Goal: Answer question/provide support: Share knowledge or assist other users

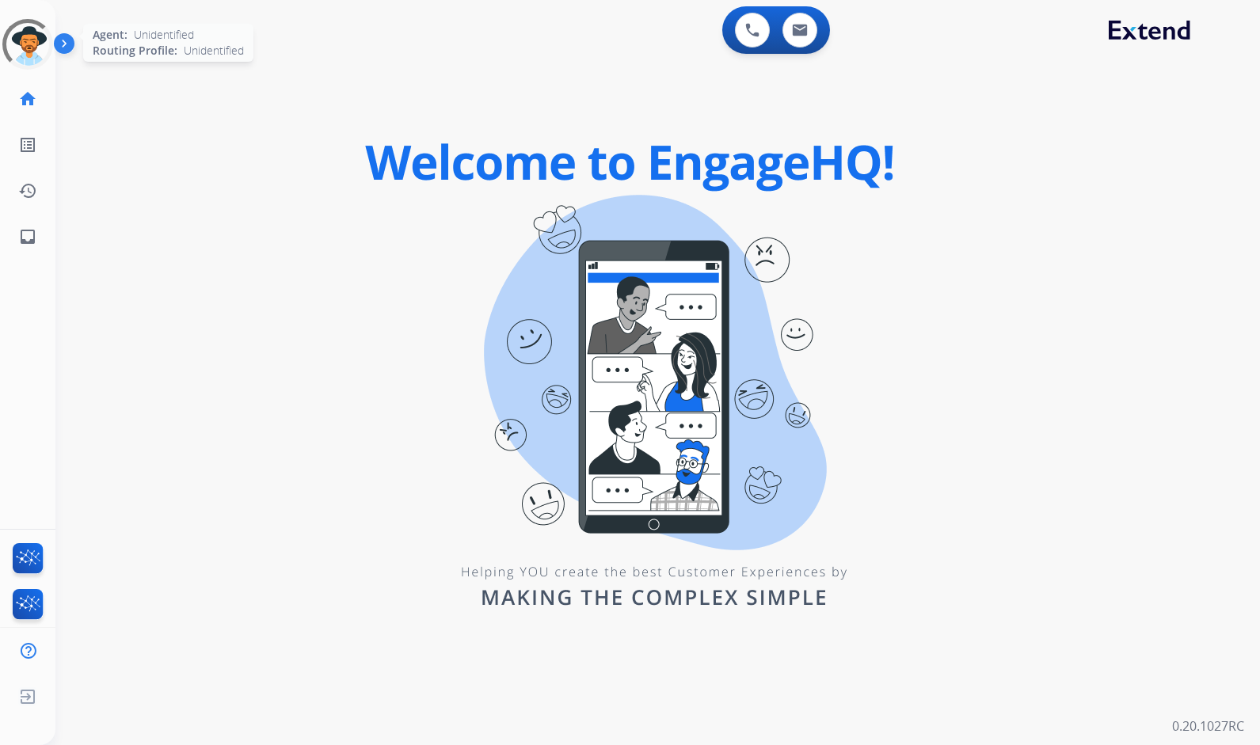
click at [34, 29] on div at bounding box center [27, 44] width 71 height 71
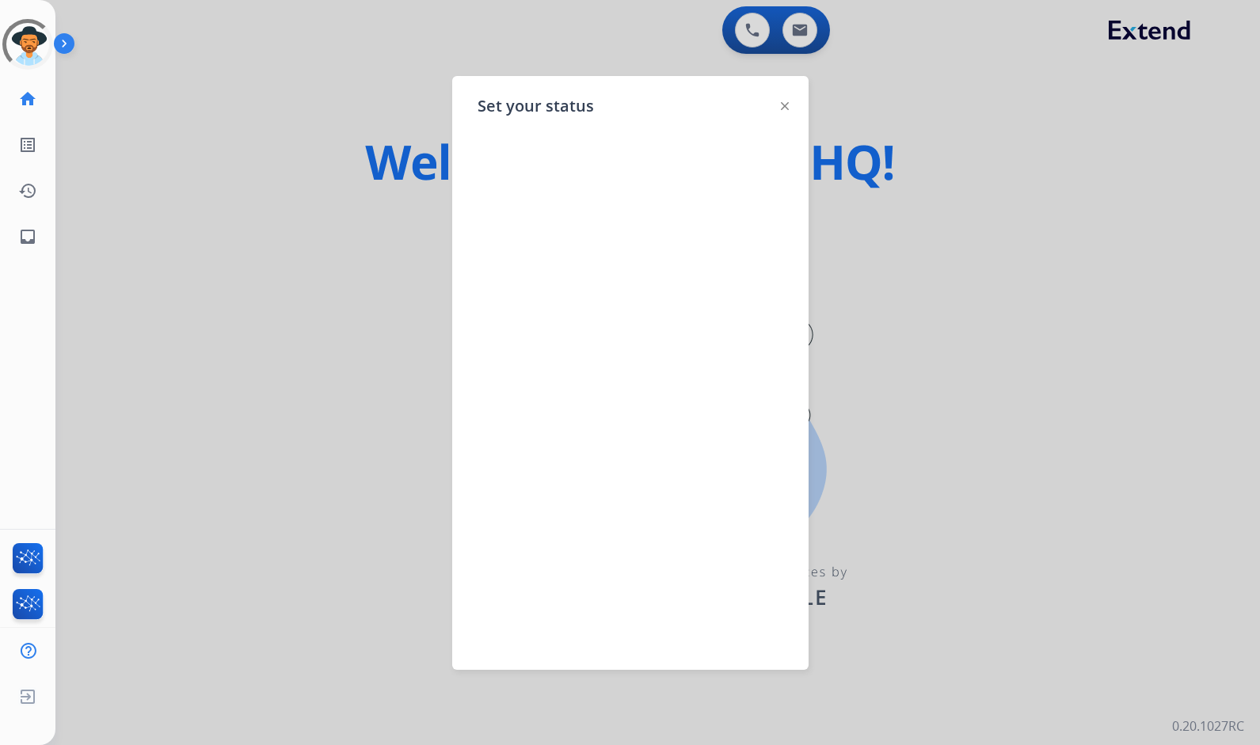
click at [155, 78] on div at bounding box center [630, 372] width 1260 height 745
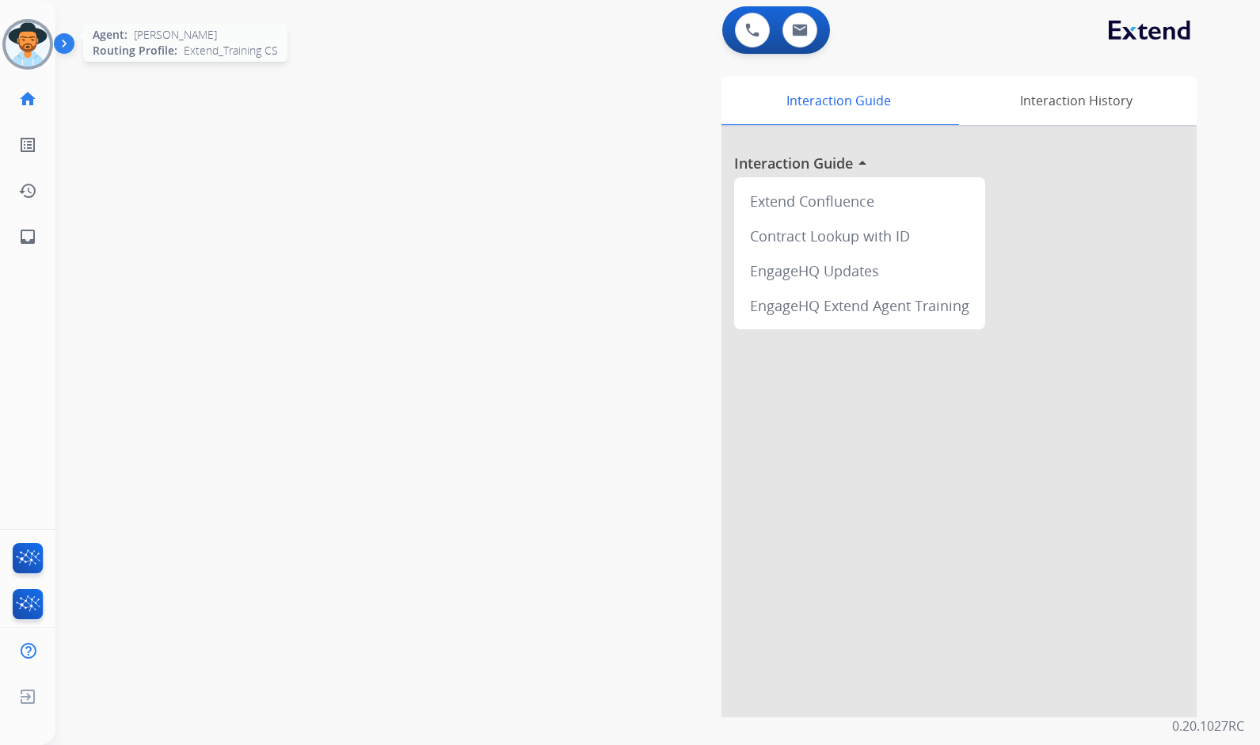
click at [30, 40] on img at bounding box center [28, 44] width 44 height 44
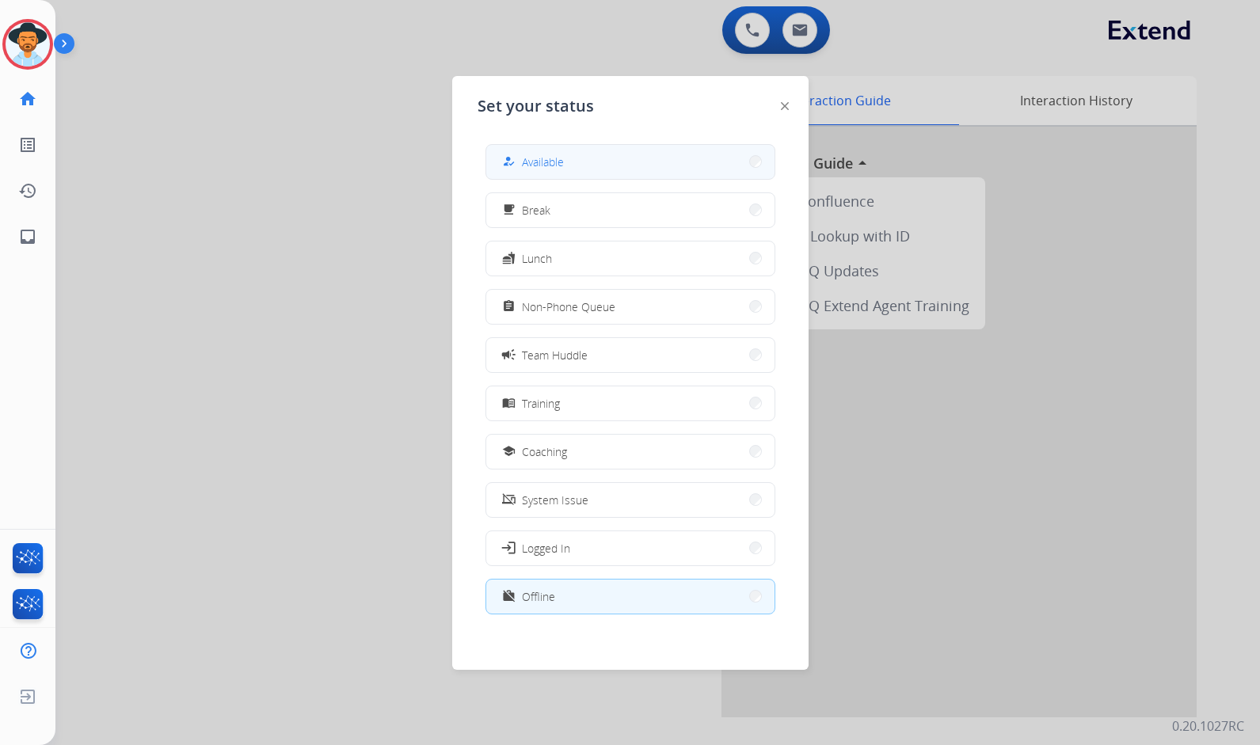
click at [507, 164] on div "how_to_reg" at bounding box center [510, 161] width 23 height 19
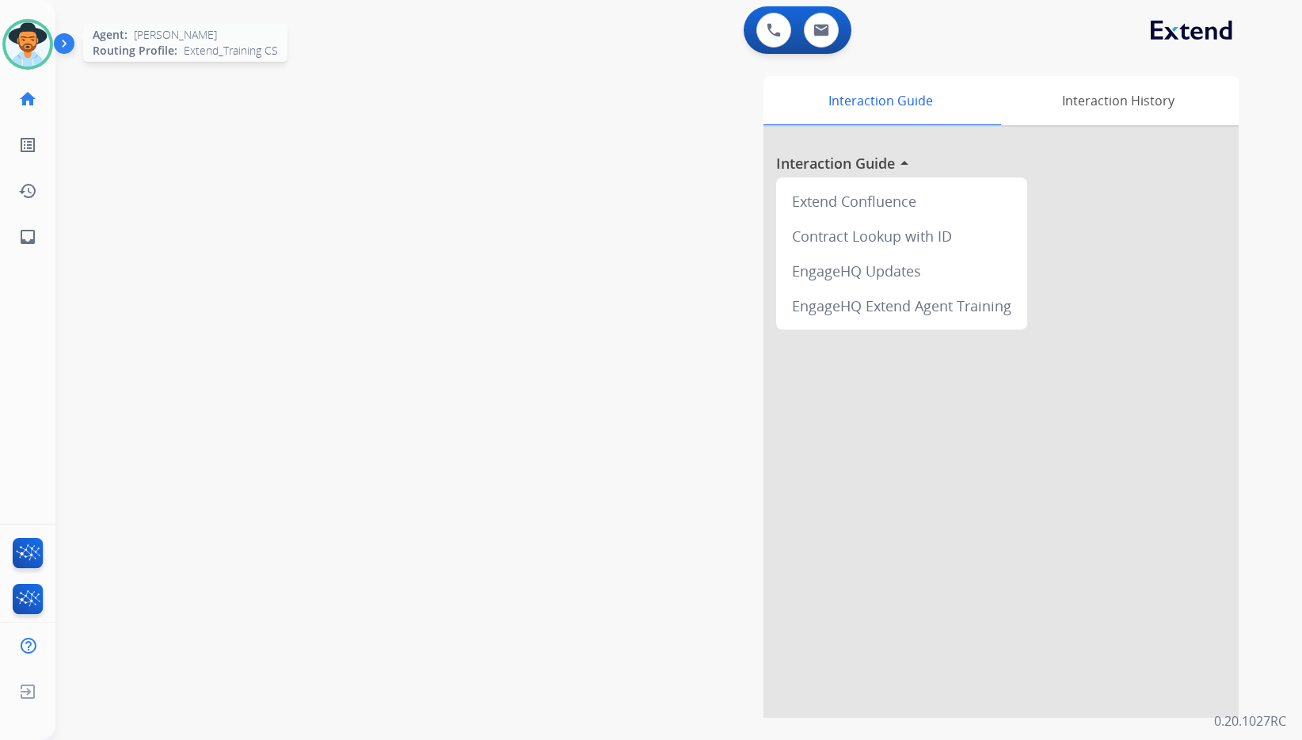
click at [18, 46] on img at bounding box center [28, 44] width 44 height 44
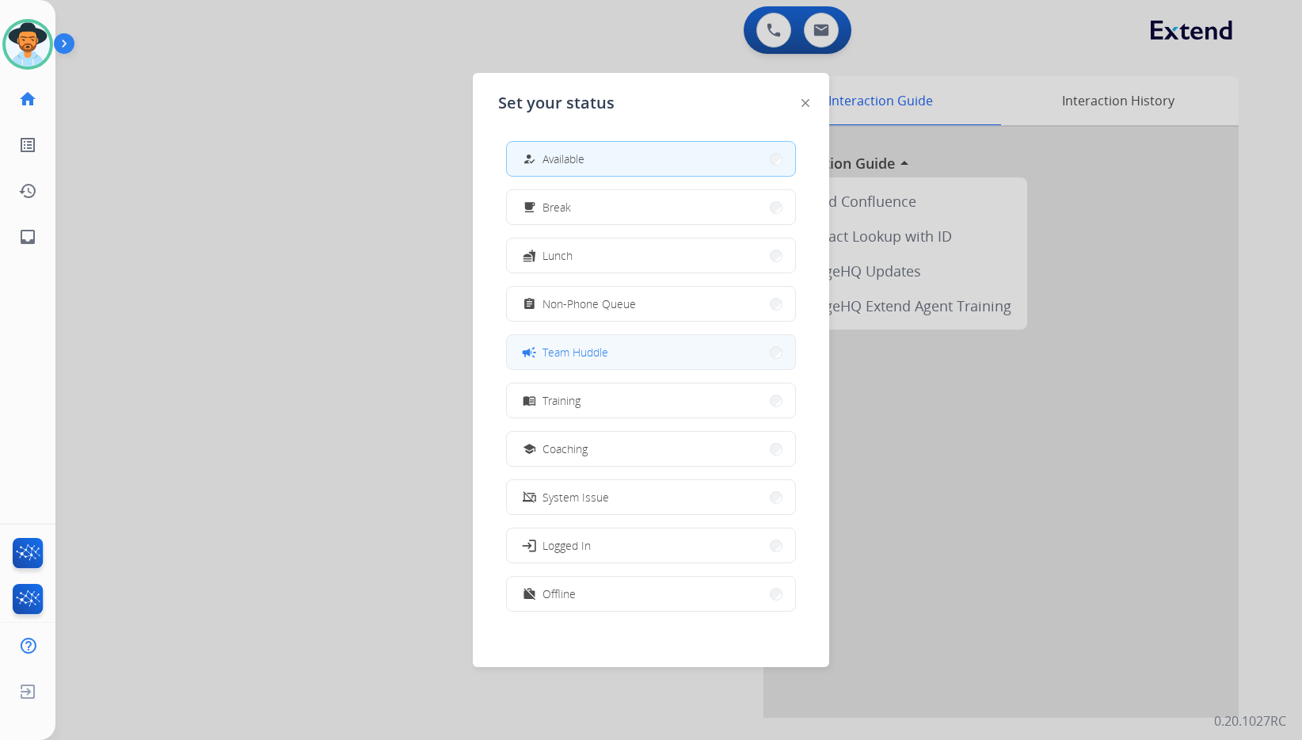
click at [547, 356] on span "Team Huddle" at bounding box center [576, 352] width 66 height 17
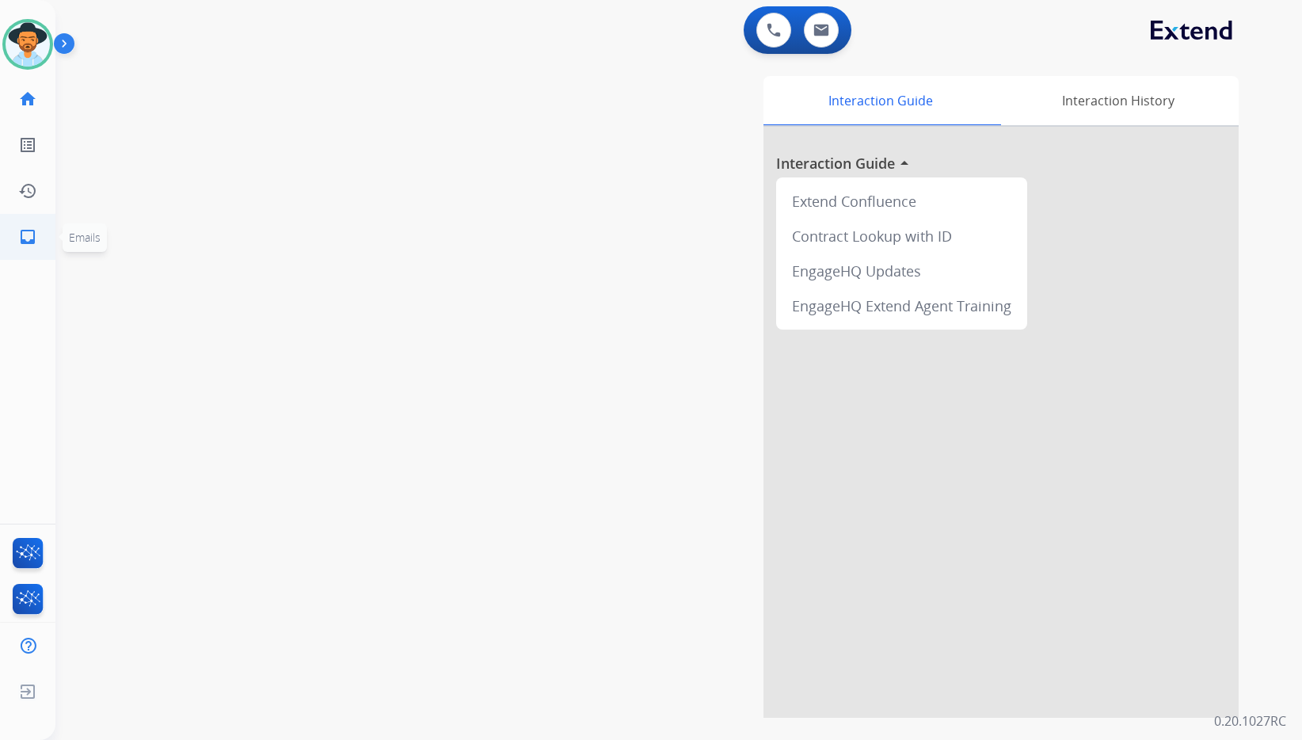
click at [19, 232] on mat-icon "inbox" at bounding box center [27, 236] width 19 height 19
select select "**********"
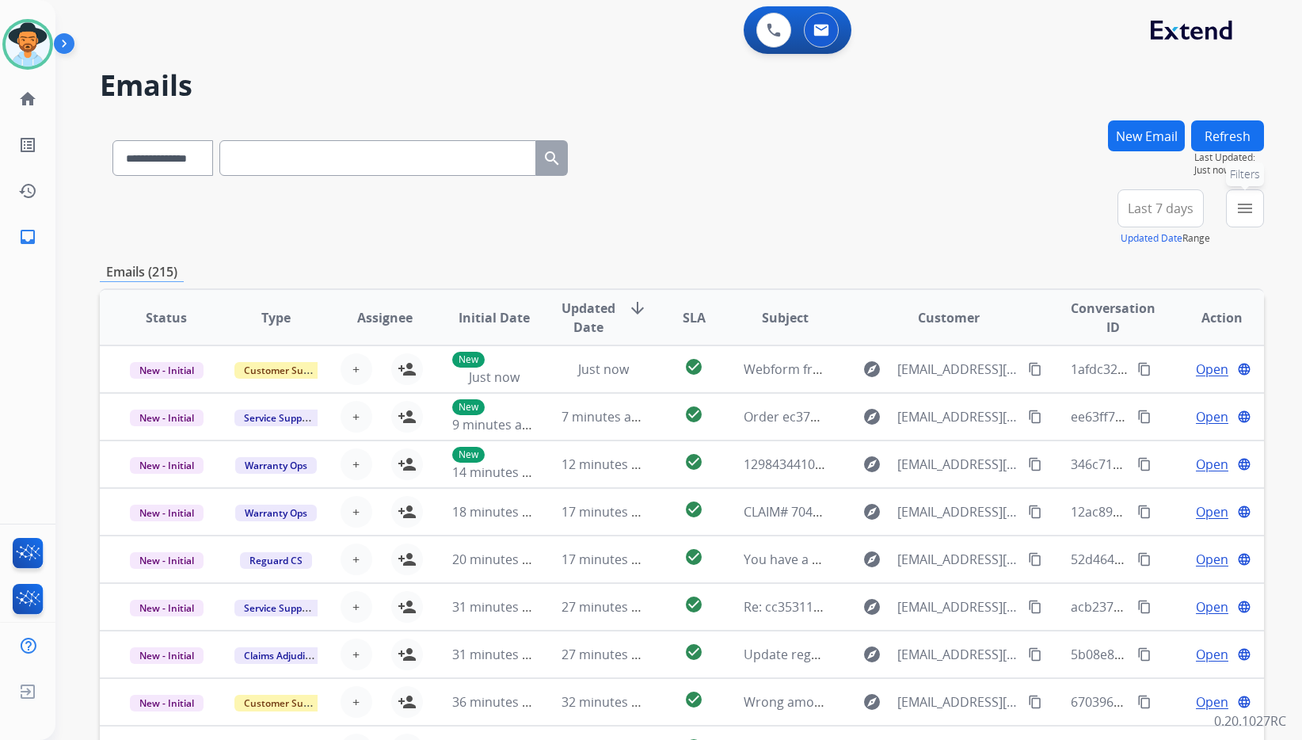
click at [1243, 205] on mat-icon "menu" at bounding box center [1245, 208] width 19 height 19
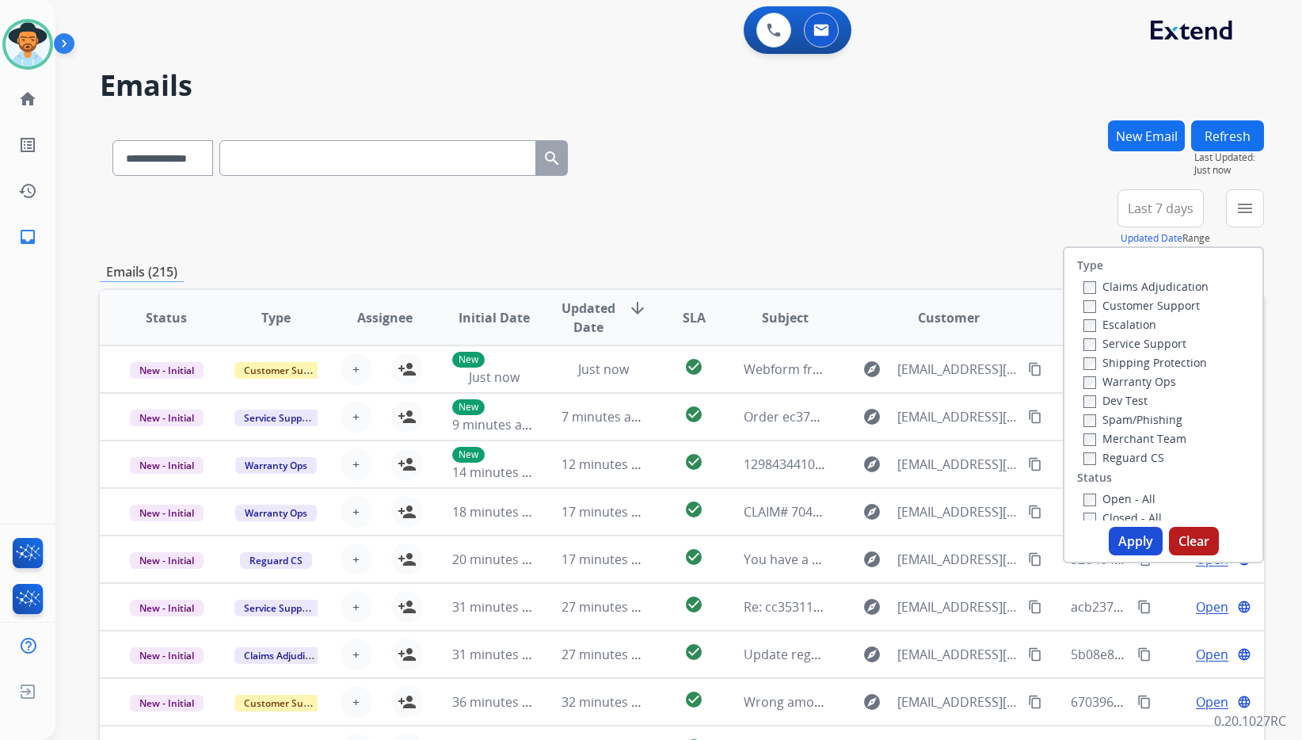
click at [1144, 309] on label "Customer Support" at bounding box center [1142, 305] width 116 height 15
click at [1140, 367] on label "Shipping Protection" at bounding box center [1146, 362] width 124 height 15
click at [1132, 456] on label "Reguard CS" at bounding box center [1124, 457] width 81 height 15
click at [1131, 494] on label "Open - All" at bounding box center [1120, 498] width 72 height 15
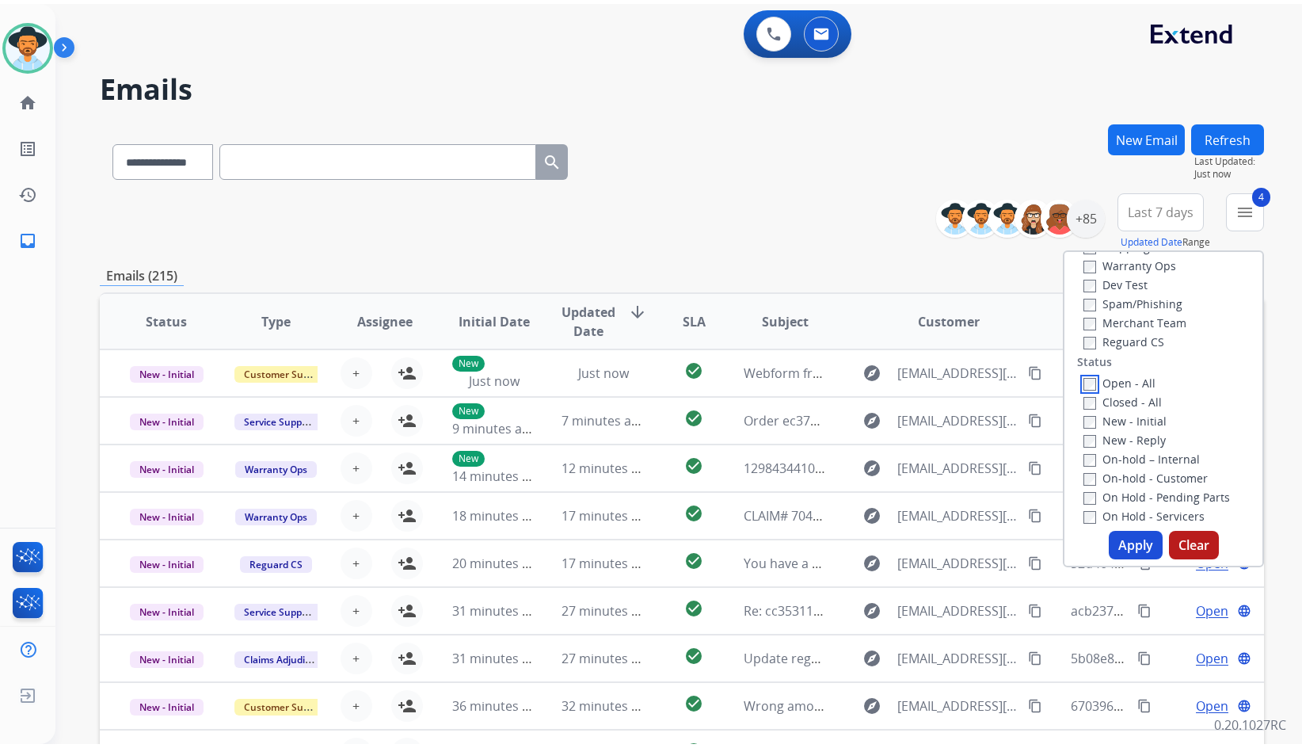
scroll to position [158, 0]
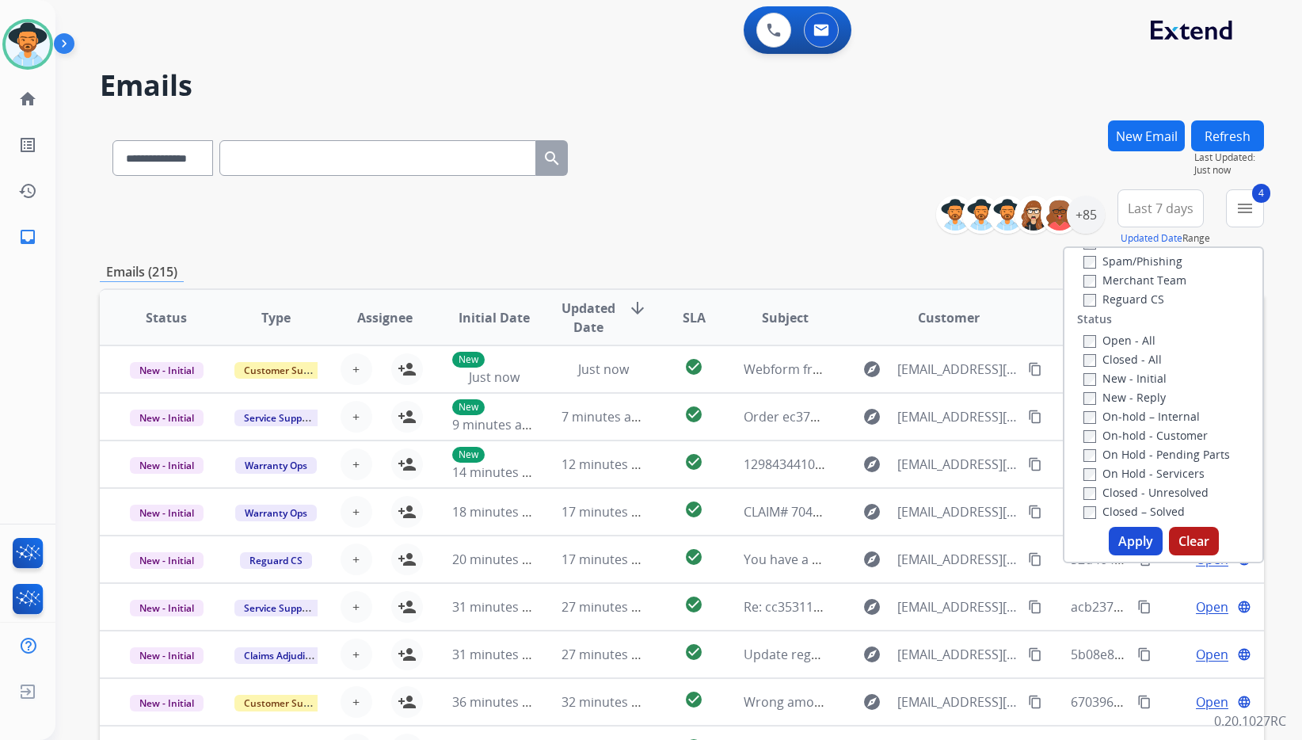
click at [1127, 475] on label "On Hold - Servicers" at bounding box center [1144, 473] width 121 height 15
click at [1132, 456] on label "On Hold - Pending Parts" at bounding box center [1157, 454] width 147 height 15
click at [1134, 433] on label "On-hold - Customer" at bounding box center [1146, 435] width 124 height 15
click at [1134, 413] on label "On-hold – Internal" at bounding box center [1142, 416] width 116 height 15
click at [1133, 396] on label "New - Reply" at bounding box center [1125, 397] width 82 height 15
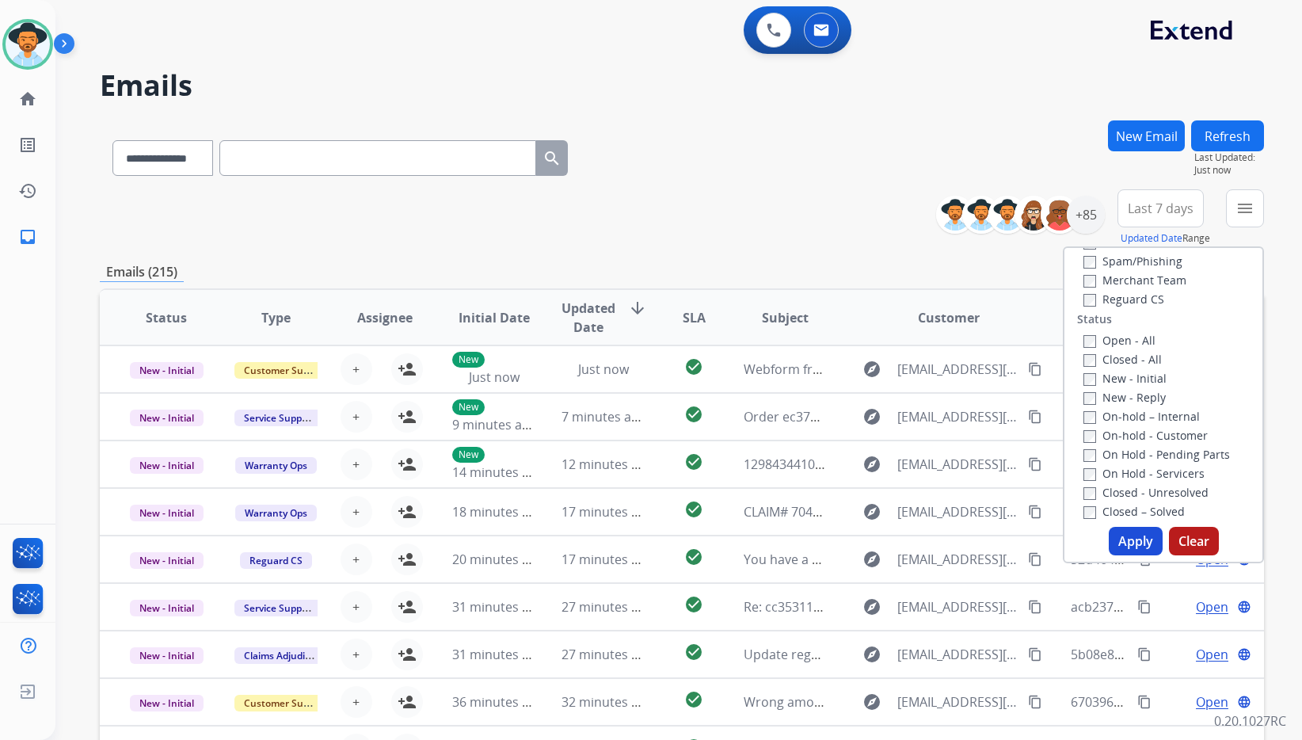
click at [1130, 380] on label "New - Initial" at bounding box center [1125, 378] width 83 height 15
click at [1125, 421] on label "On-hold – Internal" at bounding box center [1142, 416] width 116 height 15
click at [1141, 532] on button "Apply" at bounding box center [1136, 541] width 54 height 29
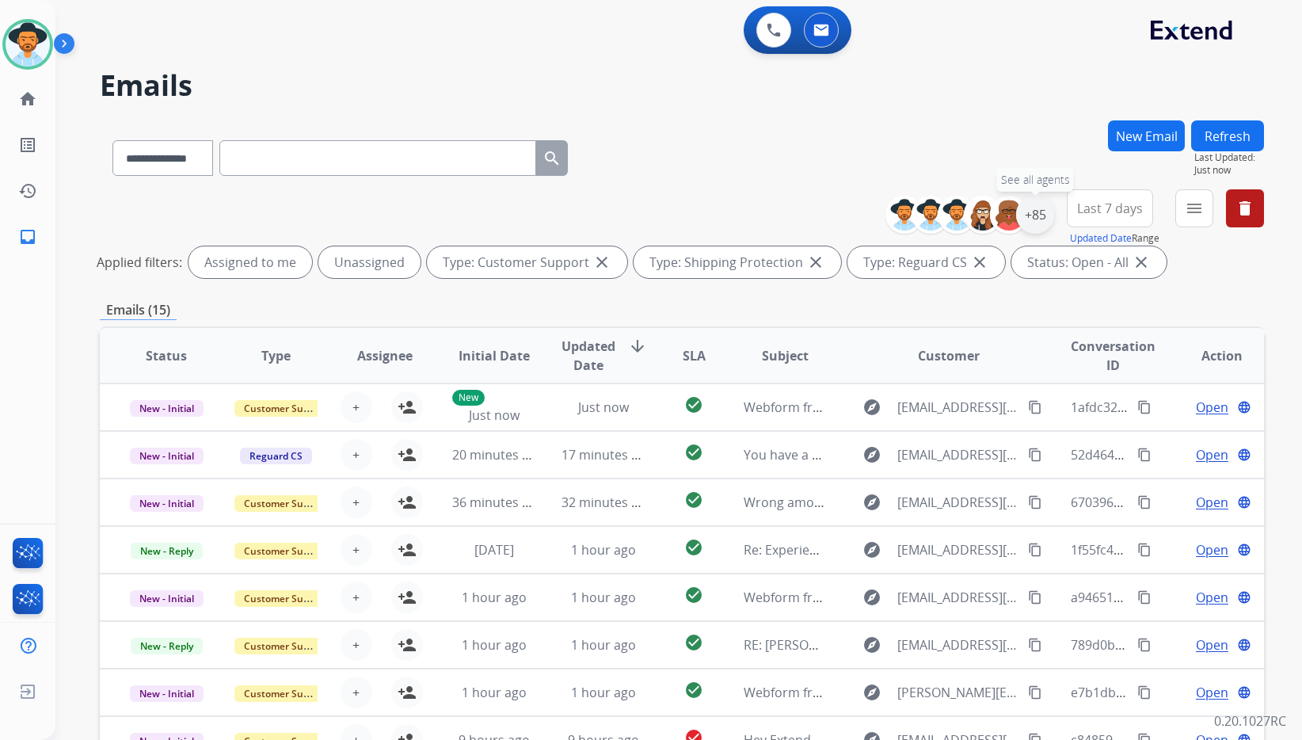
click at [1039, 217] on div "+85" at bounding box center [1035, 215] width 38 height 38
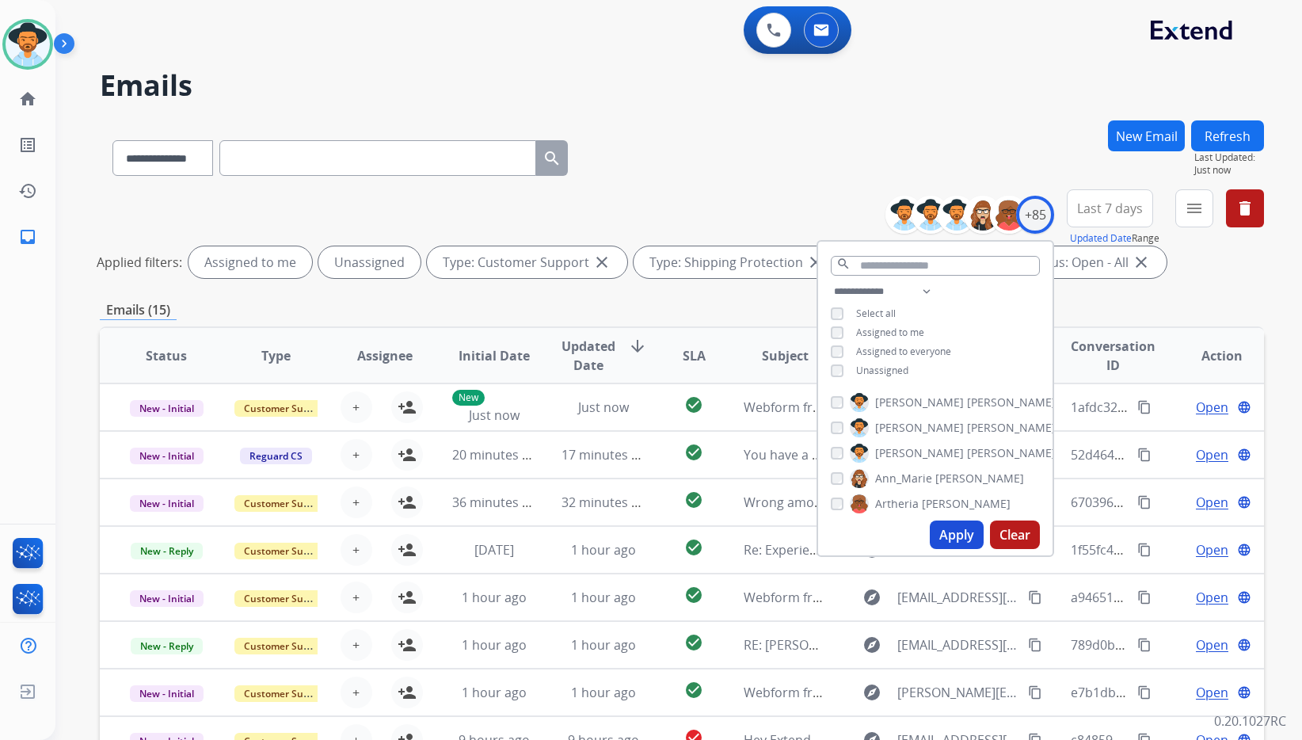
click at [865, 368] on span "Unassigned" at bounding box center [882, 370] width 52 height 13
click at [889, 448] on span "[PERSON_NAME]" at bounding box center [919, 453] width 89 height 16
click at [951, 529] on button "Apply" at bounding box center [957, 534] width 54 height 29
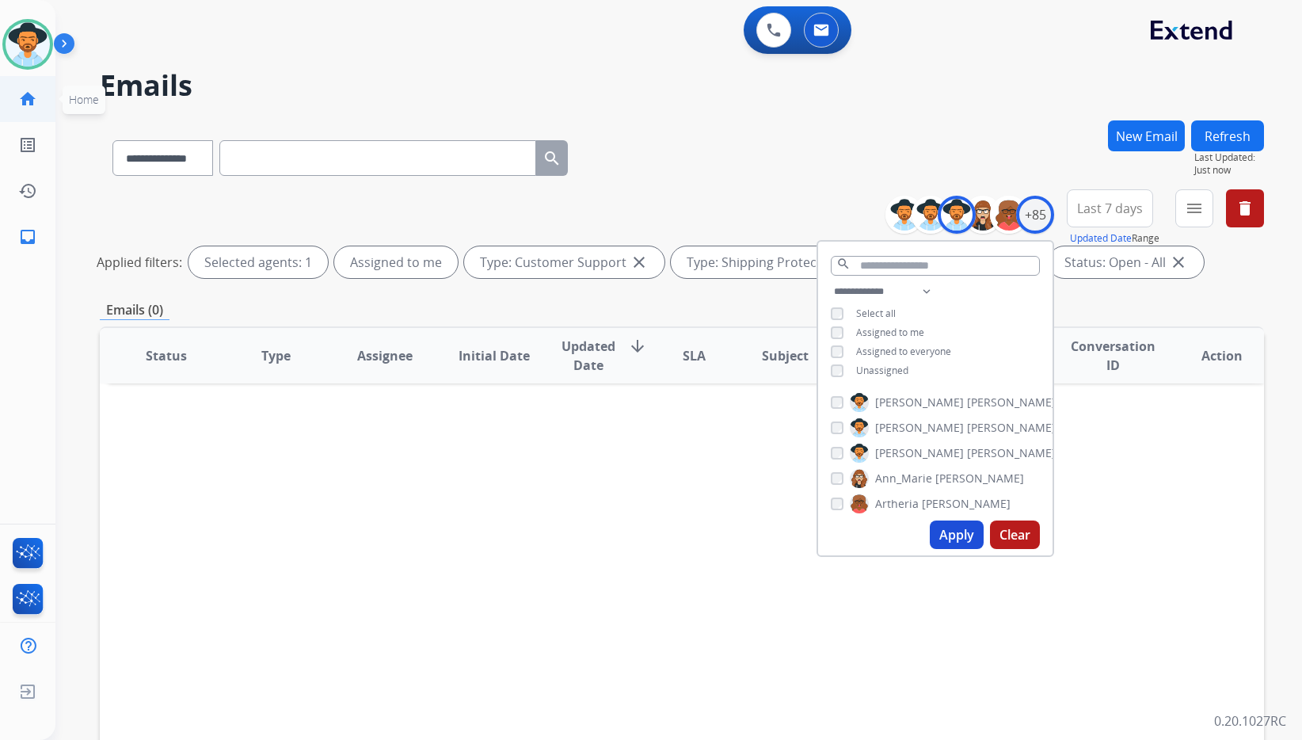
click at [14, 102] on link "home Home" at bounding box center [28, 99] width 44 height 44
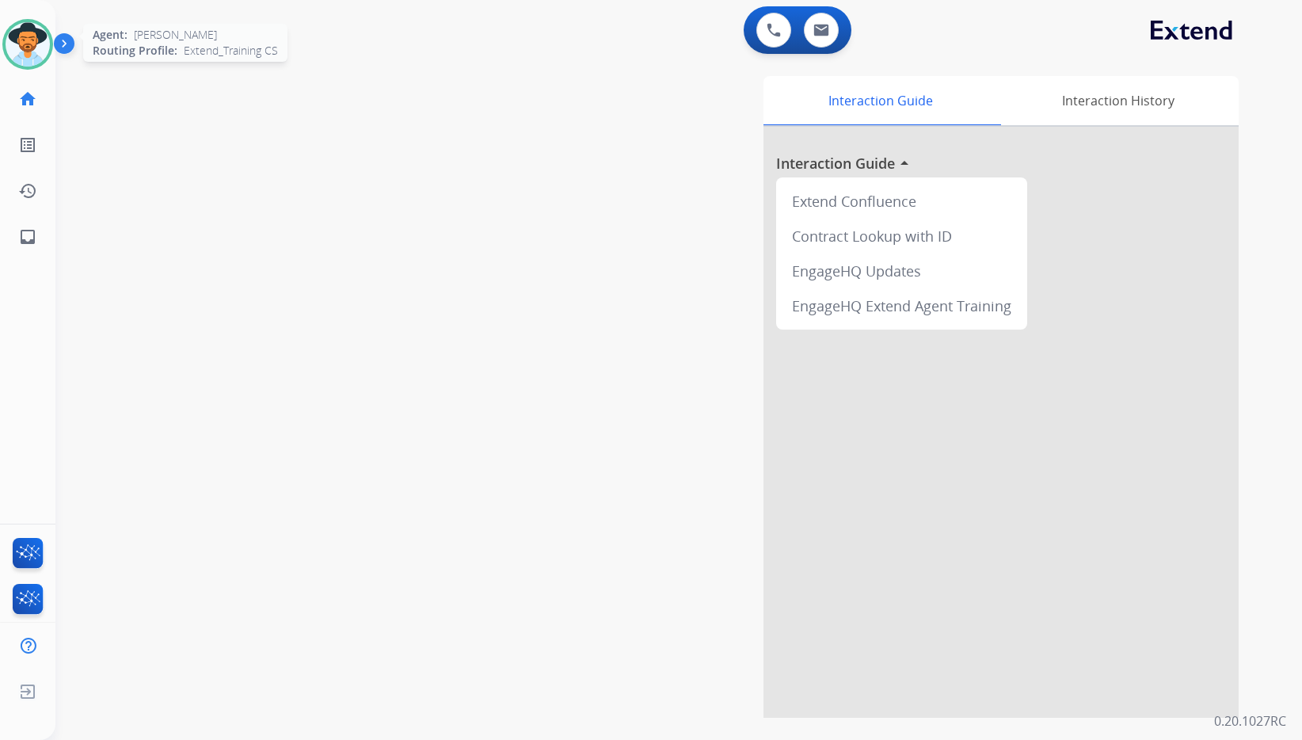
click at [17, 49] on img at bounding box center [28, 44] width 44 height 44
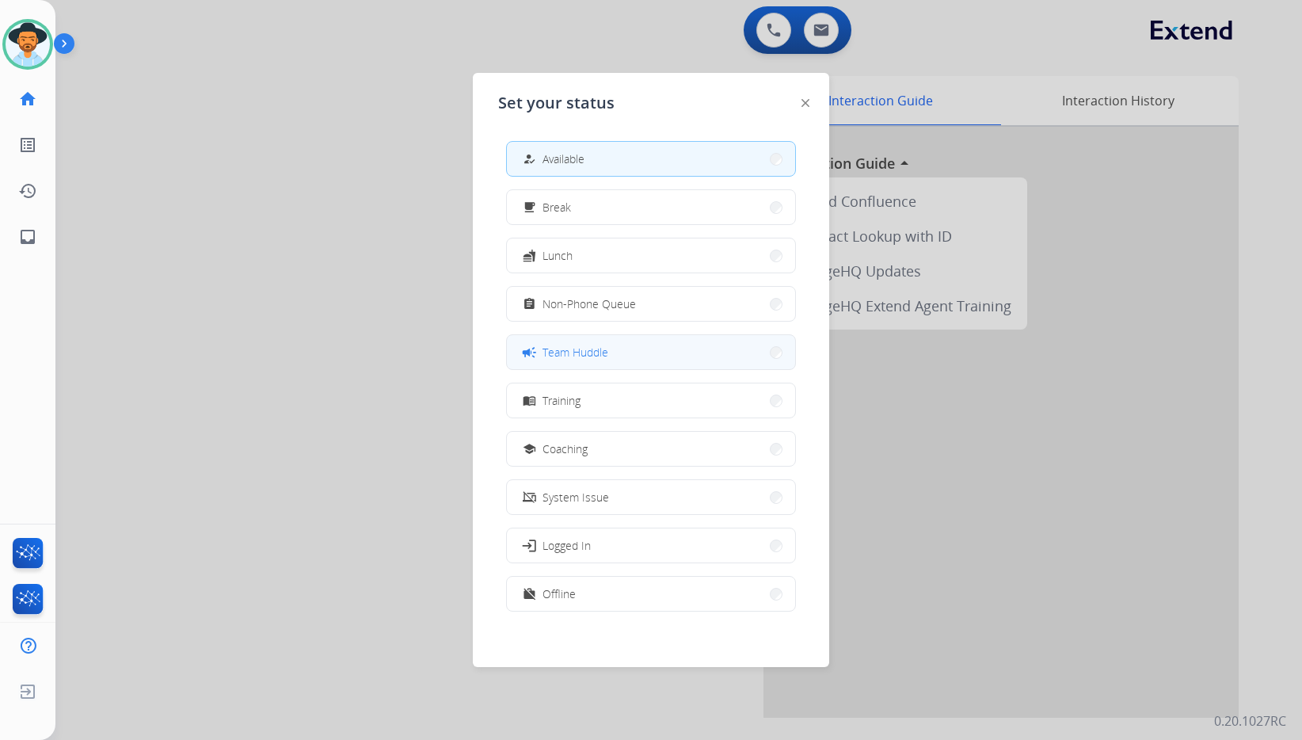
click at [588, 354] on span "Team Huddle" at bounding box center [576, 352] width 66 height 17
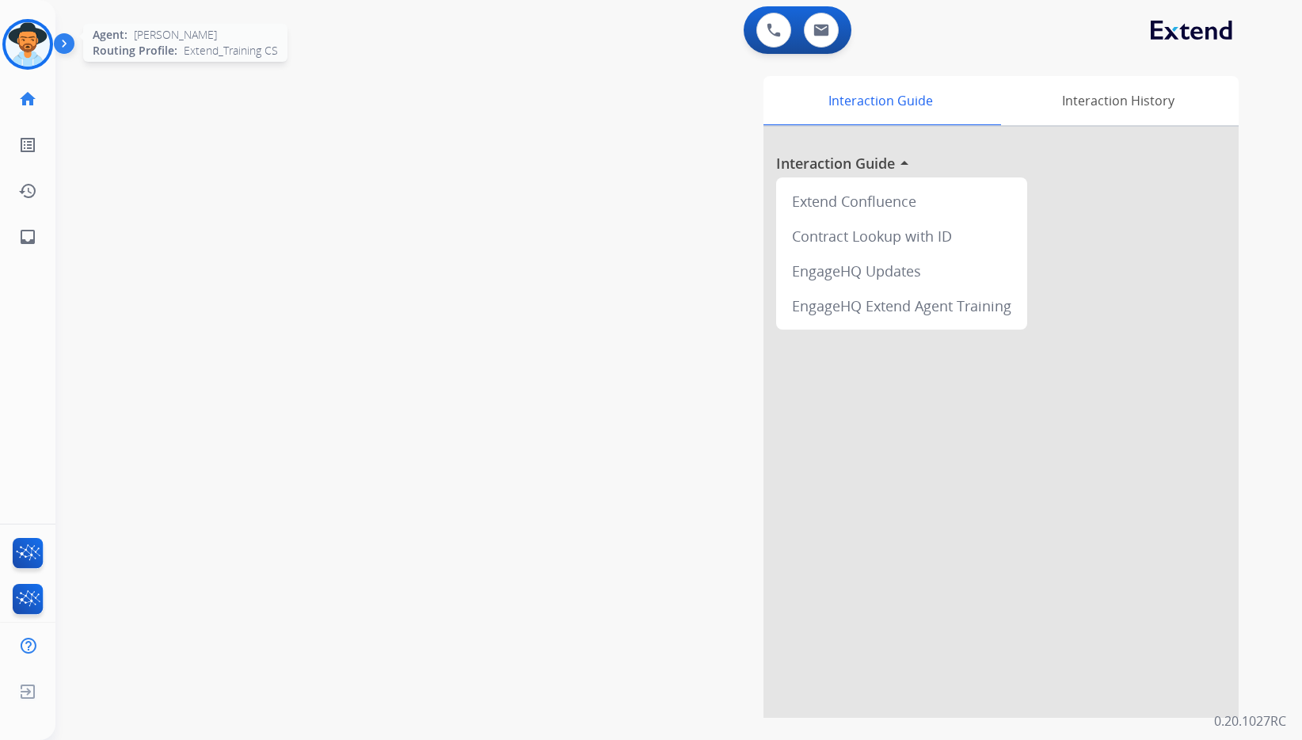
click at [4, 29] on div "Agent: [PERSON_NAME] Profile: Extend_Training CS" at bounding box center [27, 44] width 51 height 51
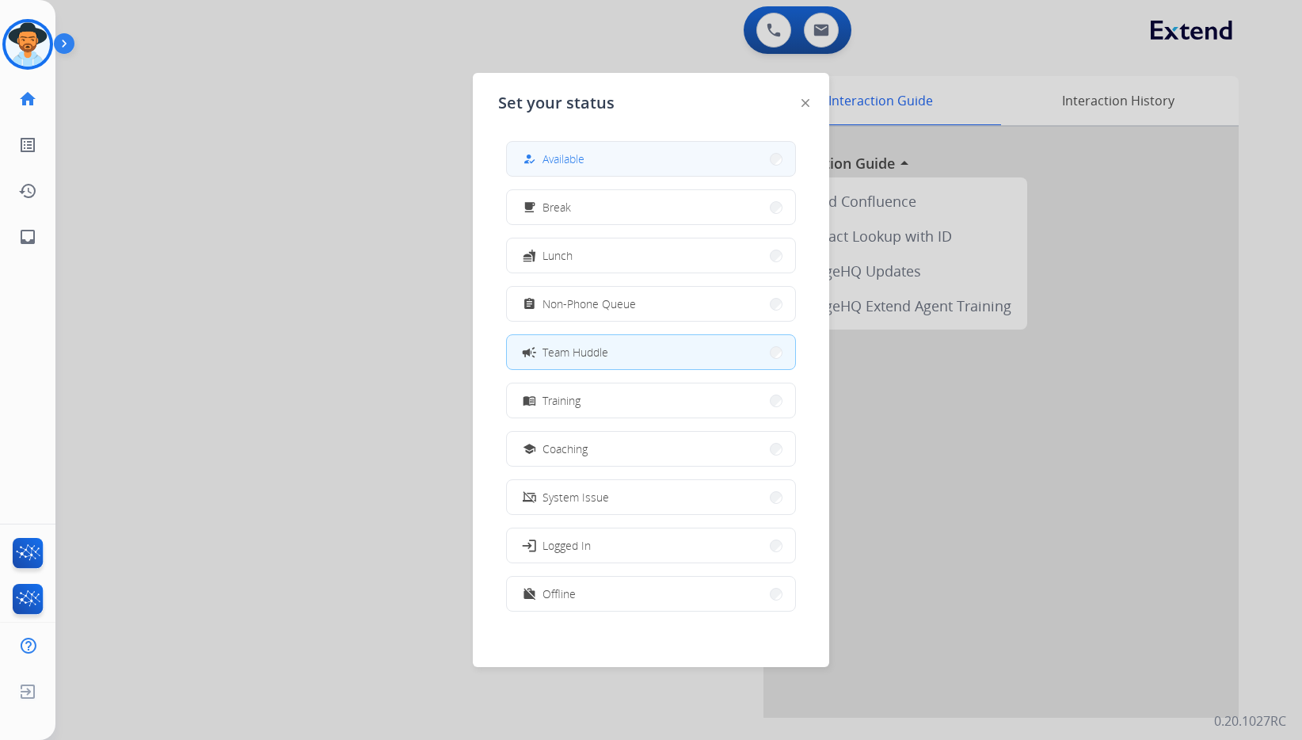
click at [547, 154] on span "Available" at bounding box center [564, 159] width 42 height 17
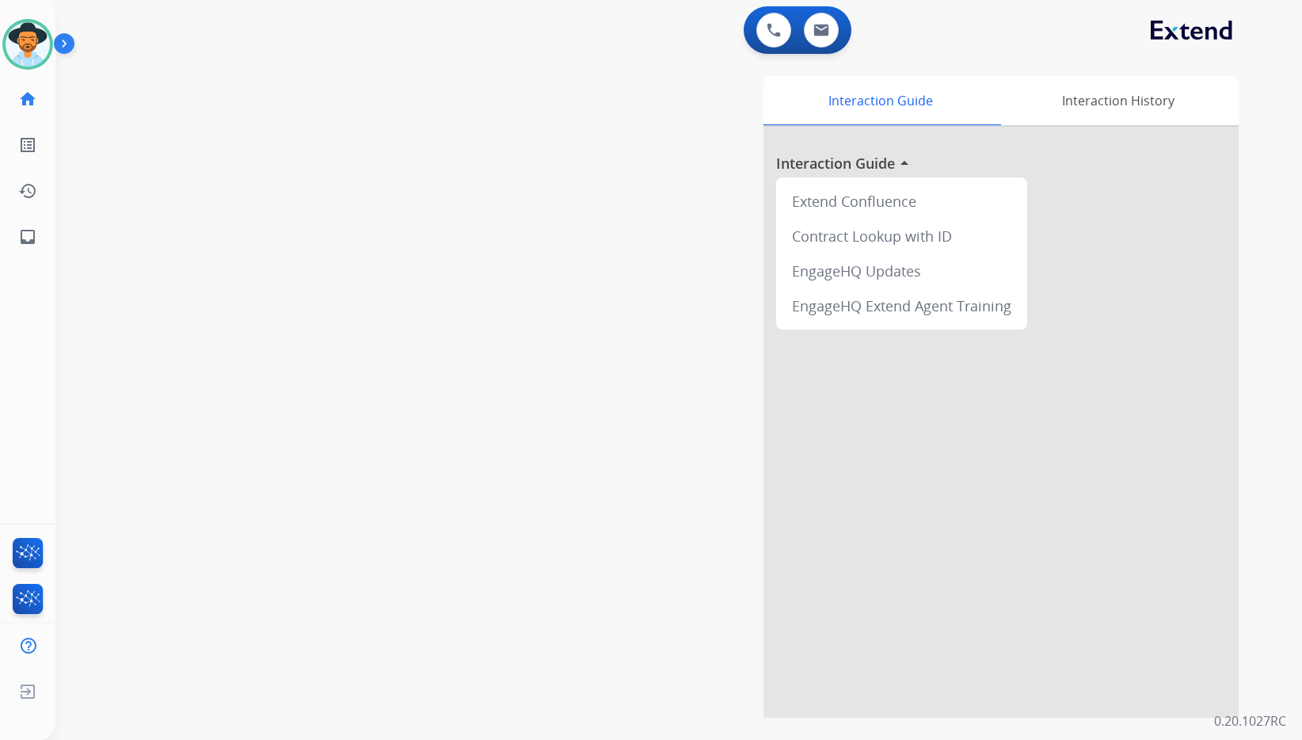
click at [595, 336] on div "Interaction Guide Interaction History Interaction Guide arrow_drop_up Extend Co…" at bounding box center [868, 397] width 741 height 642
click at [302, 464] on div "swap_horiz Break voice bridge close_fullscreen Connect 3-Way Call merge_type Se…" at bounding box center [659, 387] width 1209 height 661
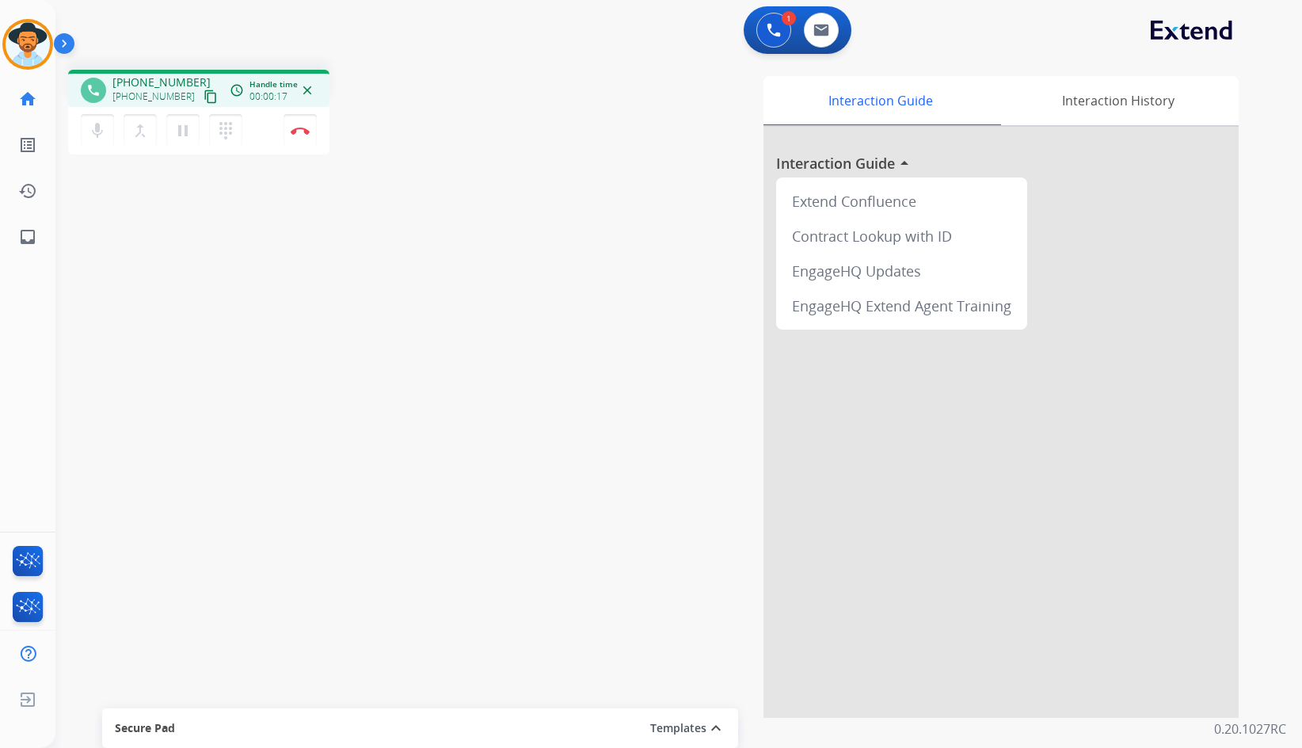
click at [204, 100] on mat-icon "content_copy" at bounding box center [211, 97] width 14 height 14
click at [303, 137] on button "Disconnect" at bounding box center [300, 130] width 33 height 33
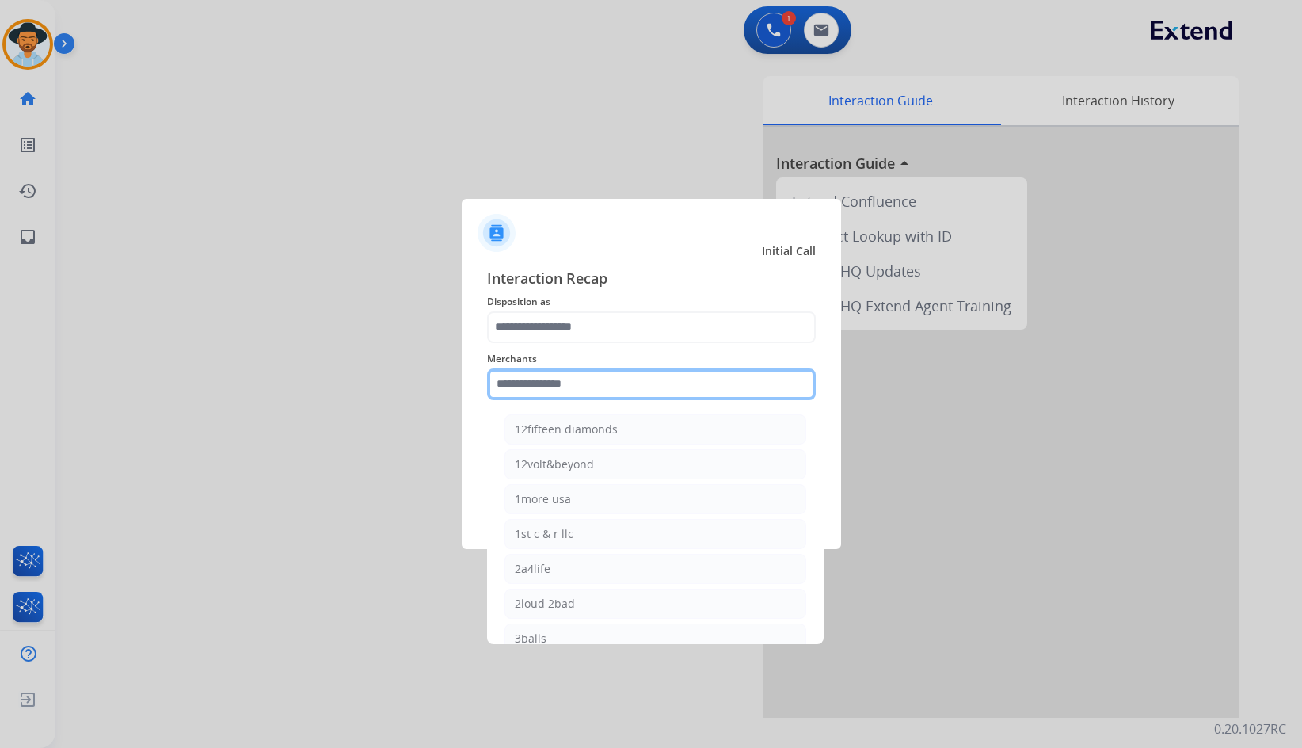
click at [602, 380] on input "text" at bounding box center [651, 384] width 329 height 32
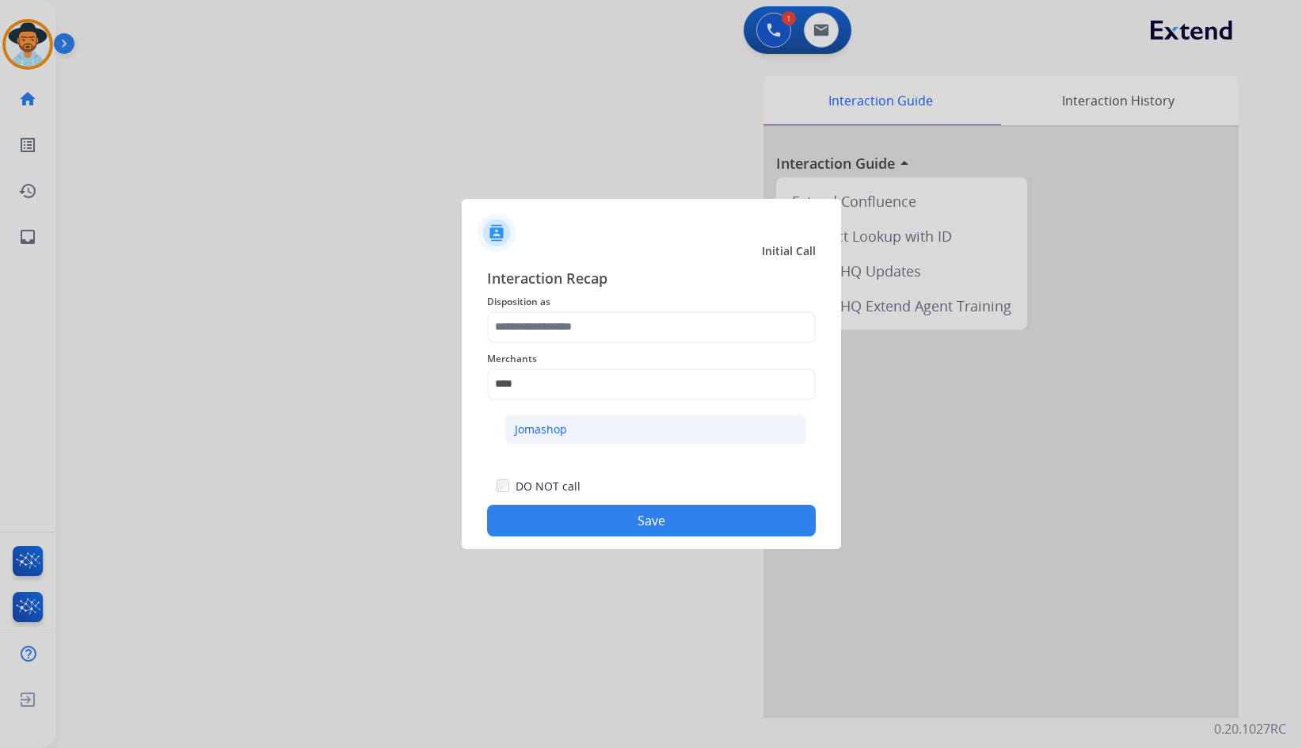
click at [548, 434] on div "Jomashop" at bounding box center [541, 429] width 52 height 16
type input "********"
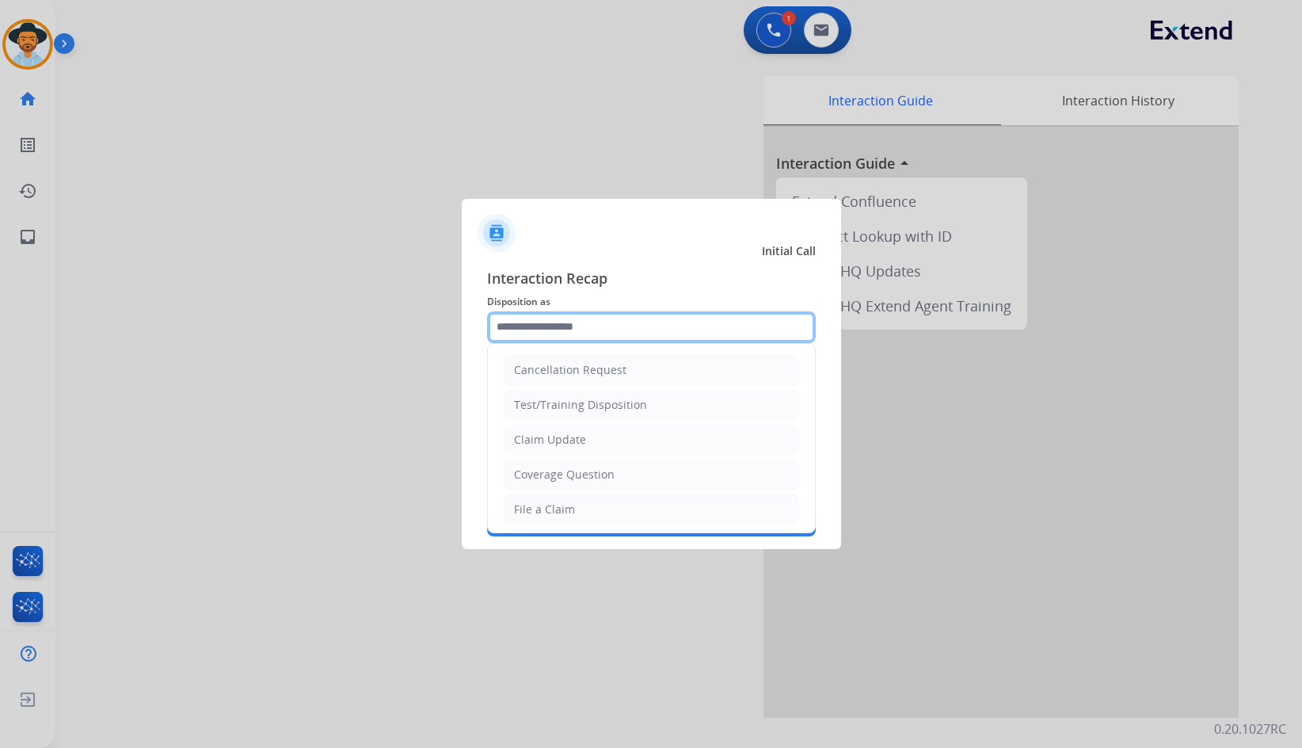
click at [568, 320] on input "text" at bounding box center [651, 327] width 329 height 32
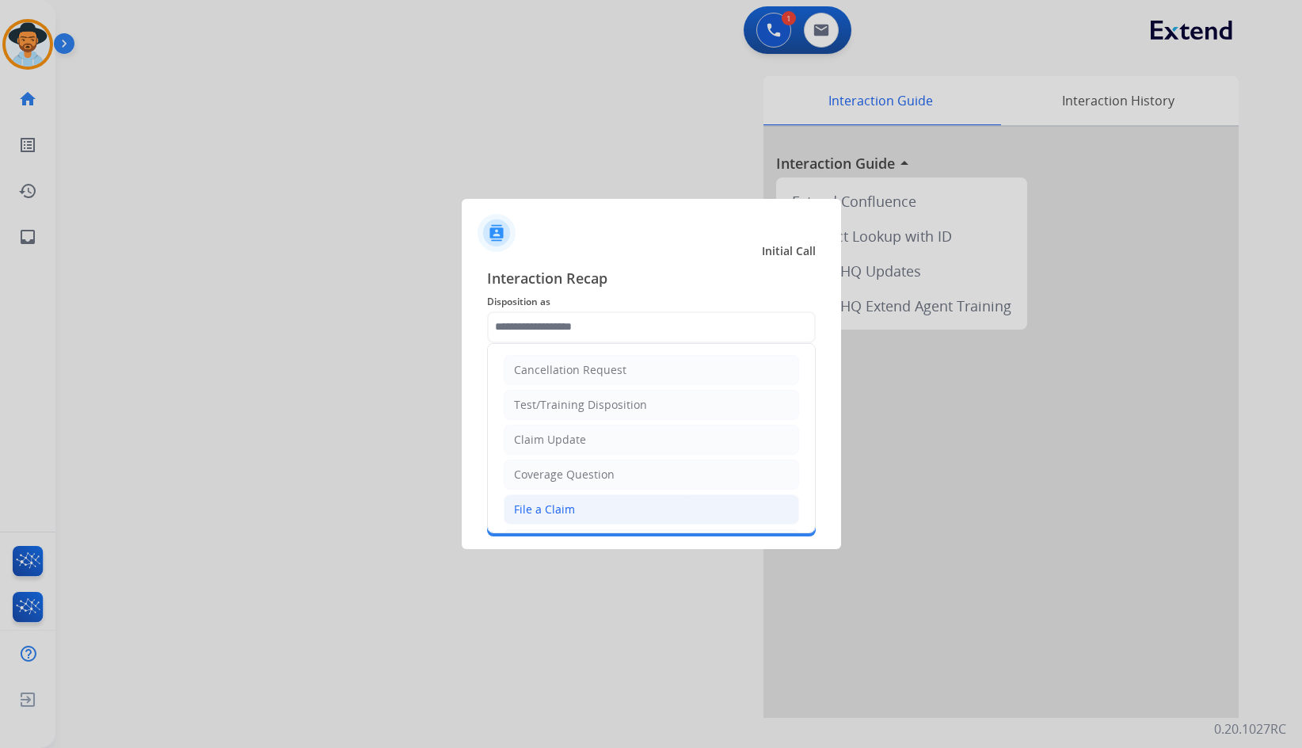
click at [559, 501] on div "File a Claim" at bounding box center [544, 509] width 61 height 16
type input "**********"
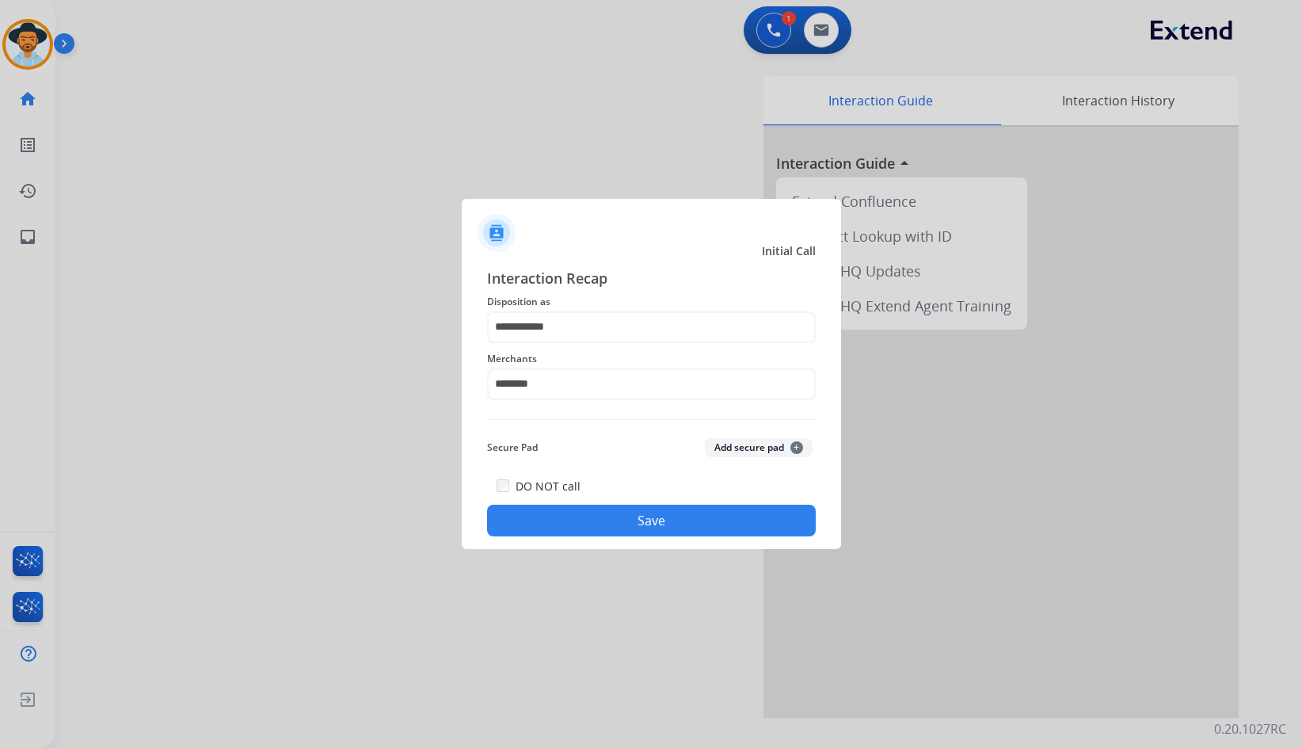
drag, startPoint x: 601, startPoint y: 540, endPoint x: 620, endPoint y: 515, distance: 31.2
click at [602, 540] on div "**********" at bounding box center [651, 401] width 379 height 295
click at [620, 515] on button "Save" at bounding box center [651, 521] width 329 height 32
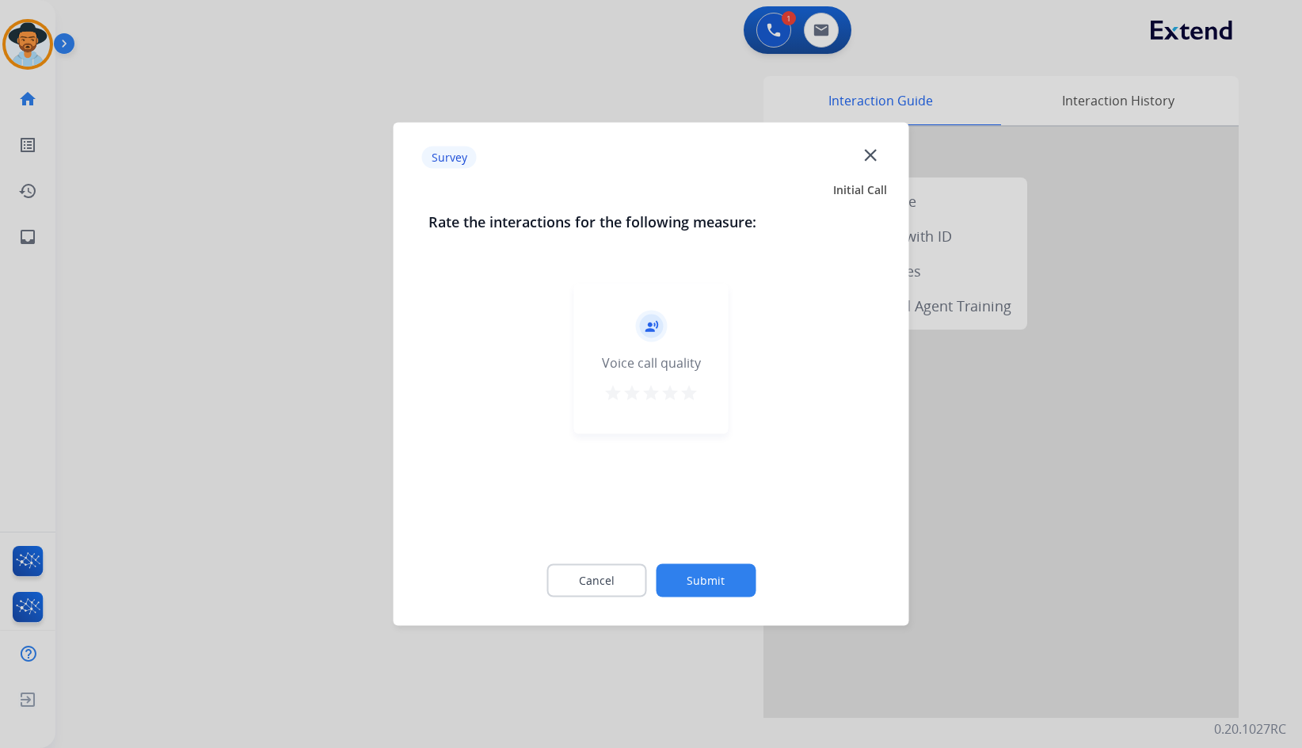
drag, startPoint x: 711, startPoint y: 601, endPoint x: 736, endPoint y: 579, distance: 33.1
click at [725, 591] on div "Cancel Submit" at bounding box center [652, 580] width 446 height 71
click at [736, 579] on button "Submit" at bounding box center [706, 580] width 100 height 33
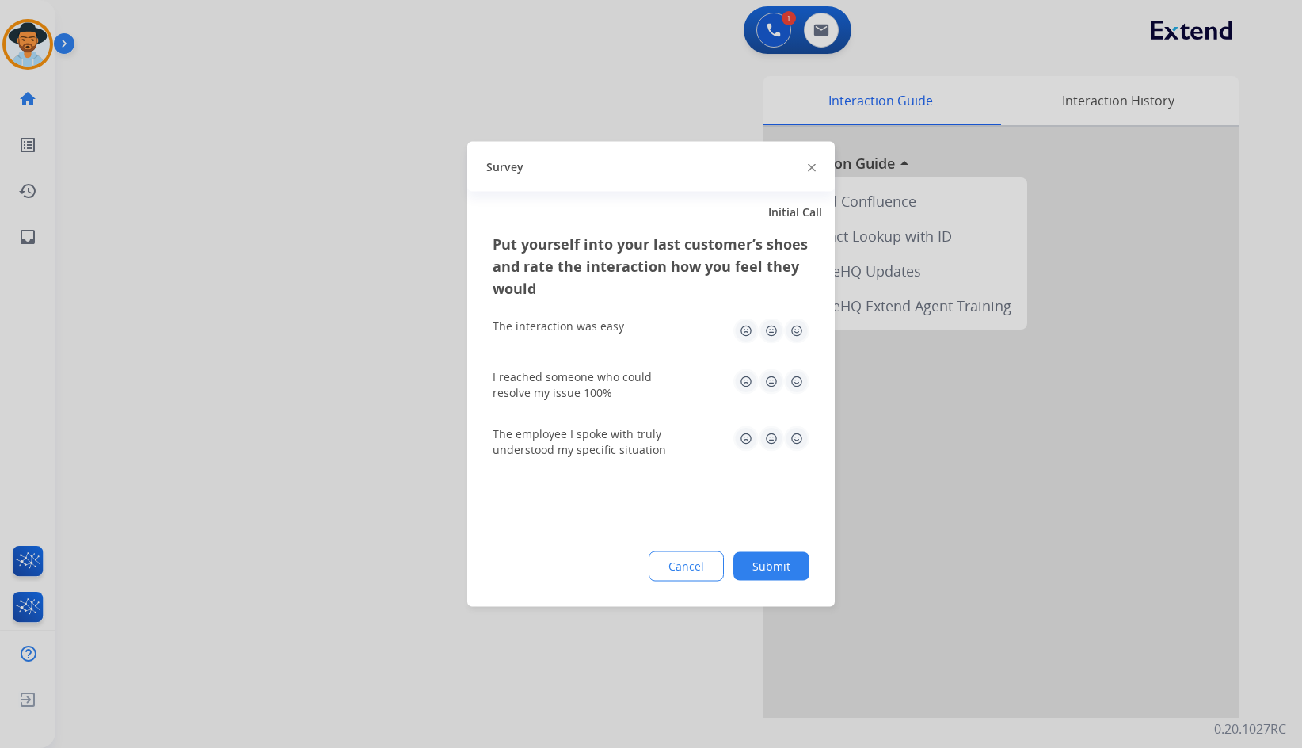
click at [772, 575] on button "Submit" at bounding box center [772, 566] width 76 height 29
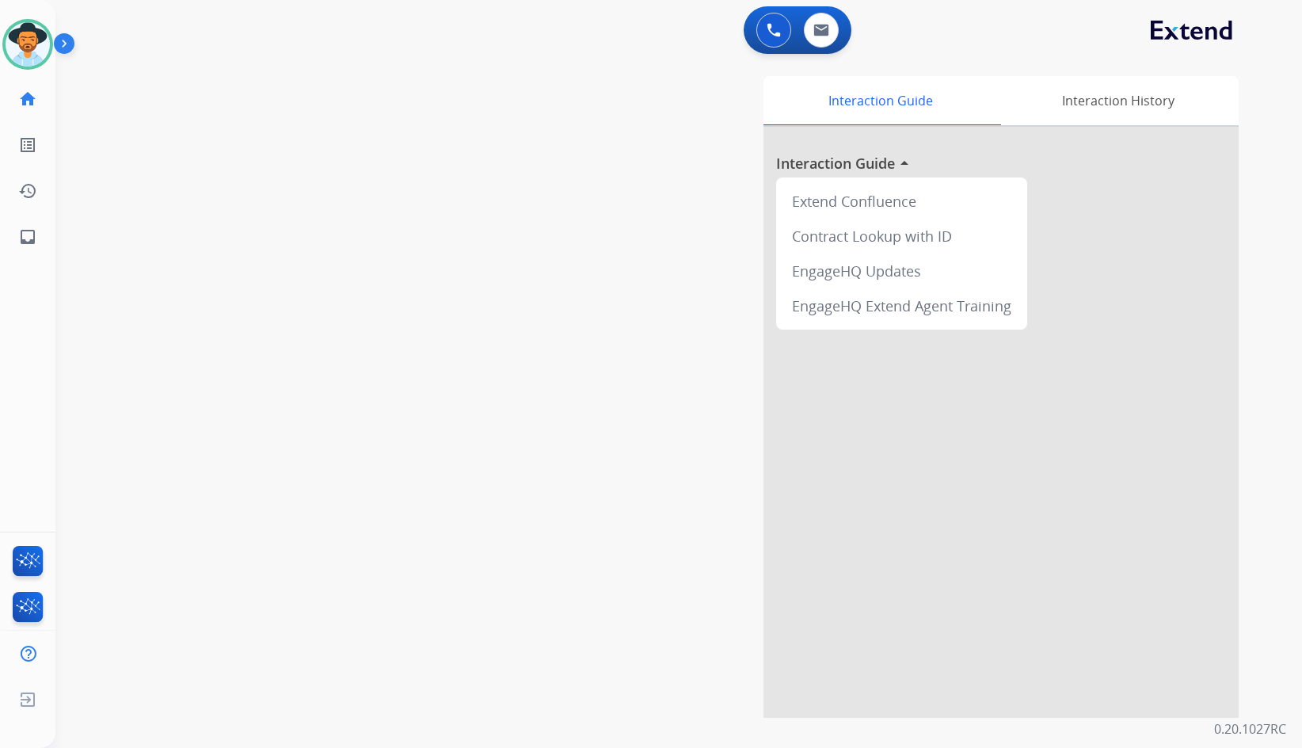
click at [534, 427] on div "Interaction Guide Interaction History Interaction Guide arrow_drop_up Extend Co…" at bounding box center [868, 397] width 741 height 642
click at [304, 467] on div "swap_horiz Break voice bridge close_fullscreen Connect 3-Way Call merge_type Se…" at bounding box center [659, 387] width 1209 height 661
click at [37, 233] on link "inbox Emails" at bounding box center [28, 237] width 44 height 44
select select "**********"
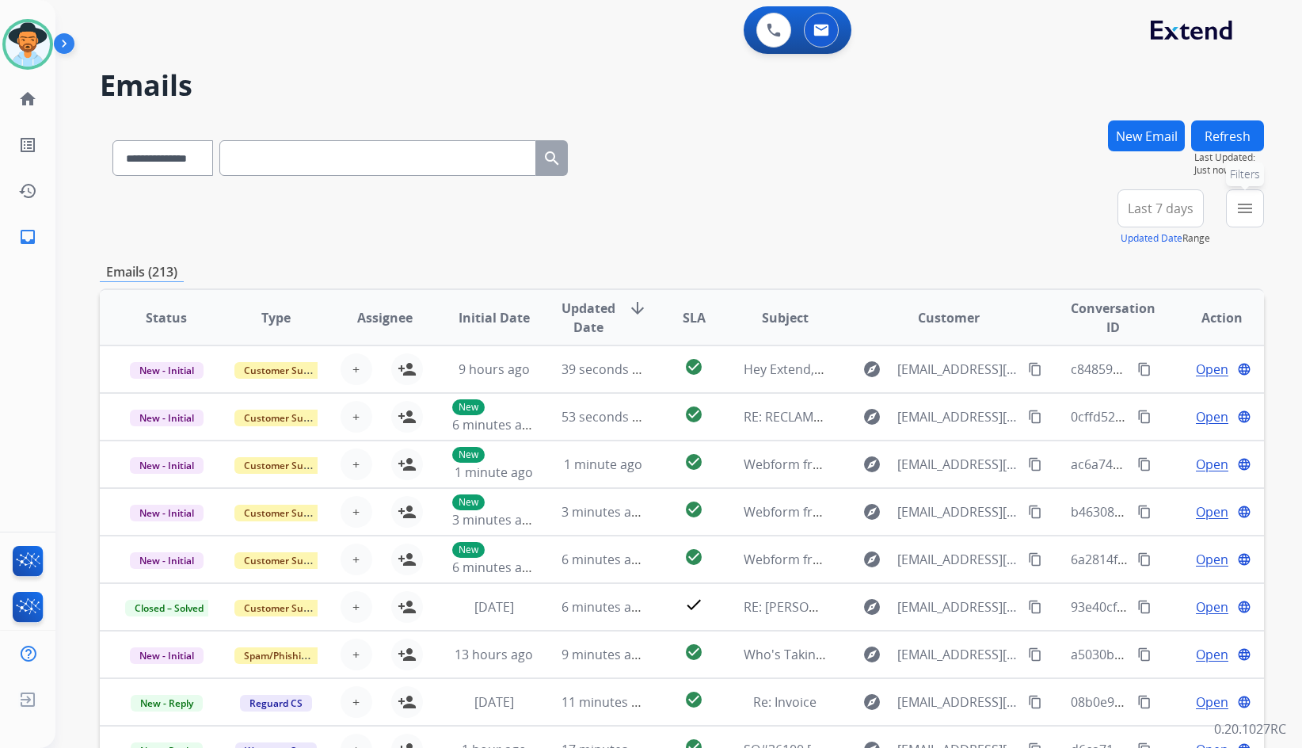
click at [1240, 207] on mat-icon "menu" at bounding box center [1245, 208] width 19 height 19
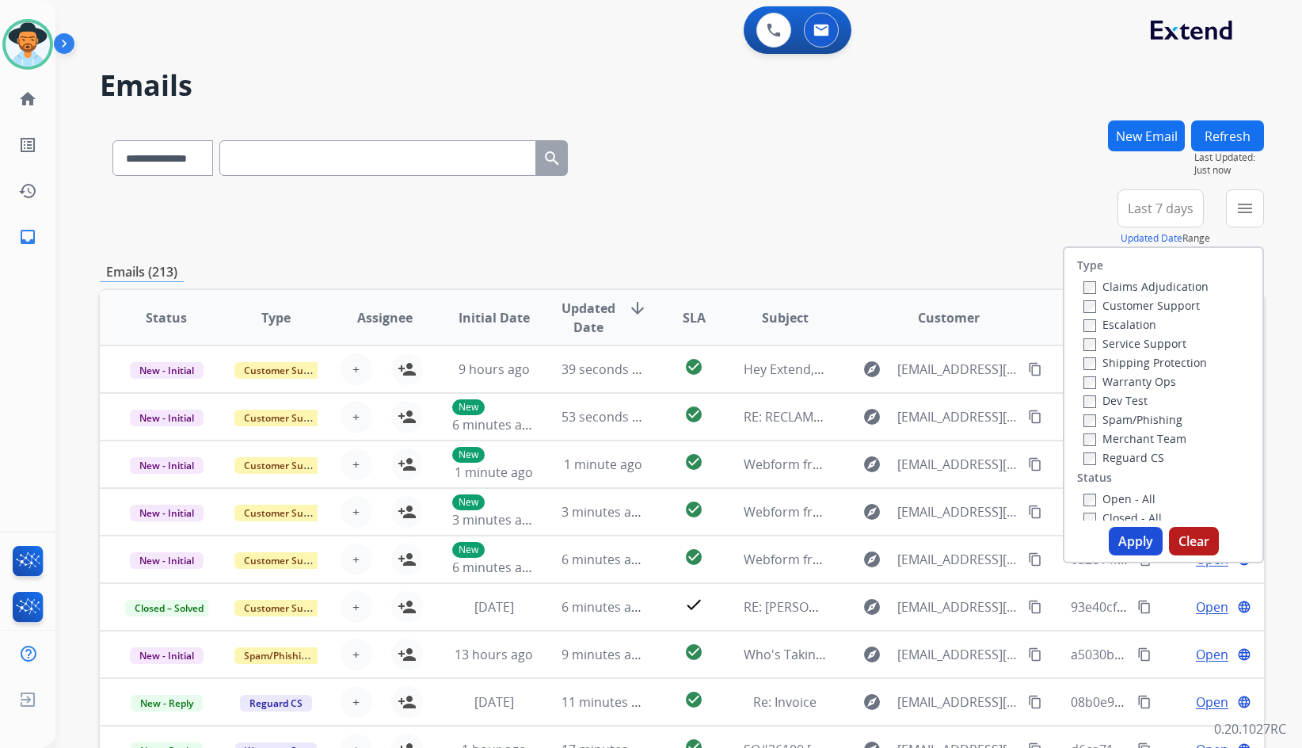
click at [1169, 310] on label "Customer Support" at bounding box center [1142, 305] width 116 height 15
click at [1168, 368] on label "Shipping Protection" at bounding box center [1146, 362] width 124 height 15
click at [1138, 458] on label "Reguard CS" at bounding box center [1124, 457] width 81 height 15
click at [1133, 495] on label "Open - All" at bounding box center [1120, 498] width 72 height 15
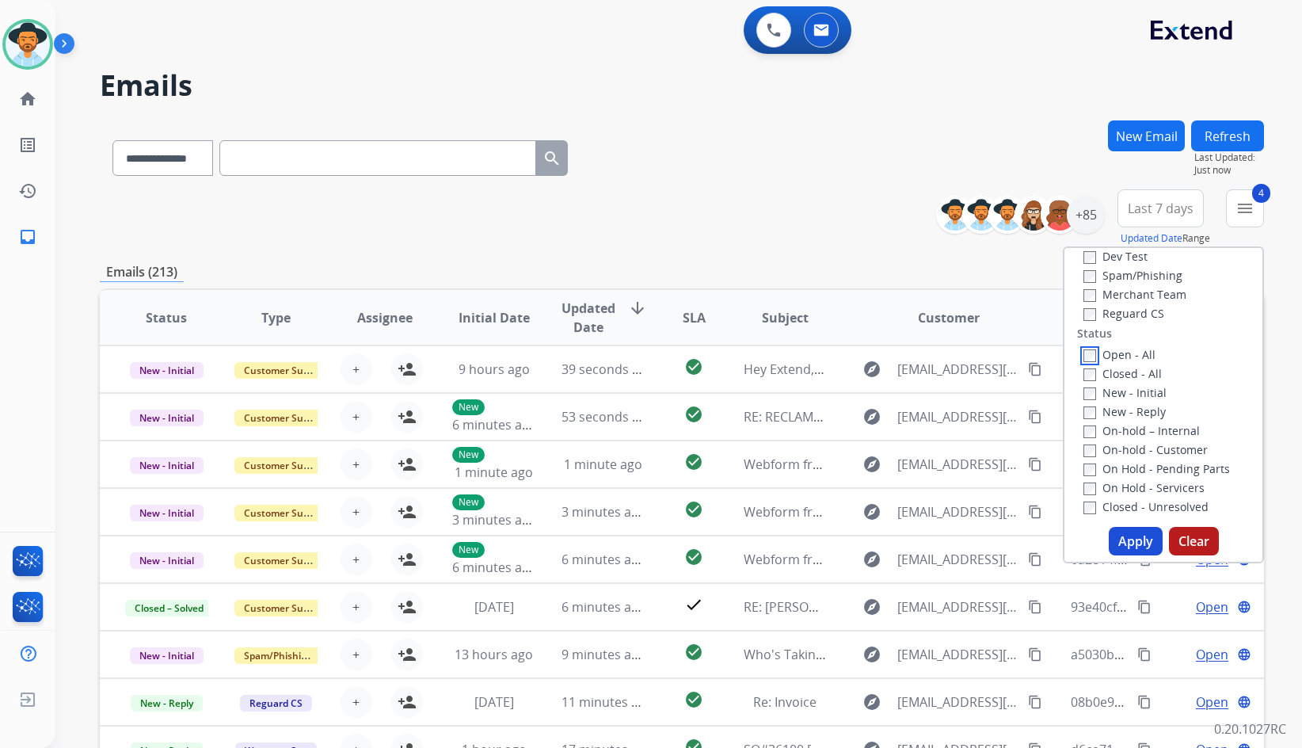
scroll to position [158, 0]
click at [1144, 475] on label "On Hold - Servicers" at bounding box center [1144, 473] width 121 height 15
click at [1140, 455] on label "On Hold - Pending Parts" at bounding box center [1157, 454] width 147 height 15
click at [1134, 439] on label "On-hold - Customer" at bounding box center [1146, 435] width 124 height 15
click at [1132, 417] on label "On-hold – Internal" at bounding box center [1142, 416] width 116 height 15
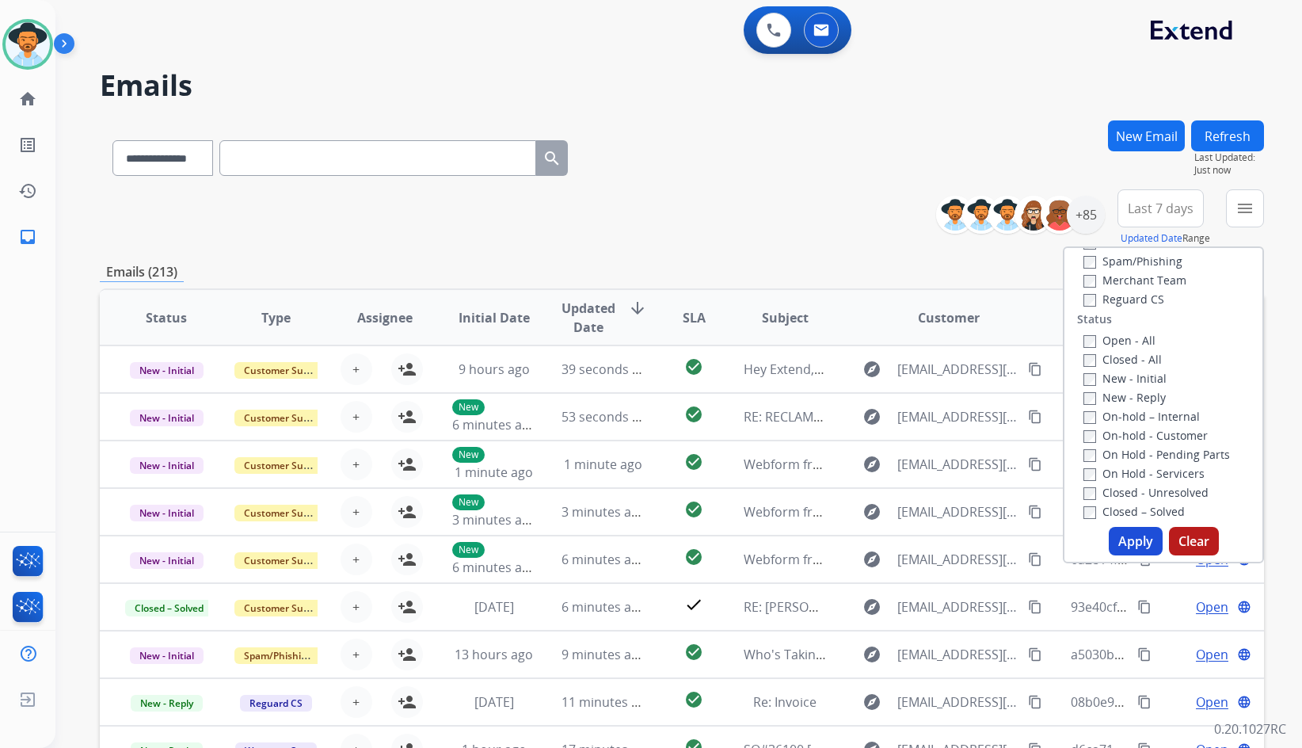
click at [1127, 400] on label "New - Reply" at bounding box center [1125, 397] width 82 height 15
click at [1121, 381] on label "New - Initial" at bounding box center [1125, 378] width 83 height 15
click at [1124, 536] on button "Apply" at bounding box center [1136, 541] width 54 height 29
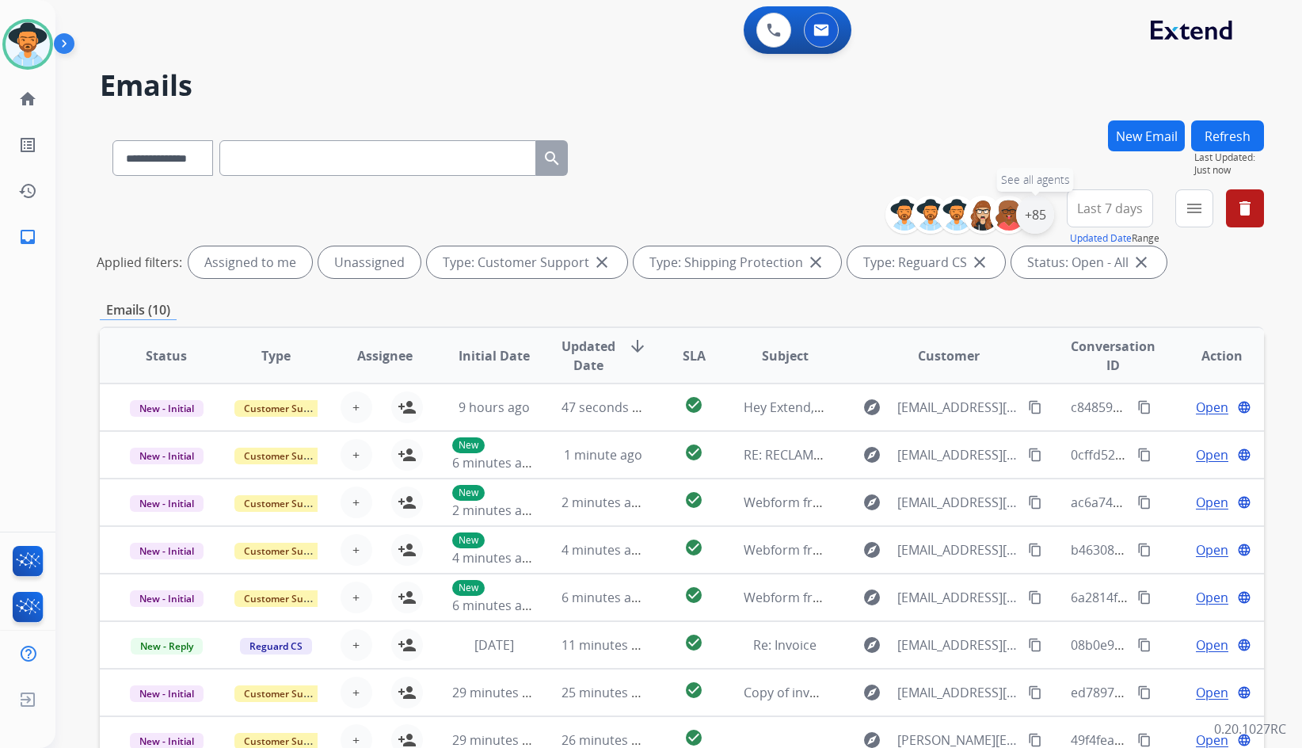
click at [1031, 210] on div "+85" at bounding box center [1035, 215] width 38 height 38
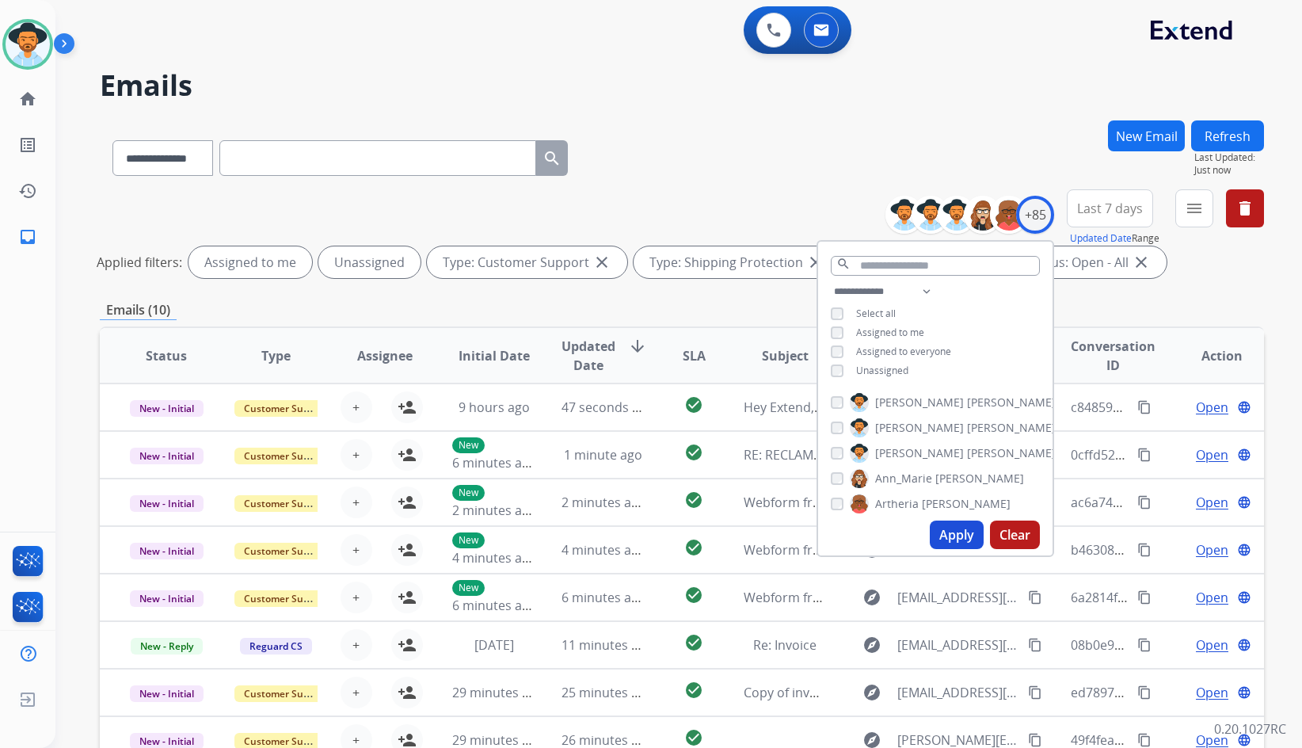
click at [865, 374] on span "Unassigned" at bounding box center [882, 370] width 52 height 13
click at [887, 451] on span "[PERSON_NAME]" at bounding box center [919, 453] width 89 height 16
click at [937, 539] on button "Apply" at bounding box center [957, 534] width 54 height 29
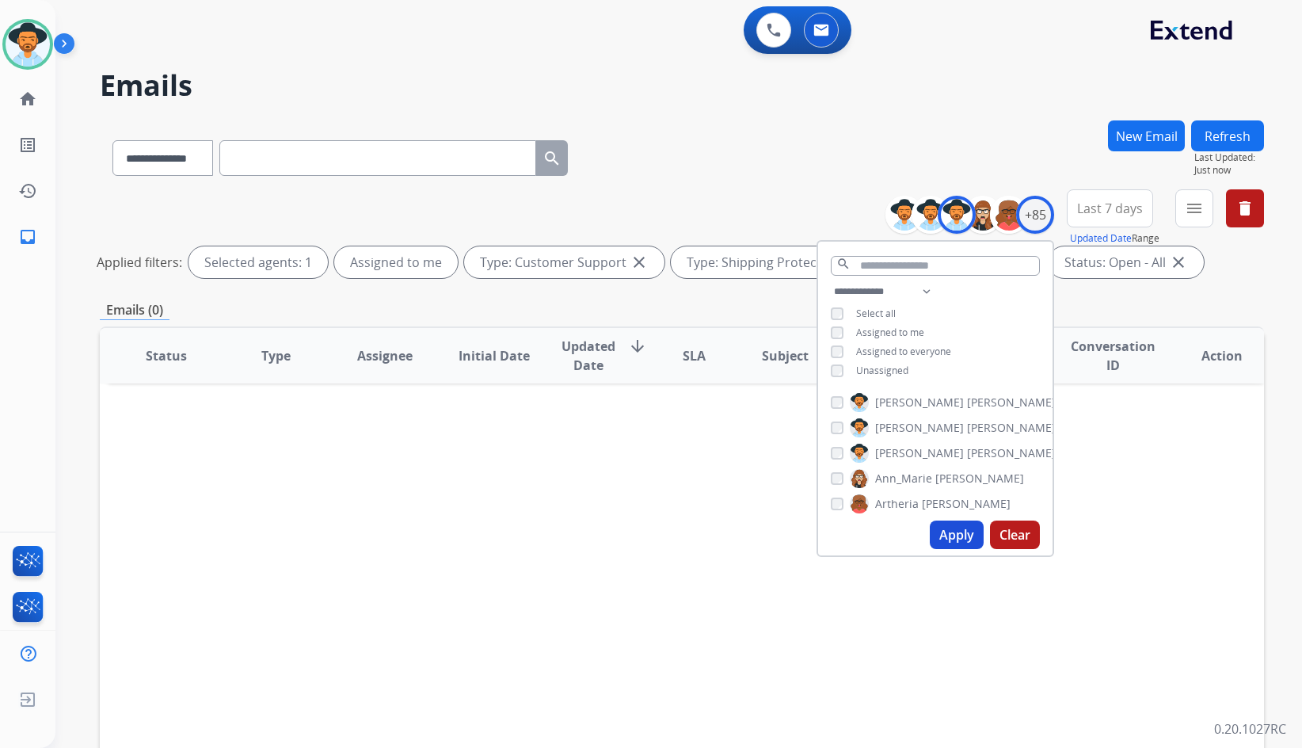
click at [878, 372] on span "Unassigned" at bounding box center [882, 370] width 52 height 13
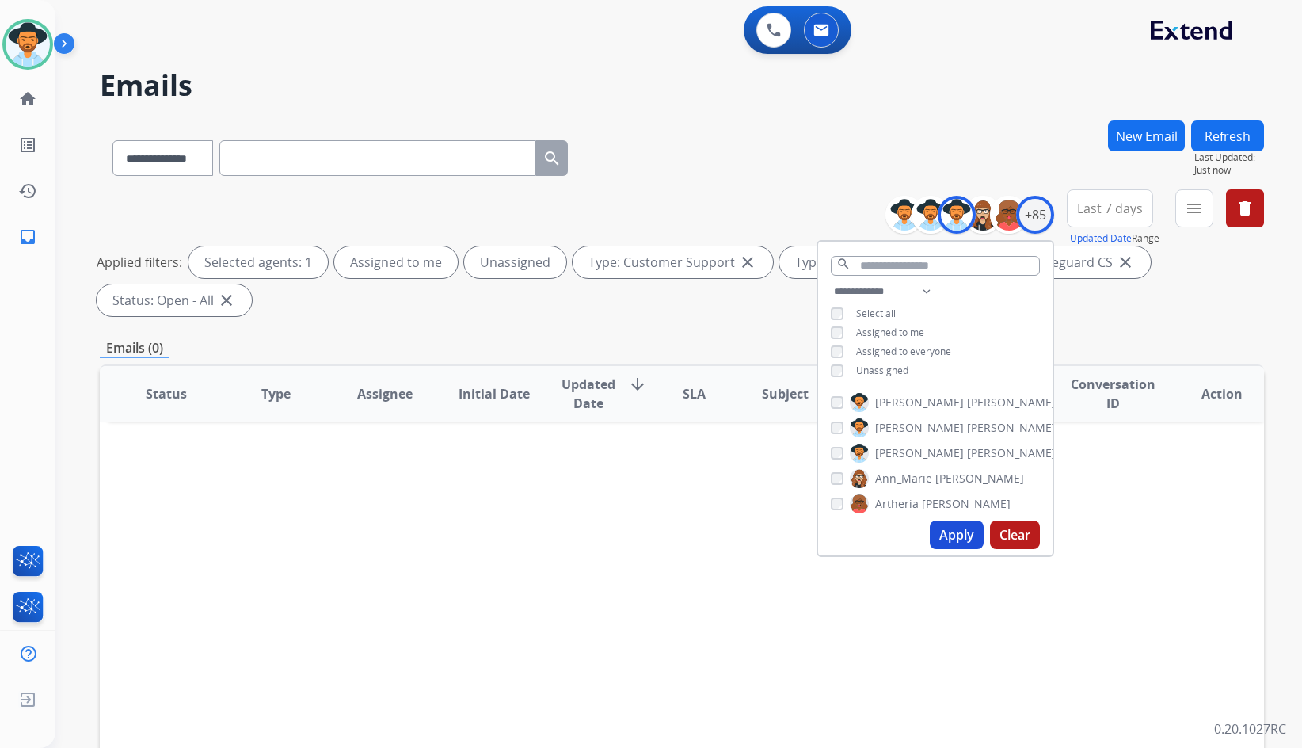
click at [905, 458] on span "[PERSON_NAME]" at bounding box center [919, 453] width 89 height 16
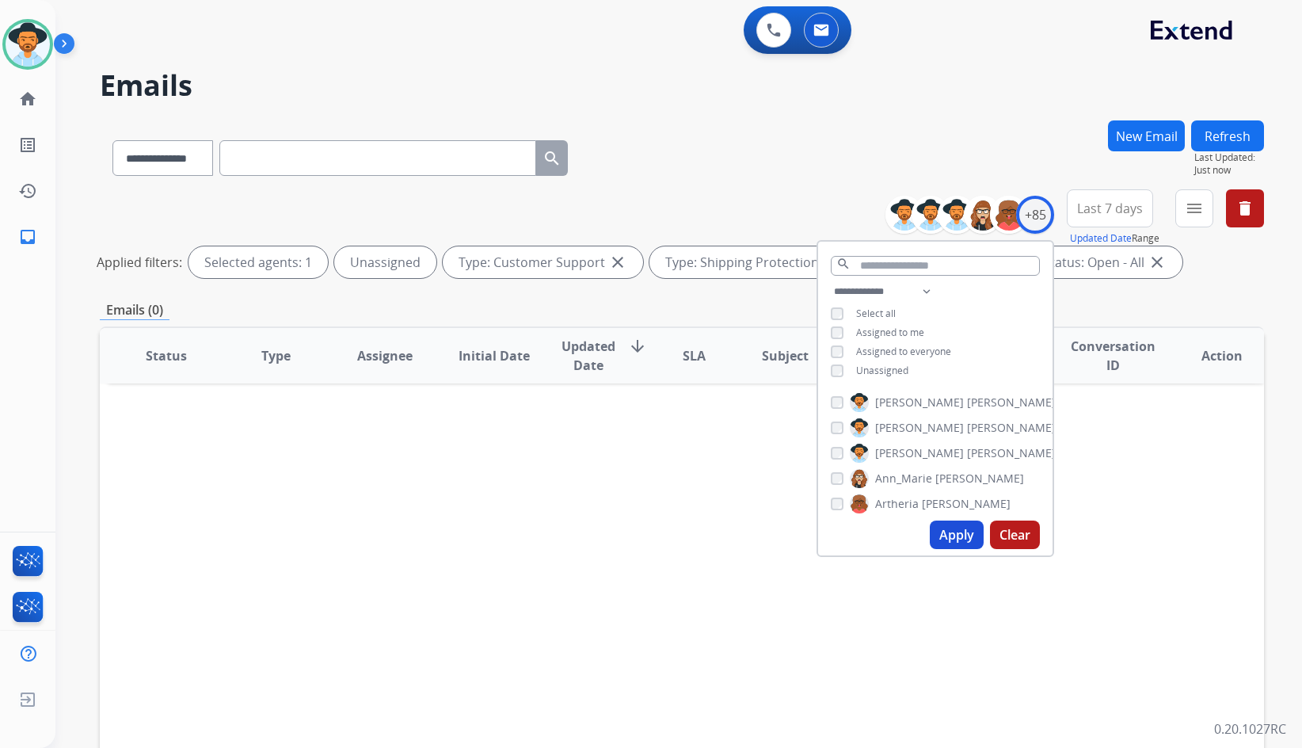
click at [944, 551] on div "Apply Clear" at bounding box center [935, 534] width 234 height 41
click at [944, 546] on button "Apply" at bounding box center [957, 534] width 54 height 29
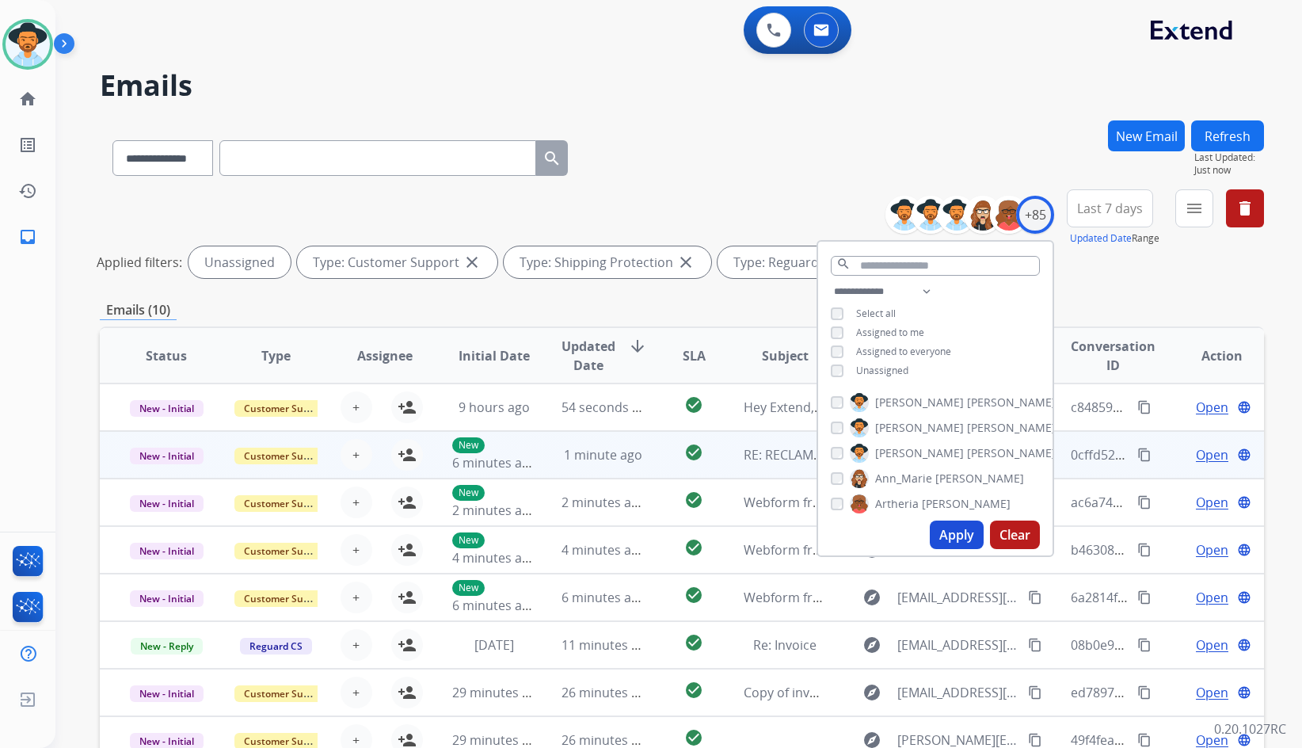
scroll to position [2, 0]
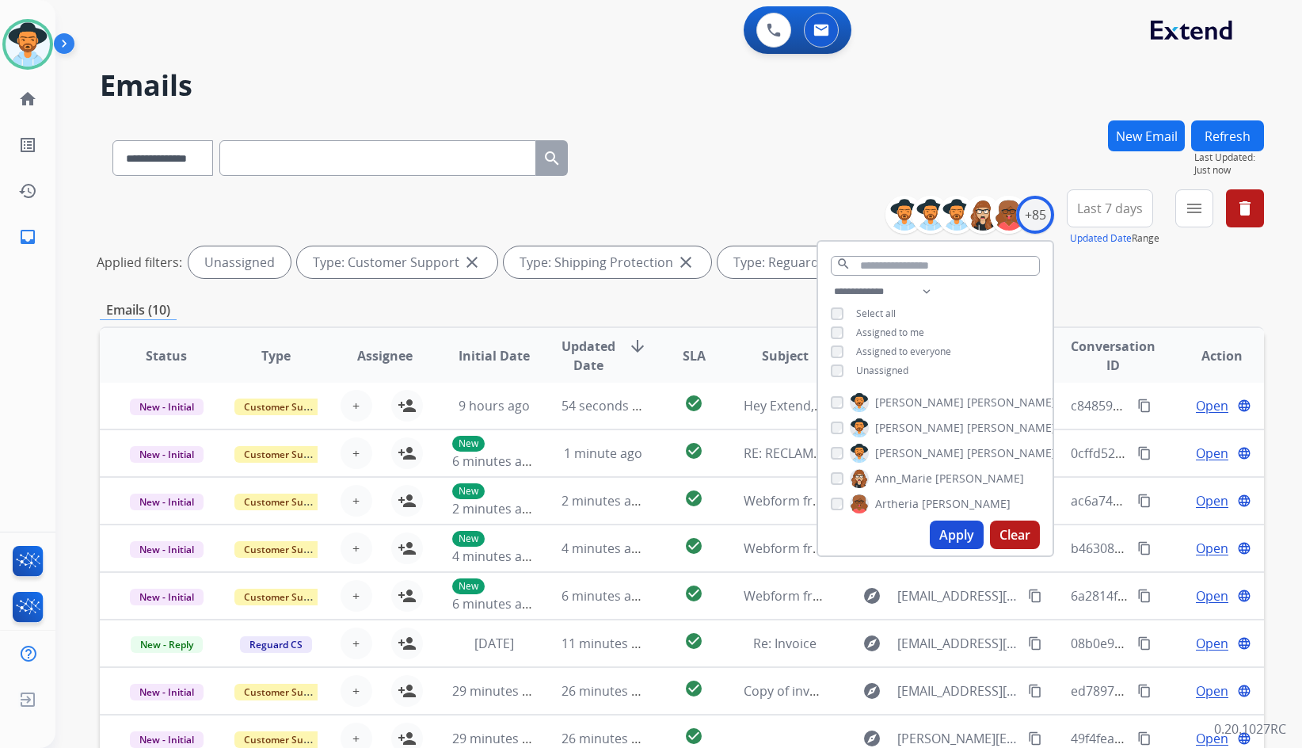
click at [681, 307] on div "Emails (10)" at bounding box center [682, 310] width 1165 height 20
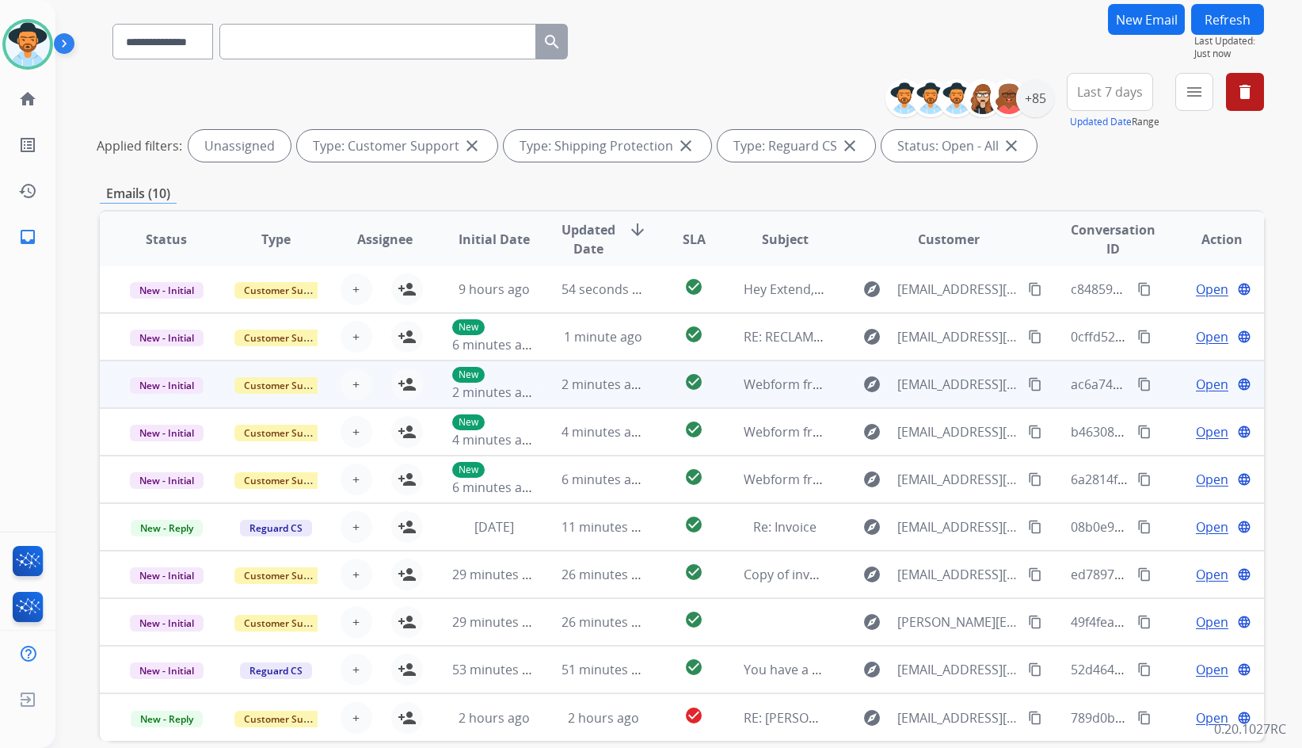
scroll to position [192, 0]
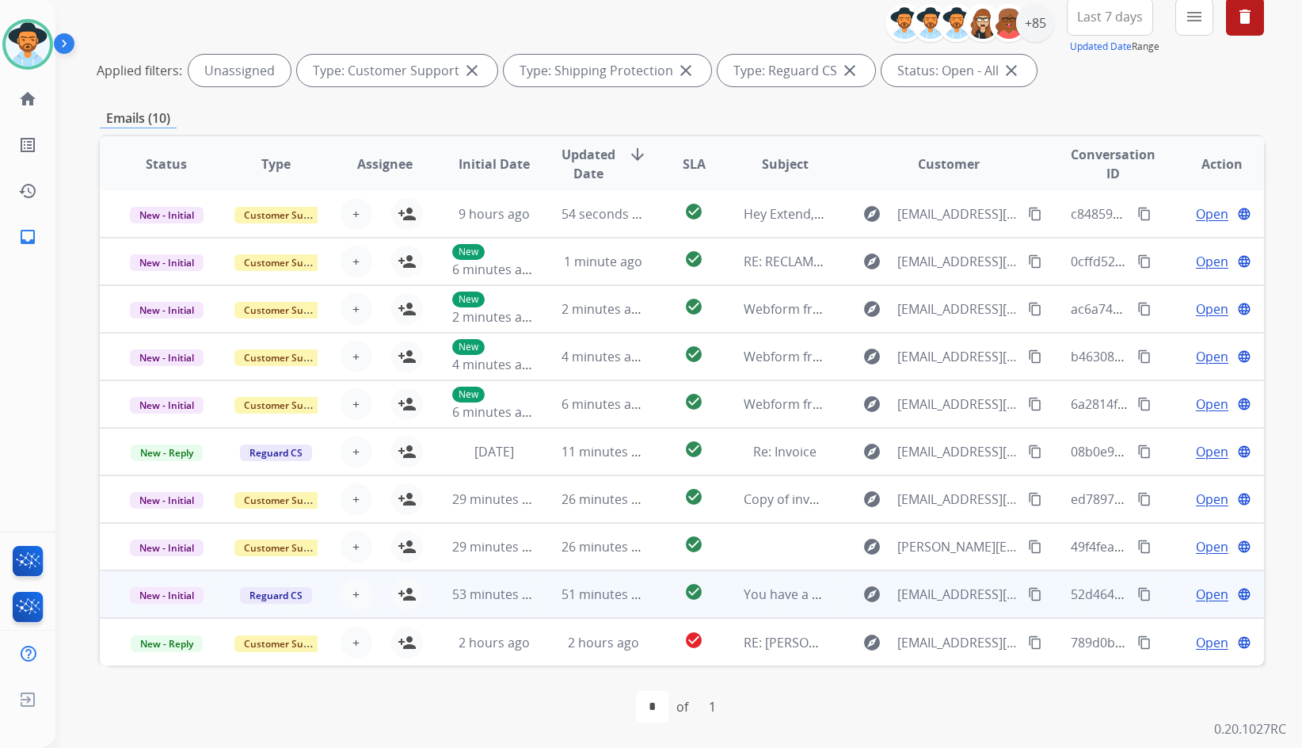
click at [1162, 590] on td "Open language" at bounding box center [1209, 594] width 109 height 48
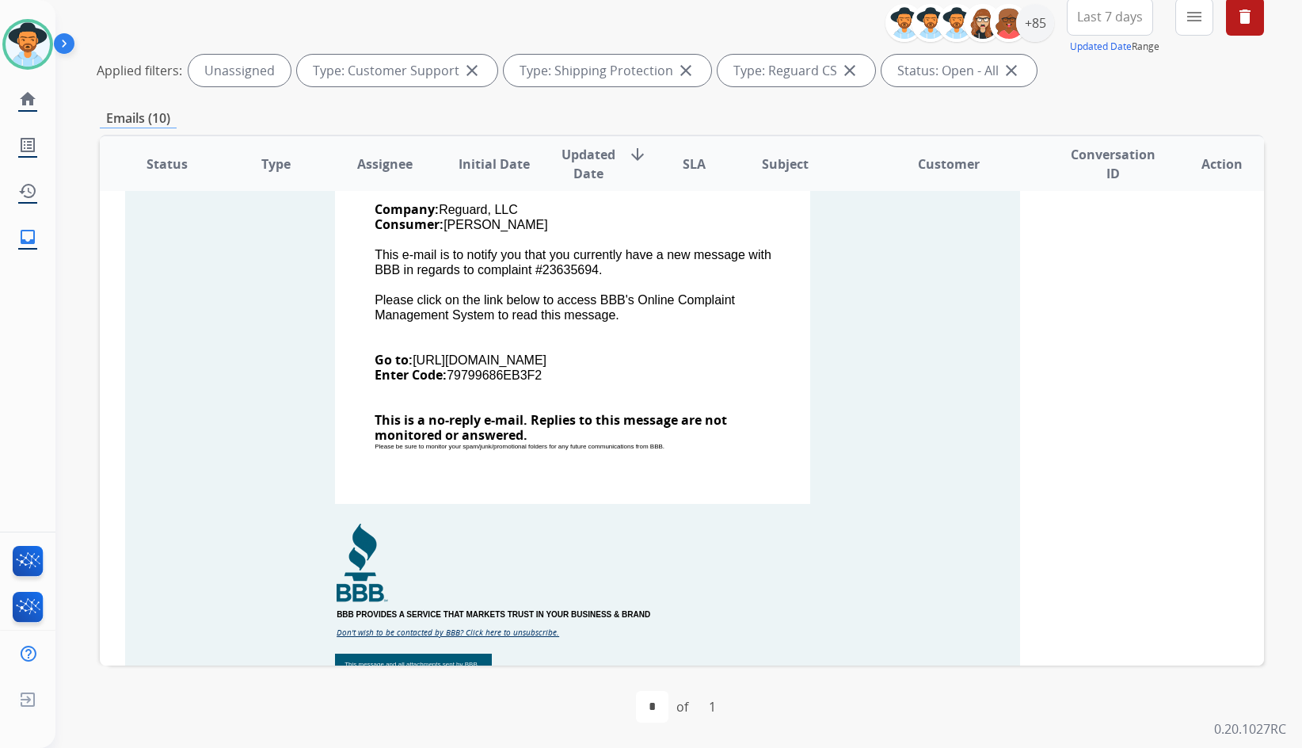
scroll to position [697, 0]
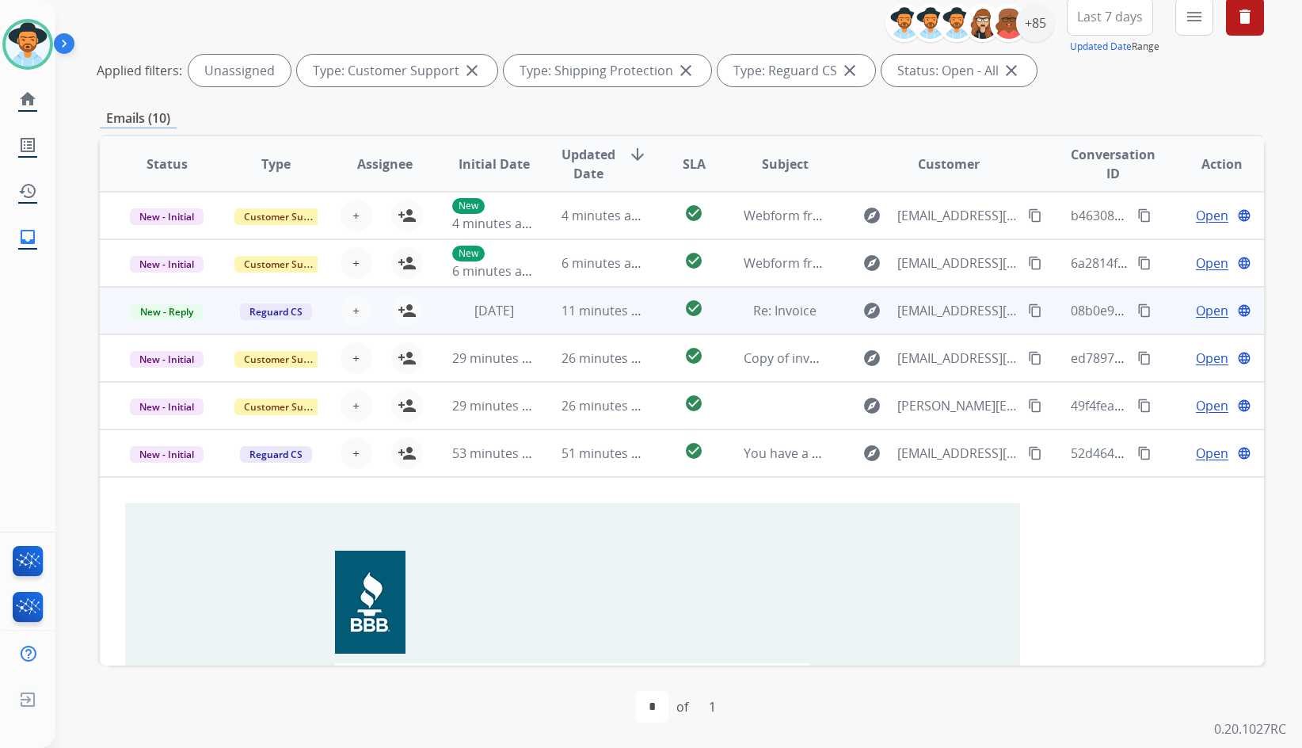
click at [1156, 459] on td "Open language" at bounding box center [1209, 453] width 109 height 48
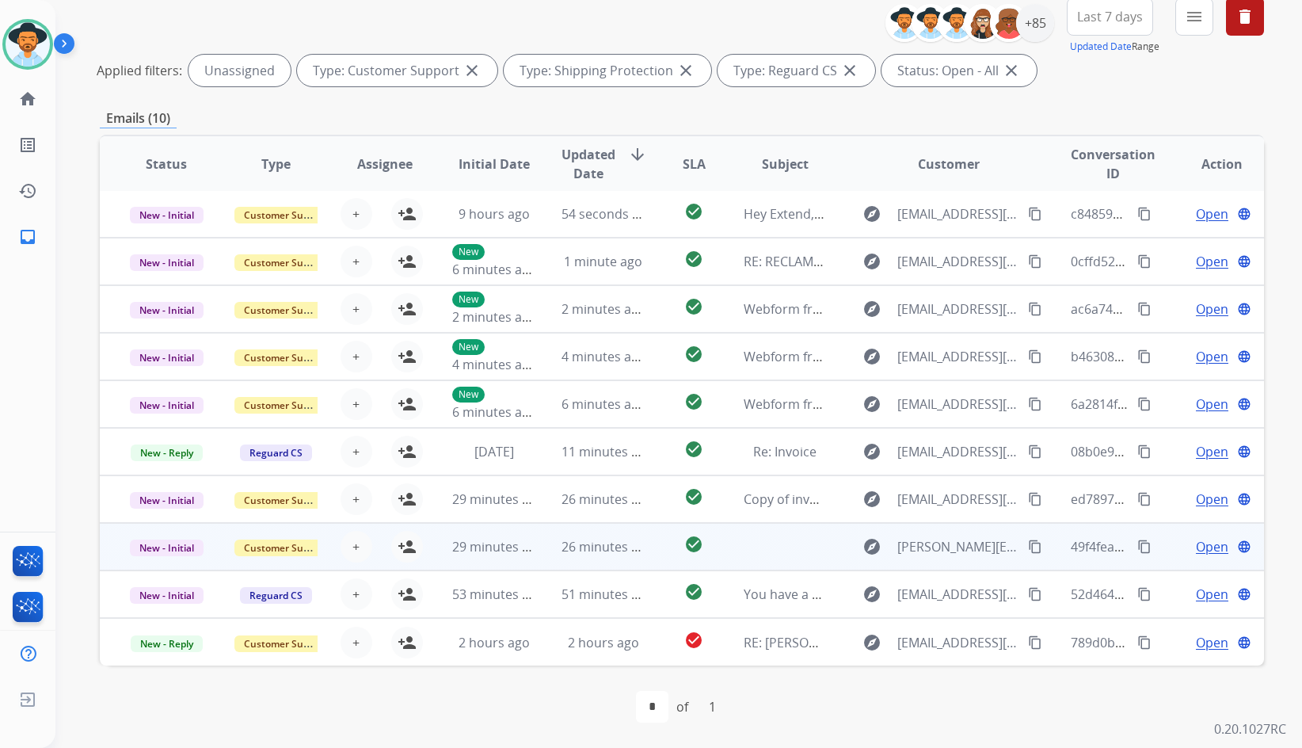
scroll to position [0, 0]
click at [1155, 537] on td "Open language" at bounding box center [1209, 548] width 109 height 48
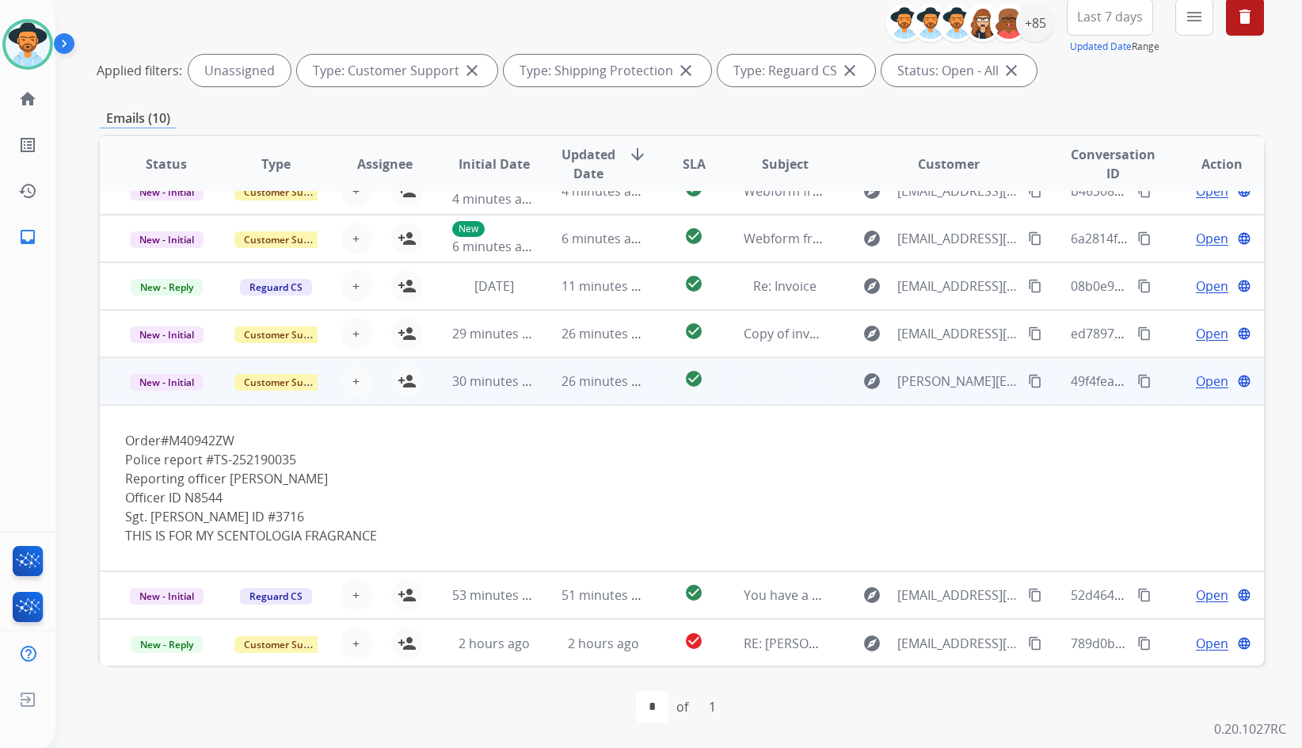
scroll to position [168, 0]
click at [1161, 373] on td "Open language" at bounding box center [1209, 380] width 109 height 48
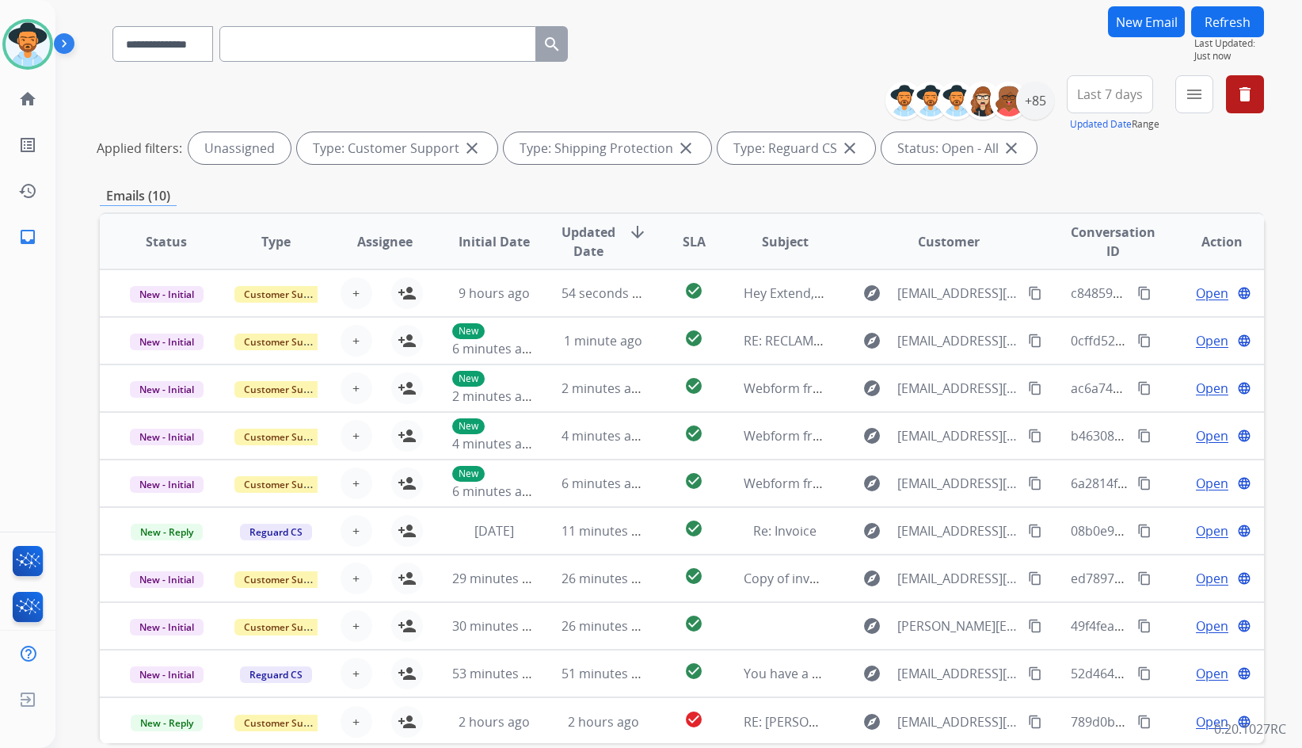
scroll to position [0, 0]
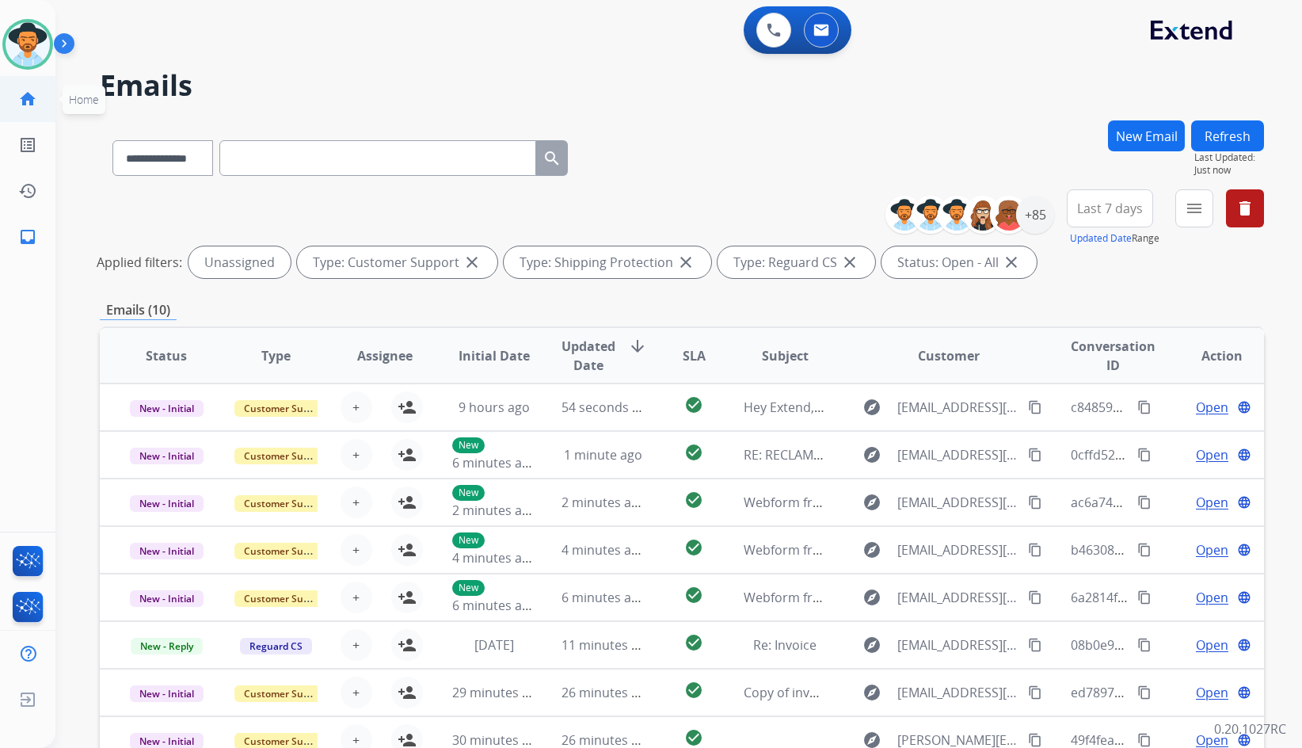
click at [31, 91] on mat-icon "home" at bounding box center [27, 99] width 19 height 19
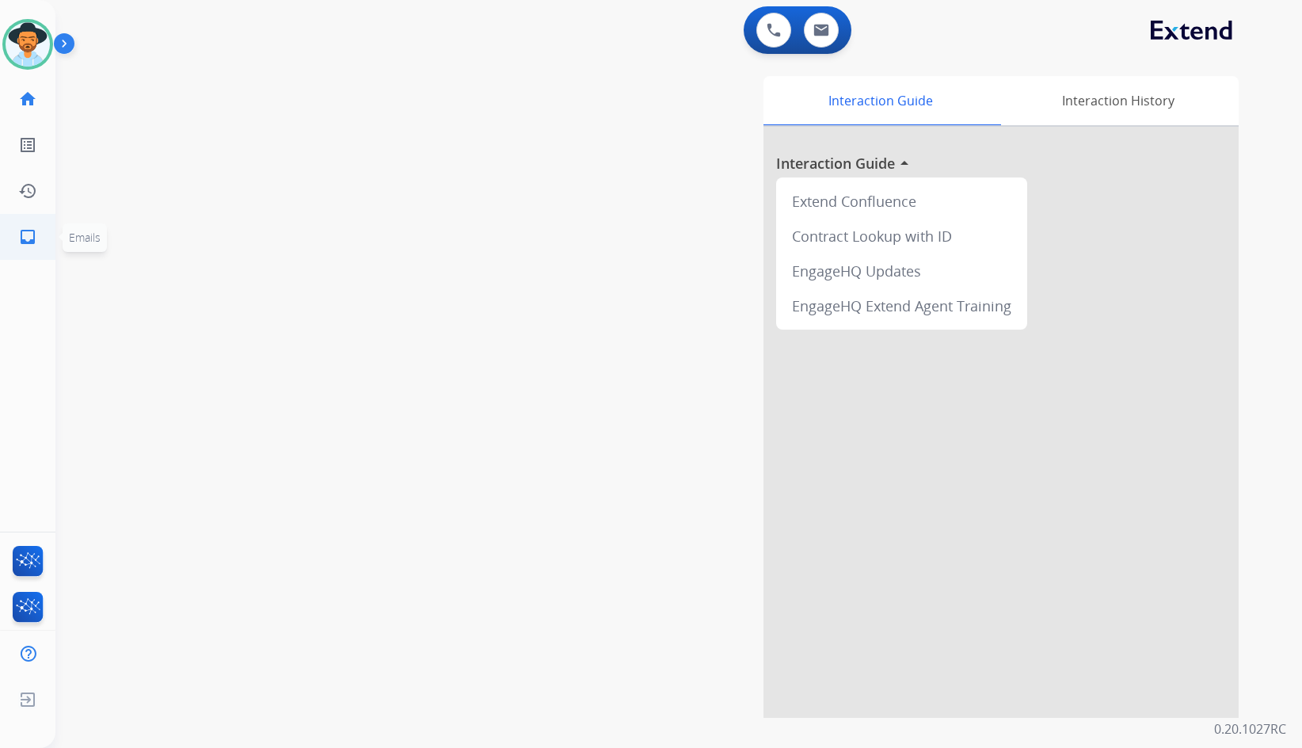
click at [30, 226] on link "inbox Emails" at bounding box center [28, 237] width 44 height 44
select select "**********"
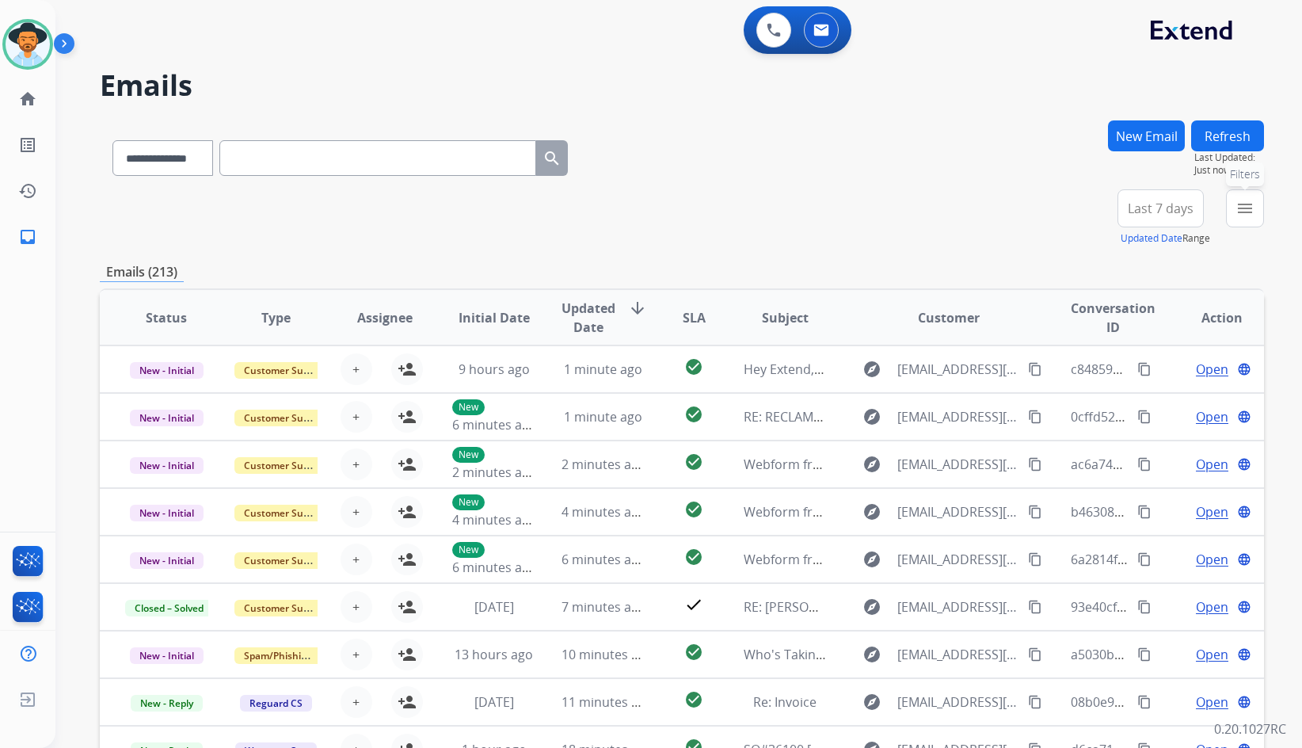
click at [1237, 214] on mat-icon "menu" at bounding box center [1245, 208] width 19 height 19
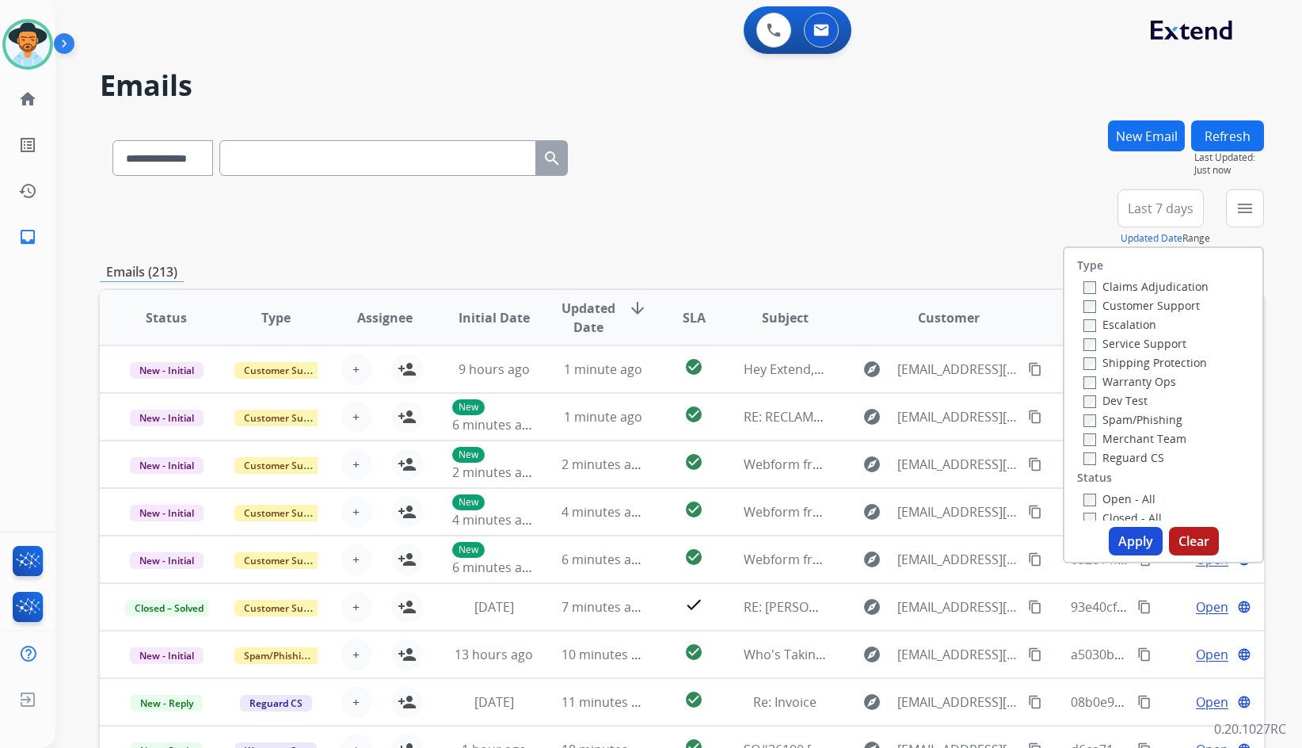
click at [1115, 304] on label "Customer Support" at bounding box center [1142, 305] width 116 height 15
click at [1131, 368] on label "Shipping Protection" at bounding box center [1146, 362] width 124 height 15
drag, startPoint x: 1127, startPoint y: 460, endPoint x: 1127, endPoint y: 469, distance: 8.7
click at [1127, 465] on div "Reguard CS" at bounding box center [1146, 457] width 125 height 19
click at [1134, 441] on label "Merchant Team" at bounding box center [1135, 438] width 103 height 15
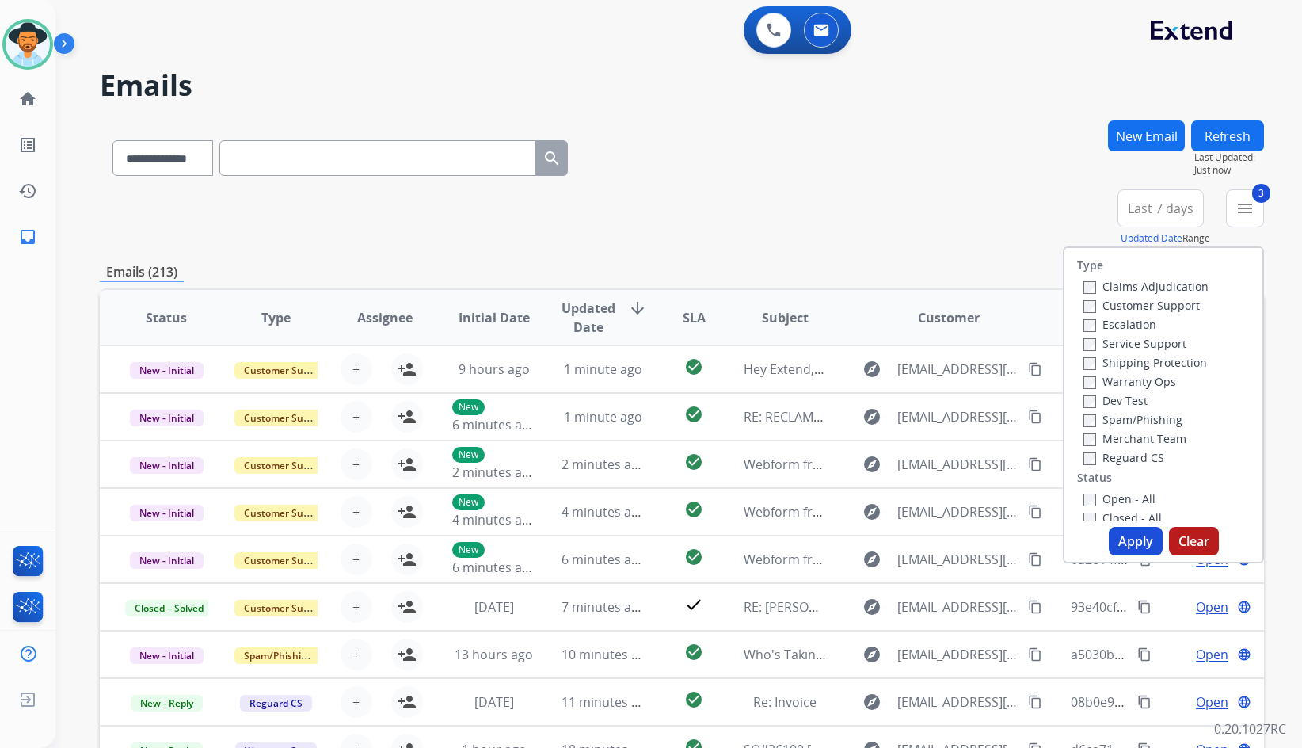
click at [1134, 459] on label "Reguard CS" at bounding box center [1124, 457] width 81 height 15
click at [1134, 444] on div "Merchant Team" at bounding box center [1146, 438] width 125 height 19
click at [1134, 431] on label "Merchant Team" at bounding box center [1135, 438] width 103 height 15
click at [1131, 498] on label "Open - All" at bounding box center [1120, 498] width 72 height 15
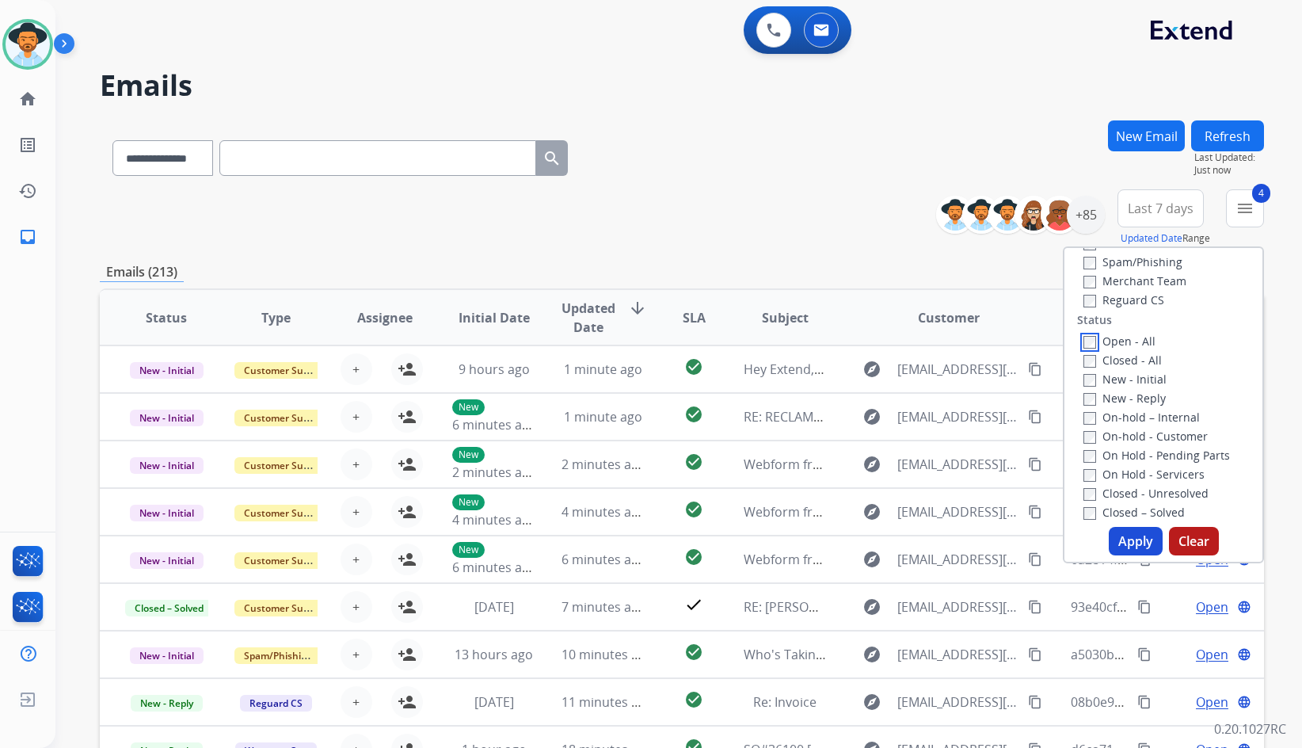
scroll to position [158, 0]
click at [1134, 474] on label "On Hold - Servicers" at bounding box center [1144, 473] width 121 height 15
click at [1134, 462] on div "On Hold - Pending Parts" at bounding box center [1167, 453] width 166 height 19
click at [1135, 454] on label "On Hold - Pending Parts" at bounding box center [1157, 454] width 147 height 15
click at [1136, 435] on label "On-hold - Customer" at bounding box center [1146, 435] width 124 height 15
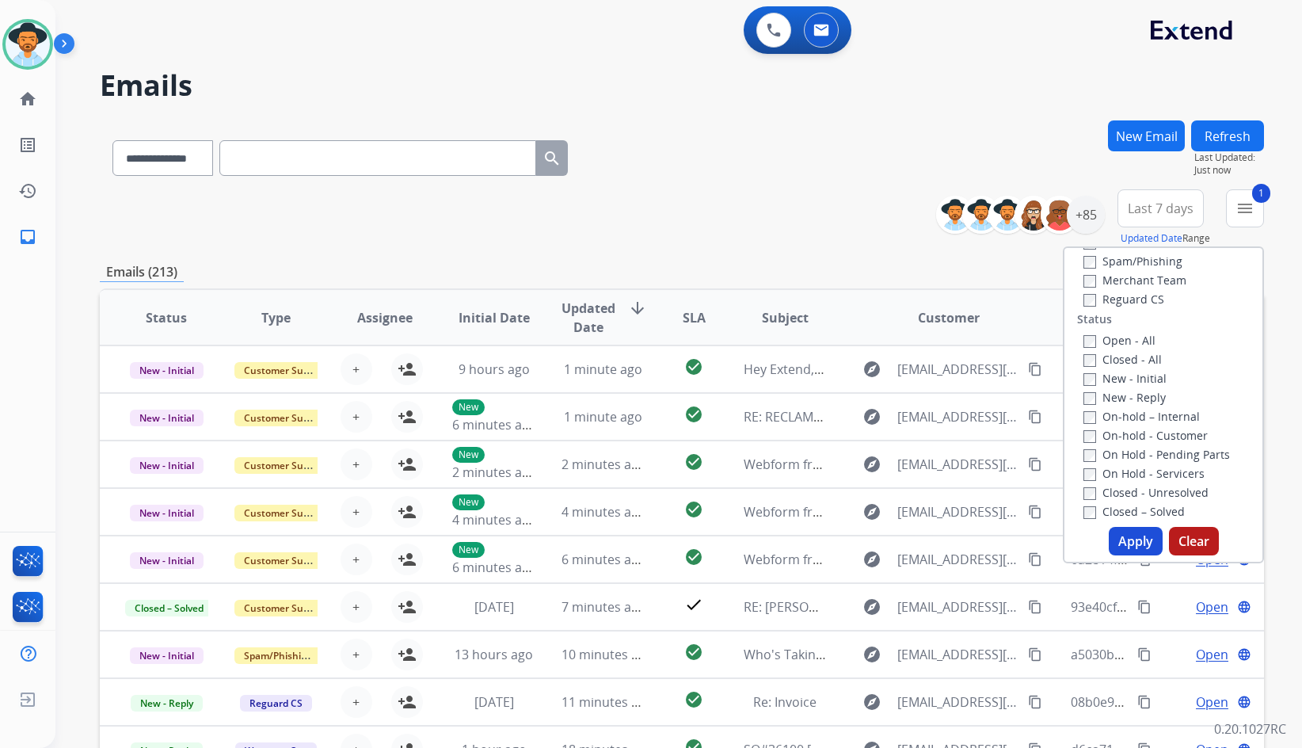
click at [1136, 416] on label "On-hold – Internal" at bounding box center [1142, 416] width 116 height 15
click at [1134, 398] on label "New - Reply" at bounding box center [1125, 397] width 82 height 15
click at [1131, 380] on label "New - Initial" at bounding box center [1125, 378] width 83 height 15
click at [1124, 538] on button "Apply" at bounding box center [1136, 541] width 54 height 29
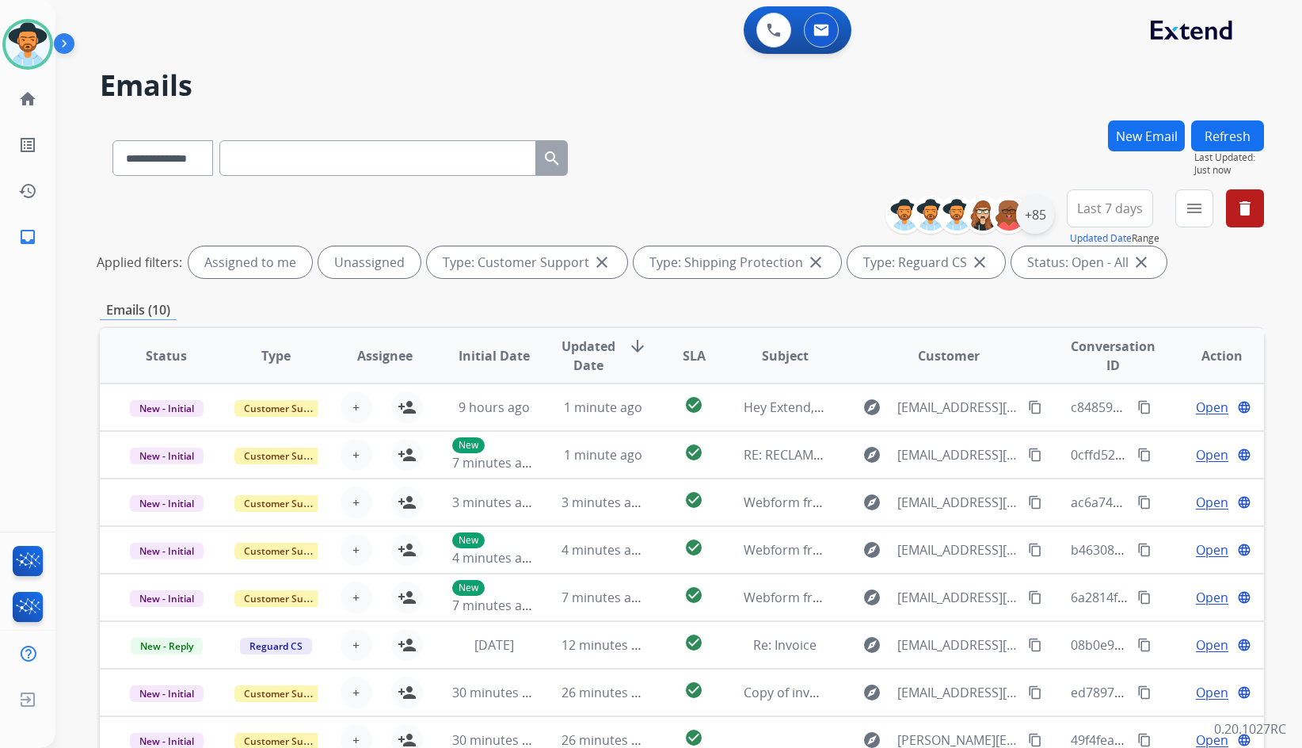
click at [1026, 223] on div "+85" at bounding box center [1035, 215] width 38 height 38
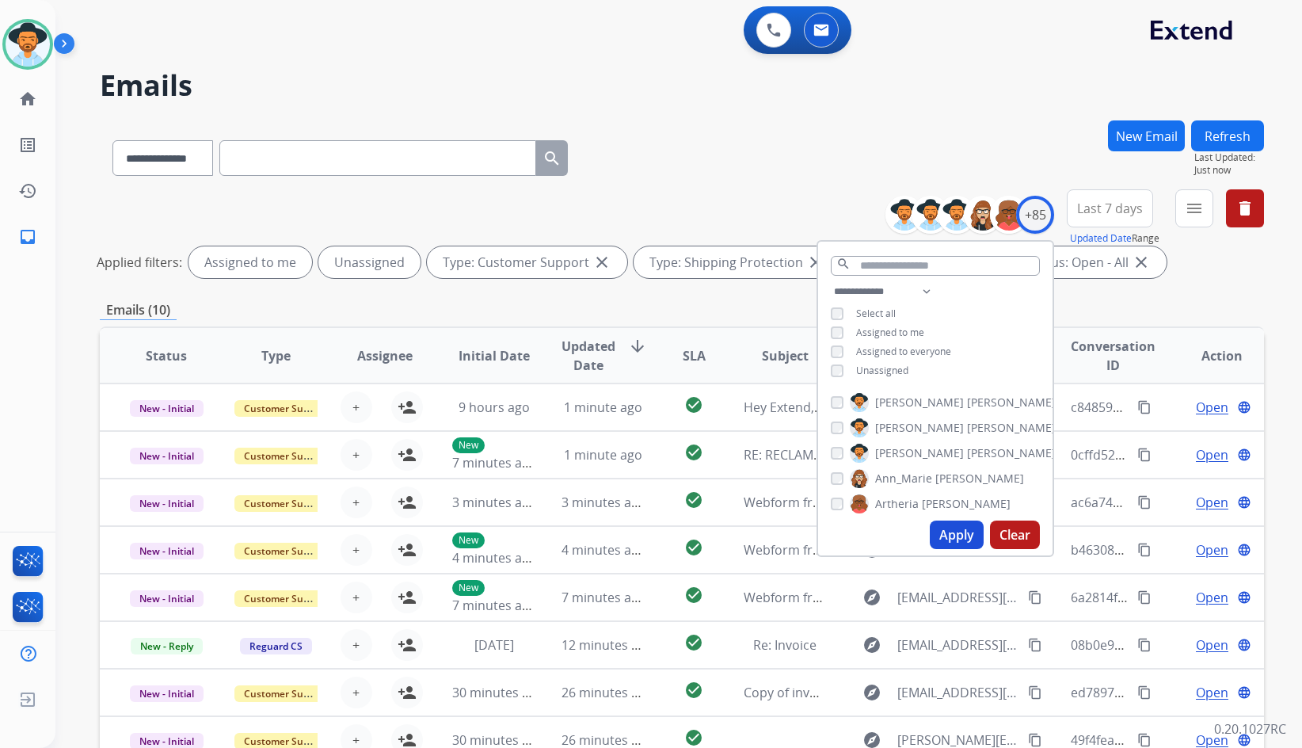
click at [892, 329] on span "Assigned to me" at bounding box center [890, 332] width 68 height 13
click at [958, 524] on button "Apply" at bounding box center [957, 534] width 54 height 29
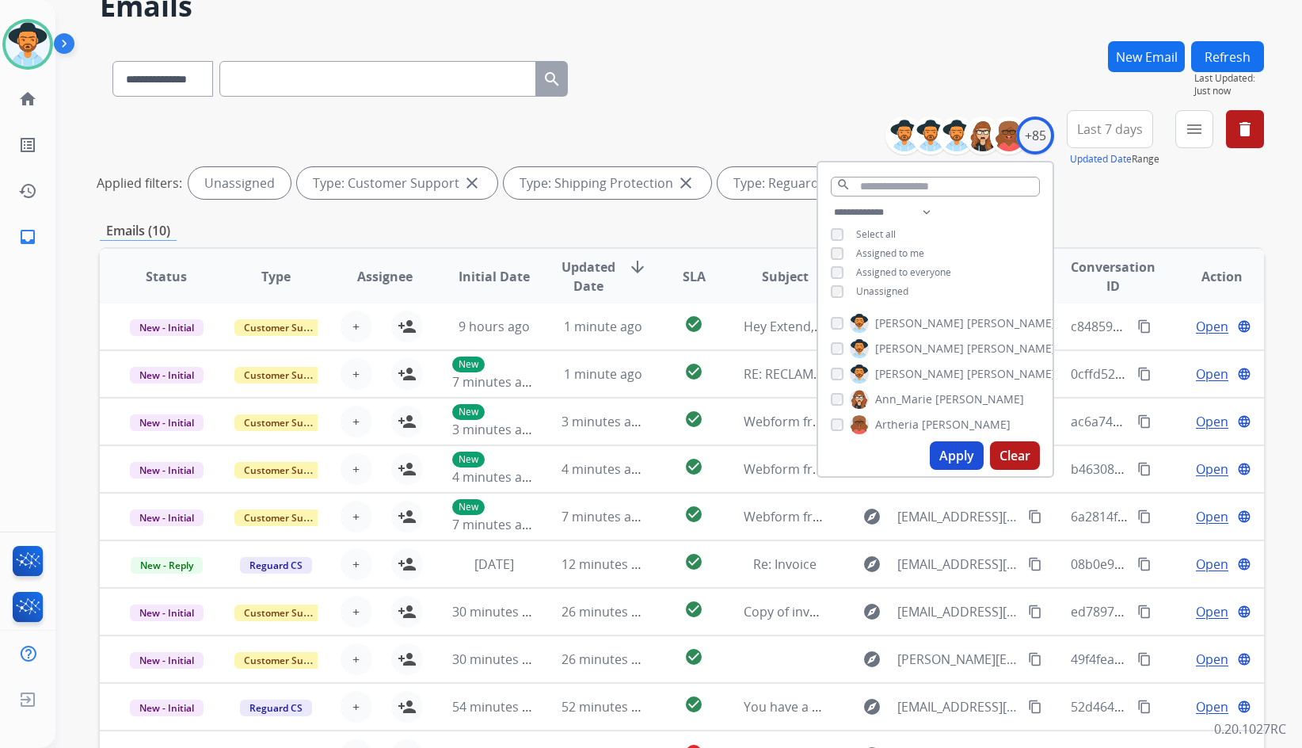
scroll to position [192, 0]
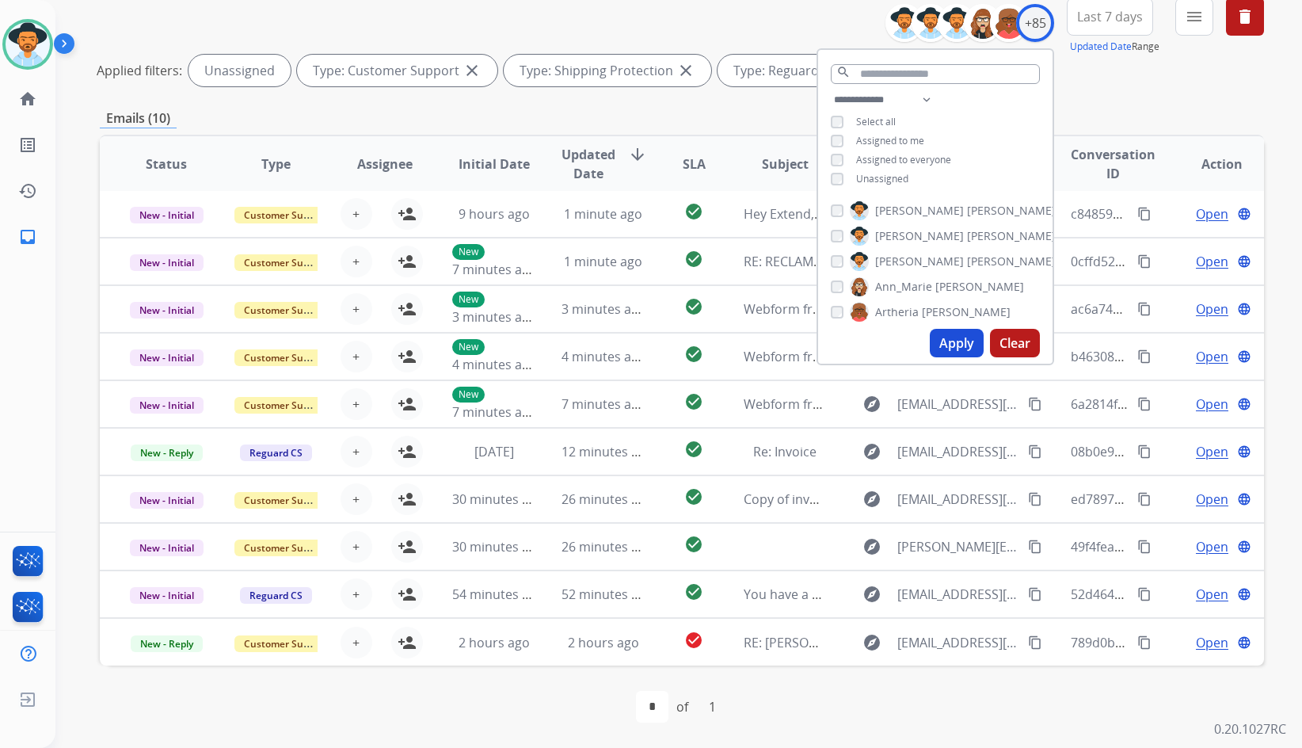
click at [97, 32] on div "**********" at bounding box center [659, 239] width 1209 height 748
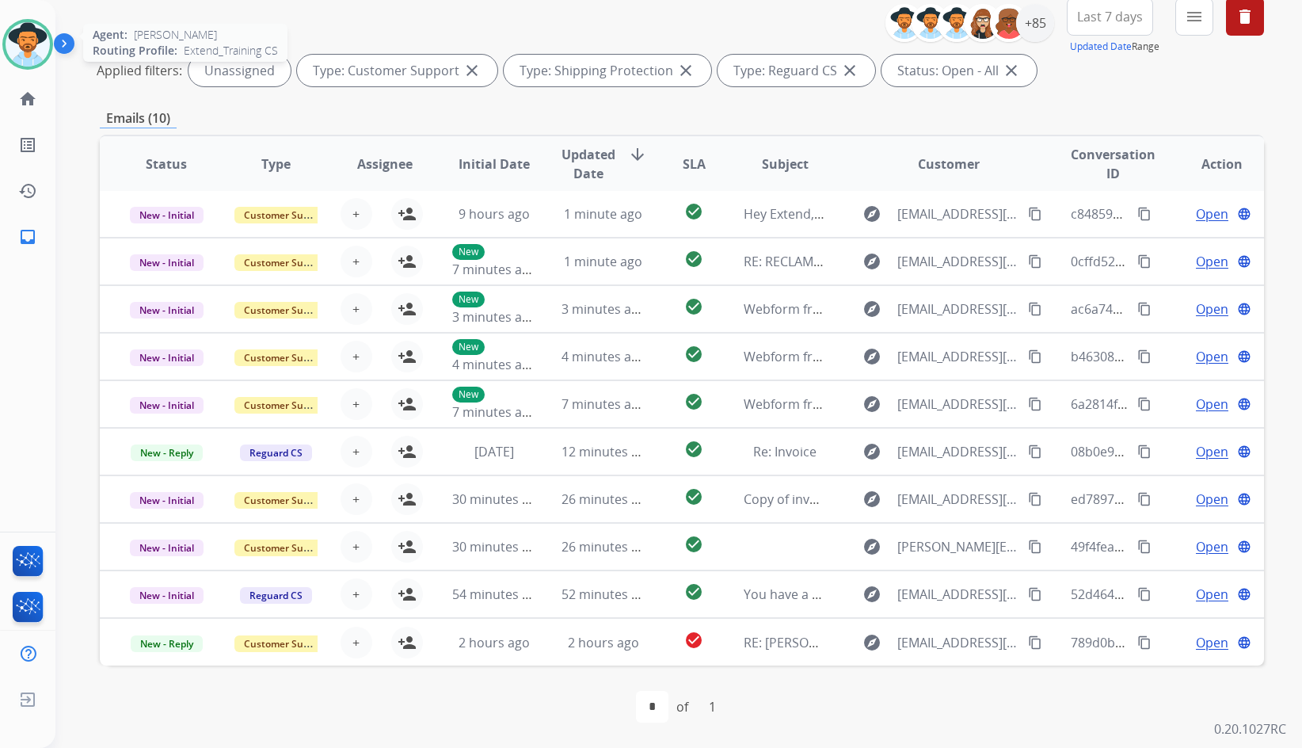
click at [37, 44] on img at bounding box center [28, 44] width 44 height 44
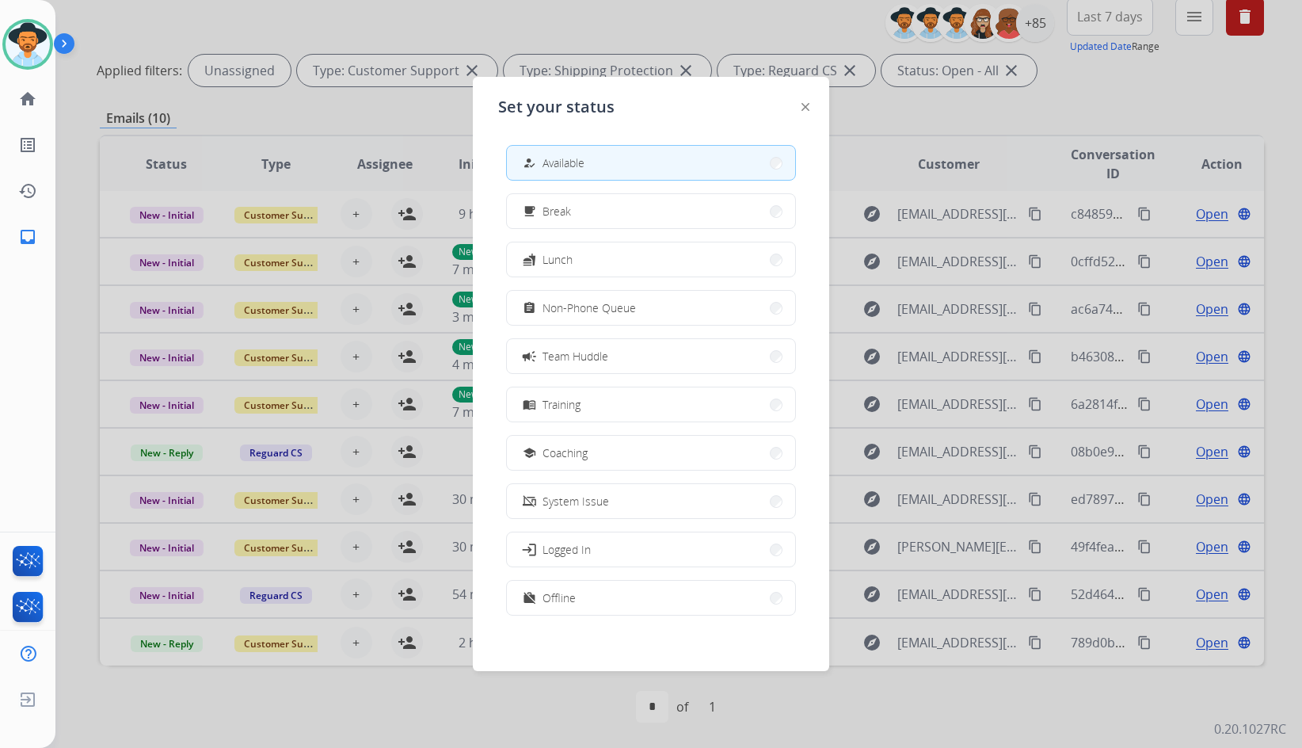
click at [55, 322] on div "[PERSON_NAME] Available Edit Avatar Agent: [PERSON_NAME] Profile: Extend_Traini…" at bounding box center [27, 374] width 55 height 748
click at [68, 345] on div at bounding box center [651, 374] width 1302 height 748
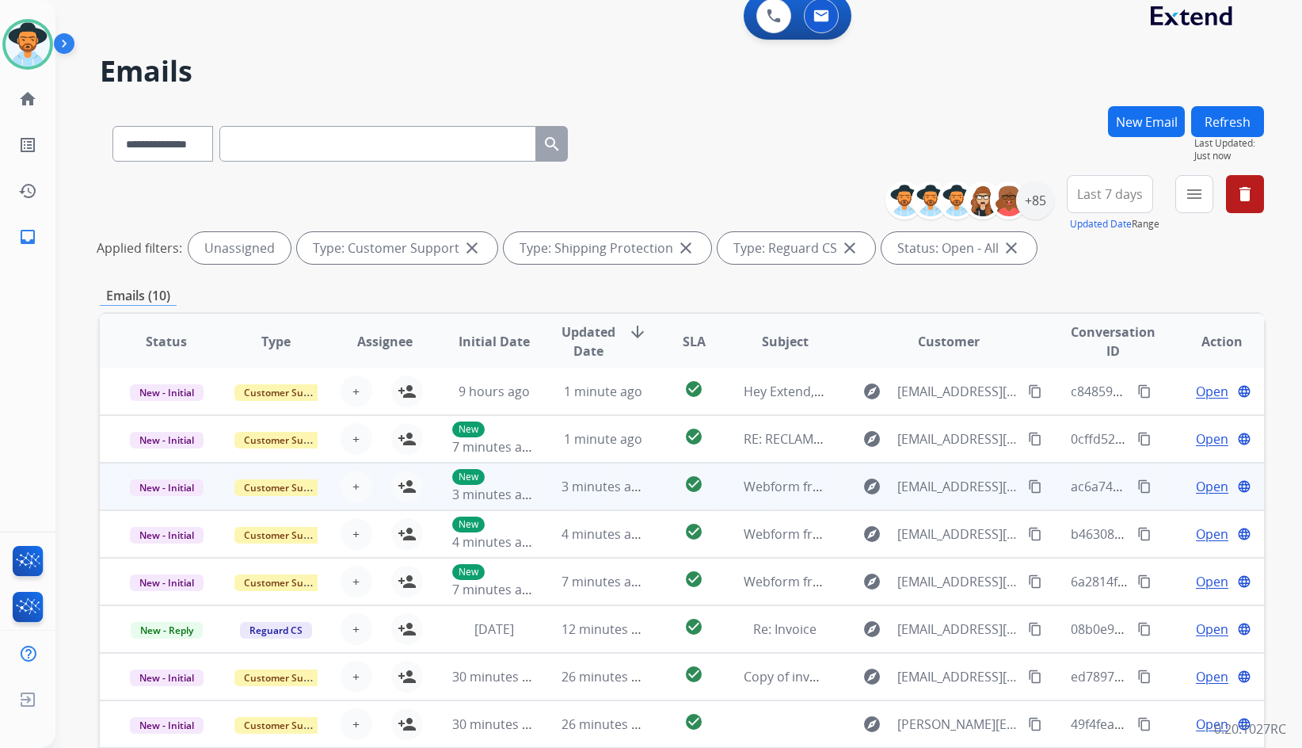
scroll to position [0, 0]
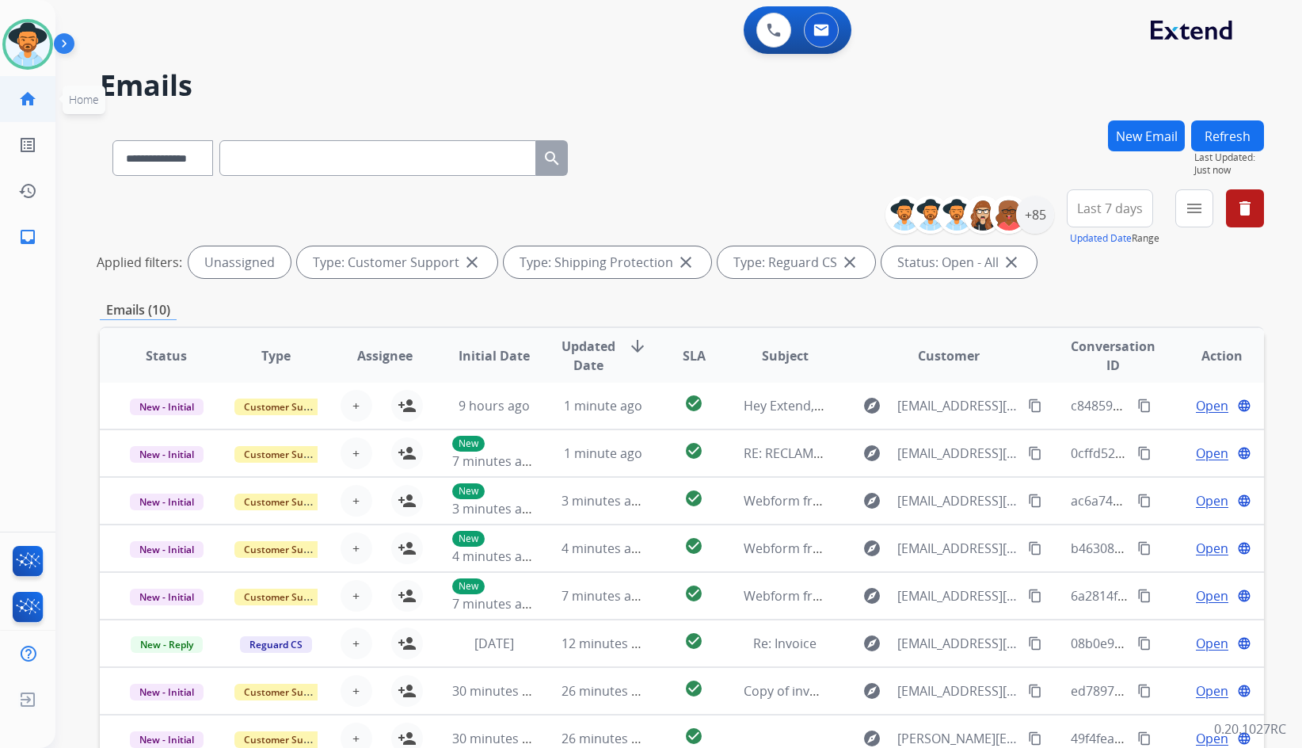
click at [42, 108] on link "home Home" at bounding box center [28, 99] width 44 height 44
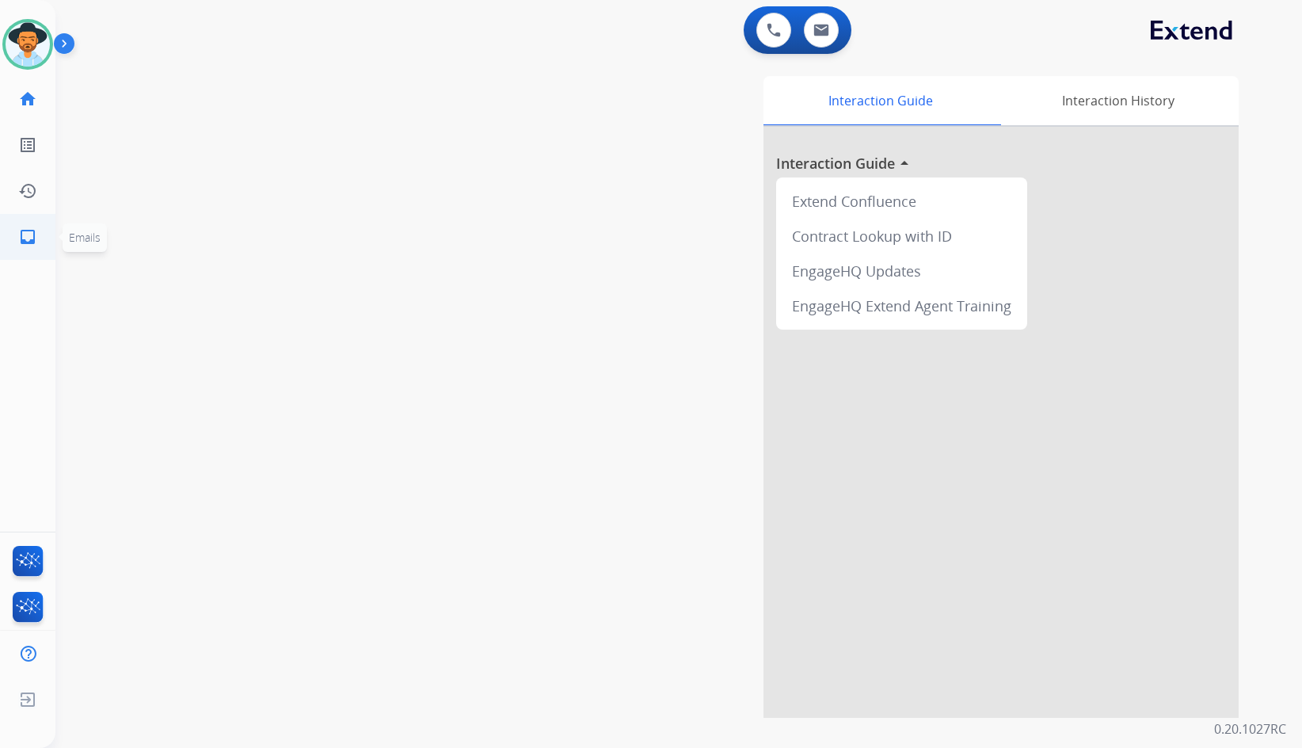
click at [37, 247] on link "inbox Emails" at bounding box center [28, 237] width 44 height 44
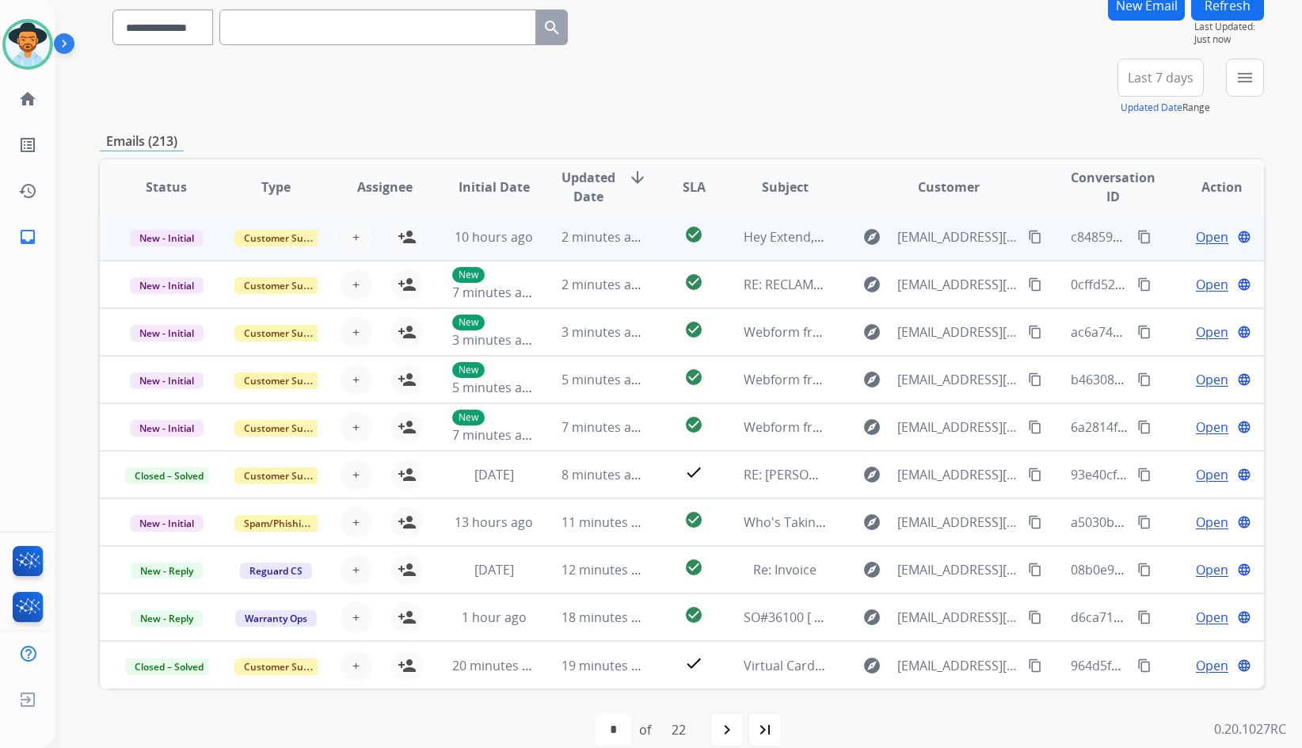
scroll to position [154, 0]
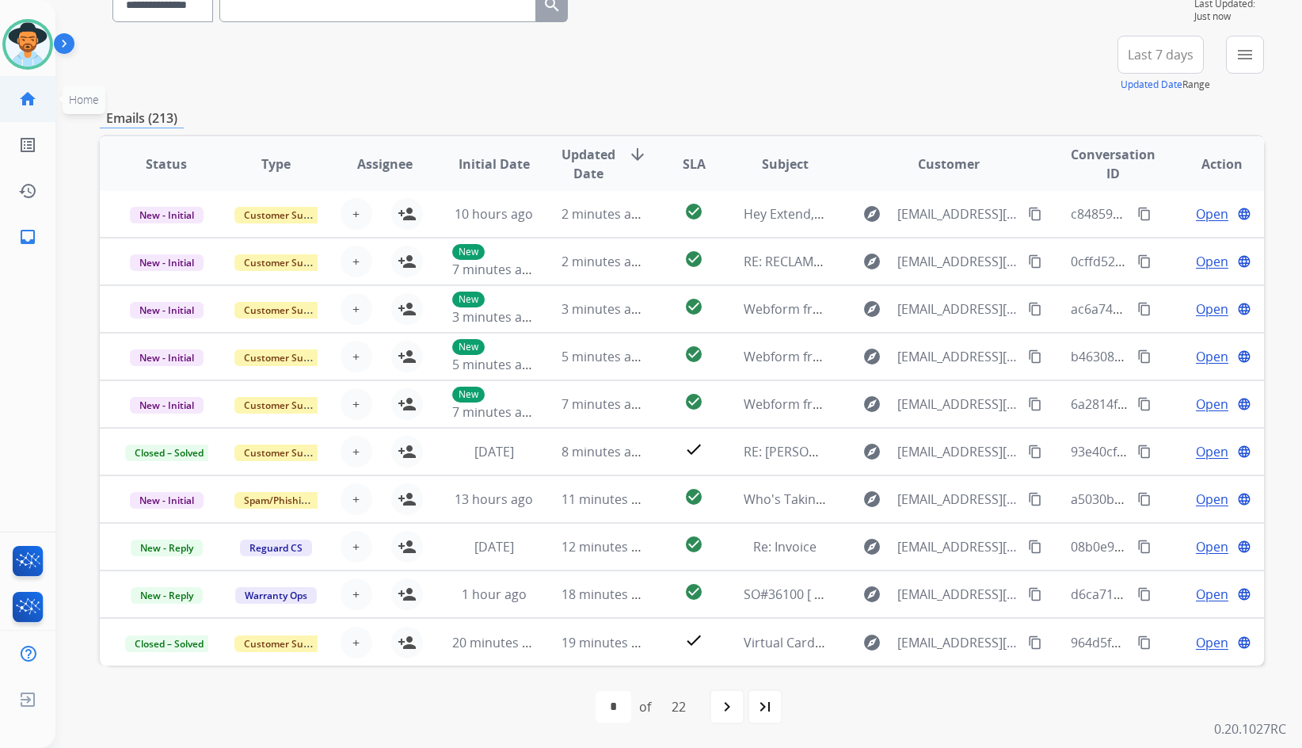
click at [23, 93] on mat-icon "home" at bounding box center [27, 99] width 19 height 19
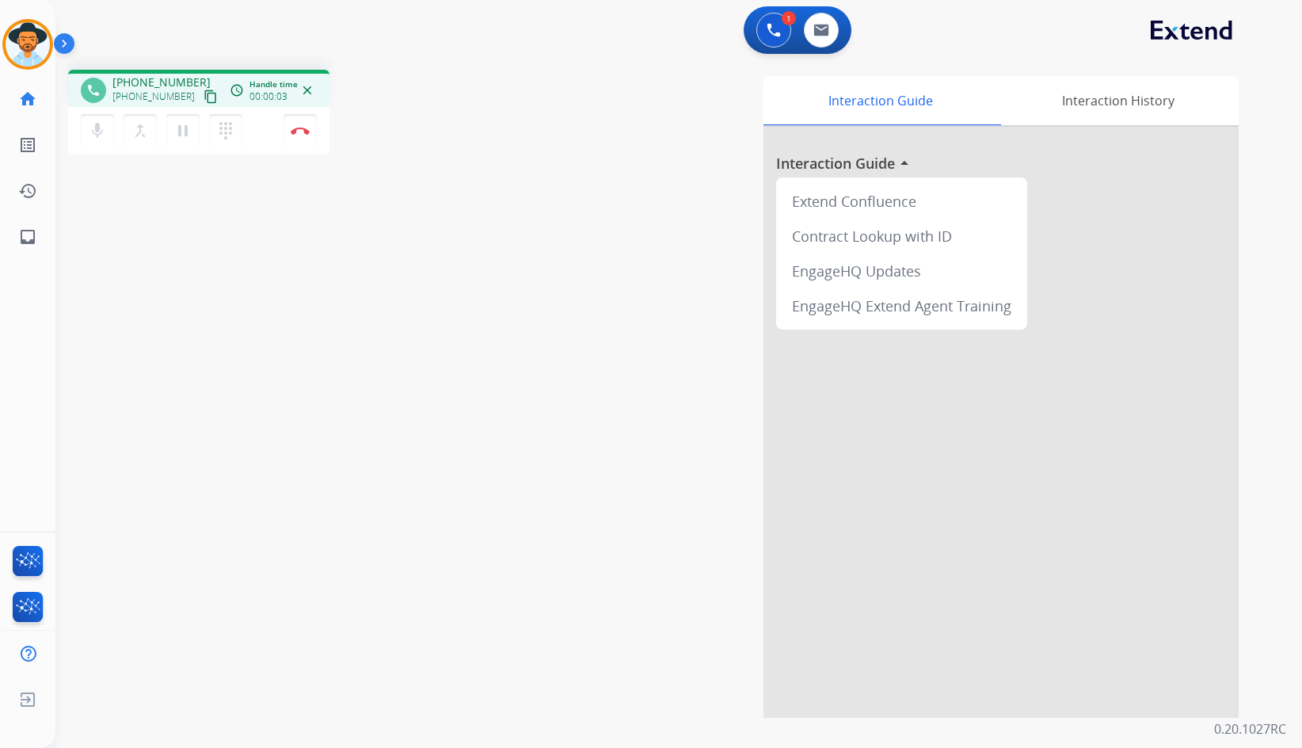
drag, startPoint x: 193, startPoint y: 101, endPoint x: 161, endPoint y: 108, distance: 33.3
click at [204, 101] on mat-icon "content_copy" at bounding box center [211, 97] width 14 height 14
click at [193, 119] on button "pause Hold" at bounding box center [182, 130] width 33 height 33
click at [189, 143] on button "play_arrow Hold" at bounding box center [182, 130] width 33 height 33
click at [290, 135] on button "Disconnect" at bounding box center [300, 130] width 33 height 33
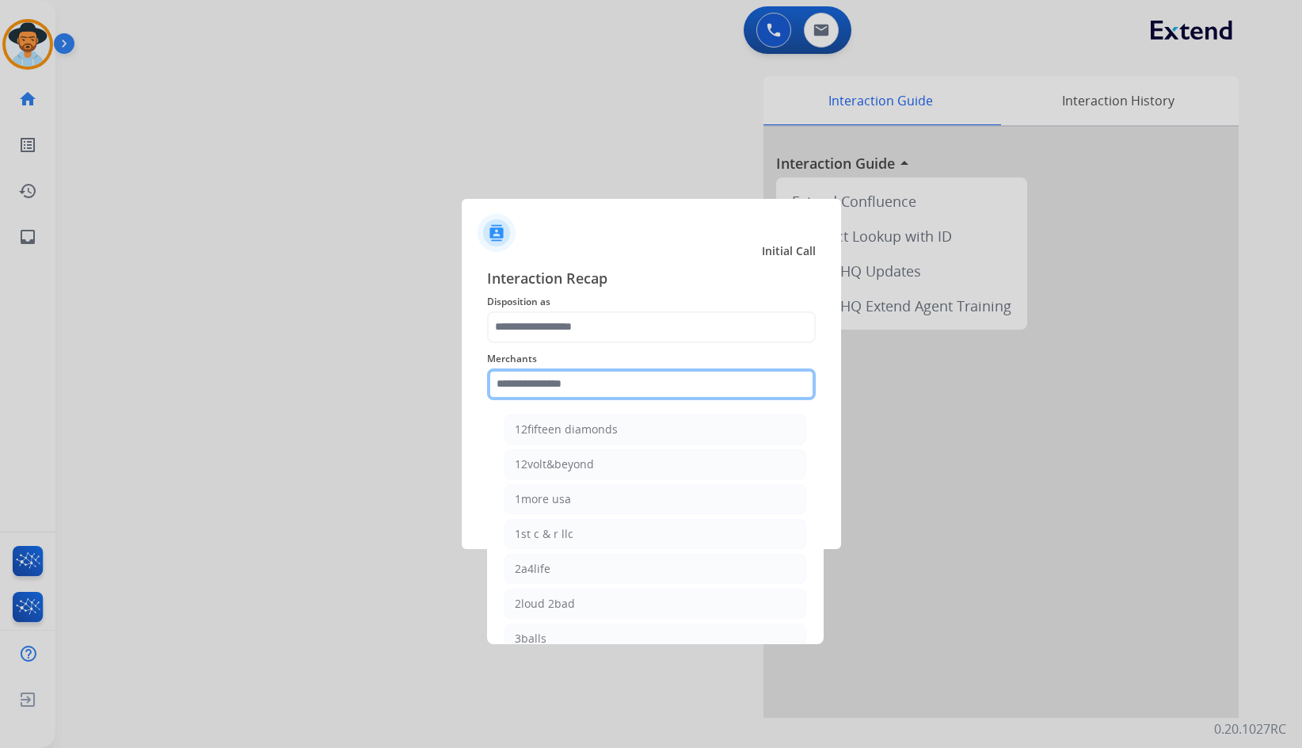
click at [575, 387] on input "text" at bounding box center [651, 384] width 329 height 32
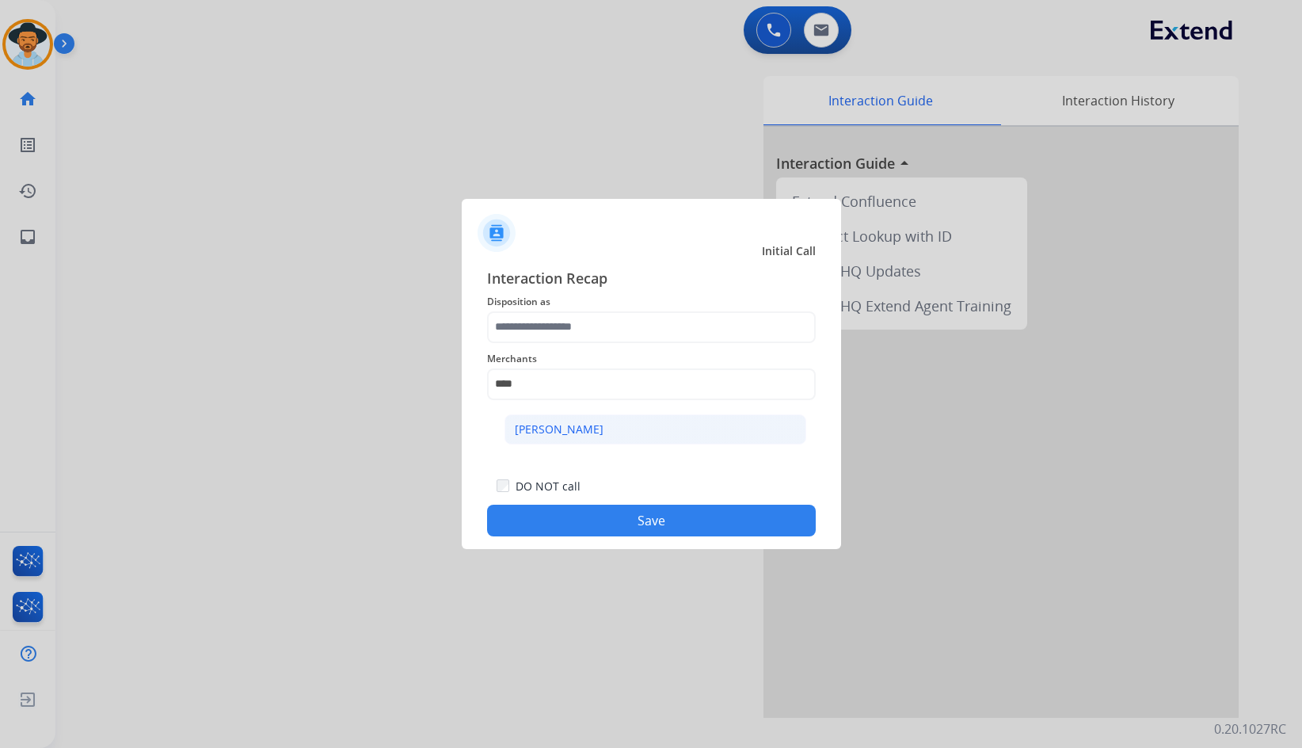
click at [571, 427] on div "[PERSON_NAME]" at bounding box center [559, 429] width 89 height 16
type input "**********"
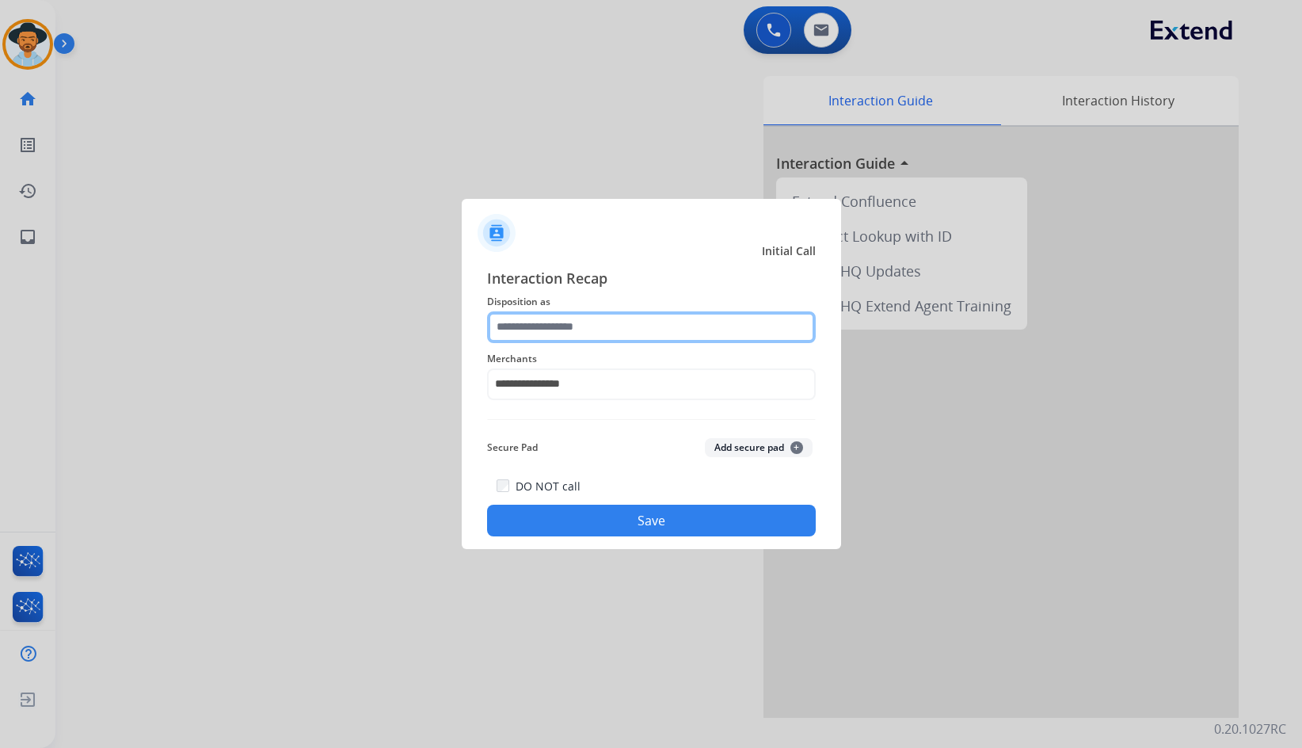
click at [551, 337] on input "text" at bounding box center [651, 327] width 329 height 32
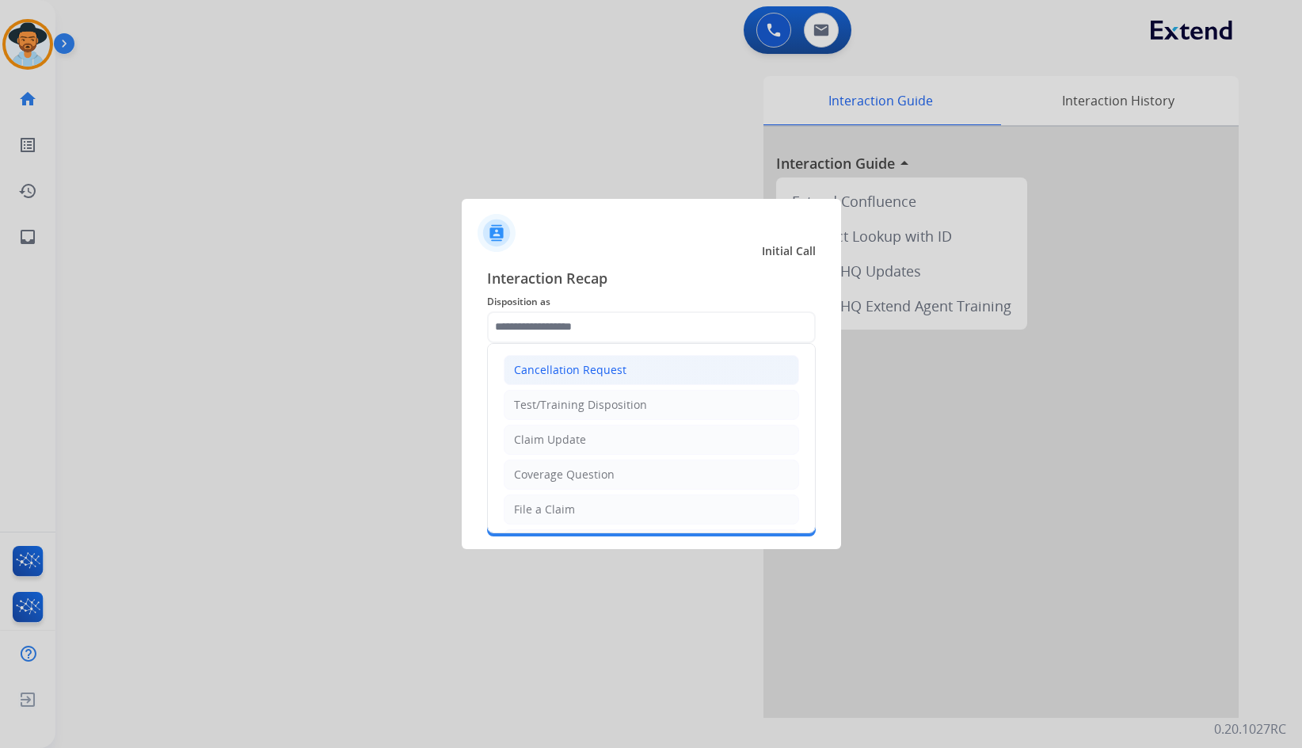
click at [588, 372] on div "Cancellation Request" at bounding box center [570, 370] width 112 height 16
type input "**********"
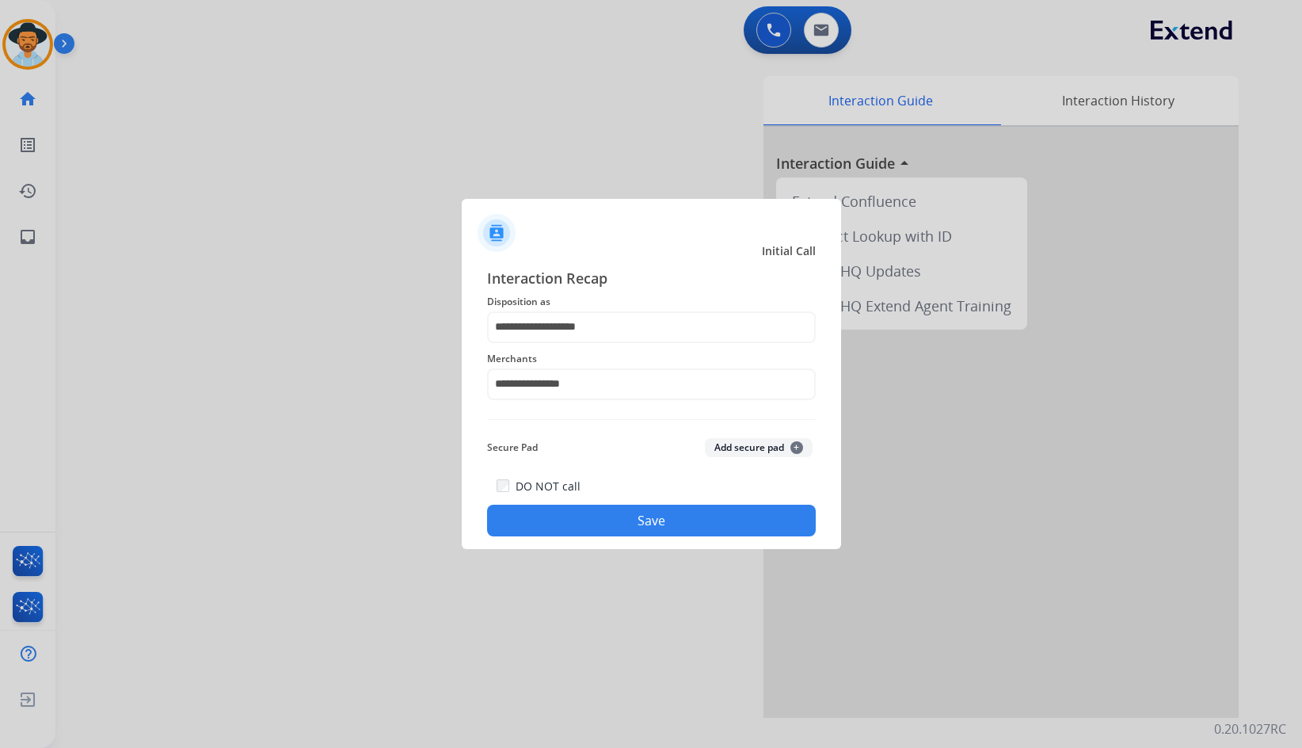
click at [624, 509] on button "Save" at bounding box center [651, 521] width 329 height 32
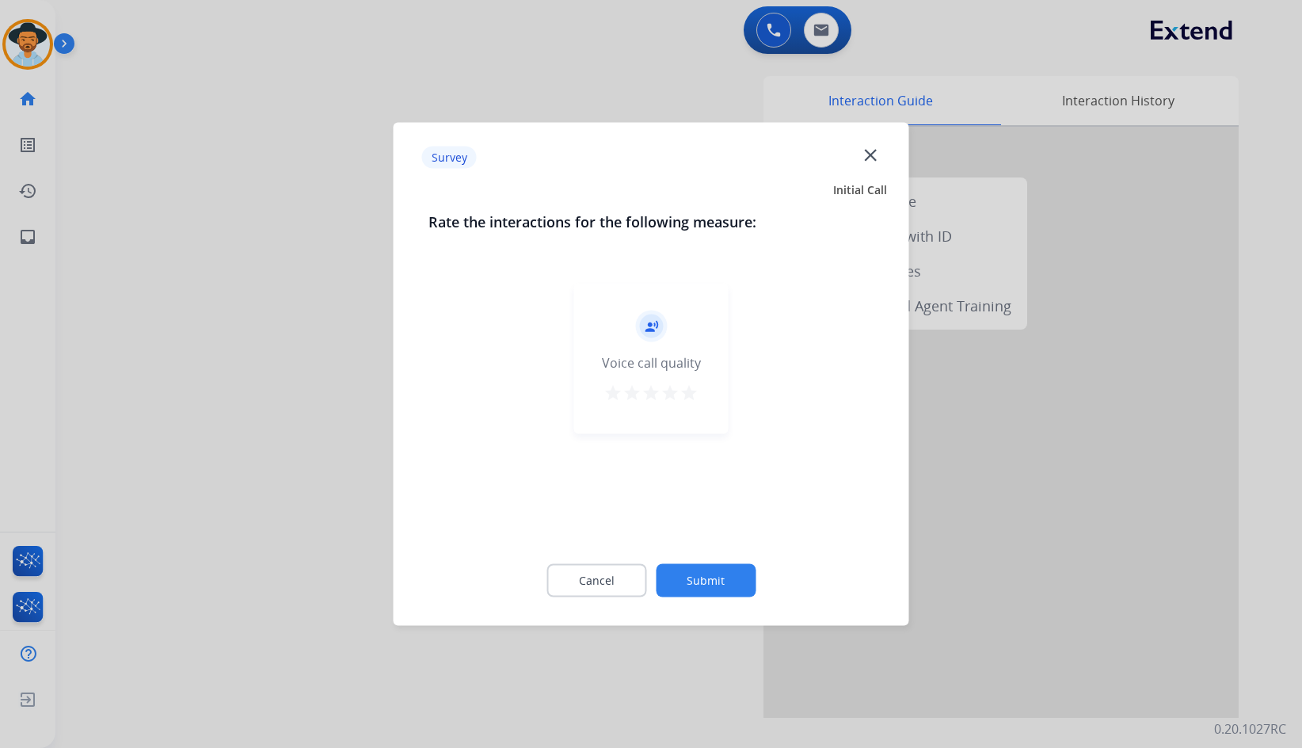
click at [694, 575] on button "Submit" at bounding box center [706, 580] width 100 height 33
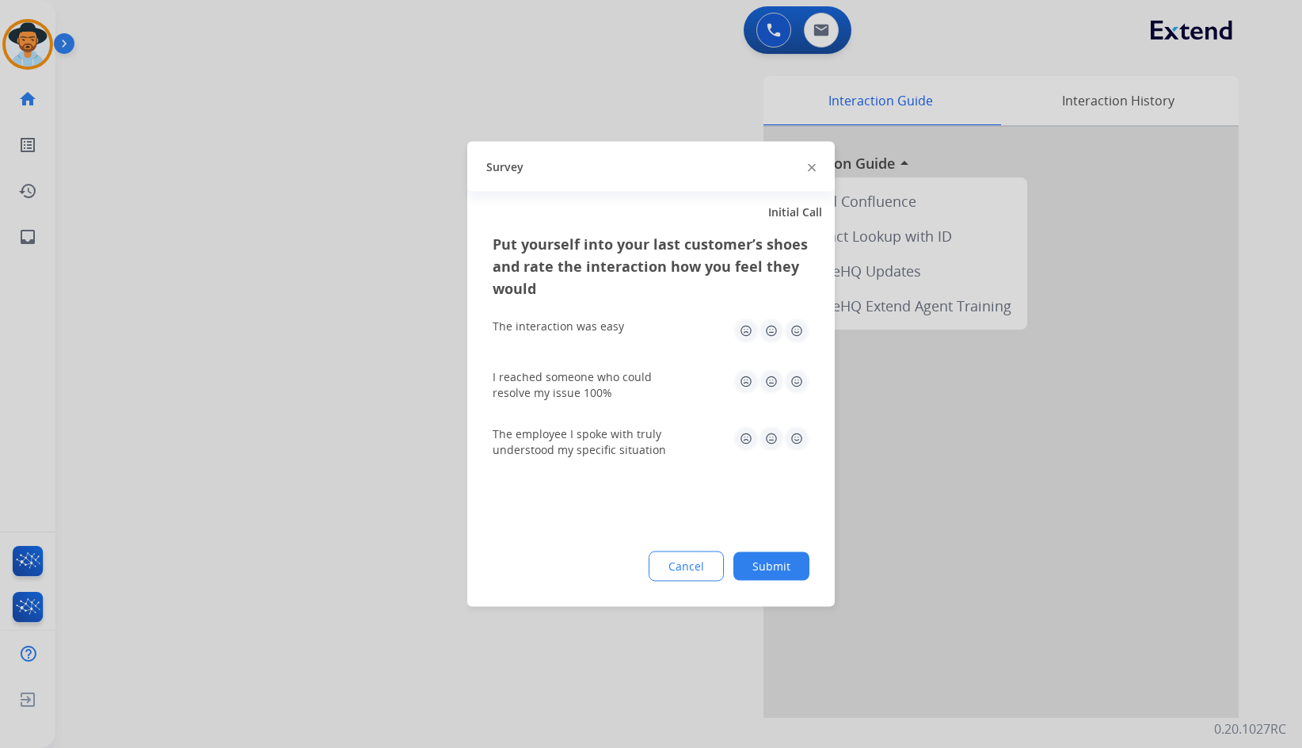
click at [762, 566] on button "Submit" at bounding box center [772, 566] width 76 height 29
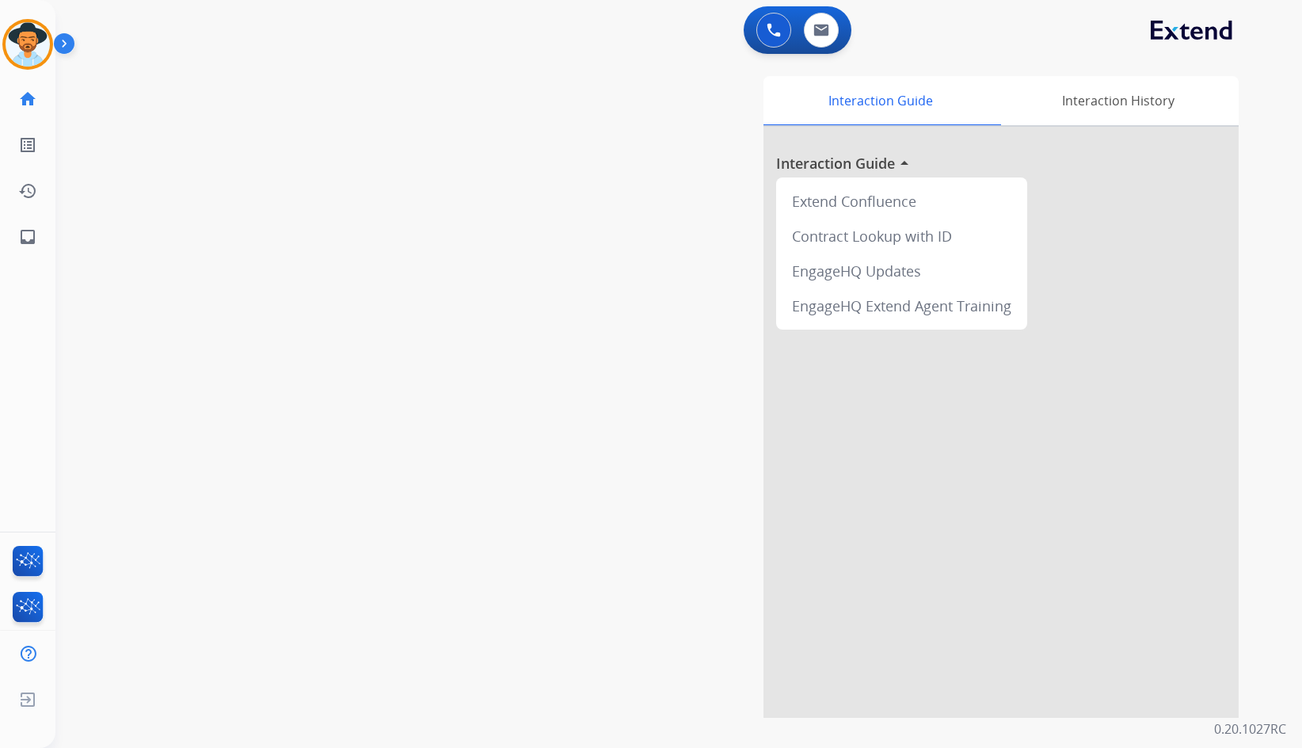
drag, startPoint x: 470, startPoint y: 311, endPoint x: 365, endPoint y: 323, distance: 105.3
click at [470, 311] on div "swap_horiz Break voice bridge close_fullscreen Connect 3-Way Call merge_type Se…" at bounding box center [659, 387] width 1209 height 661
click at [29, 49] on img at bounding box center [28, 44] width 44 height 44
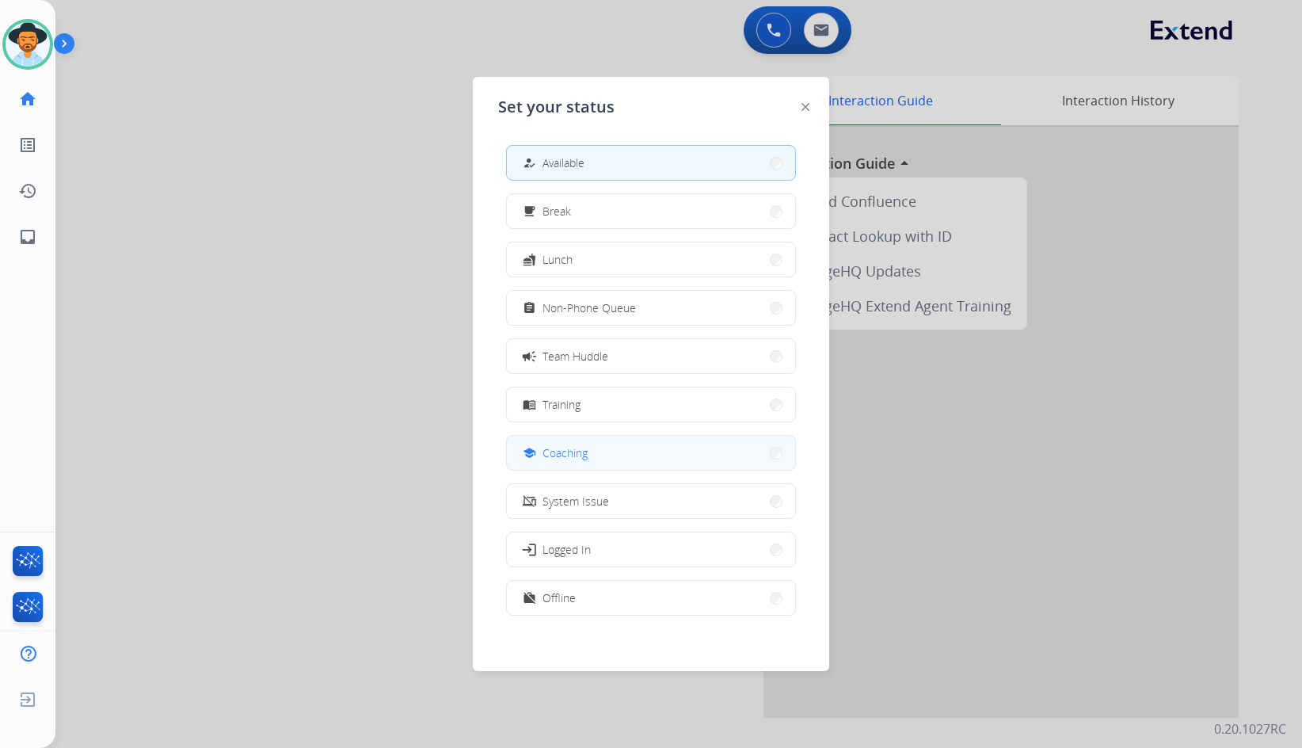
click at [611, 439] on button "school Coaching" at bounding box center [651, 453] width 288 height 34
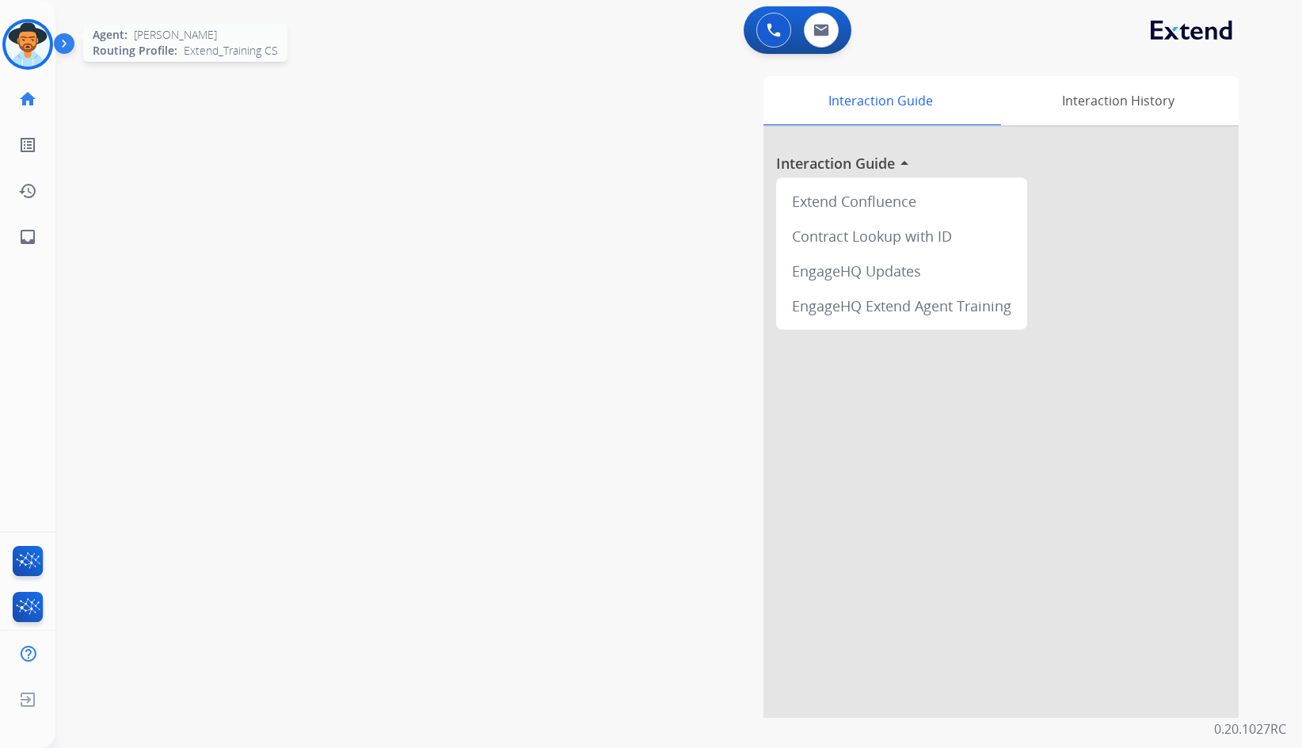
click at [39, 47] on img at bounding box center [28, 44] width 44 height 44
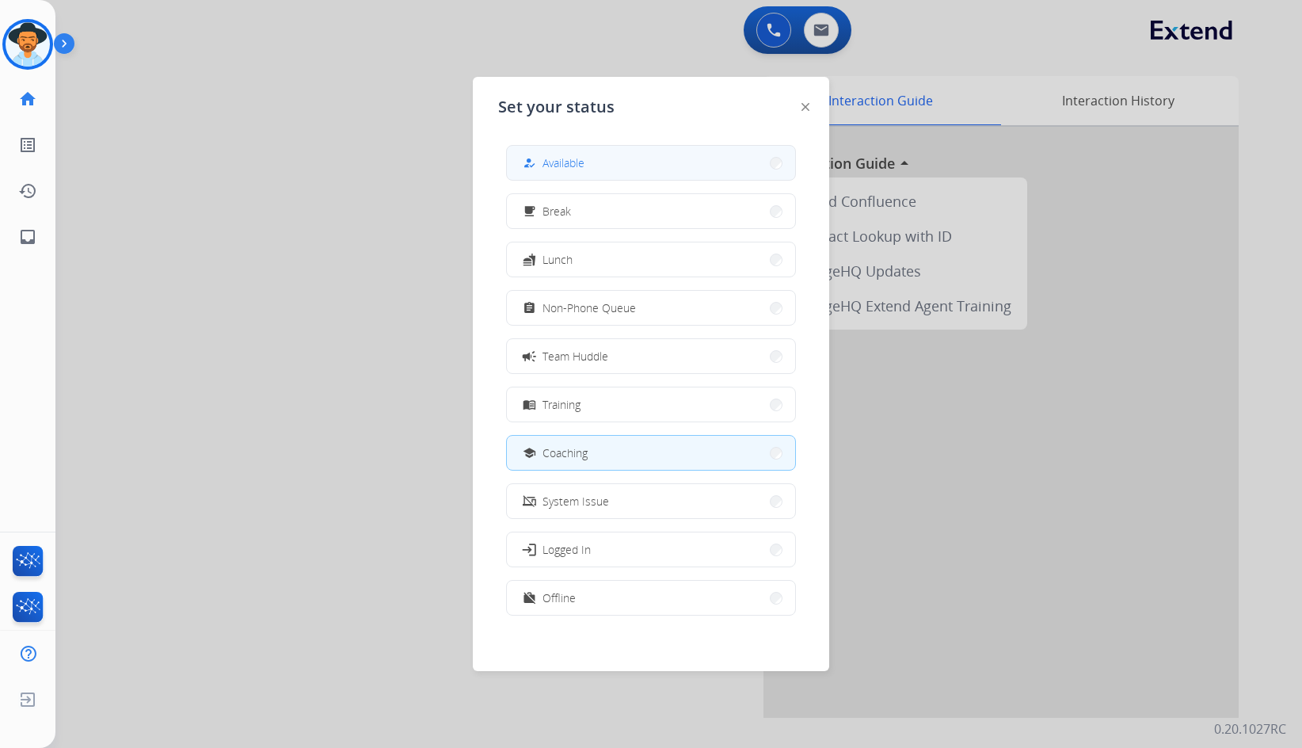
click at [623, 165] on button "how_to_reg Available" at bounding box center [651, 163] width 288 height 34
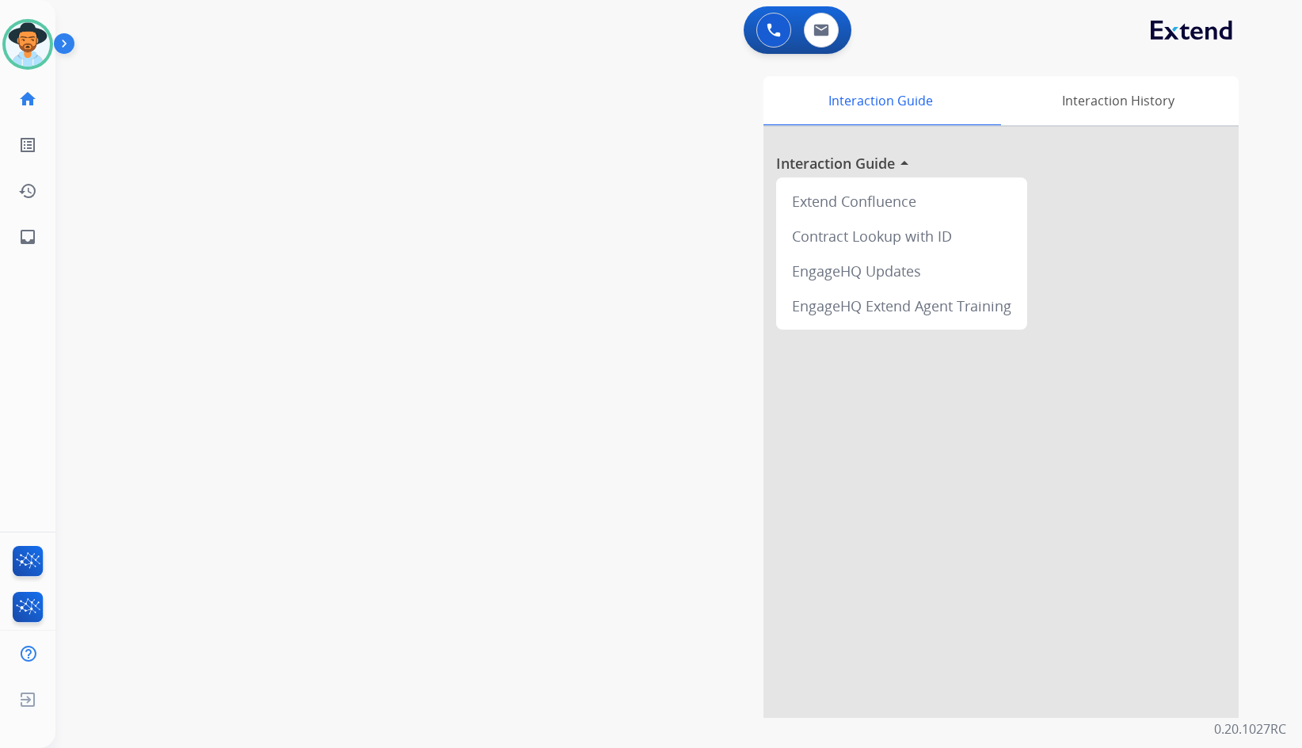
drag, startPoint x: 337, startPoint y: 313, endPoint x: 88, endPoint y: 339, distance: 250.9
click at [337, 314] on div "swap_horiz Break voice bridge close_fullscreen Connect 3-Way Call merge_type Se…" at bounding box center [659, 387] width 1209 height 661
click at [44, 226] on link "inbox Emails" at bounding box center [28, 237] width 44 height 44
select select "**********"
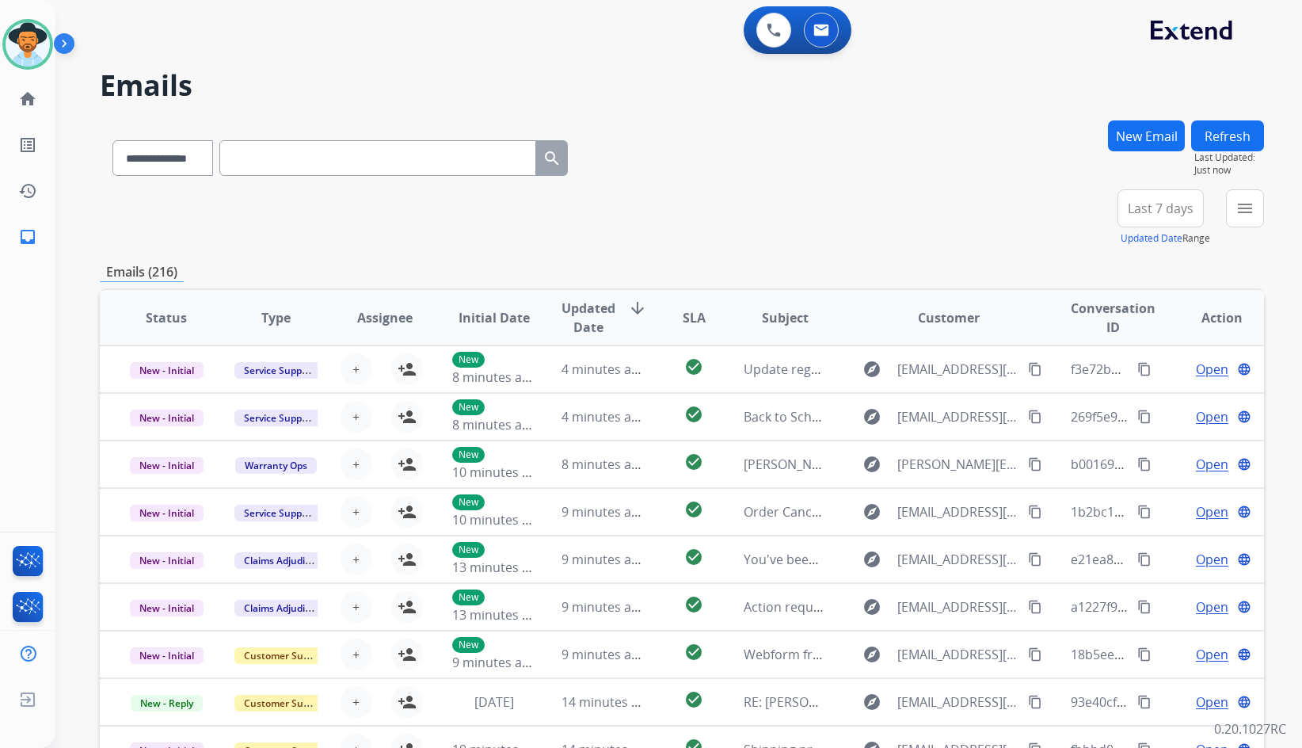
click at [1129, 132] on button "New Email" at bounding box center [1146, 135] width 77 height 31
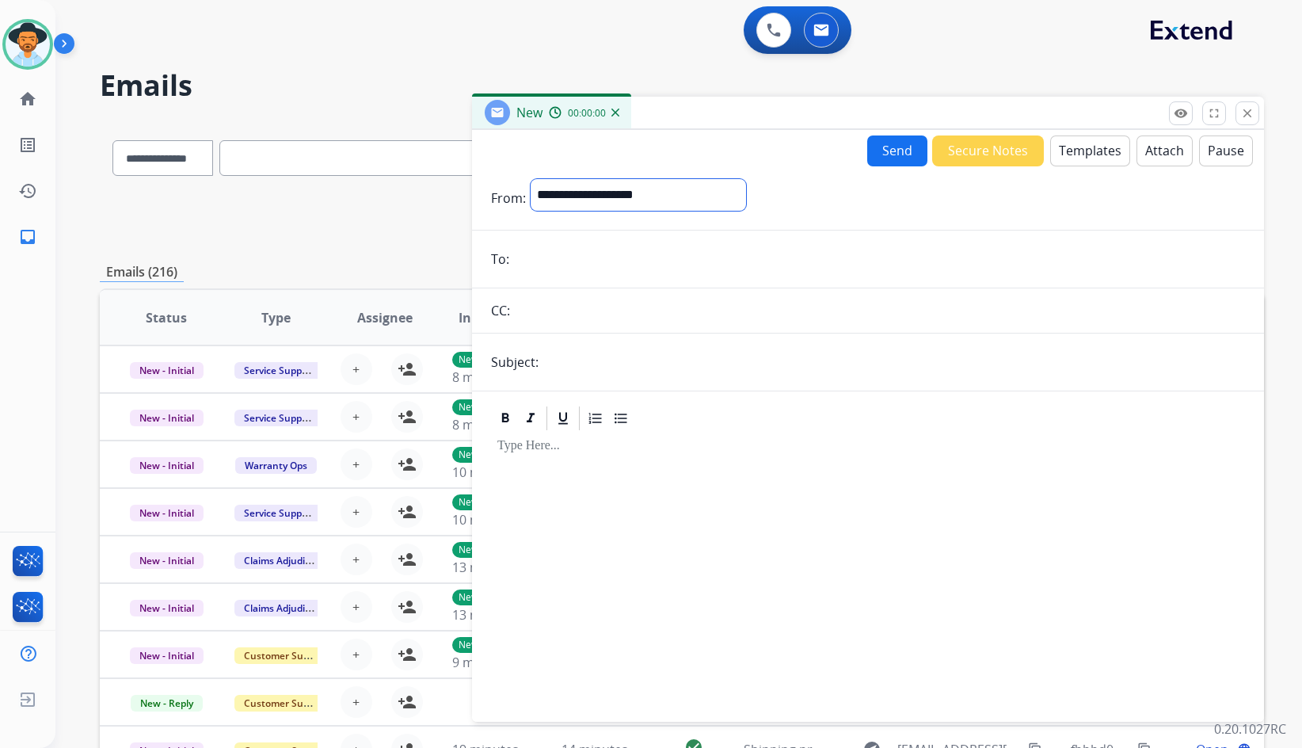
click at [657, 189] on select "**********" at bounding box center [638, 195] width 215 height 32
click at [531, 179] on select "**********" at bounding box center [638, 195] width 215 height 32
click at [605, 193] on select "**********" at bounding box center [638, 195] width 215 height 32
select select "**********"
click at [531, 179] on select "**********" at bounding box center [638, 195] width 215 height 32
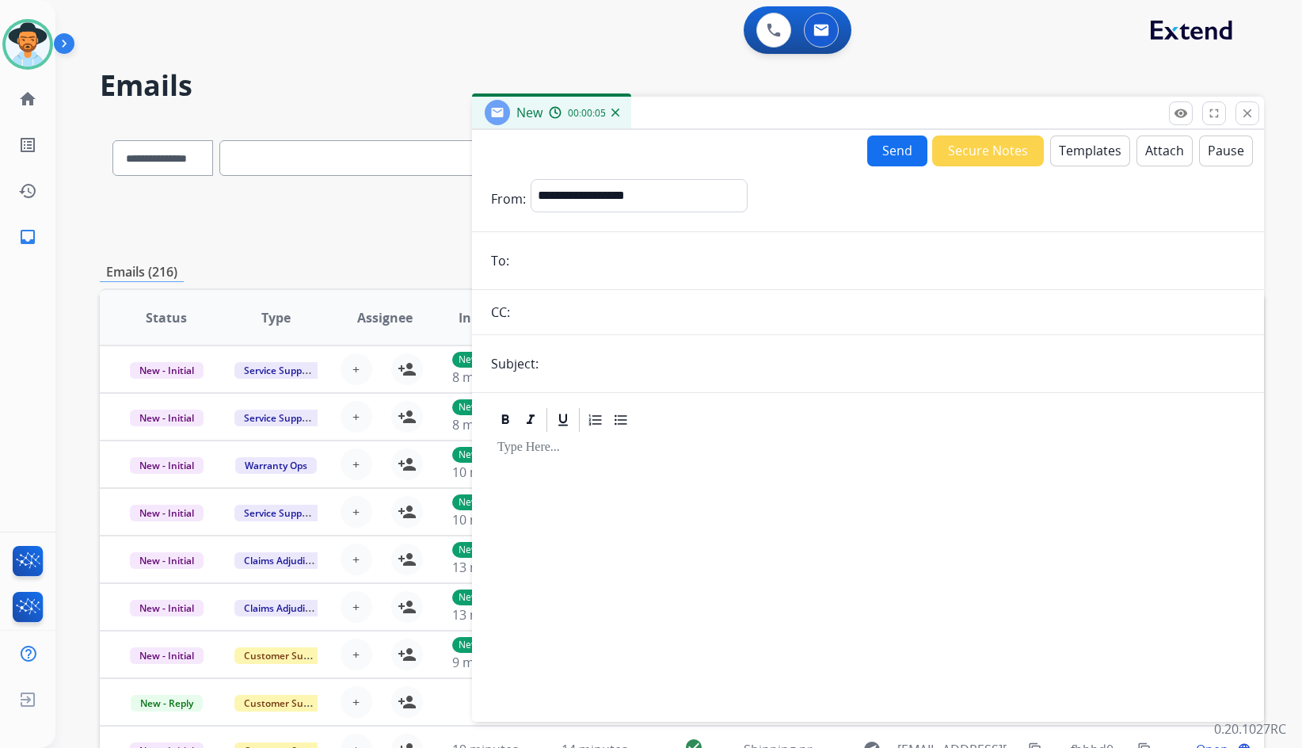
drag, startPoint x: 574, startPoint y: 248, endPoint x: 570, endPoint y: 258, distance: 11.0
click at [574, 248] on input "email" at bounding box center [879, 261] width 731 height 32
paste input "**********"
type input "**********"
click at [592, 353] on input "text" at bounding box center [894, 364] width 702 height 32
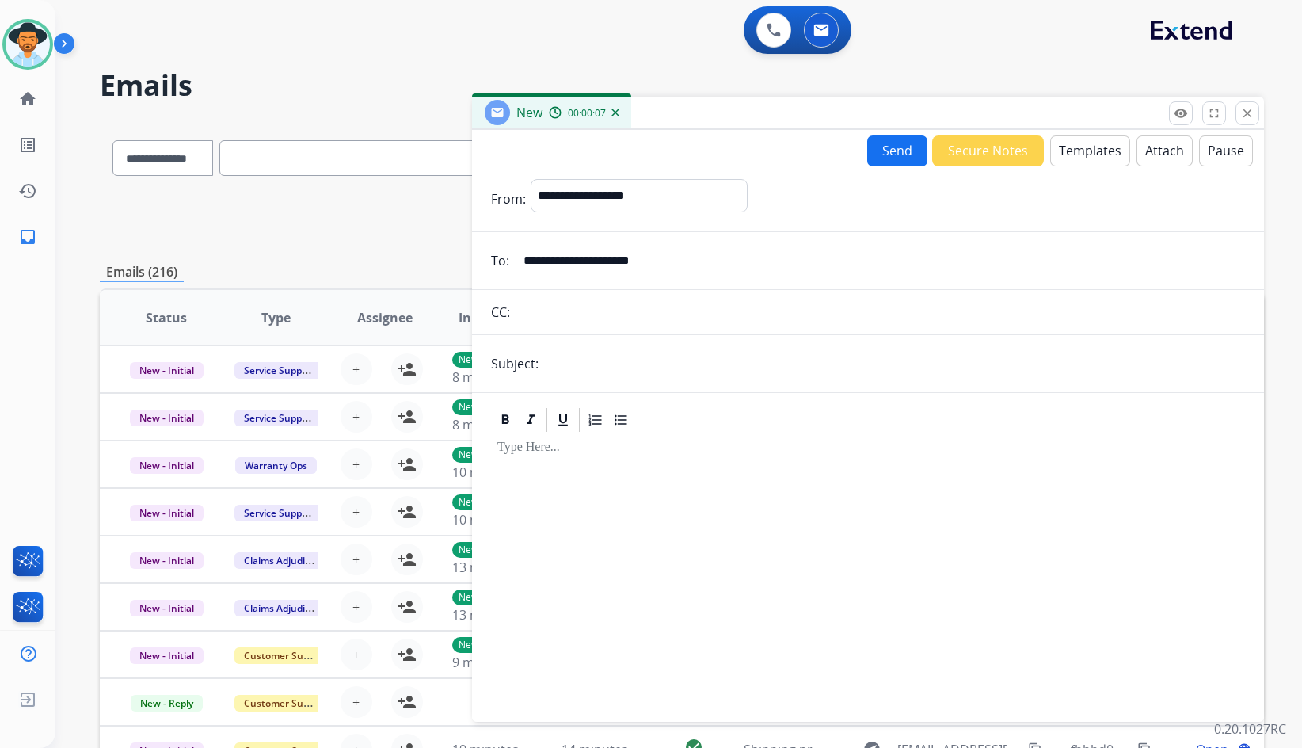
type input "**********"
click at [1078, 157] on button "Templates" at bounding box center [1090, 150] width 80 height 31
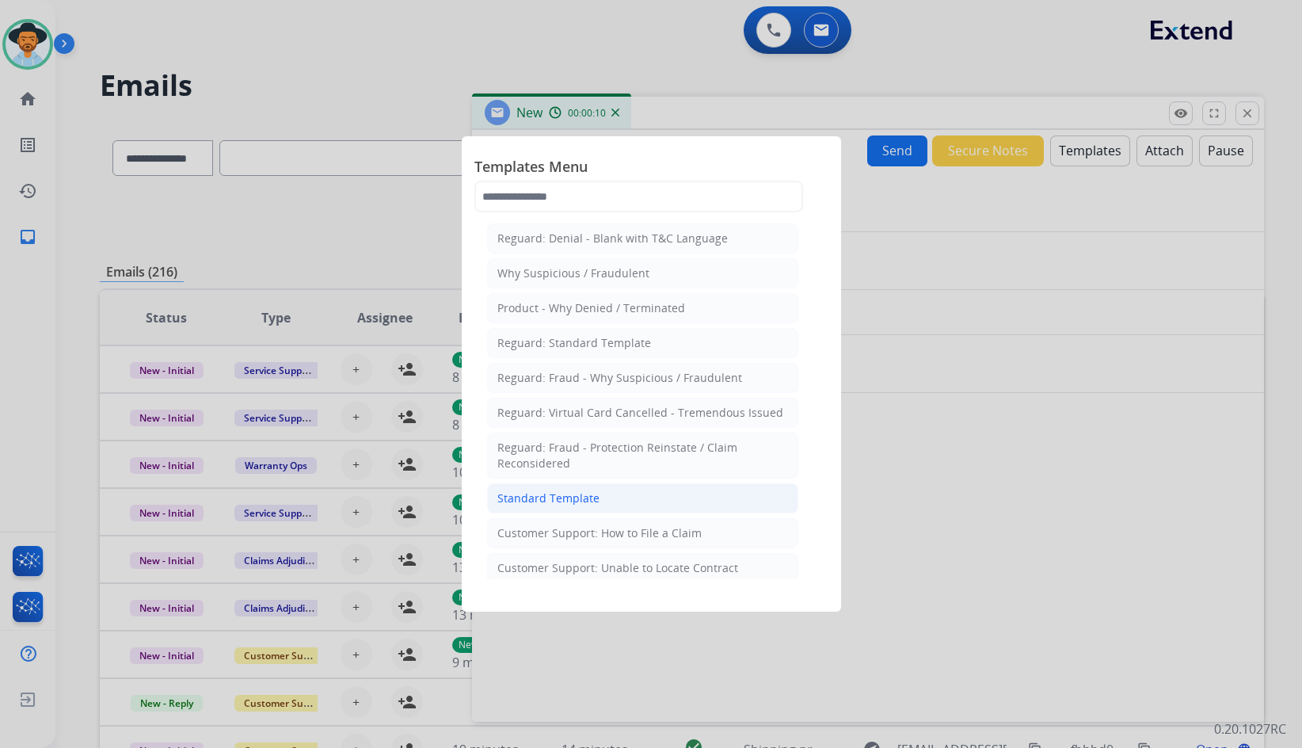
click at [589, 505] on div "Standard Template" at bounding box center [549, 498] width 102 height 16
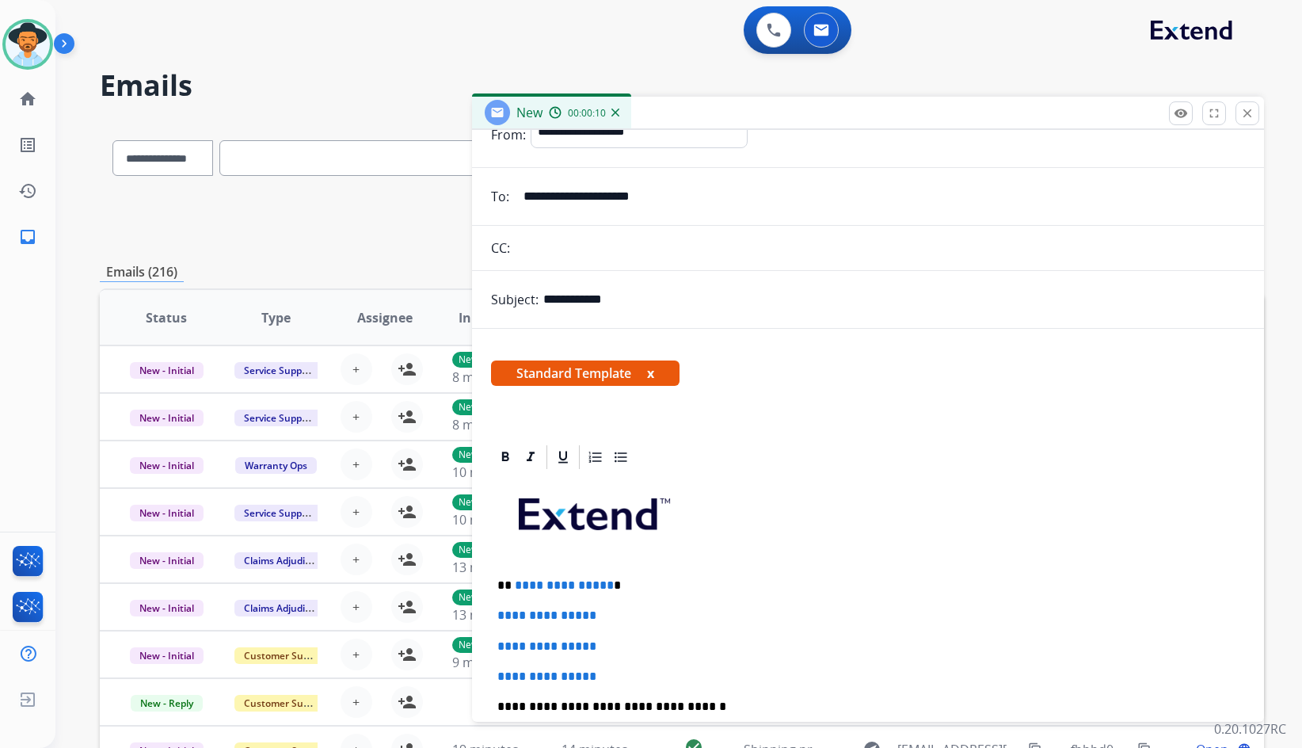
scroll to position [158, 0]
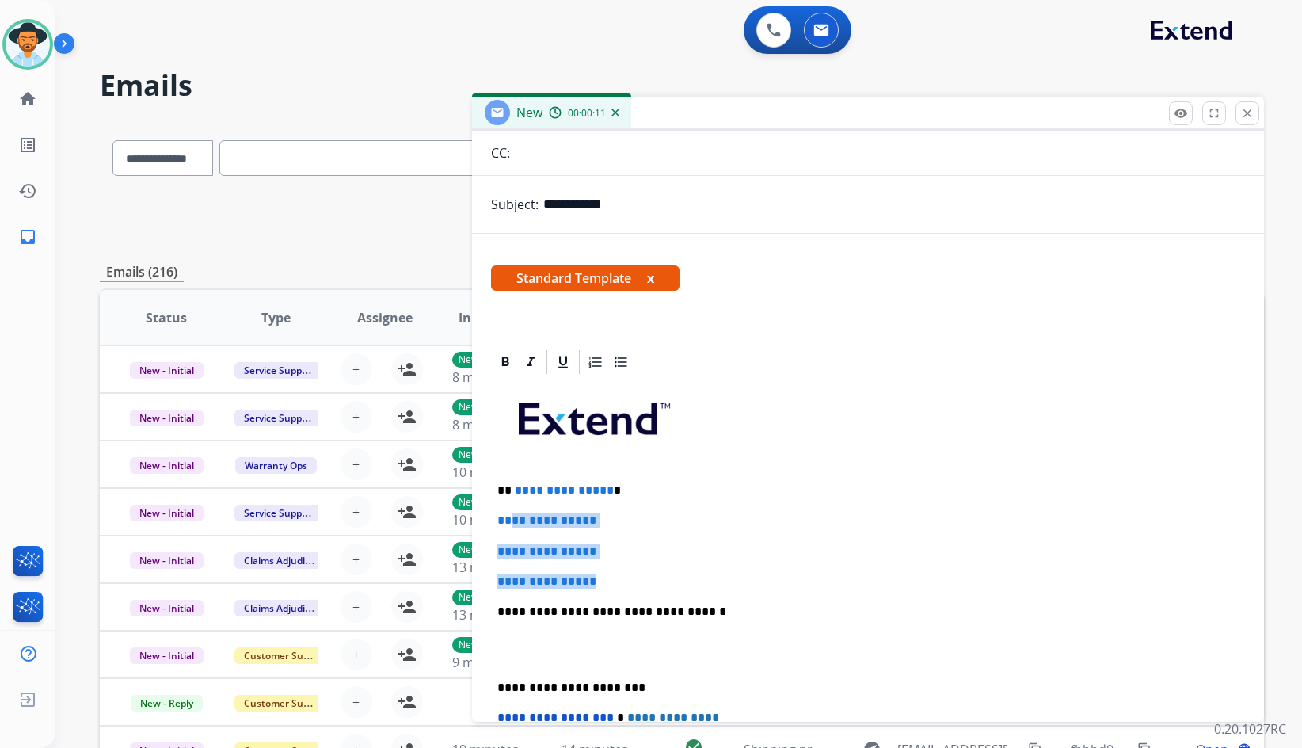
drag, startPoint x: 607, startPoint y: 574, endPoint x: 505, endPoint y: 510, distance: 120.0
click at [505, 510] on div "**********" at bounding box center [868, 648] width 754 height 545
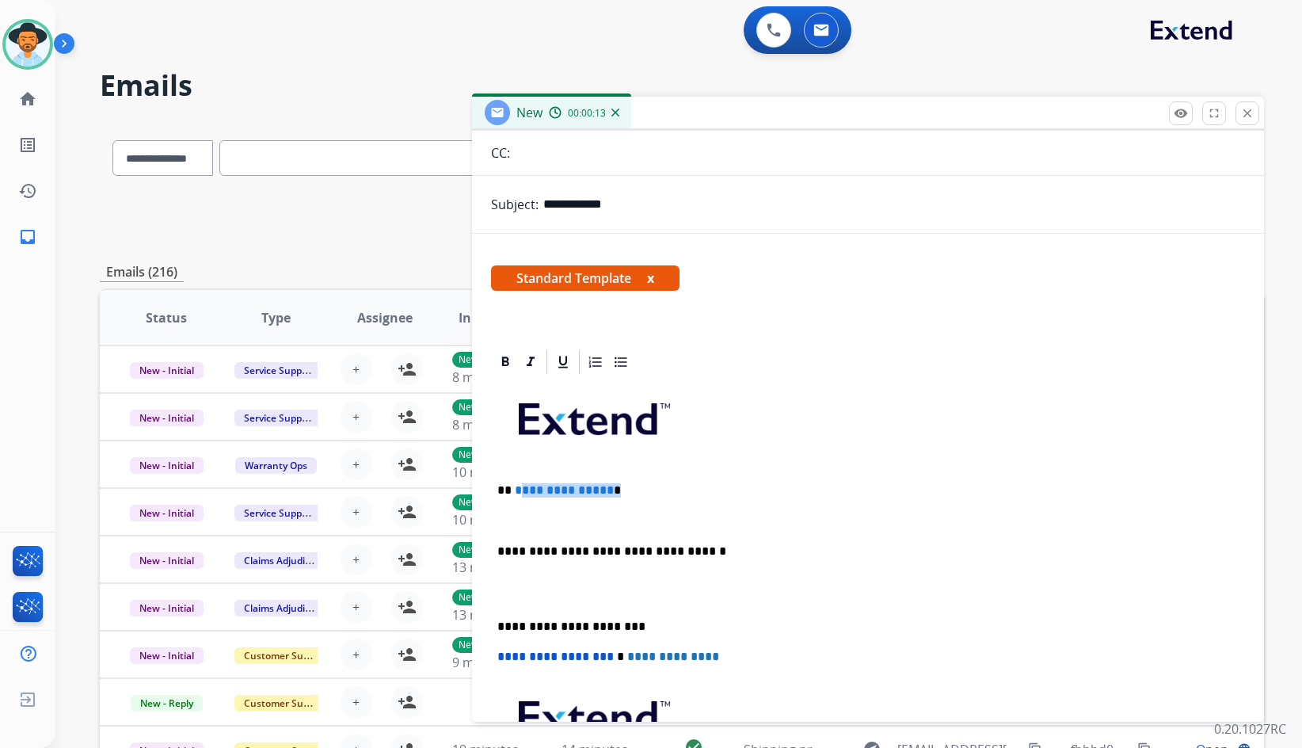
drag, startPoint x: 608, startPoint y: 491, endPoint x: 516, endPoint y: 491, distance: 92.7
click at [516, 491] on p "**********" at bounding box center [862, 490] width 729 height 14
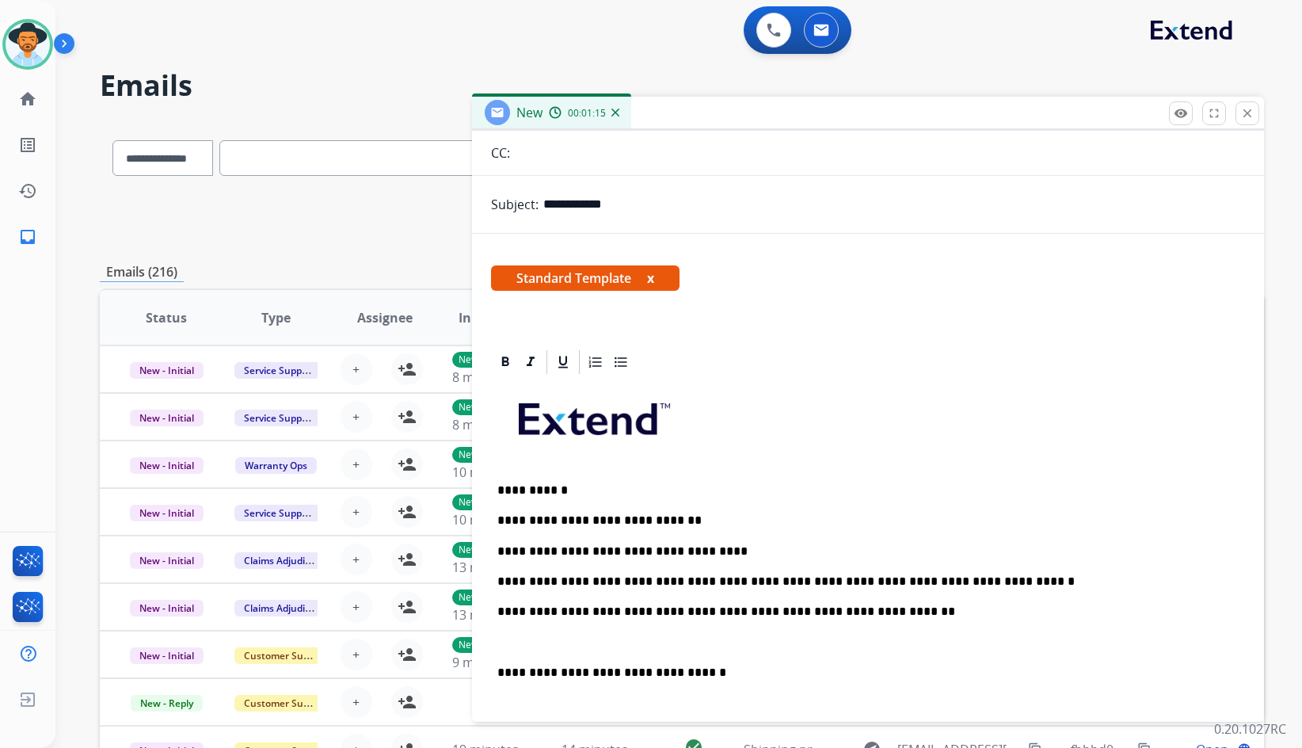
click at [614, 640] on p at bounding box center [869, 642] width 742 height 14
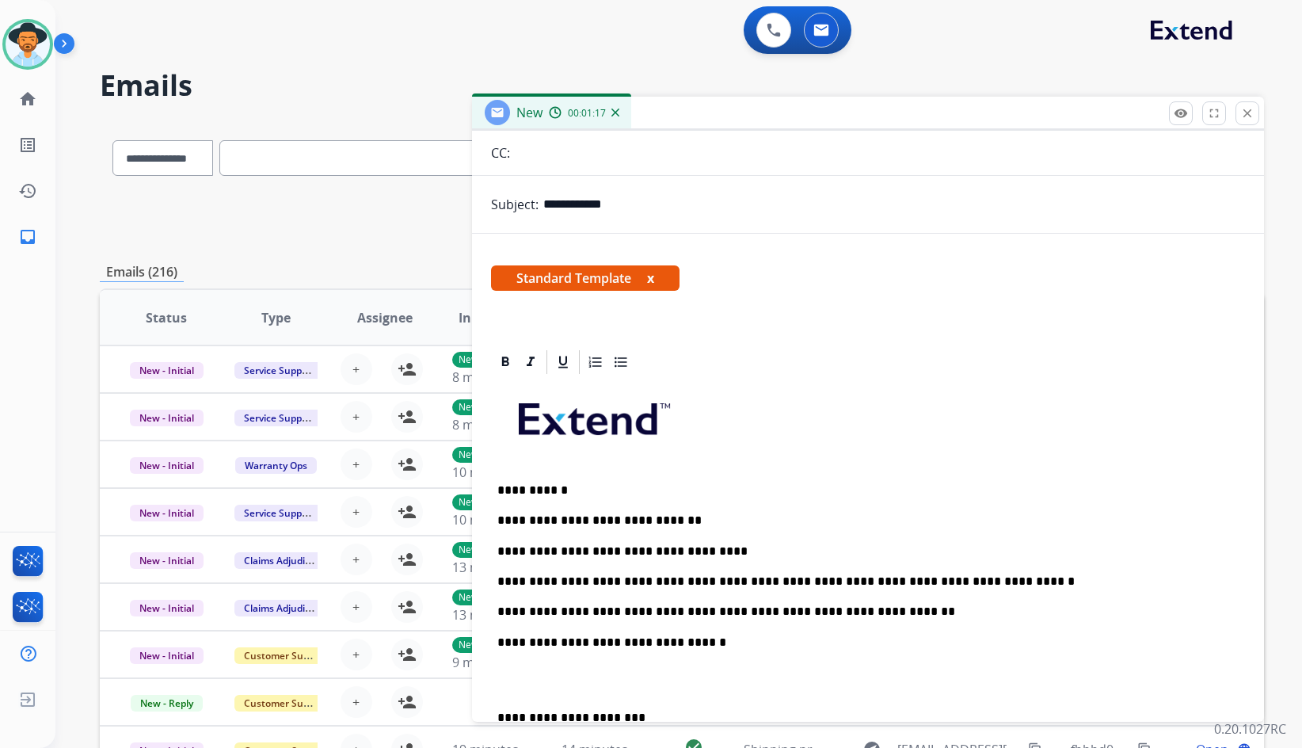
click at [669, 677] on p at bounding box center [869, 679] width 742 height 29
click at [657, 655] on p "**********" at bounding box center [862, 649] width 729 height 29
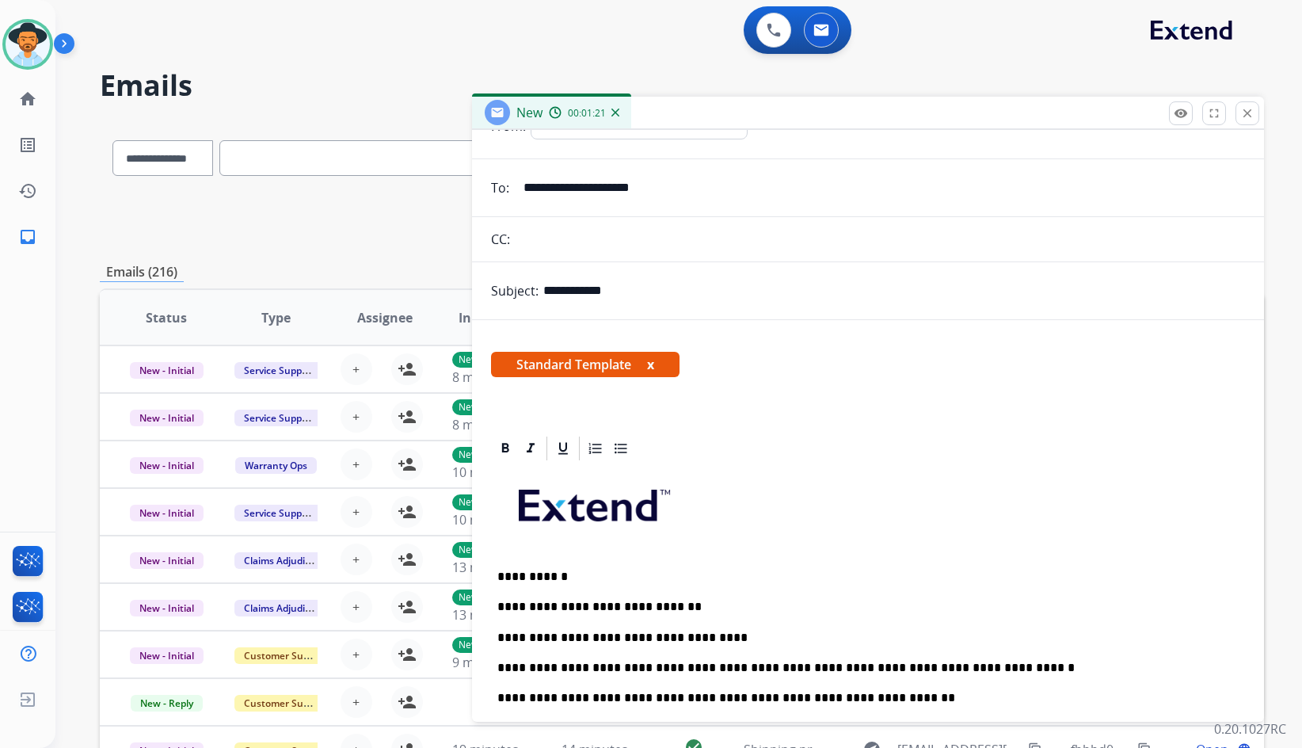
scroll to position [238, 0]
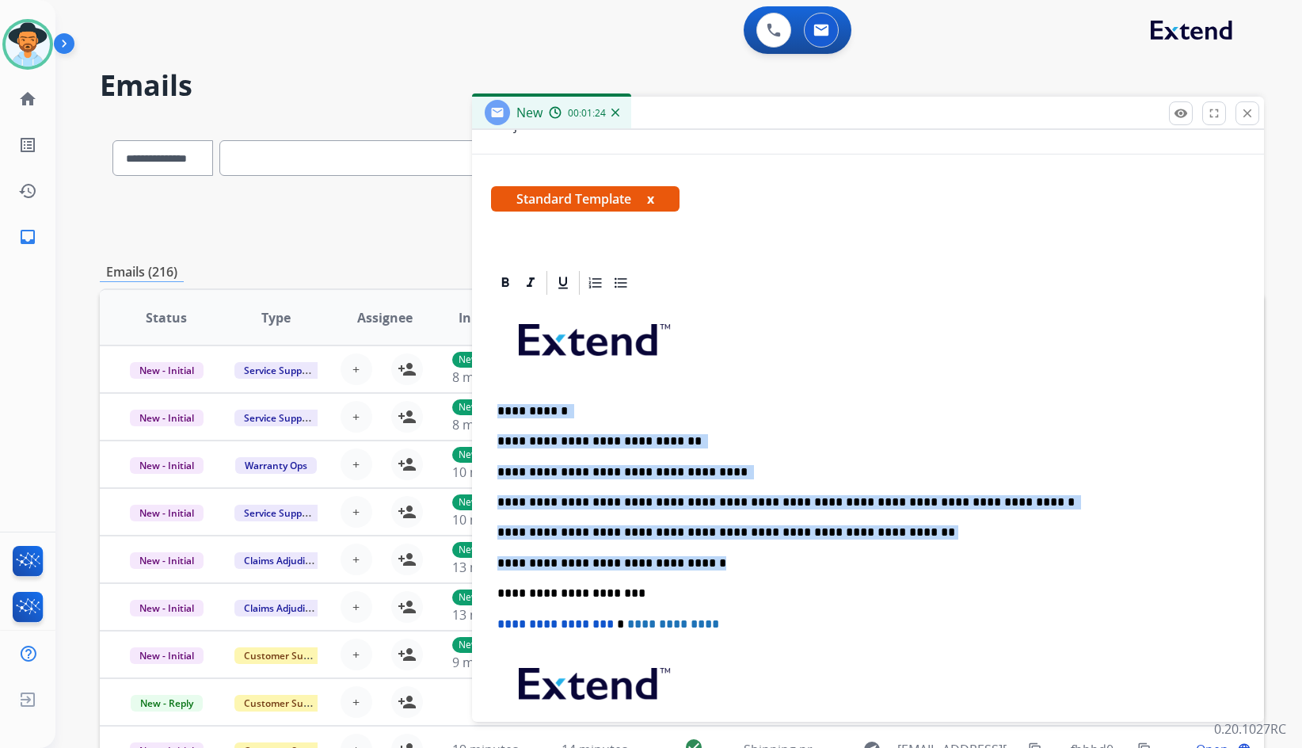
drag, startPoint x: 698, startPoint y: 563, endPoint x: 492, endPoint y: 406, distance: 259.4
click at [492, 406] on div "**********" at bounding box center [868, 562] width 754 height 531
copy div "**********"
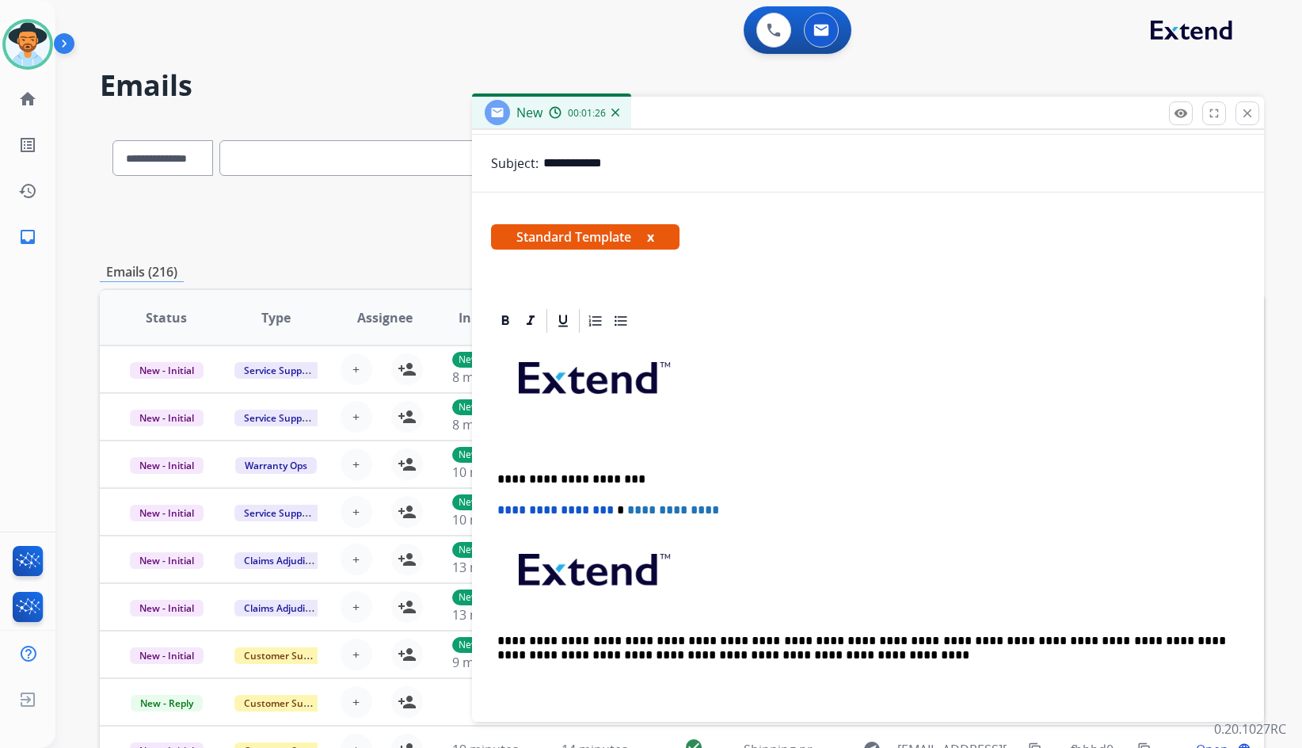
scroll to position [0, 0]
drag, startPoint x: 697, startPoint y: 587, endPoint x: 646, endPoint y: 345, distance: 247.8
click at [646, 345] on div "**********" at bounding box center [868, 524] width 754 height 379
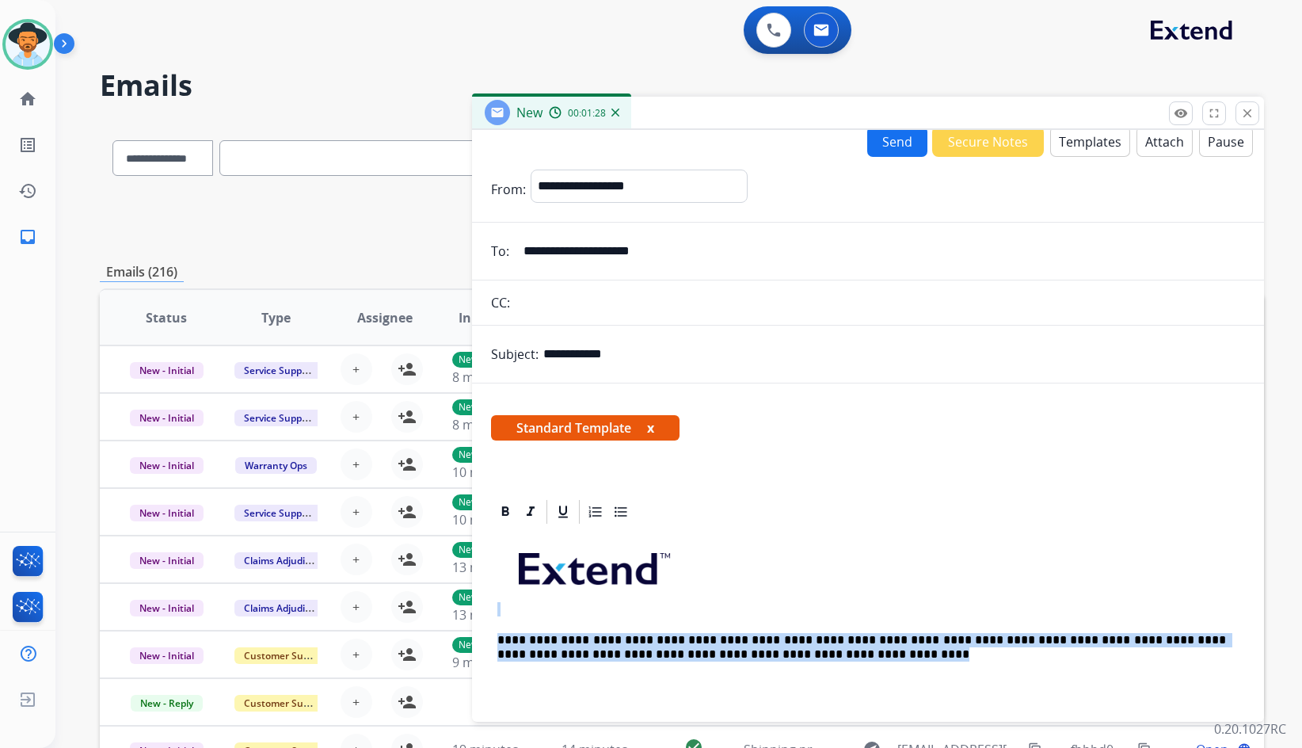
drag, startPoint x: 795, startPoint y: 606, endPoint x: 741, endPoint y: 381, distance: 231.3
click at [741, 381] on form "**********" at bounding box center [868, 440] width 792 height 566
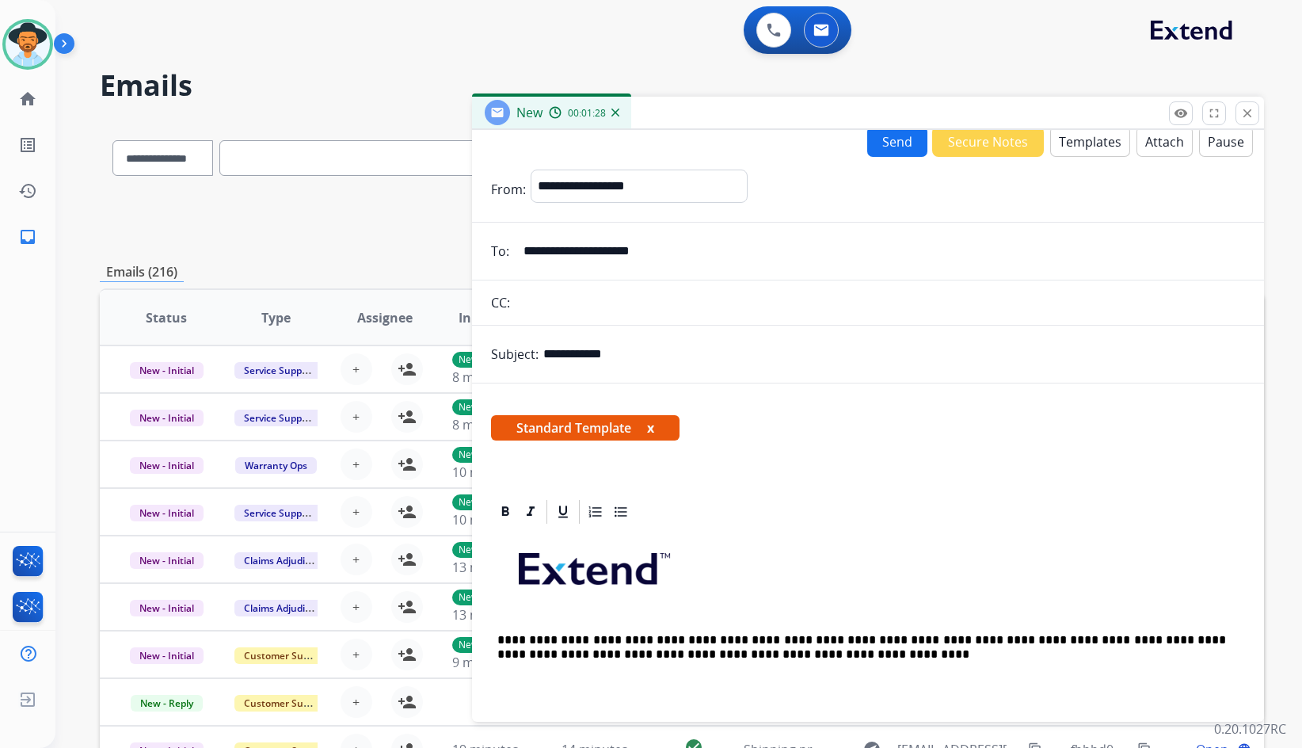
scroll to position [0, 0]
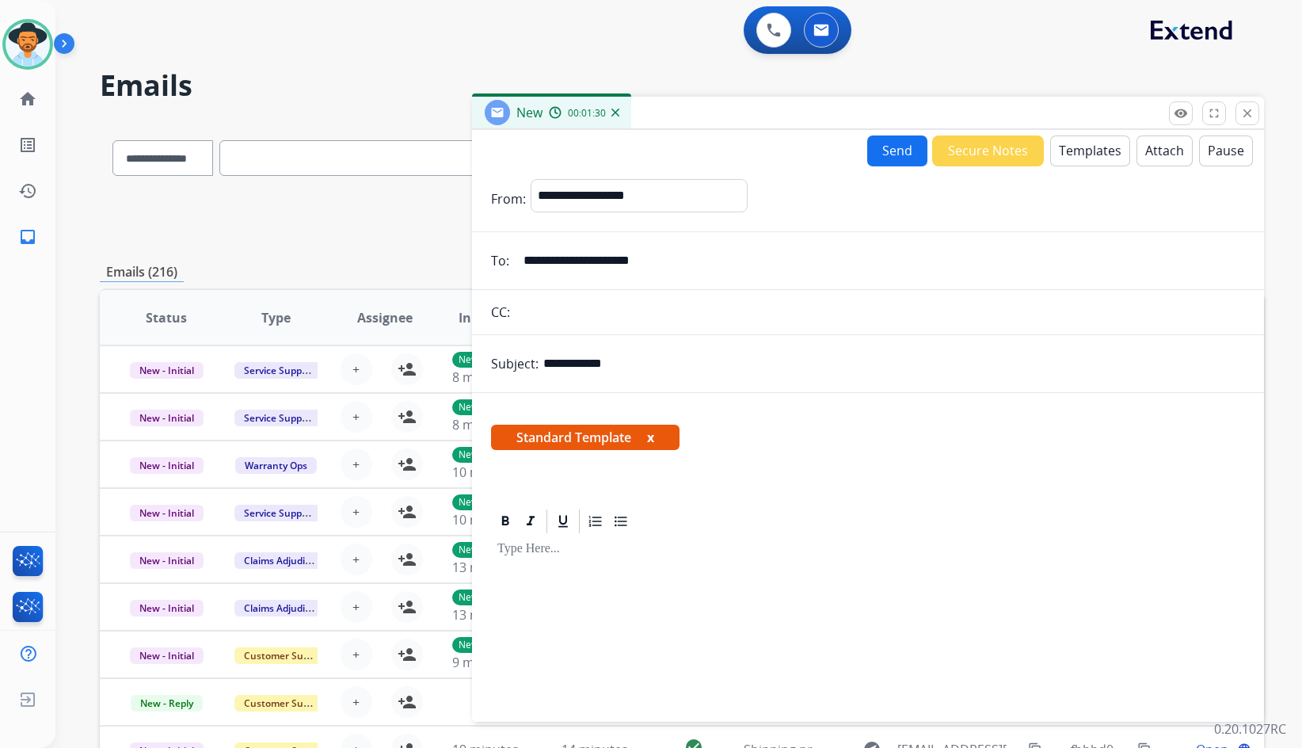
drag, startPoint x: 695, startPoint y: 524, endPoint x: 664, endPoint y: 443, distance: 86.5
click at [664, 443] on div "Standard Template x" at bounding box center [868, 554] width 792 height 322
click at [650, 440] on button "x" at bounding box center [650, 437] width 7 height 19
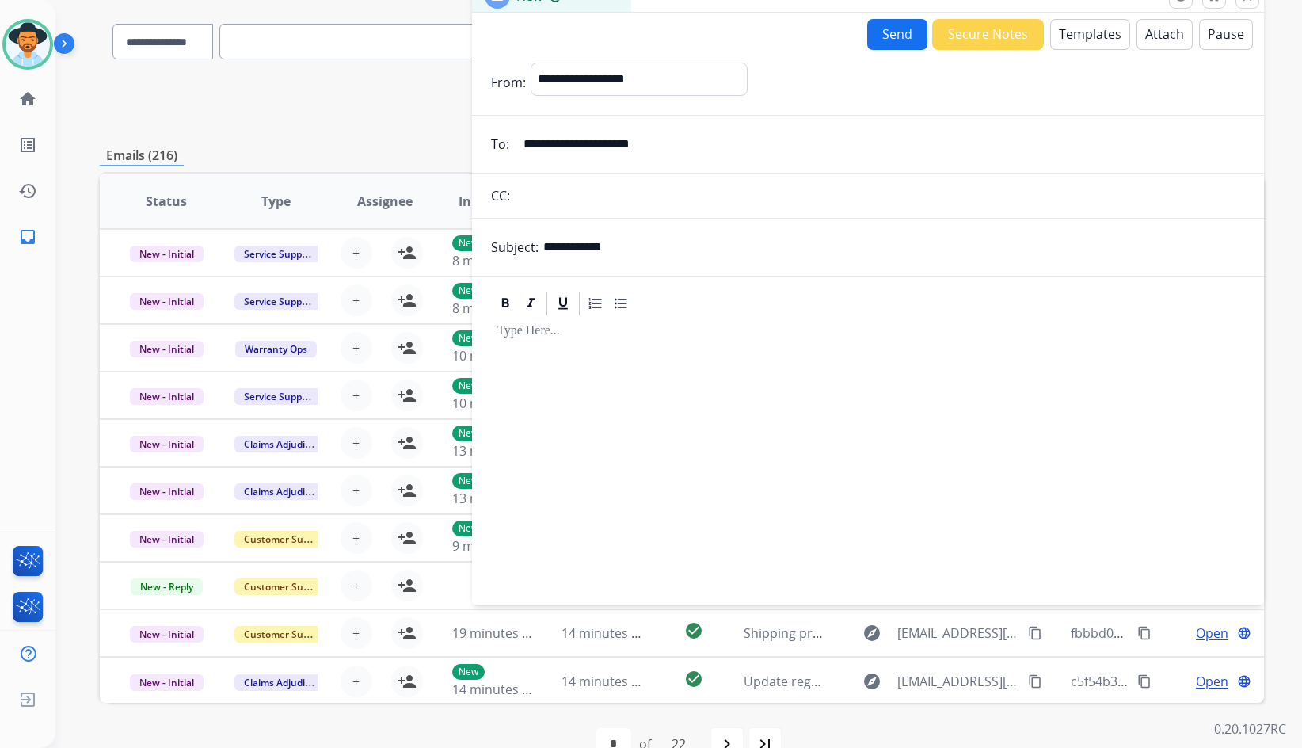
scroll to position [154, 0]
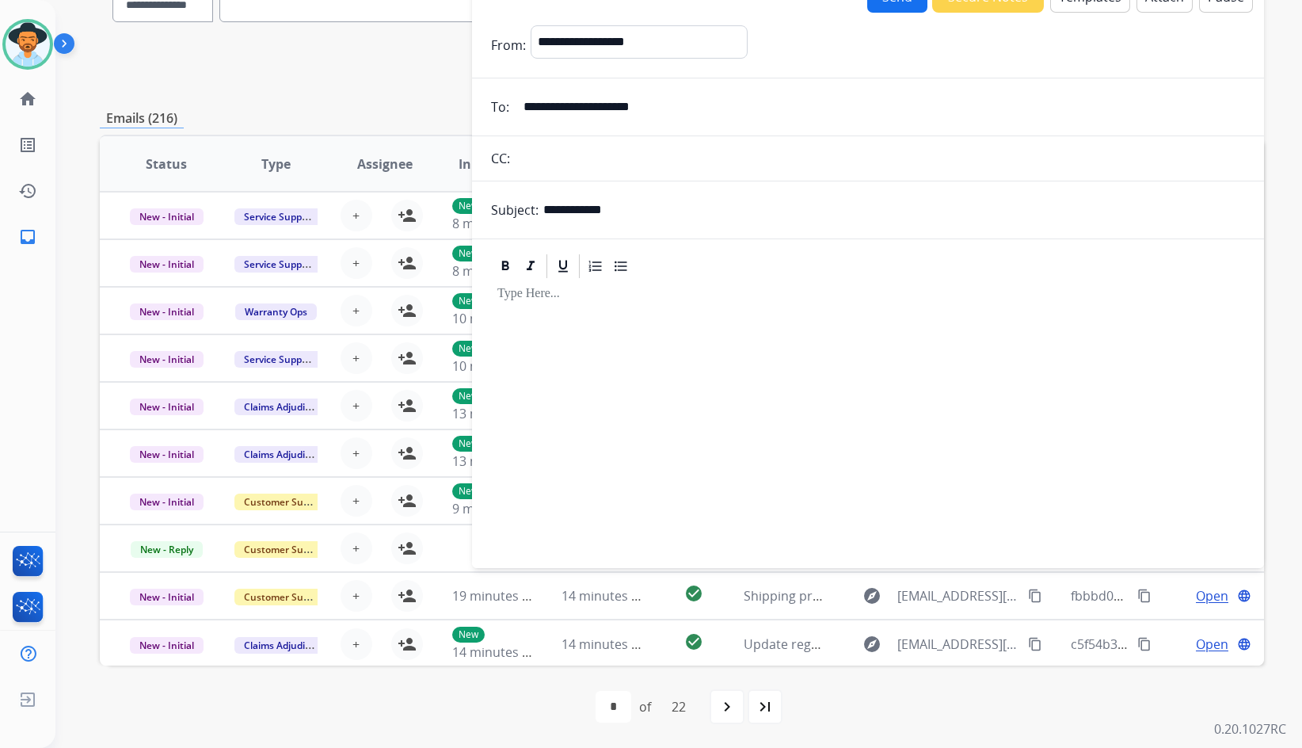
click at [588, 343] on div at bounding box center [868, 416] width 754 height 272
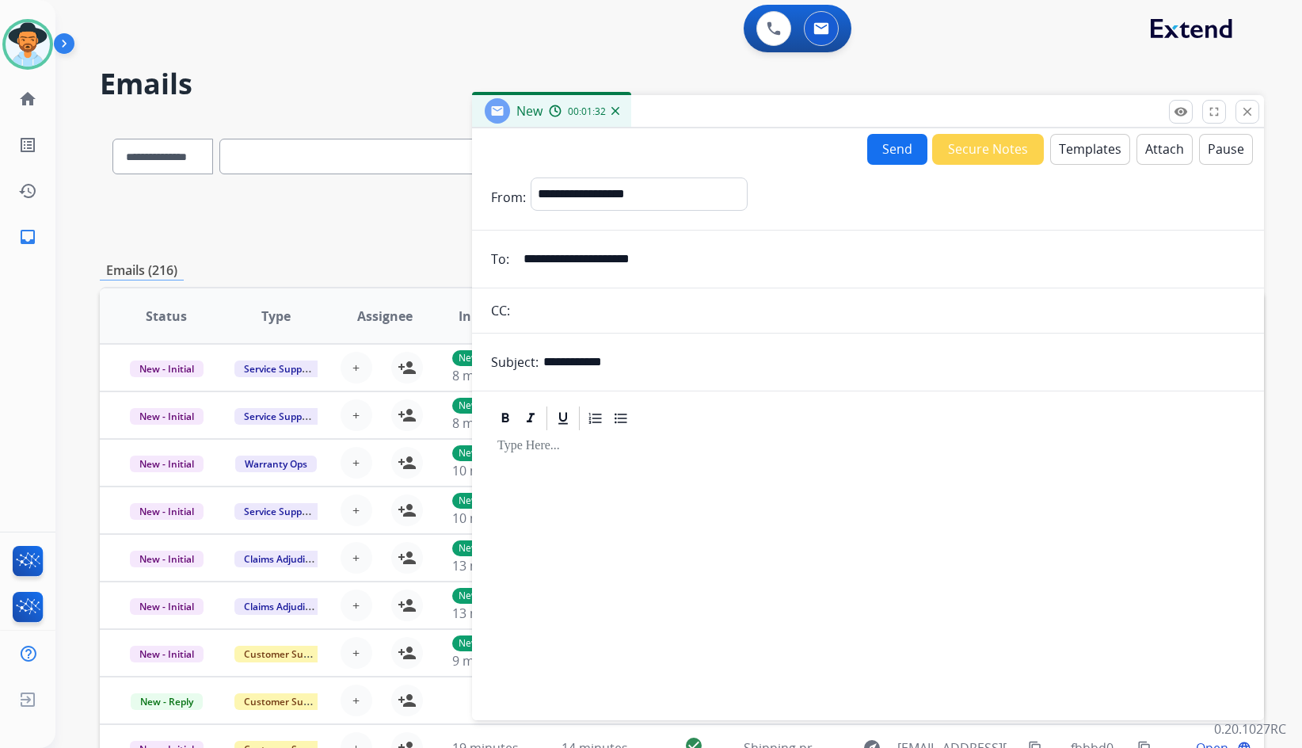
scroll to position [0, 0]
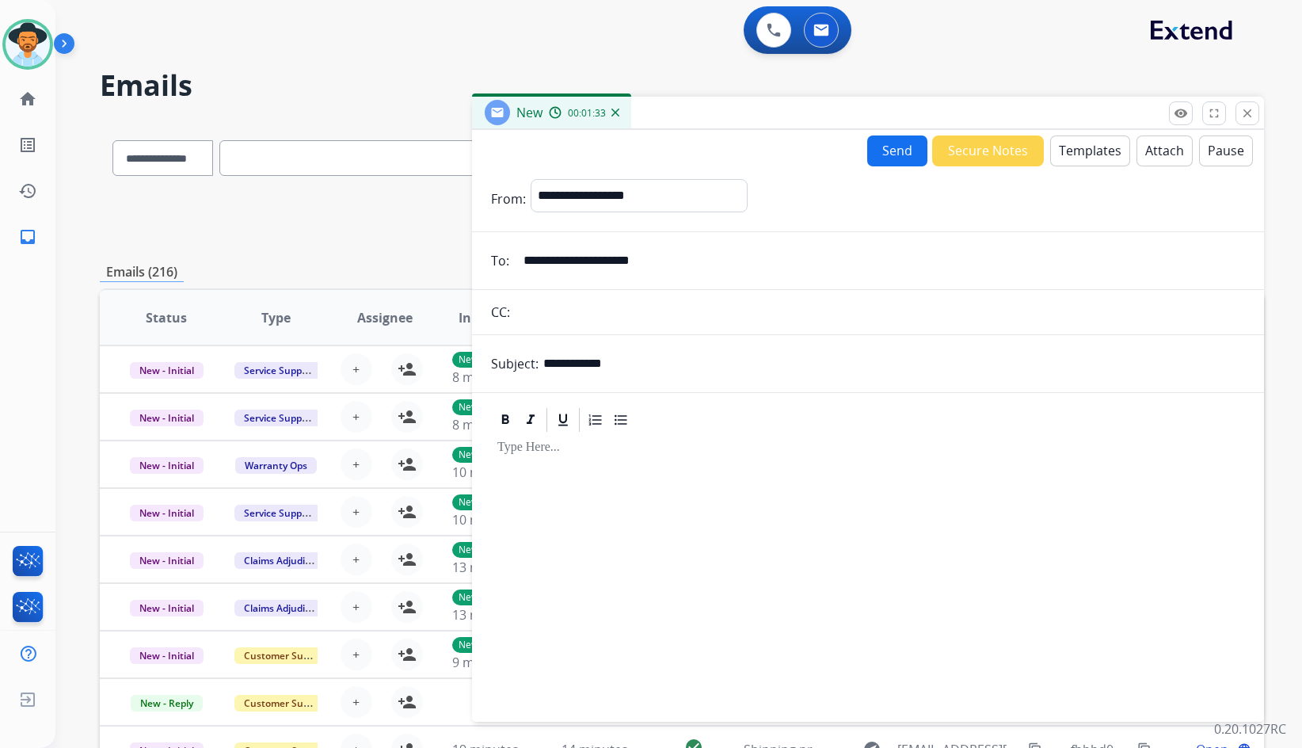
click at [1079, 158] on button "Templates" at bounding box center [1090, 150] width 80 height 31
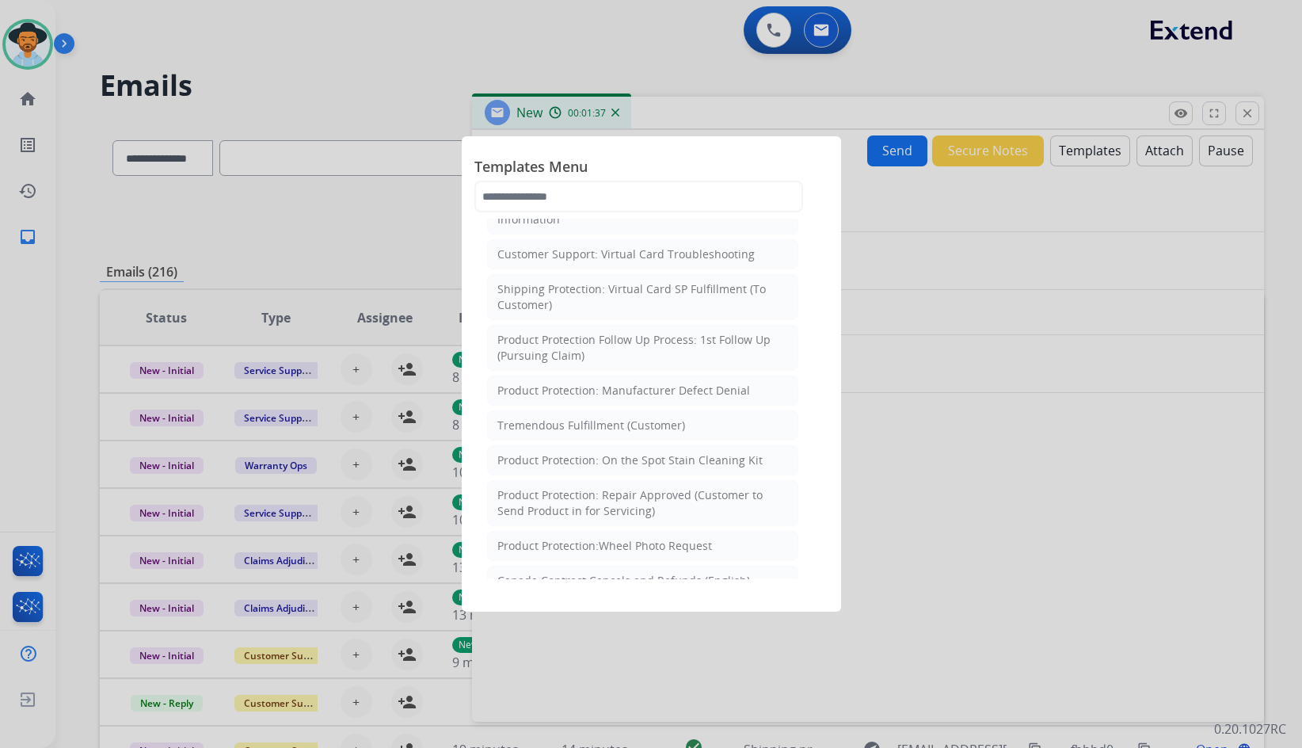
scroll to position [475, 0]
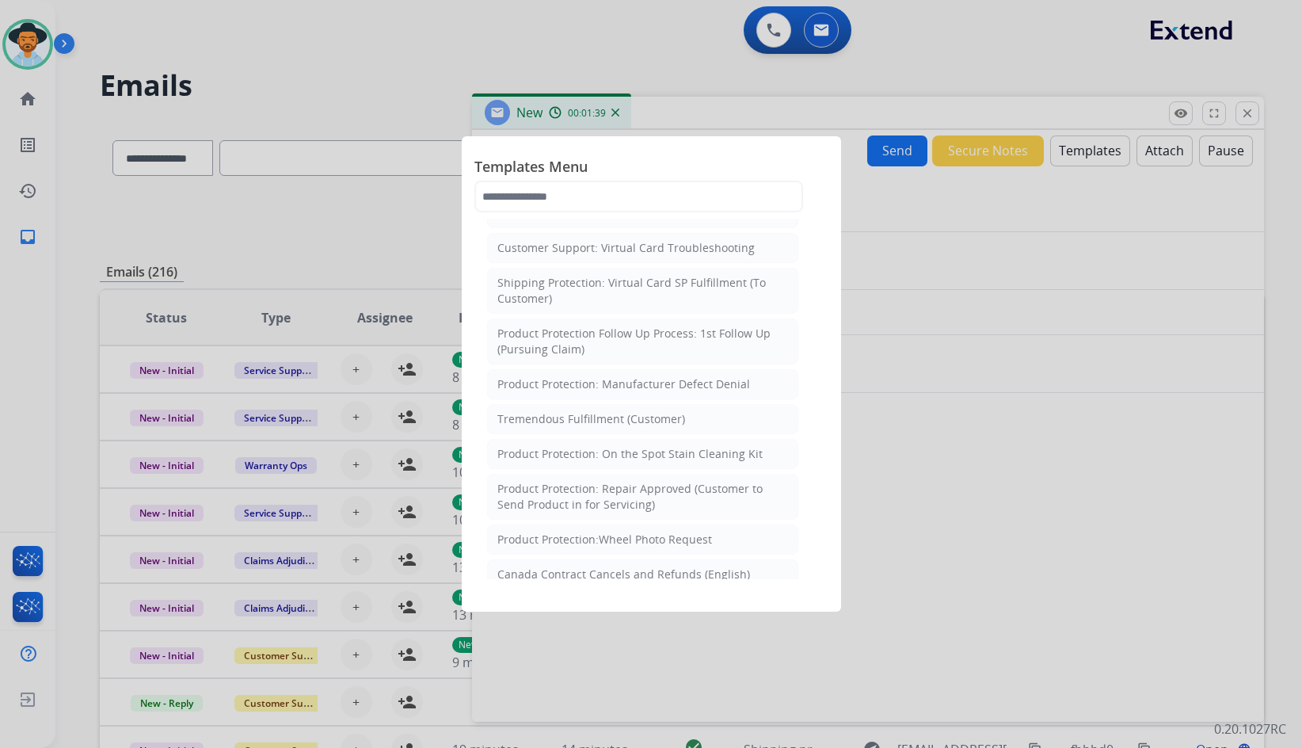
click at [597, 180] on span "Templates Menu" at bounding box center [652, 167] width 354 height 25
click at [597, 181] on input "text" at bounding box center [639, 197] width 329 height 32
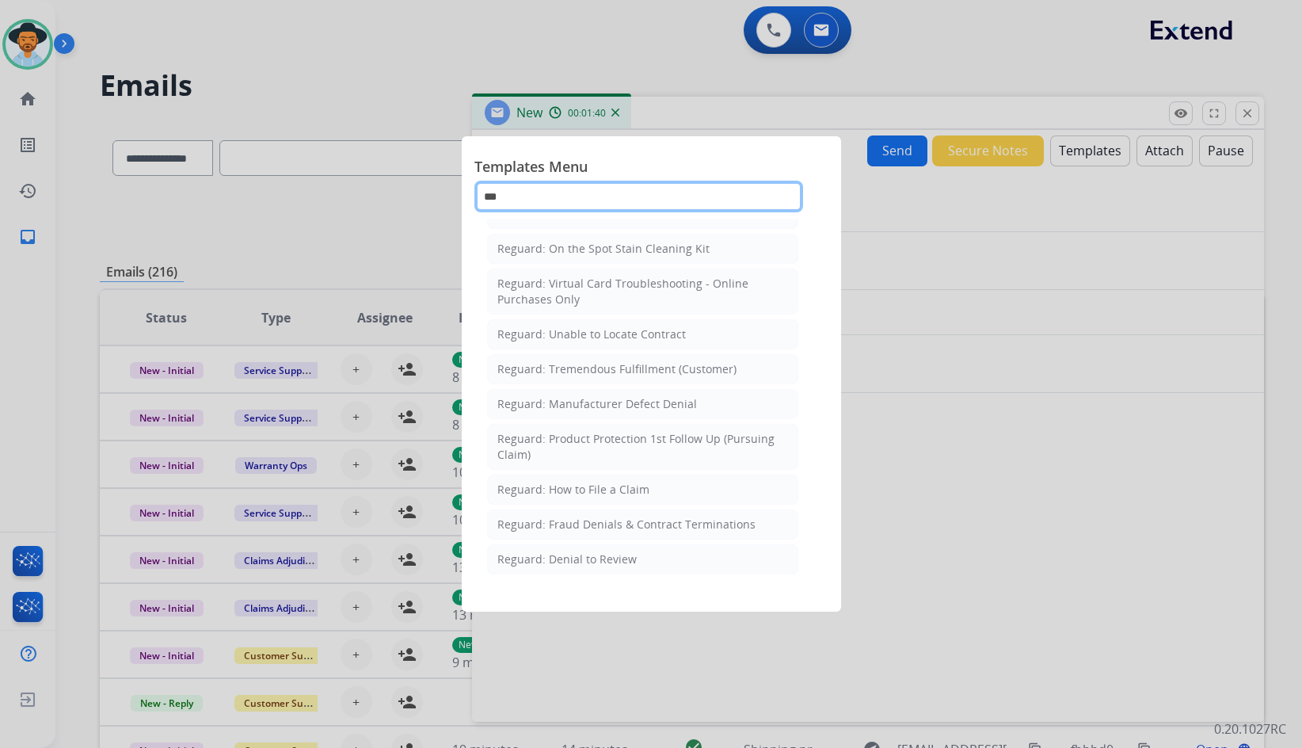
scroll to position [180, 0]
type input "****"
click at [669, 529] on div "Reguard: Fraud Denials & Contract Terminations" at bounding box center [627, 525] width 258 height 16
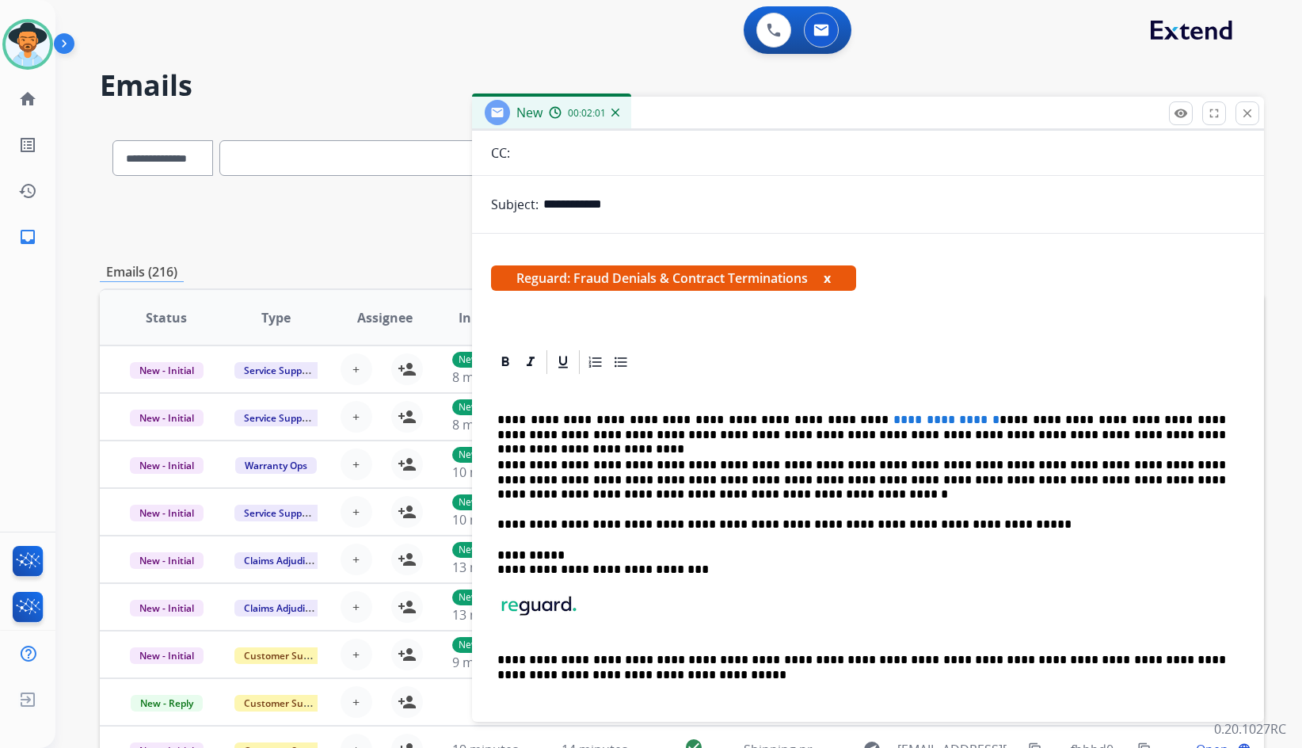
scroll to position [178, 0]
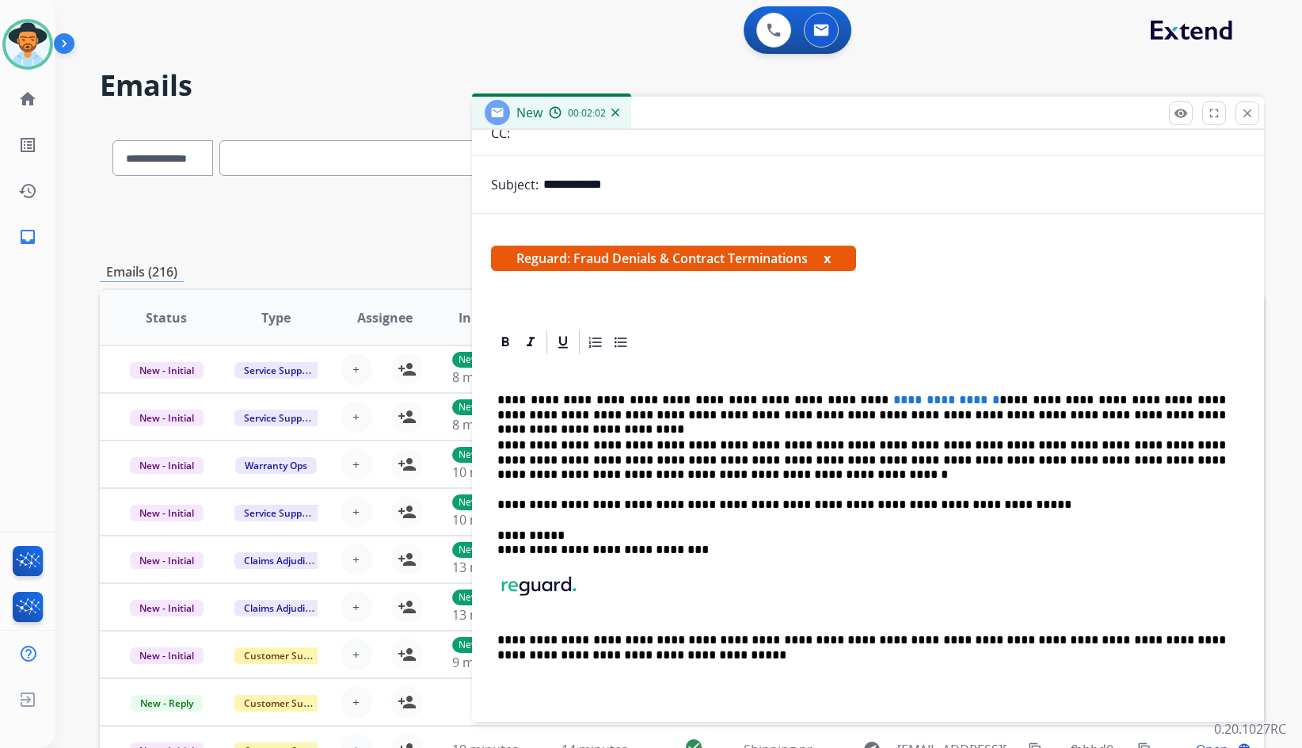
drag, startPoint x: 881, startPoint y: 512, endPoint x: 890, endPoint y: 510, distance: 8.9
click at [886, 512] on p "**********" at bounding box center [862, 505] width 729 height 14
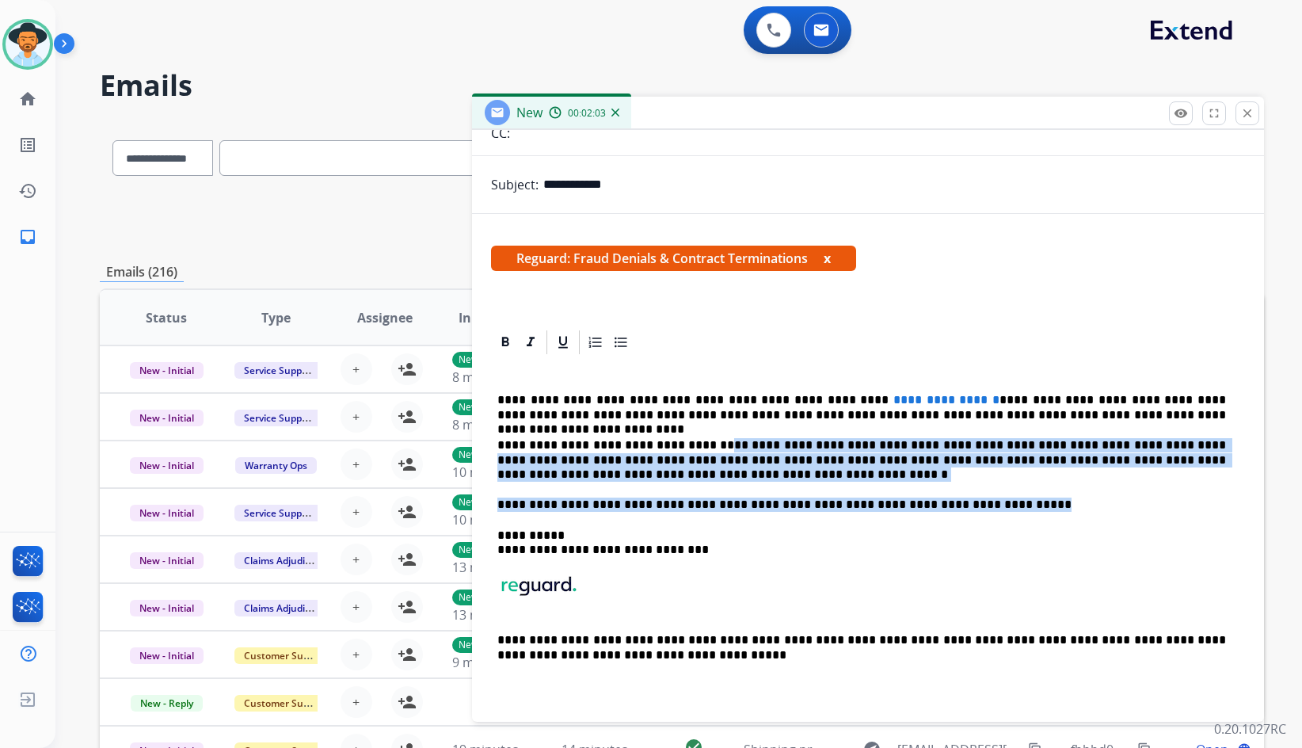
drag, startPoint x: 956, startPoint y: 506, endPoint x: 687, endPoint y: 448, distance: 275.7
click at [687, 448] on div "**********" at bounding box center [868, 534] width 754 height 356
drag, startPoint x: 670, startPoint y: 464, endPoint x: 648, endPoint y: 468, distance: 22.5
click at [669, 464] on p "**********" at bounding box center [862, 460] width 729 height 44
click at [587, 474] on p "**********" at bounding box center [862, 460] width 729 height 44
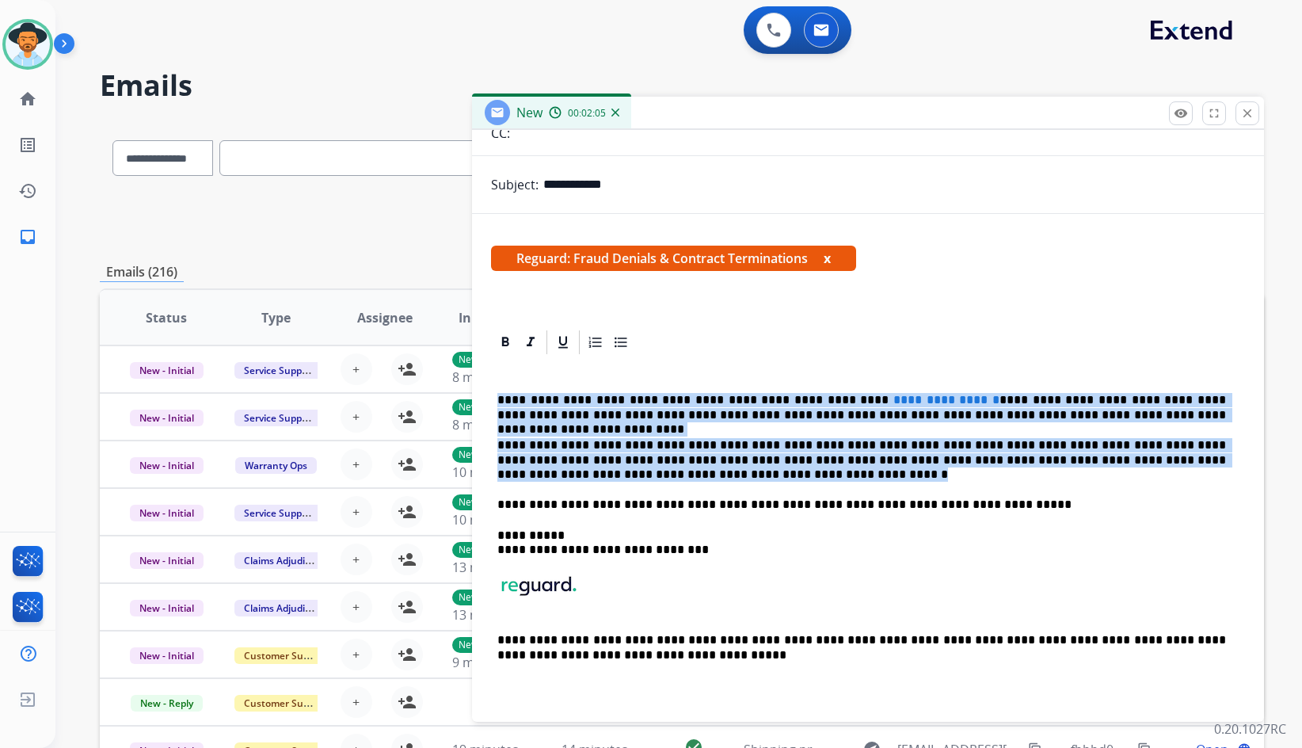
drag, startPoint x: 599, startPoint y: 475, endPoint x: 491, endPoint y: 394, distance: 134.7
click at [491, 394] on div "**********" at bounding box center [868, 534] width 754 height 356
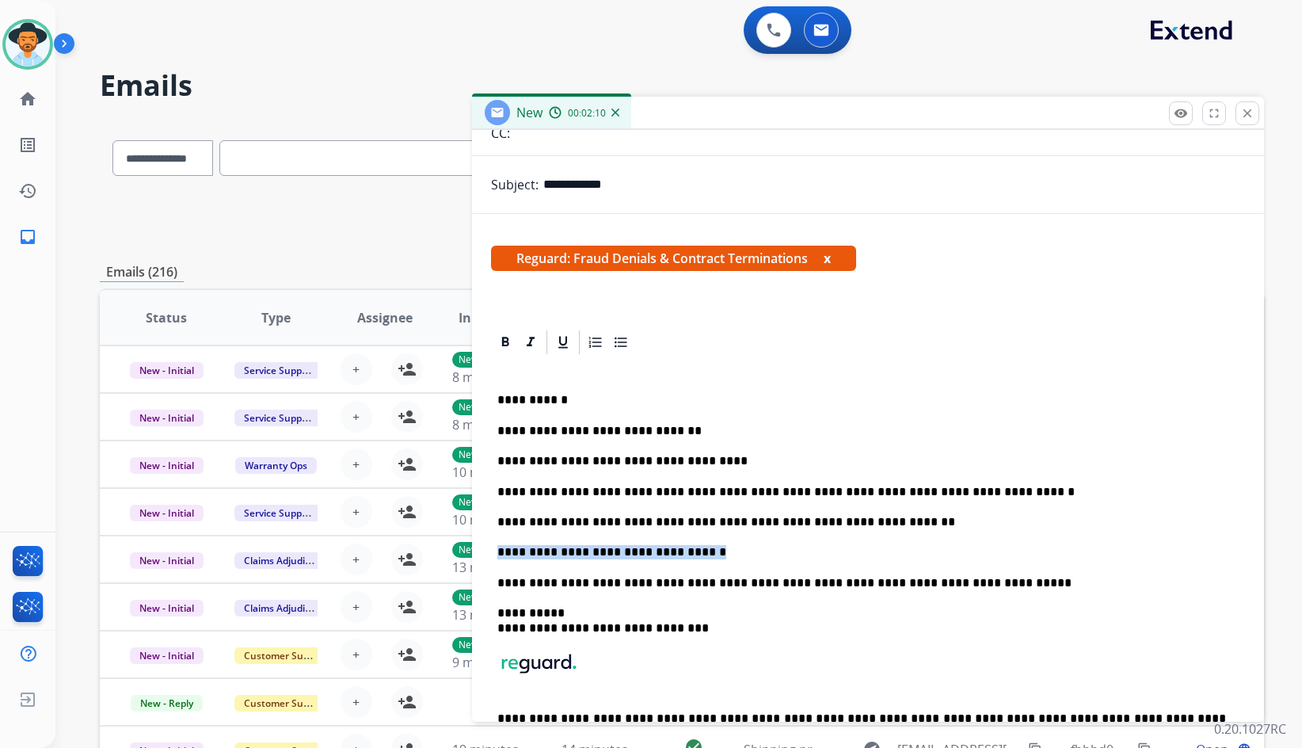
drag, startPoint x: 707, startPoint y: 551, endPoint x: 507, endPoint y: 551, distance: 199.6
click at [486, 554] on div "**********" at bounding box center [868, 558] width 792 height 460
click at [703, 550] on p "**********" at bounding box center [862, 552] width 729 height 14
drag, startPoint x: 638, startPoint y: 552, endPoint x: 606, endPoint y: 549, distance: 31.8
click at [606, 549] on p "**********" at bounding box center [862, 552] width 729 height 14
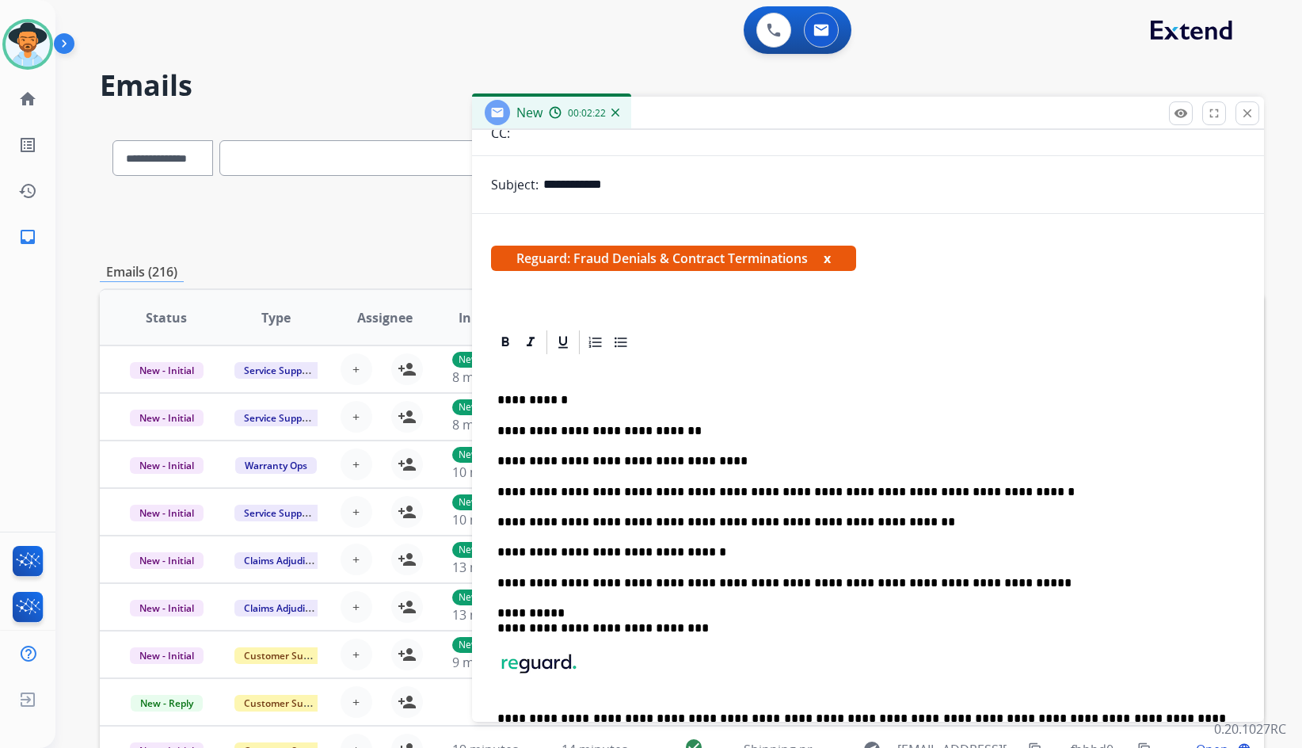
click at [667, 429] on p "**********" at bounding box center [862, 431] width 729 height 14
click at [738, 543] on div "**********" at bounding box center [868, 573] width 754 height 435
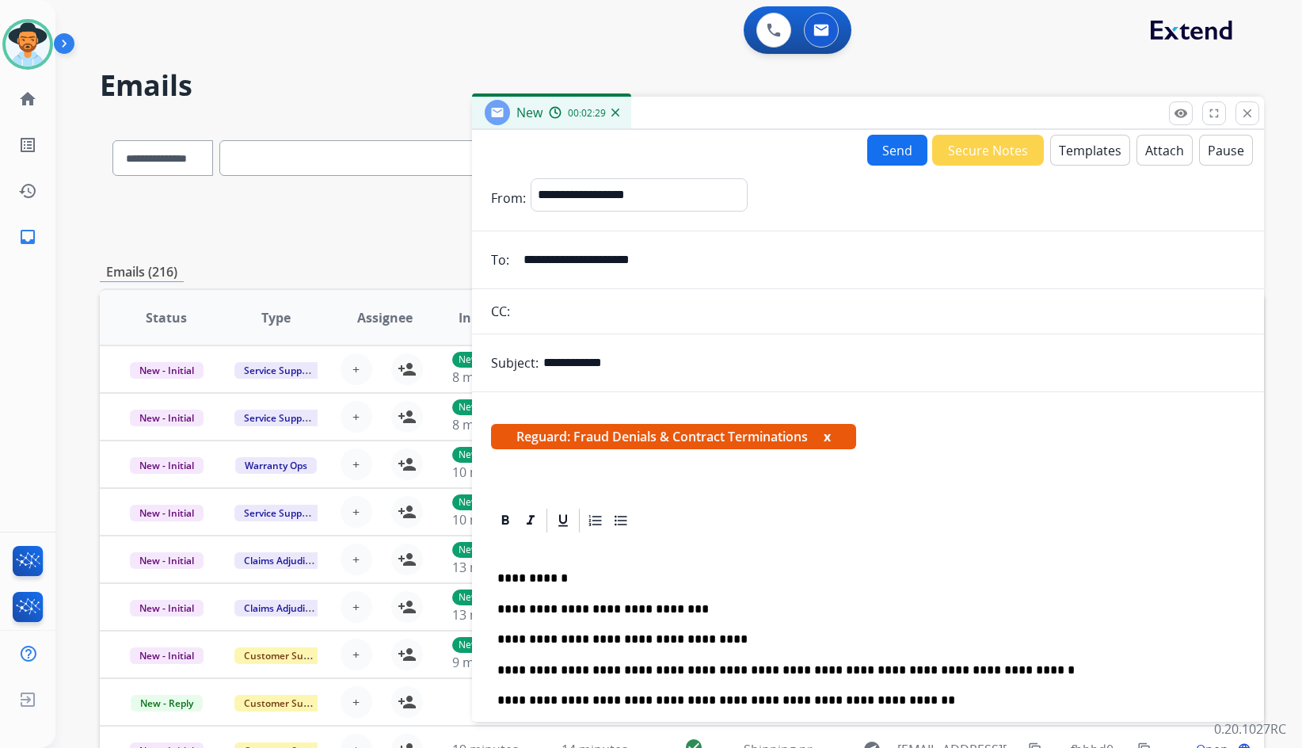
click at [879, 159] on button "Send" at bounding box center [897, 150] width 60 height 31
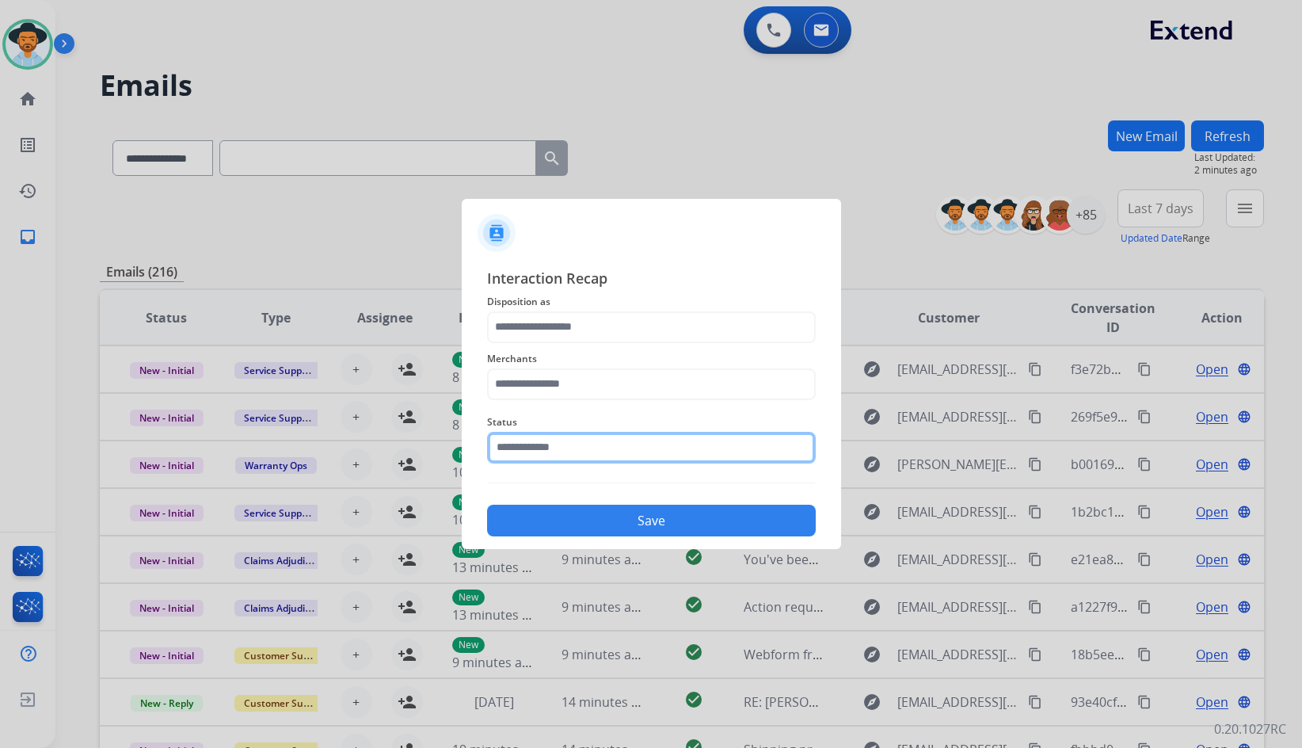
click at [593, 440] on input "text" at bounding box center [651, 448] width 329 height 32
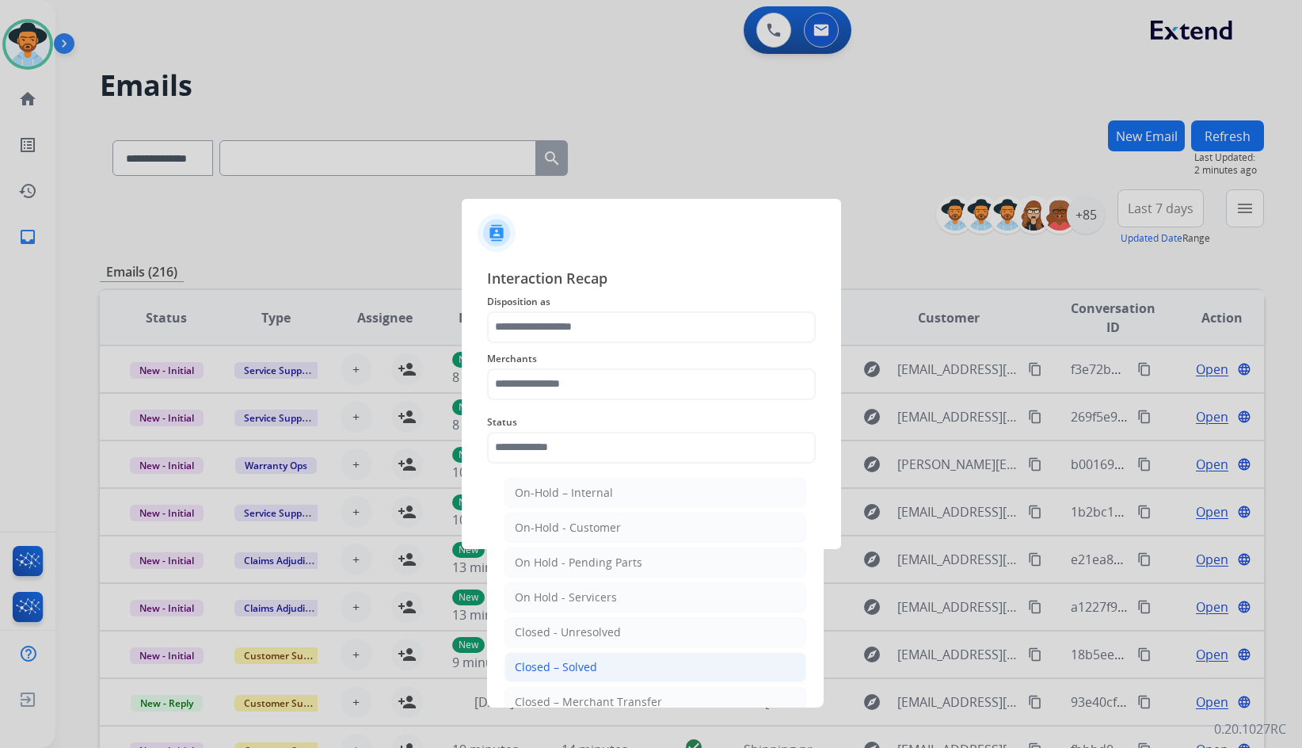
click at [623, 669] on li "Closed – Solved" at bounding box center [656, 667] width 302 height 30
type input "**********"
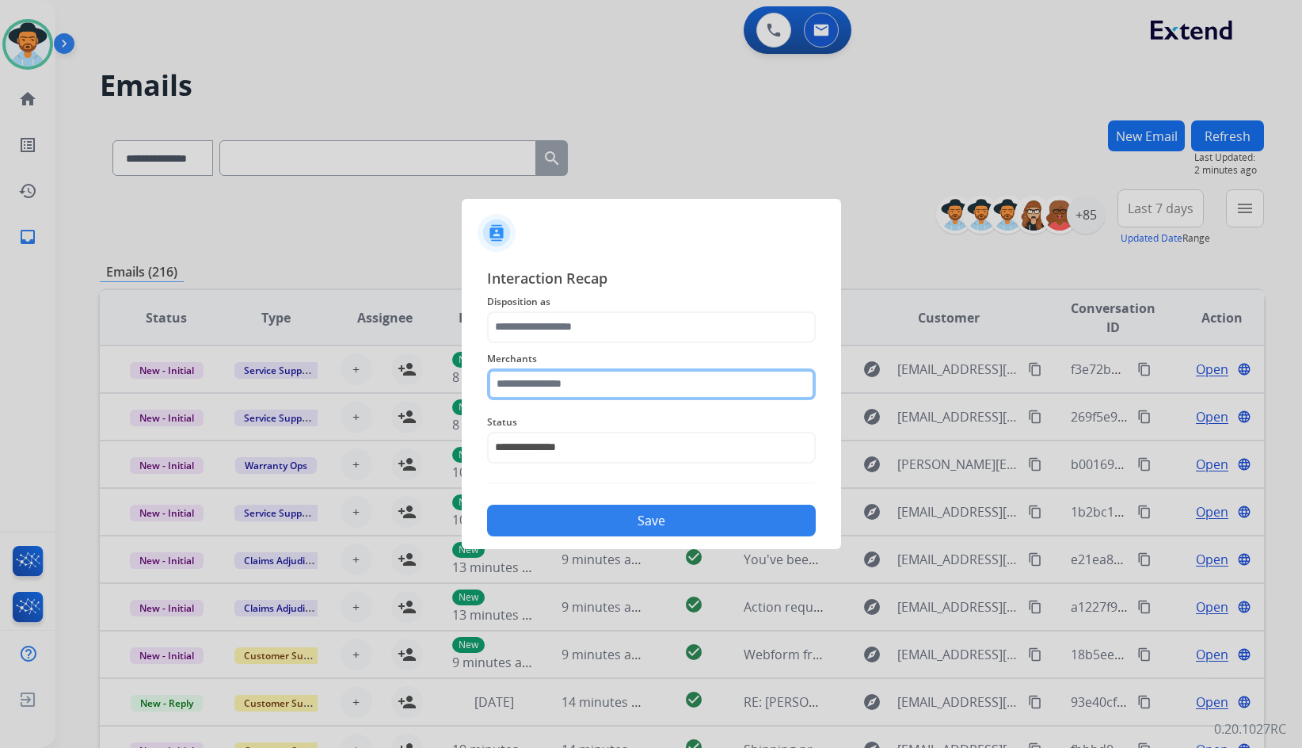
drag, startPoint x: 585, startPoint y: 398, endPoint x: 576, endPoint y: 393, distance: 11.0
click at [584, 398] on input "text" at bounding box center [651, 384] width 329 height 32
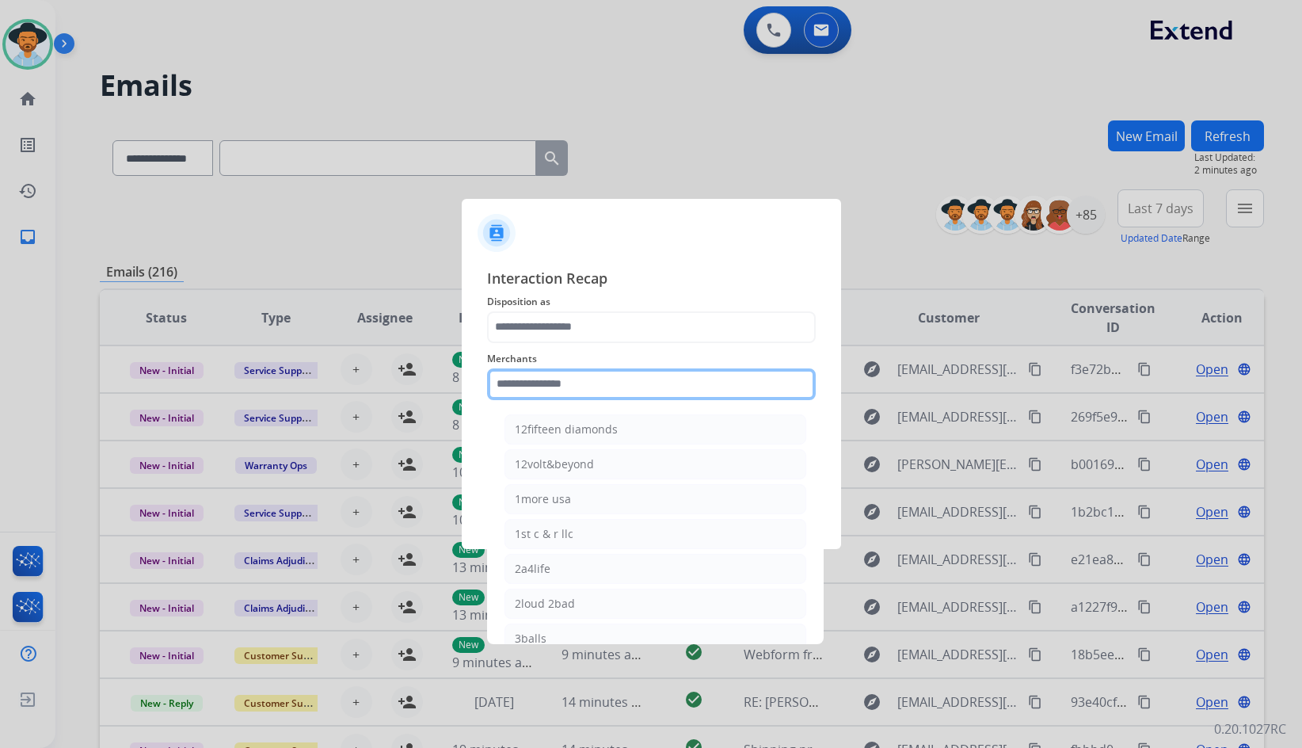
click at [576, 393] on input "text" at bounding box center [651, 384] width 329 height 32
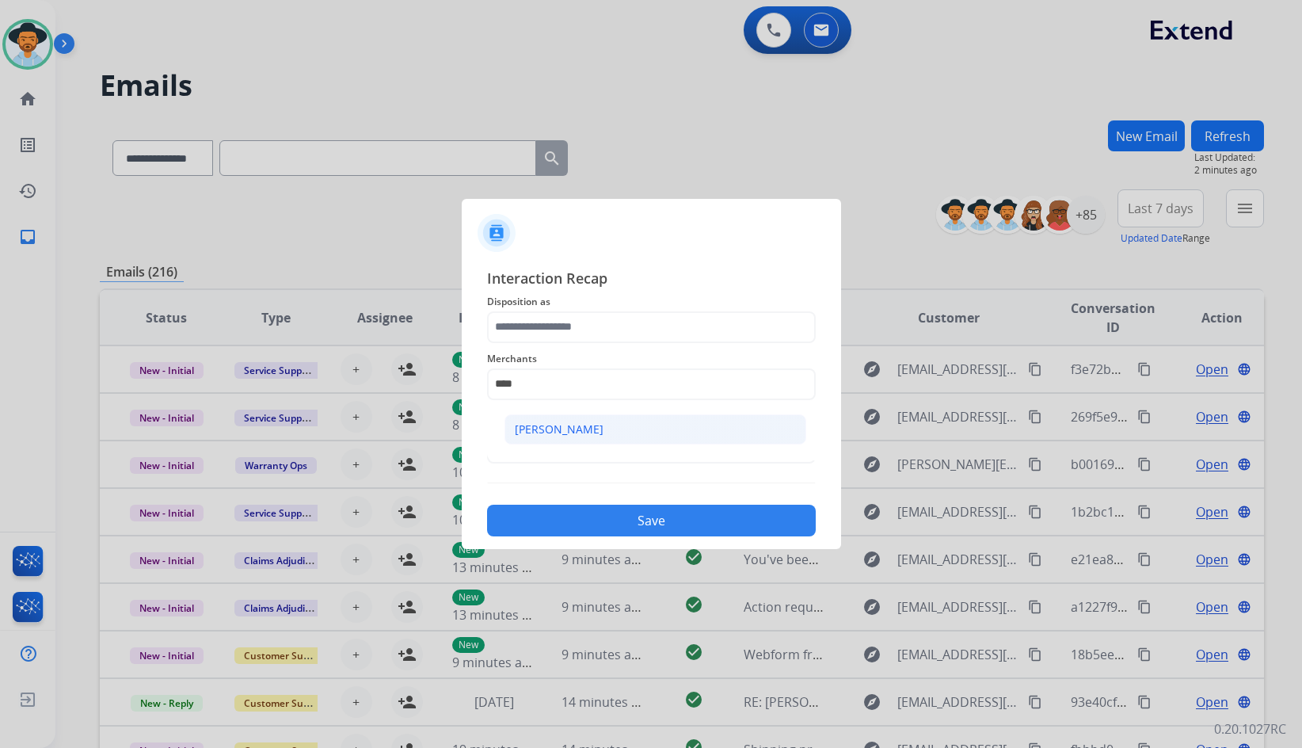
click at [578, 428] on div "[PERSON_NAME]" at bounding box center [559, 429] width 89 height 16
type input "**********"
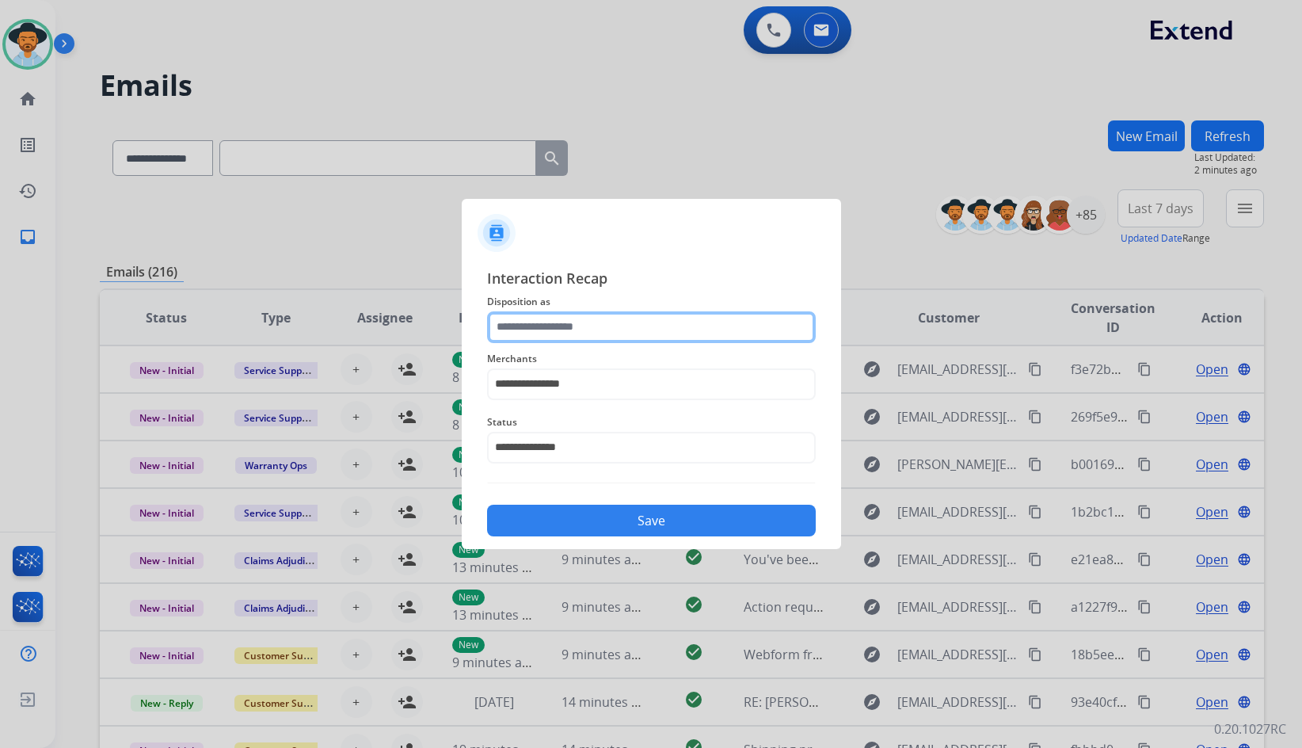
click at [577, 342] on div at bounding box center [651, 327] width 329 height 32
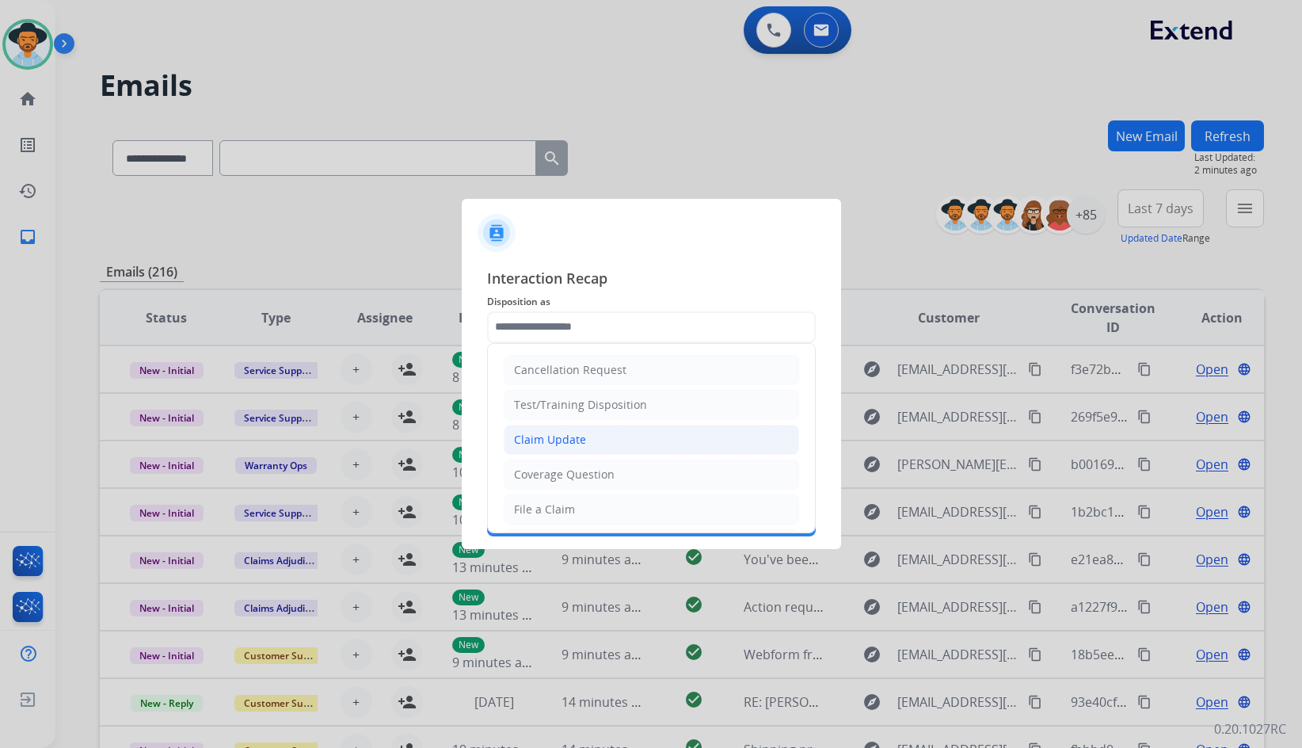
click at [579, 438] on div "Claim Update" at bounding box center [550, 440] width 72 height 16
type input "**********"
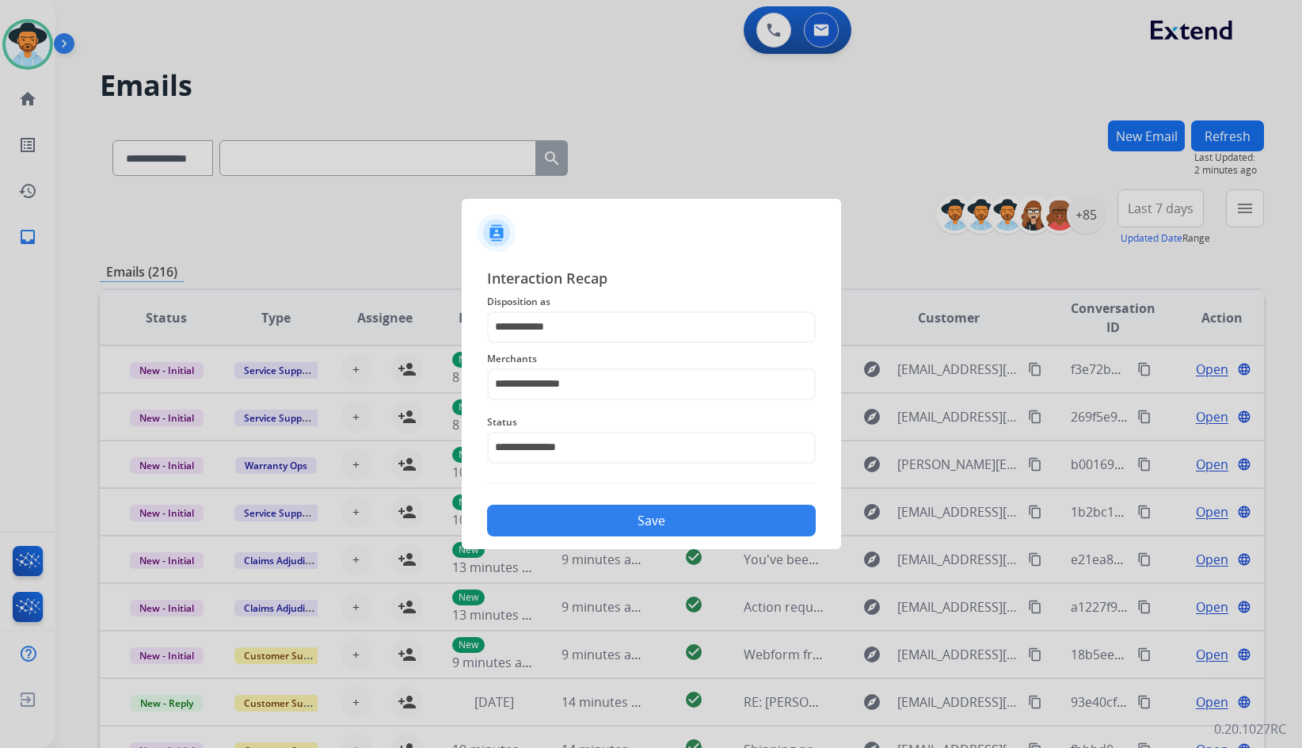
click at [585, 501] on div "Save" at bounding box center [651, 515] width 329 height 41
click at [593, 515] on button "Save" at bounding box center [651, 521] width 329 height 32
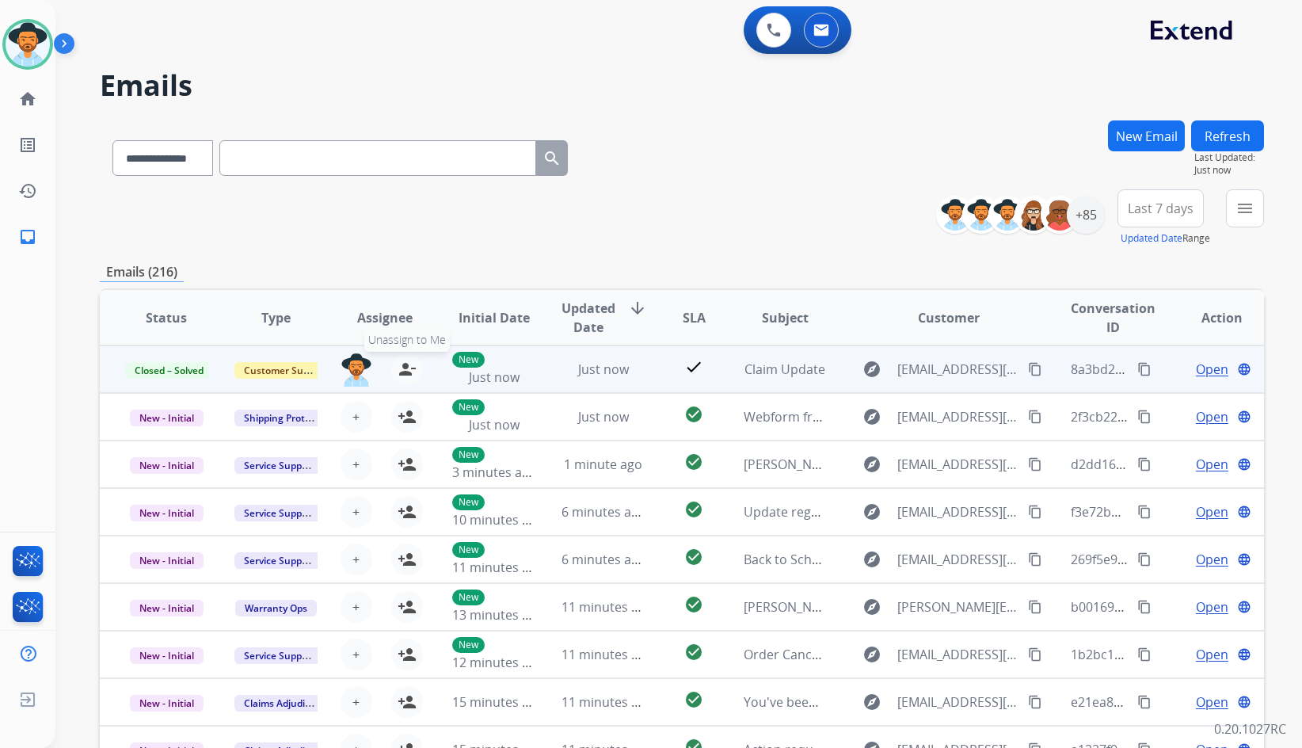
click at [410, 372] on mat-icon "person_remove" at bounding box center [407, 369] width 19 height 19
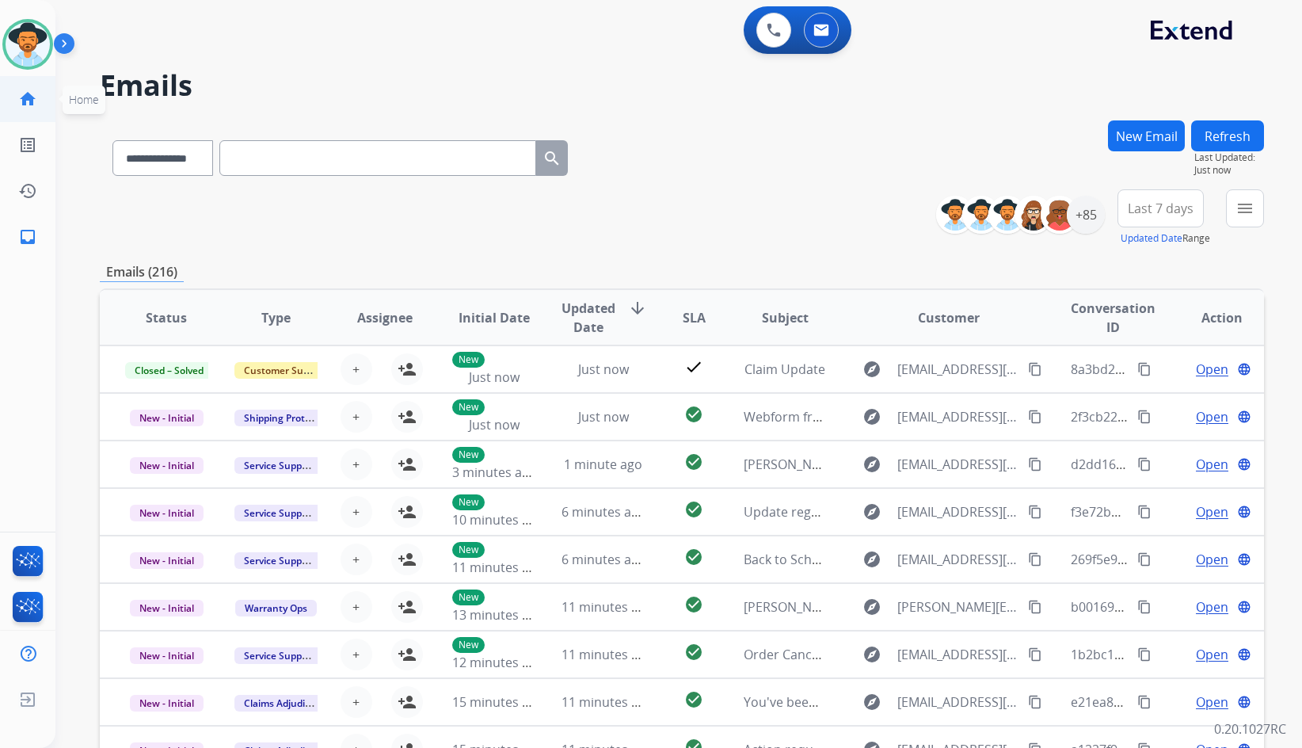
click at [32, 92] on mat-icon "home" at bounding box center [27, 99] width 19 height 19
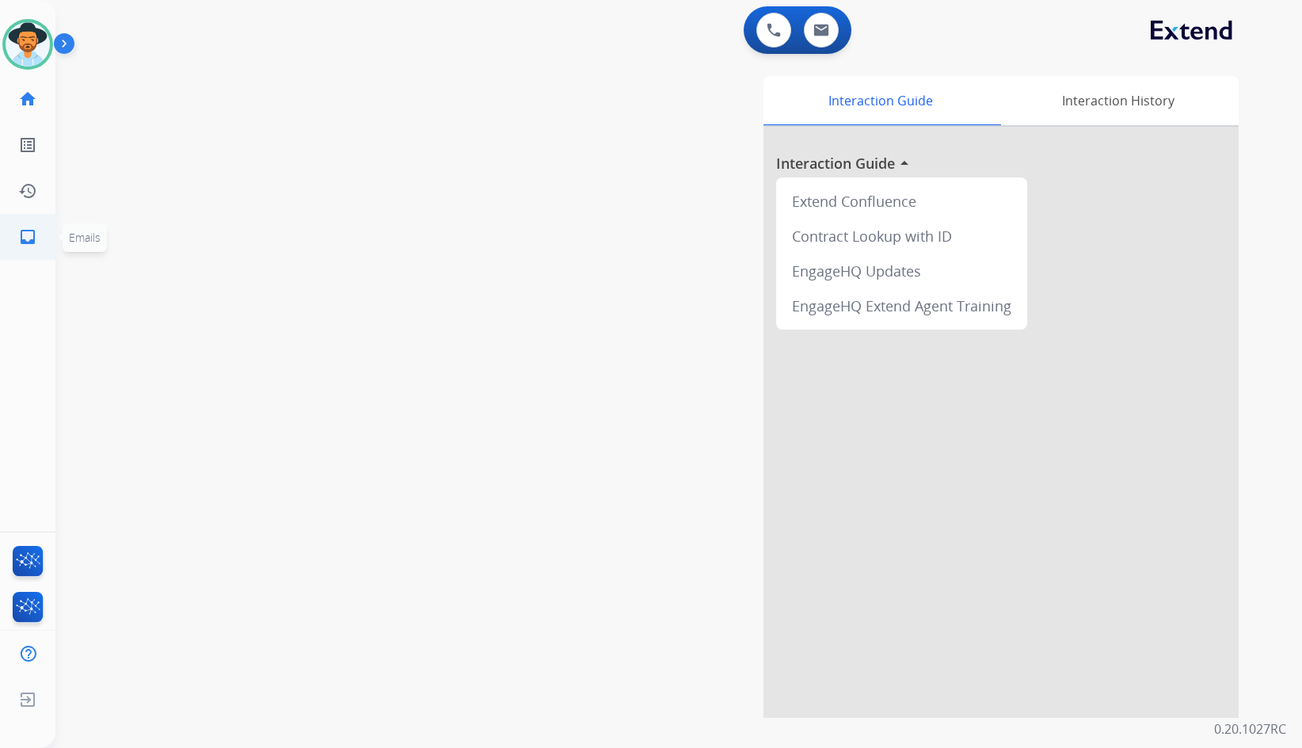
click at [36, 246] on link "inbox Emails" at bounding box center [28, 237] width 44 height 44
select select "**********"
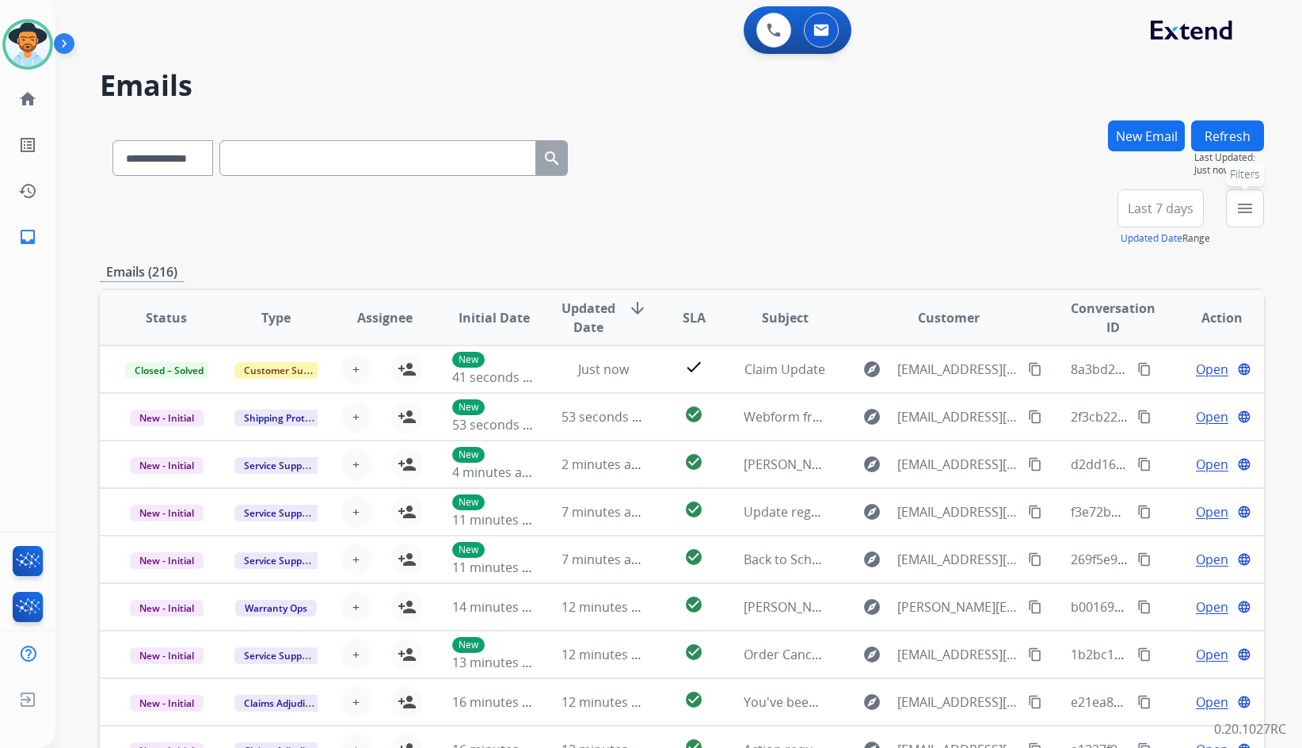
click at [1239, 215] on mat-icon "menu" at bounding box center [1245, 208] width 19 height 19
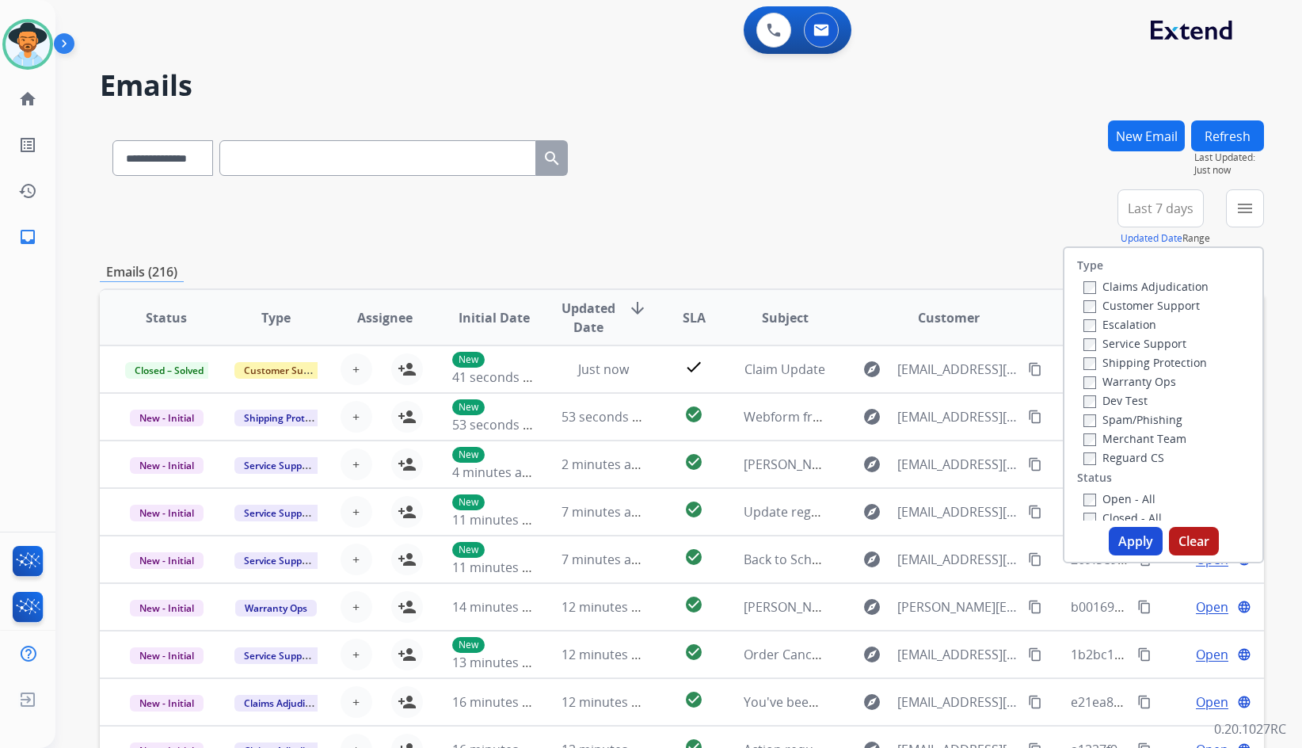
click at [1146, 301] on label "Customer Support" at bounding box center [1142, 305] width 116 height 15
click at [1146, 361] on label "Shipping Protection" at bounding box center [1146, 362] width 124 height 15
click at [1122, 457] on label "Reguard CS" at bounding box center [1124, 457] width 81 height 15
click at [1120, 493] on label "Open - All" at bounding box center [1120, 498] width 72 height 15
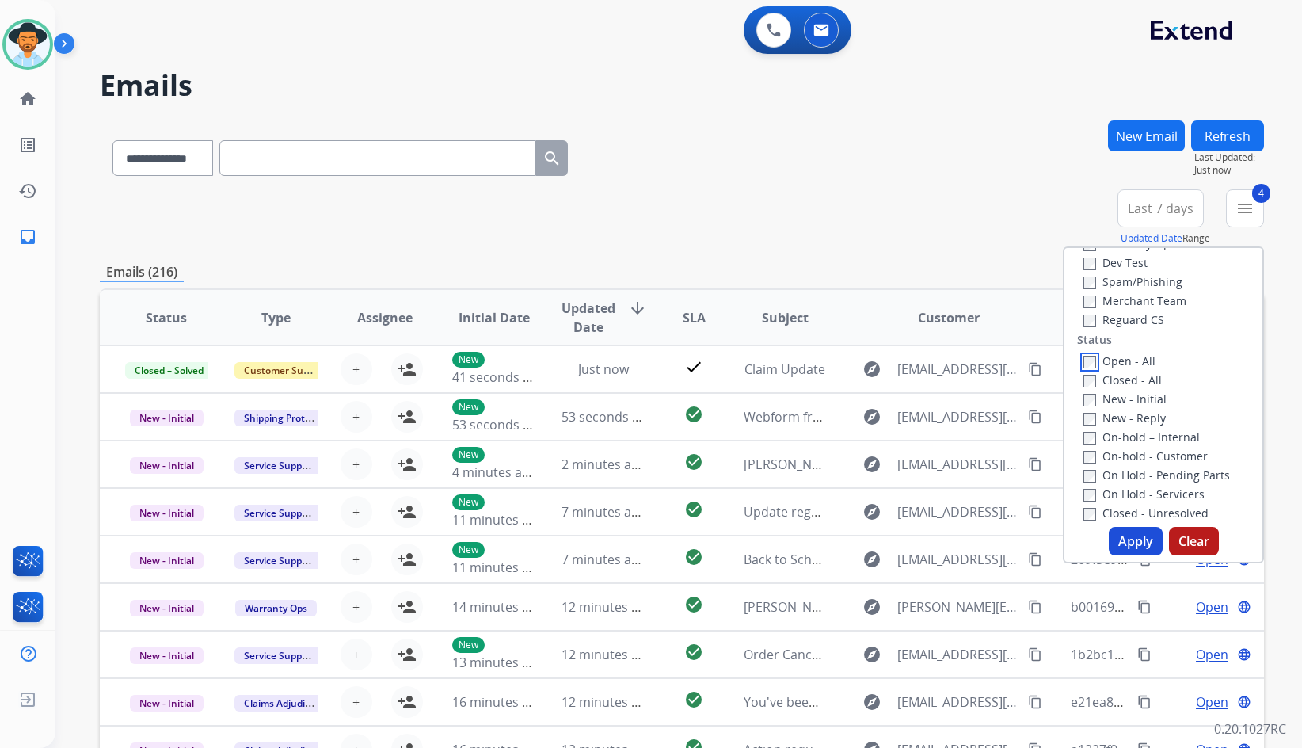
scroll to position [238, 0]
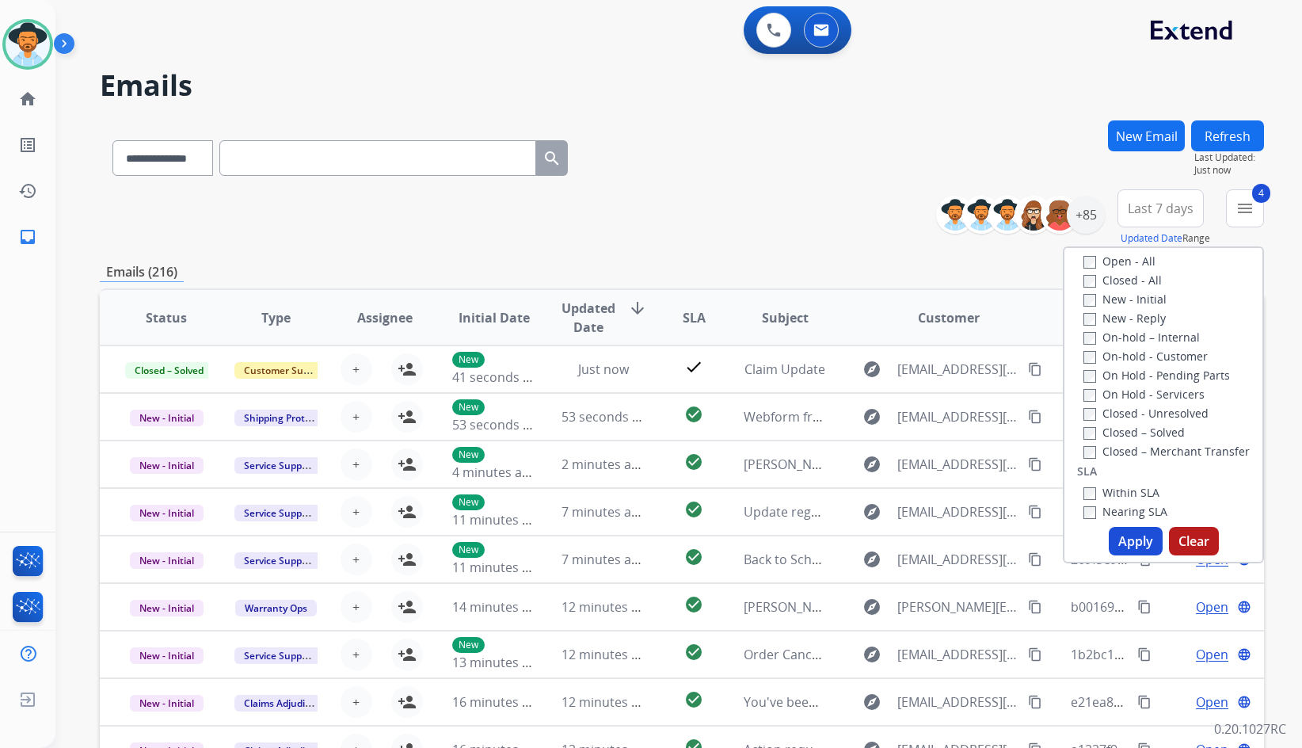
click at [1138, 396] on label "On Hold - Servicers" at bounding box center [1144, 394] width 121 height 15
click at [1142, 373] on label "On Hold - Pending Parts" at bounding box center [1157, 375] width 147 height 15
click at [1142, 360] on label "On-hold - Customer" at bounding box center [1146, 356] width 124 height 15
click at [1141, 332] on label "On-hold – Internal" at bounding box center [1142, 337] width 116 height 15
click at [1138, 318] on label "New - Reply" at bounding box center [1125, 318] width 82 height 15
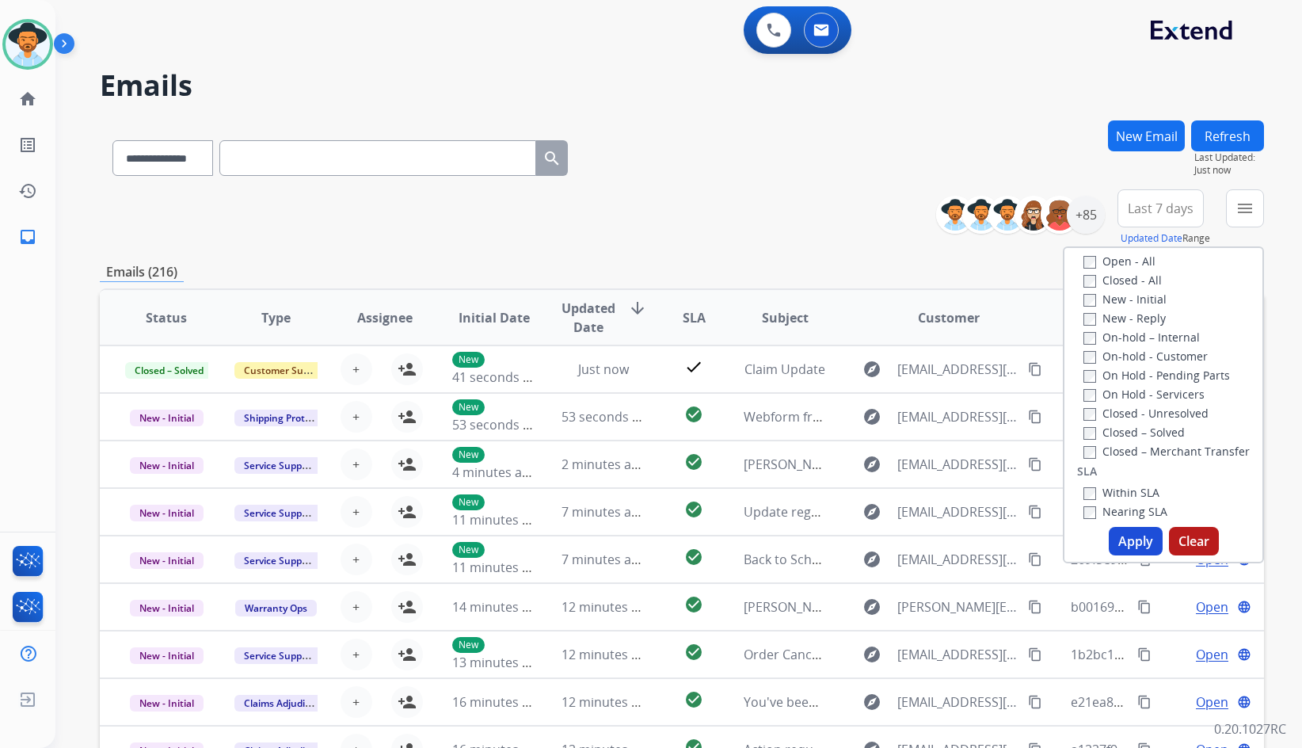
click at [1129, 297] on label "New - Initial" at bounding box center [1125, 299] width 83 height 15
click at [1146, 541] on button "Apply" at bounding box center [1136, 541] width 54 height 29
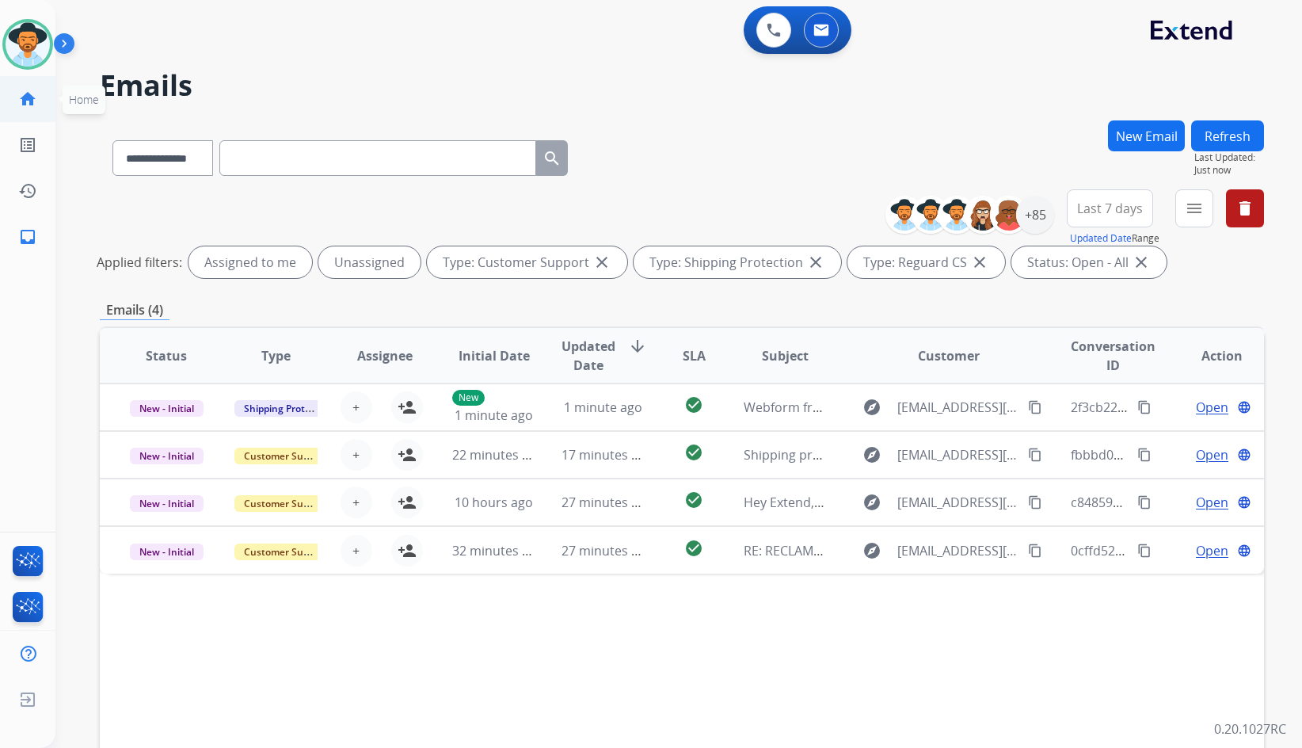
click at [22, 109] on link "home Home" at bounding box center [28, 99] width 44 height 44
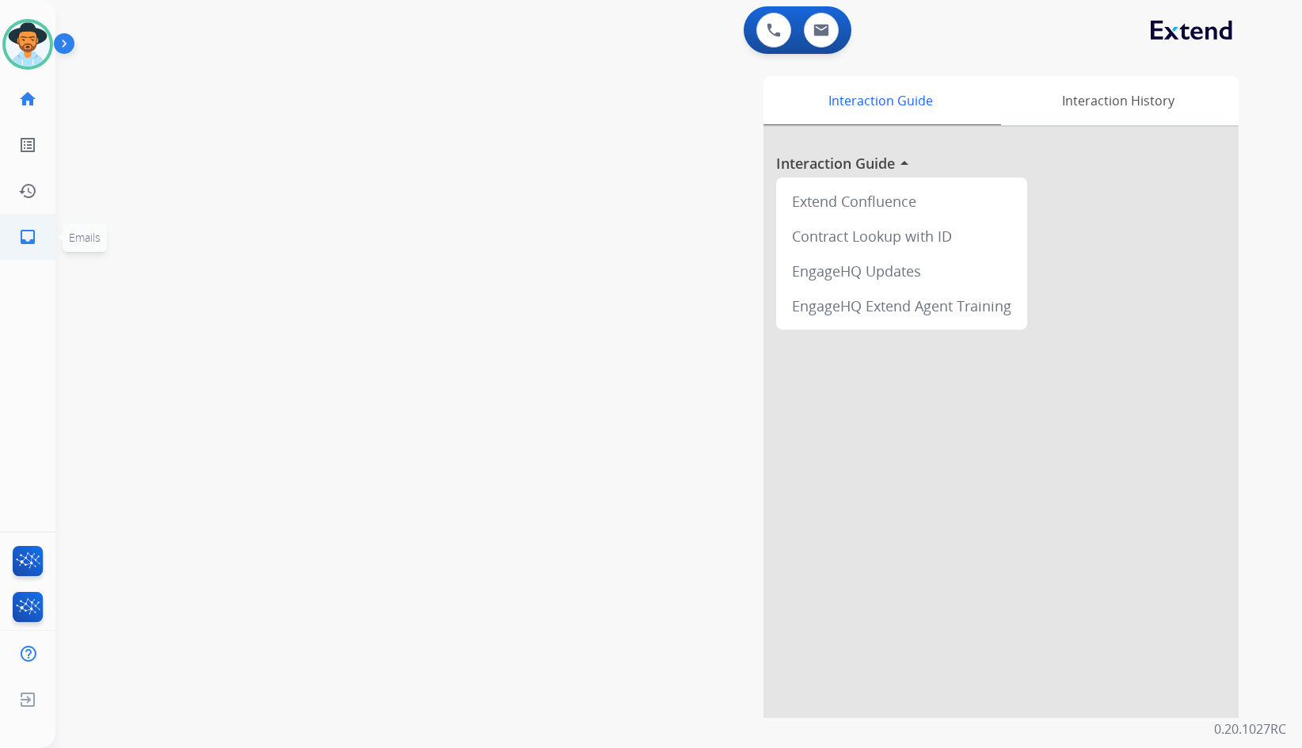
click at [36, 254] on link "inbox Emails" at bounding box center [28, 237] width 44 height 44
select select "**********"
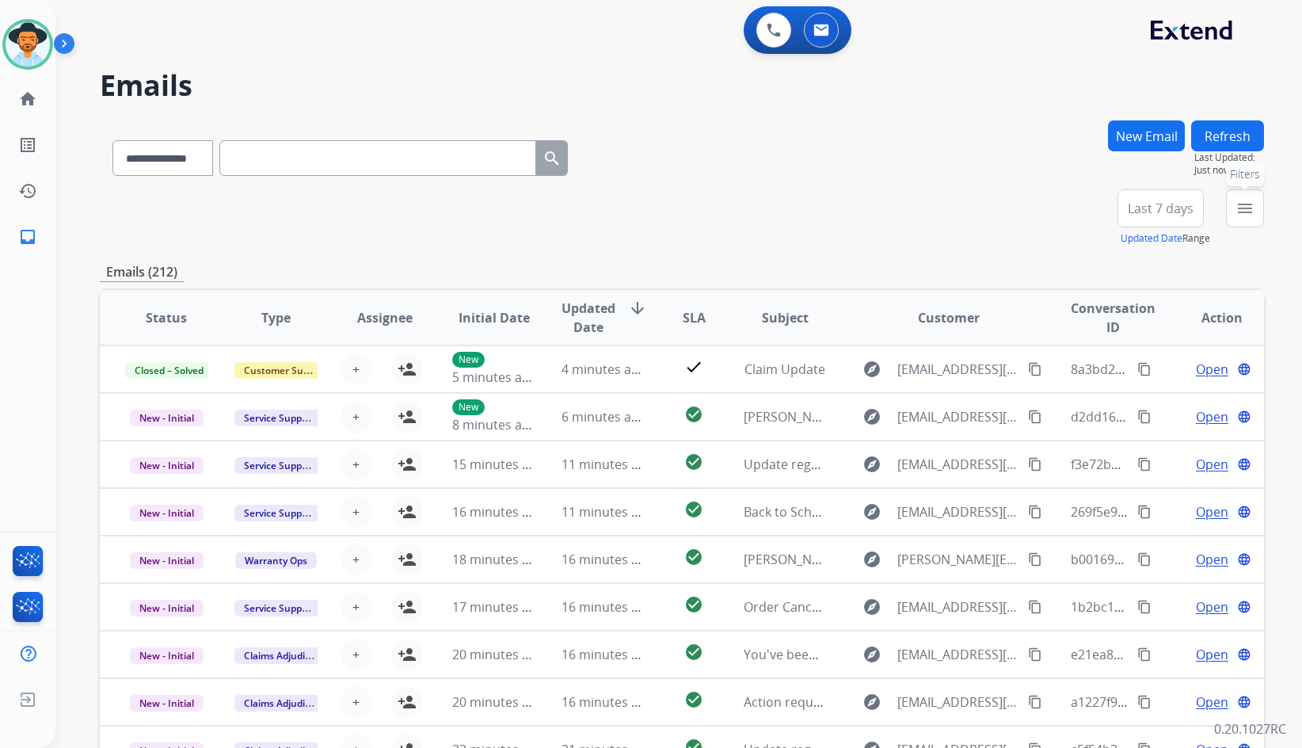
click at [1245, 212] on mat-icon "menu" at bounding box center [1245, 208] width 19 height 19
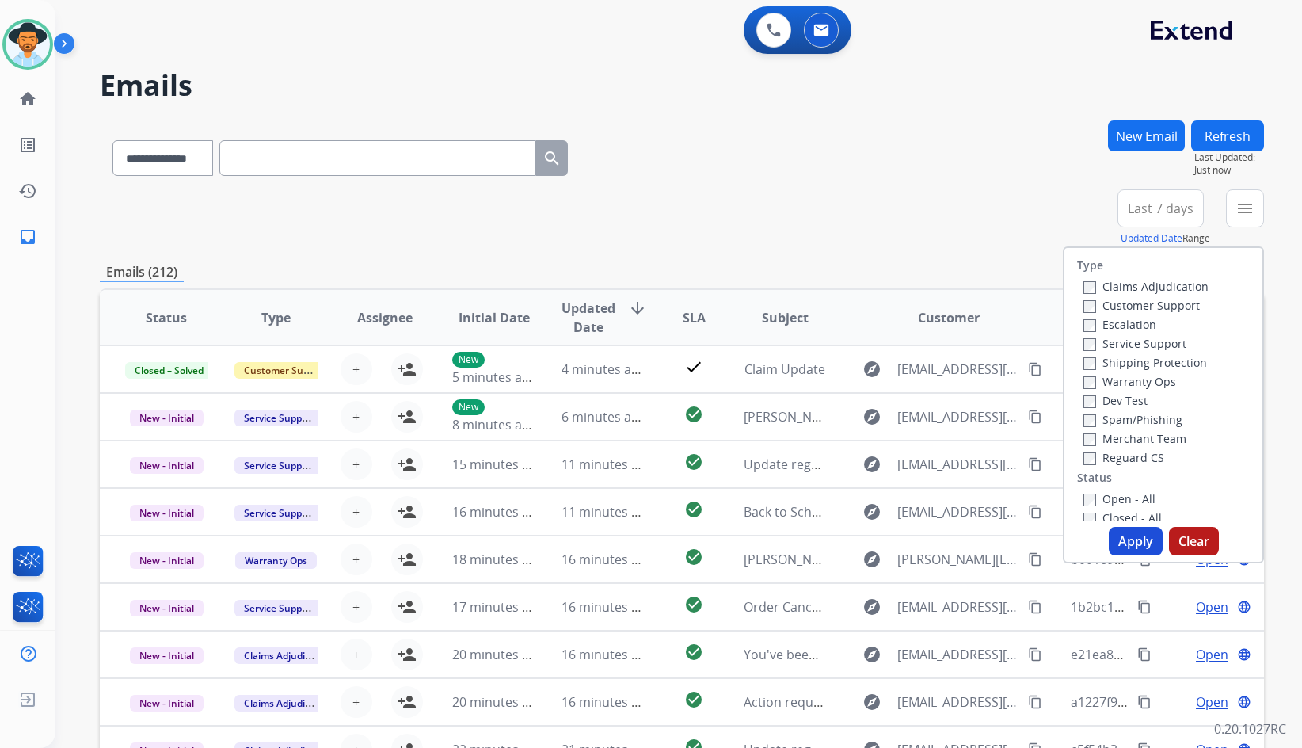
click at [1178, 313] on div "Customer Support" at bounding box center [1146, 304] width 125 height 19
click at [1177, 307] on label "Customer Support" at bounding box center [1142, 305] width 116 height 15
click at [1187, 368] on label "Shipping Protection" at bounding box center [1146, 362] width 124 height 15
click at [1137, 467] on div "Type Claims Adjudication Customer Support Escalation Service Support Shipping P…" at bounding box center [1164, 384] width 198 height 273
click at [1136, 457] on label "Reguard CS" at bounding box center [1124, 457] width 81 height 15
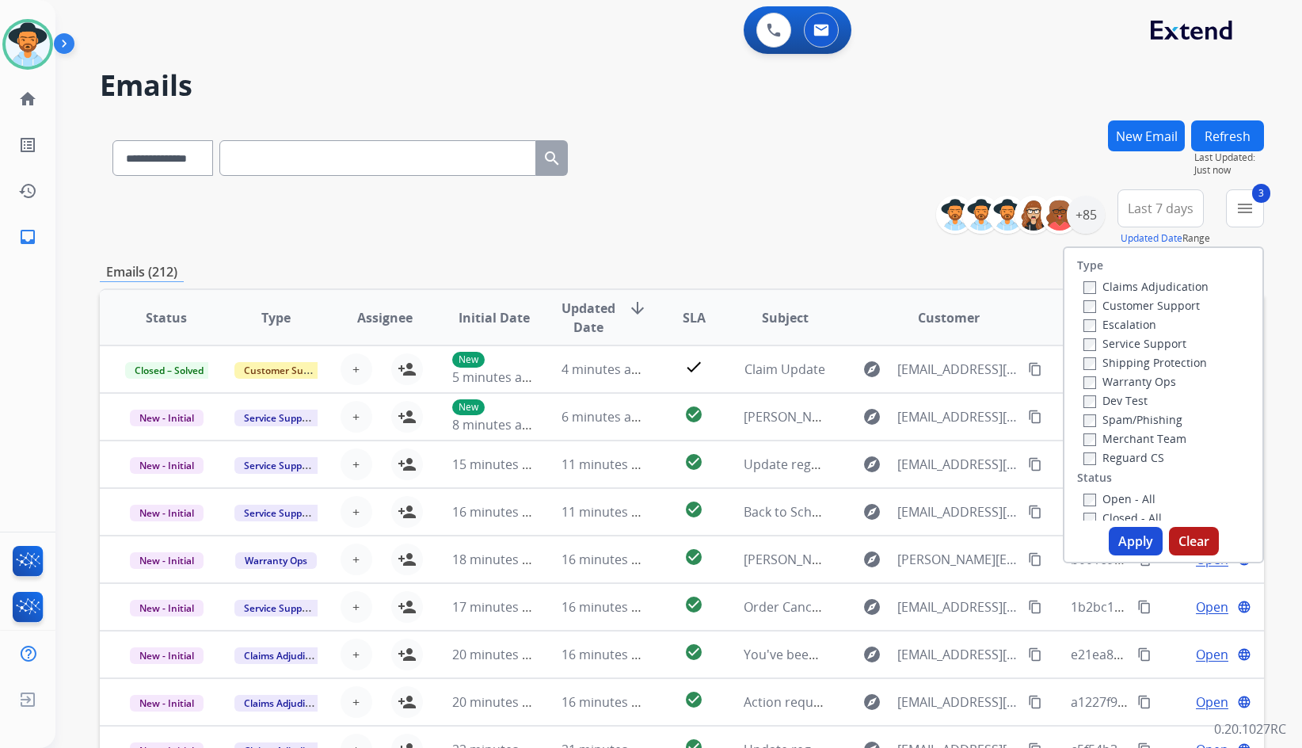
click at [1121, 495] on label "Open - All" at bounding box center [1120, 498] width 72 height 15
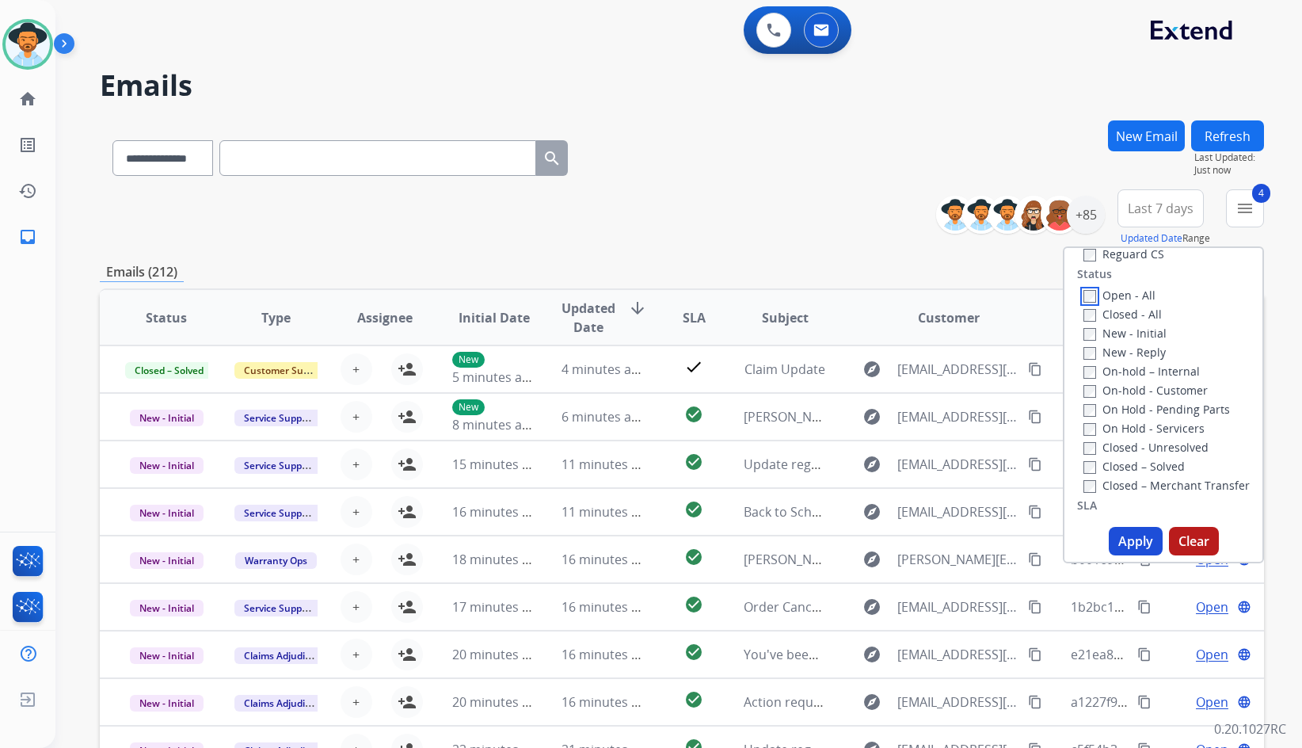
scroll to position [238, 0]
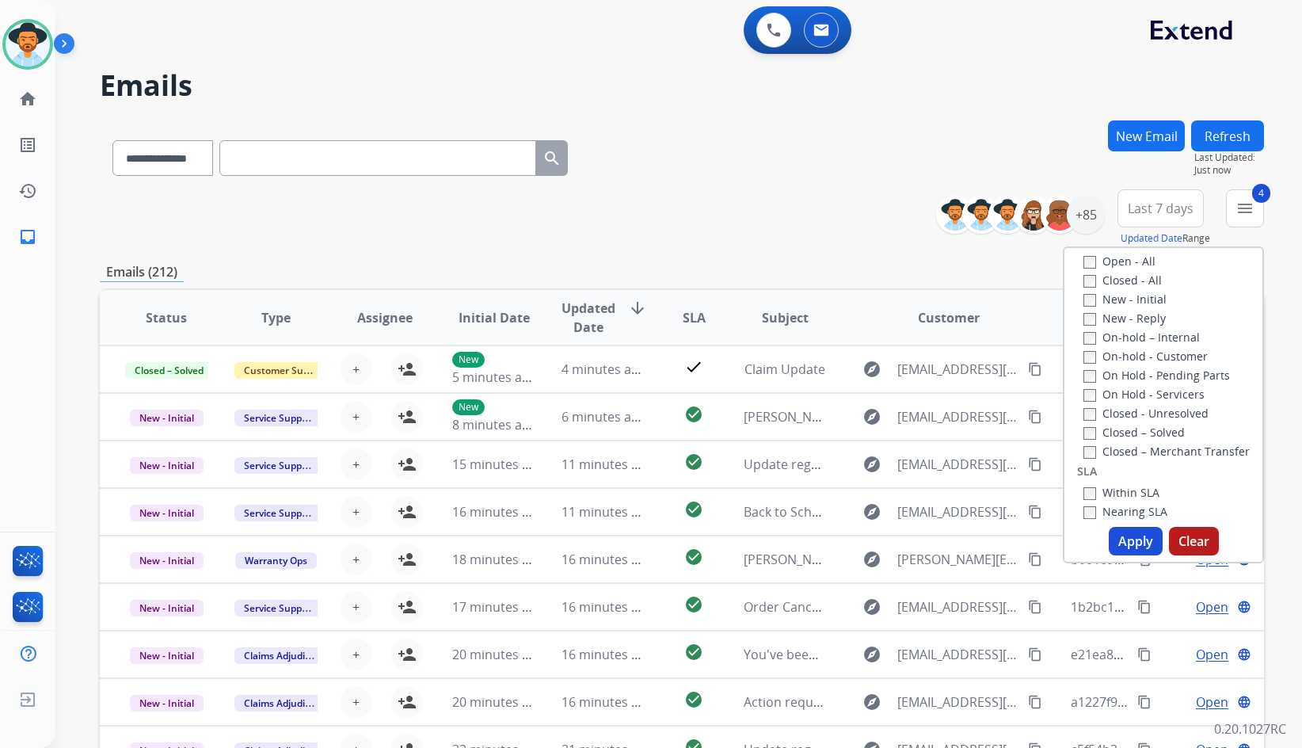
click at [1150, 391] on label "On Hold - Servicers" at bounding box center [1144, 394] width 121 height 15
click at [1152, 368] on label "On Hold - Pending Parts" at bounding box center [1157, 375] width 147 height 15
click at [1152, 354] on label "On-hold - Customer" at bounding box center [1146, 356] width 124 height 15
click at [1152, 338] on label "On-hold – Internal" at bounding box center [1142, 337] width 116 height 15
click at [1146, 318] on label "New - Reply" at bounding box center [1125, 318] width 82 height 15
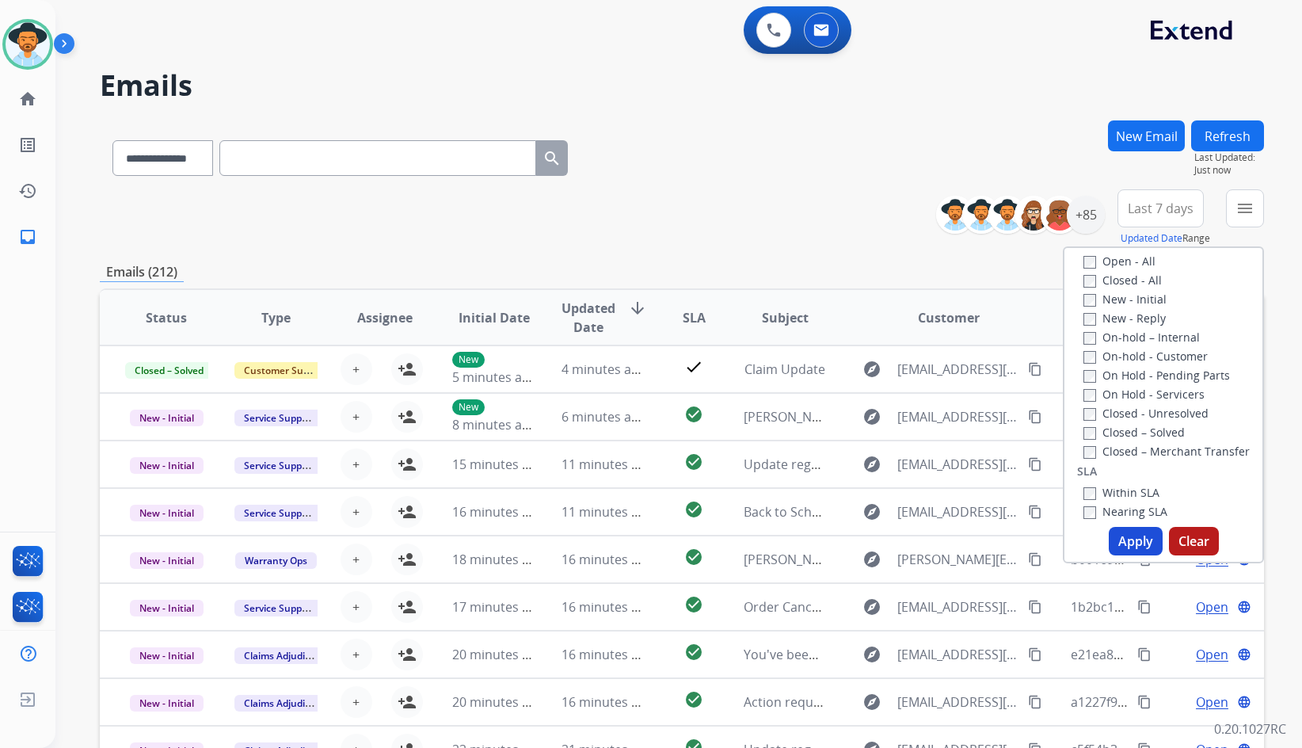
click at [1145, 296] on label "New - Initial" at bounding box center [1125, 299] width 83 height 15
click at [1129, 555] on button "Apply" at bounding box center [1136, 541] width 54 height 29
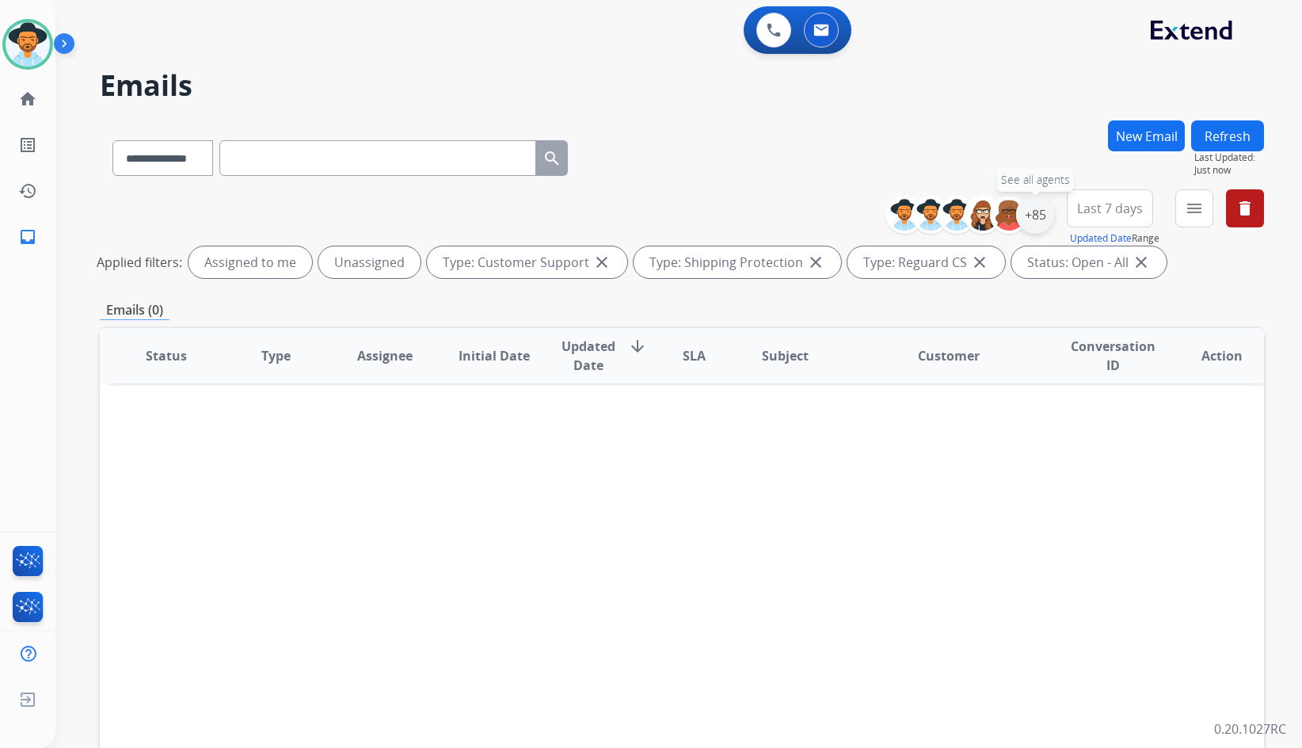
click at [1033, 204] on div "+85" at bounding box center [1035, 215] width 38 height 38
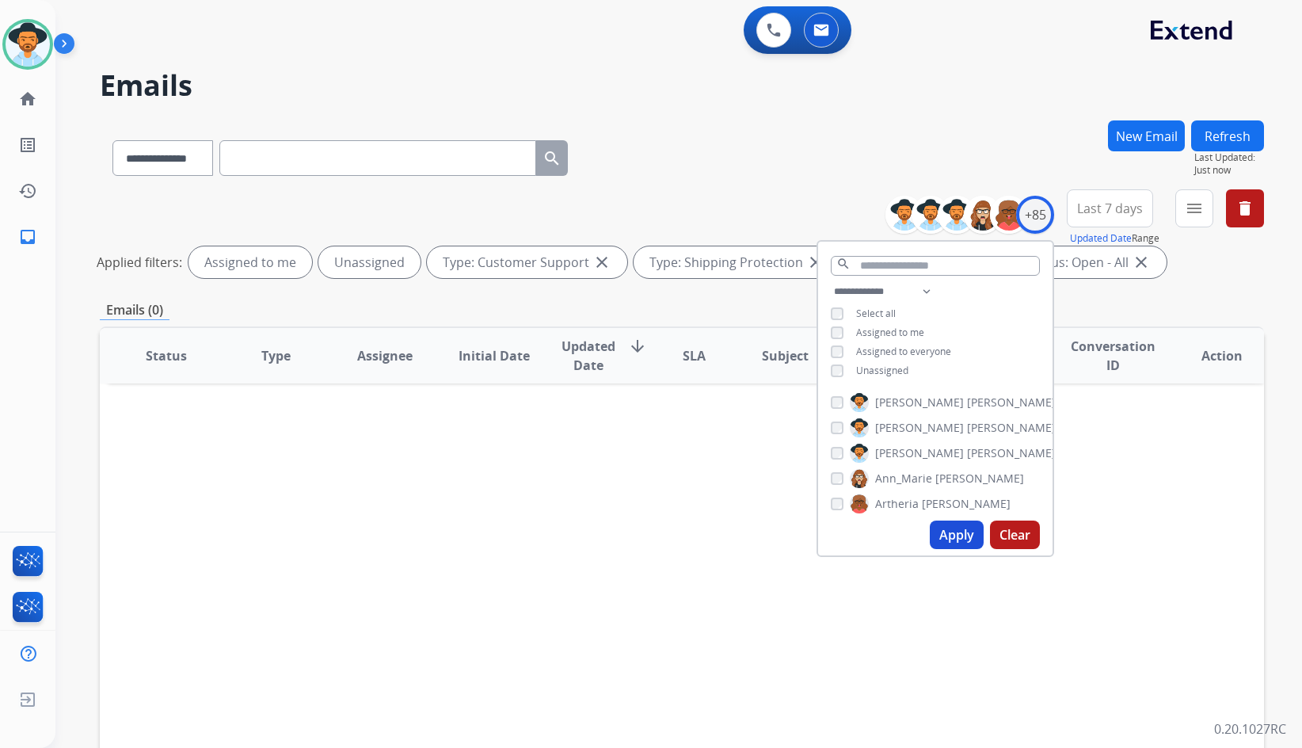
click at [895, 373] on span "Unassigned" at bounding box center [882, 370] width 52 height 13
click at [956, 545] on button "Apply" at bounding box center [957, 534] width 54 height 29
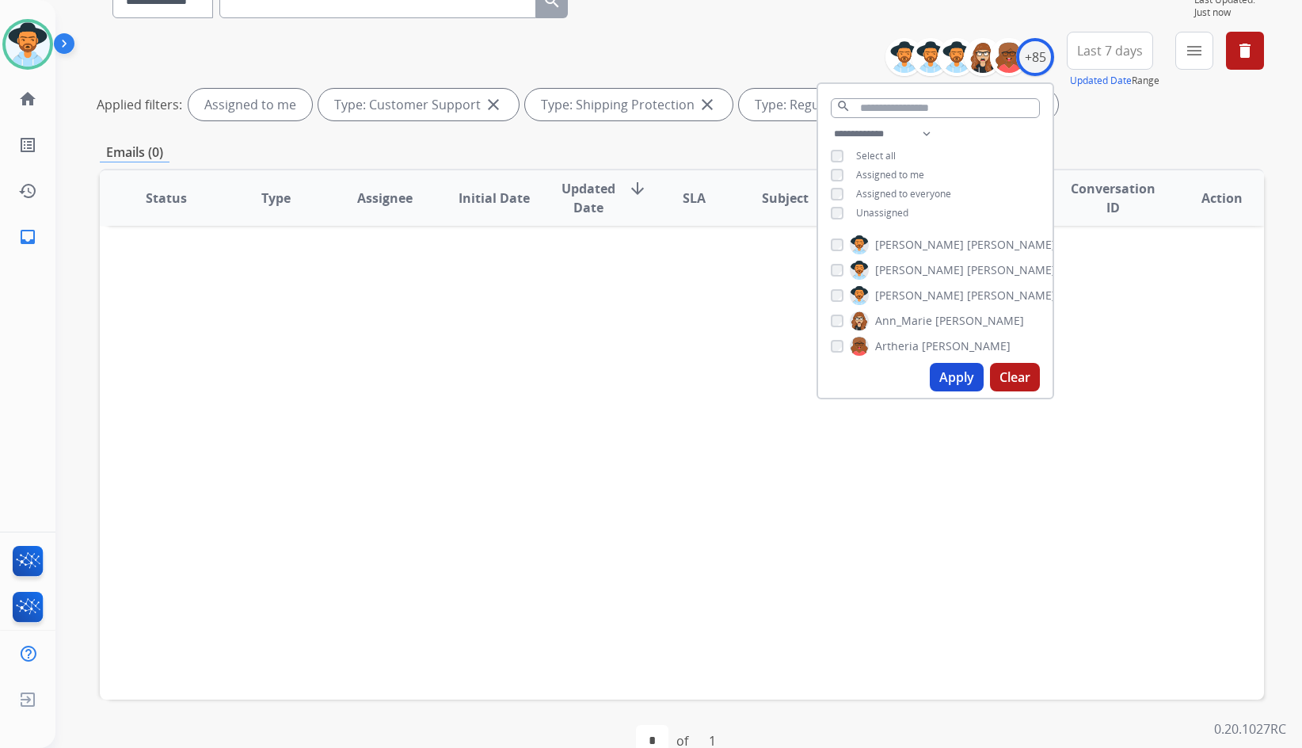
scroll to position [158, 0]
click at [903, 177] on span "Assigned to me" at bounding box center [890, 173] width 68 height 13
click at [879, 213] on span "Unassigned" at bounding box center [882, 211] width 52 height 13
click at [962, 383] on button "Apply" at bounding box center [957, 376] width 54 height 29
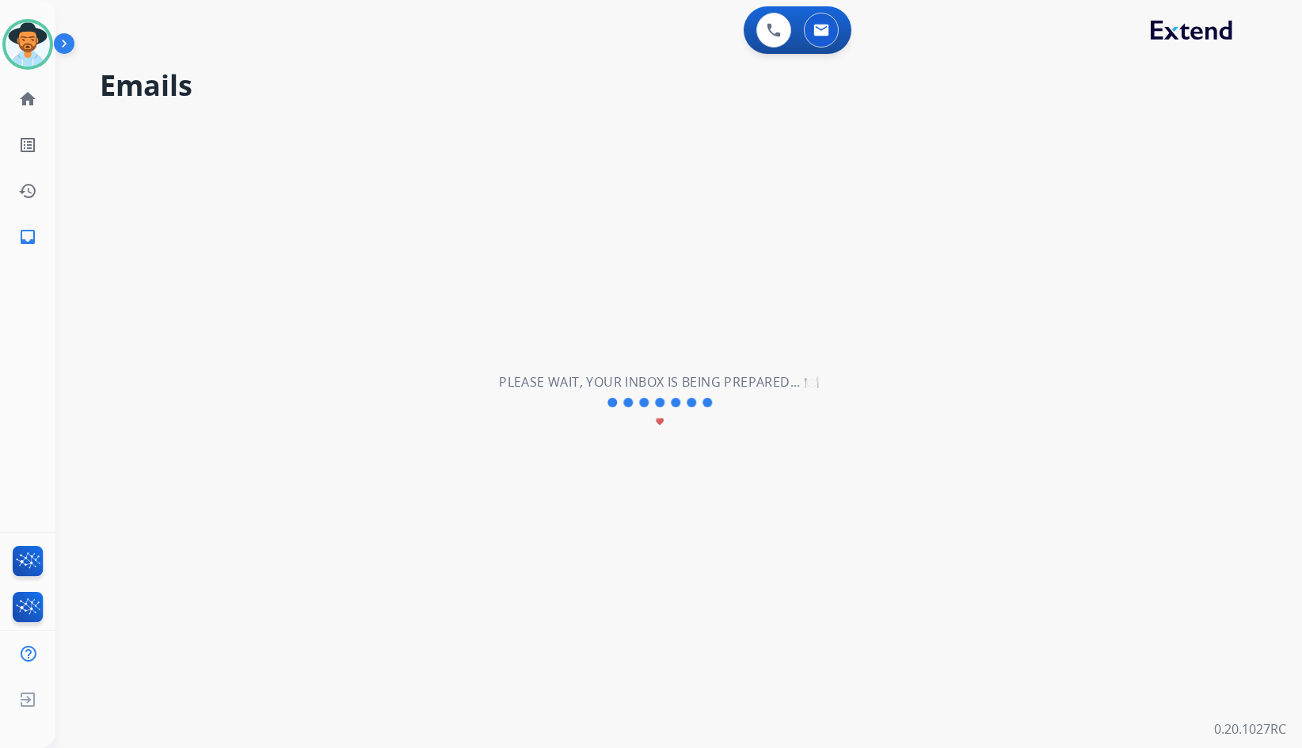
scroll to position [0, 0]
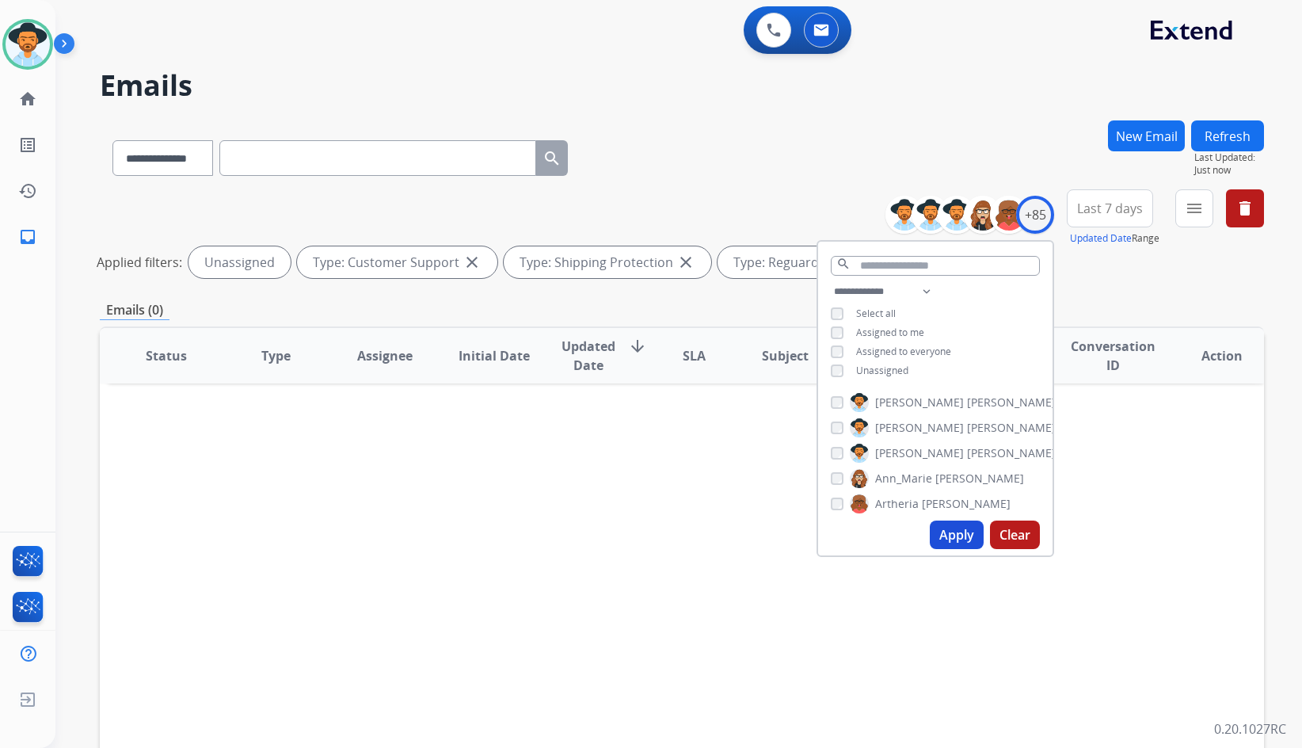
click at [702, 519] on div "Status Type Assignee Initial Date Updated Date arrow_downward SLA Subject Custo…" at bounding box center [682, 591] width 1165 height 531
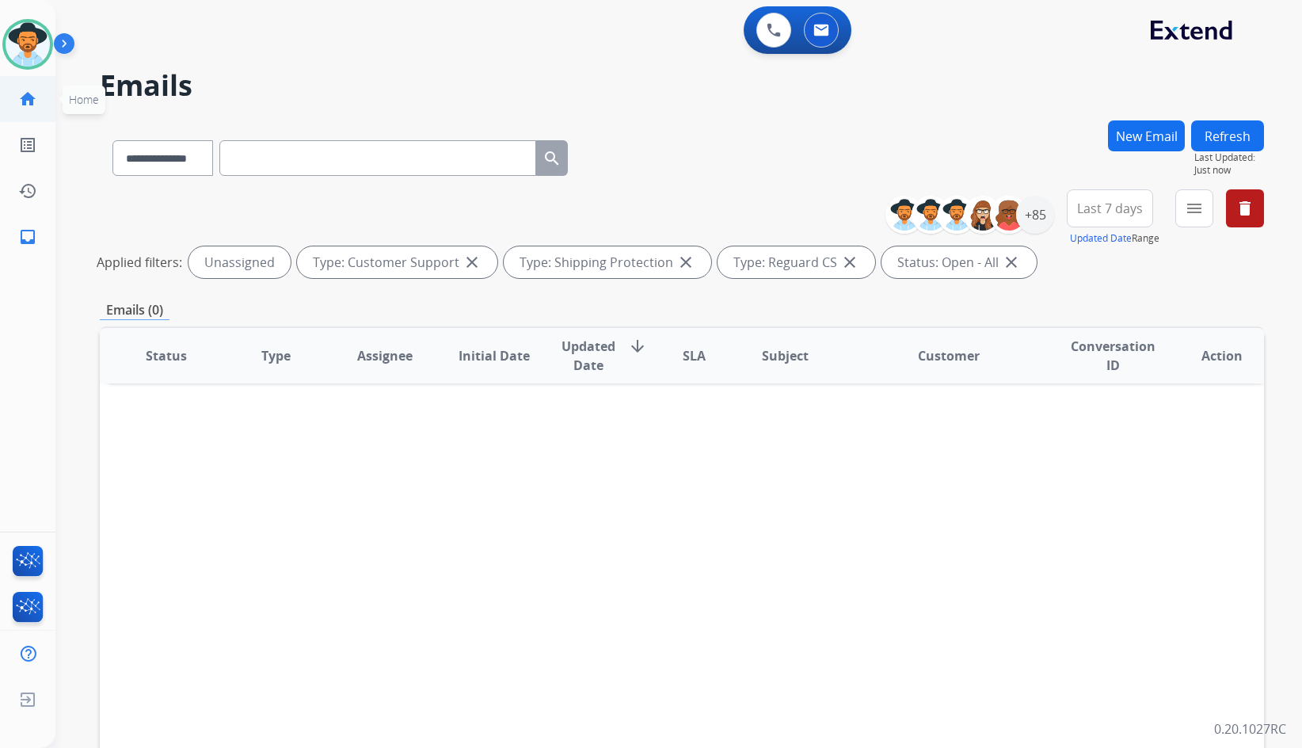
click at [40, 97] on link "home Home" at bounding box center [28, 99] width 44 height 44
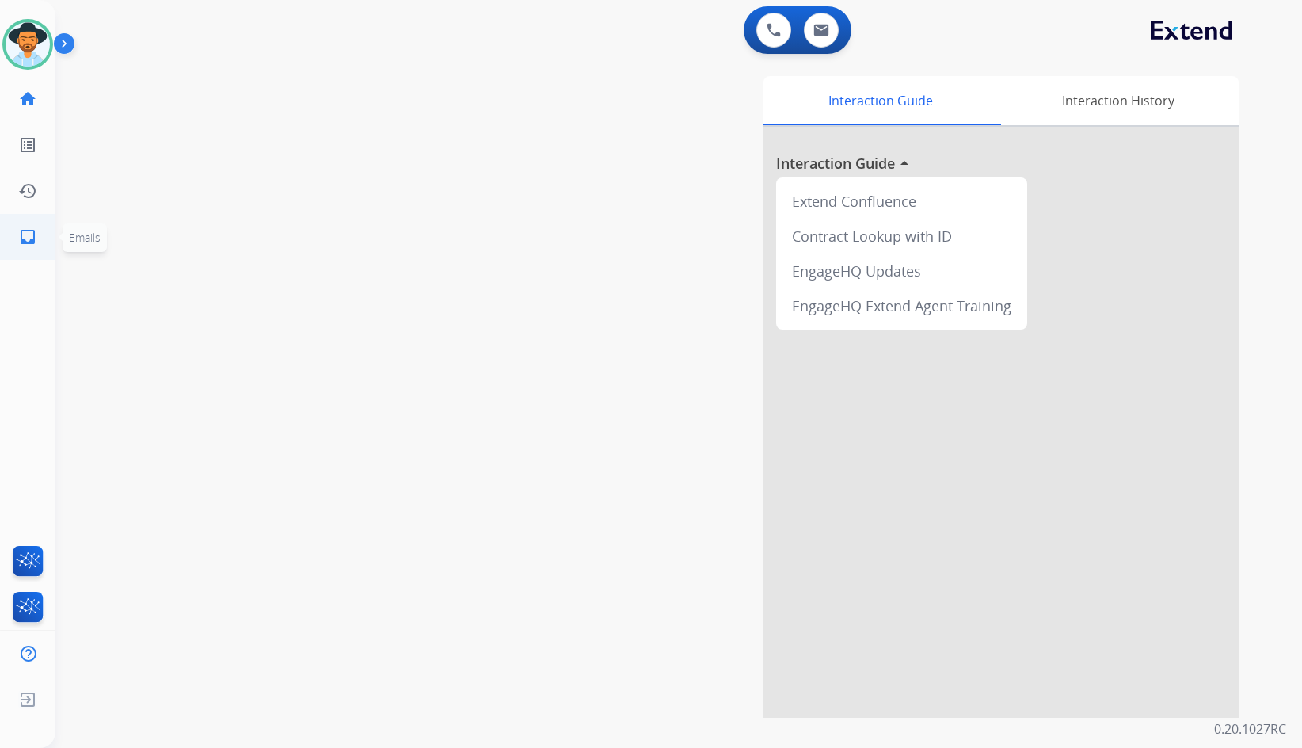
click at [36, 221] on link "inbox Emails" at bounding box center [28, 237] width 44 height 44
select select "**********"
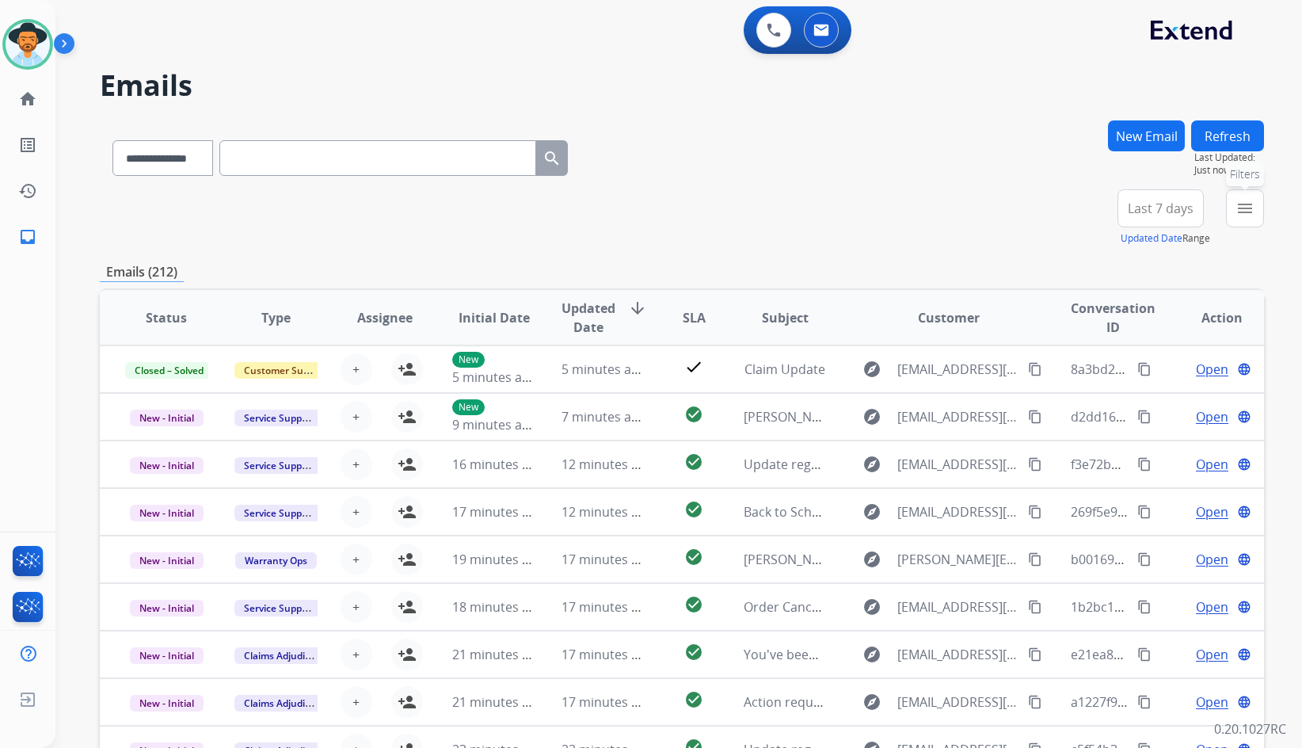
click at [1254, 218] on button "menu Filters" at bounding box center [1245, 208] width 38 height 38
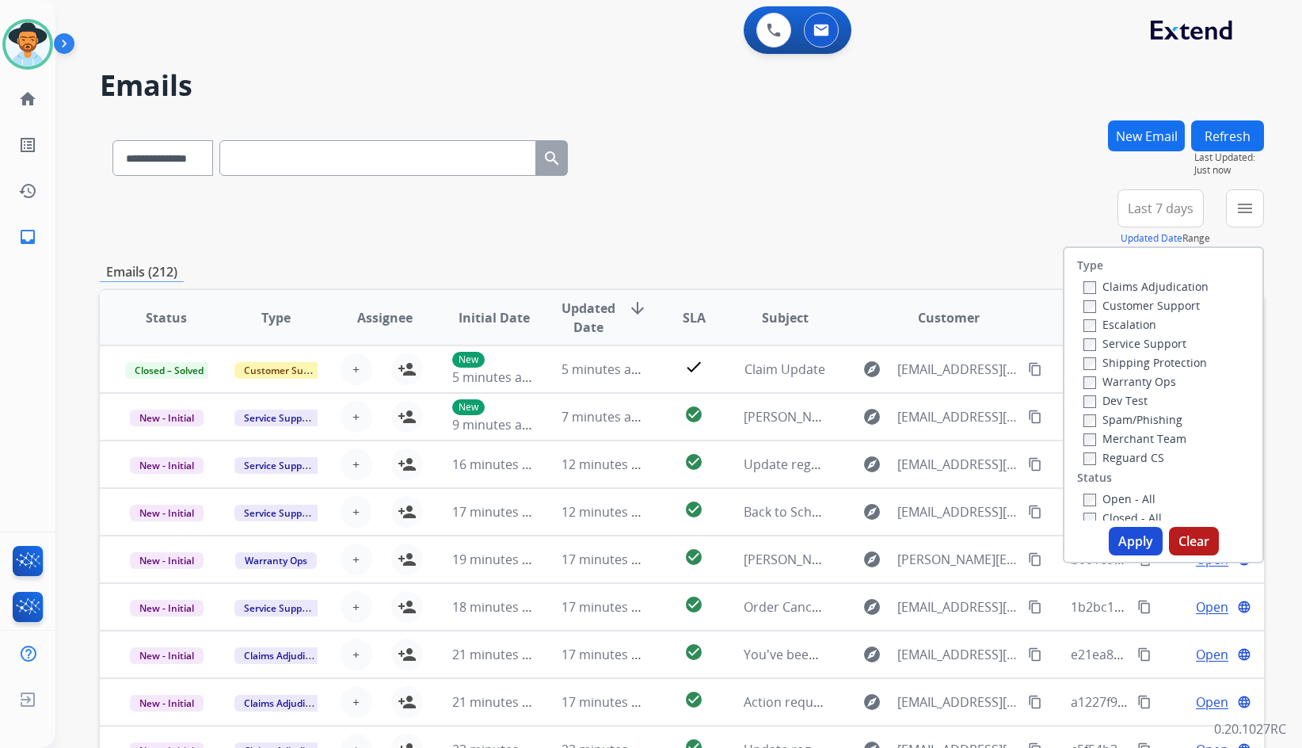
click at [1153, 303] on label "Customer Support" at bounding box center [1142, 305] width 116 height 15
click at [1154, 359] on label "Shipping Protection" at bounding box center [1146, 362] width 124 height 15
click at [1149, 455] on label "Reguard CS" at bounding box center [1124, 457] width 81 height 15
click at [1134, 495] on label "Open - All" at bounding box center [1120, 498] width 72 height 15
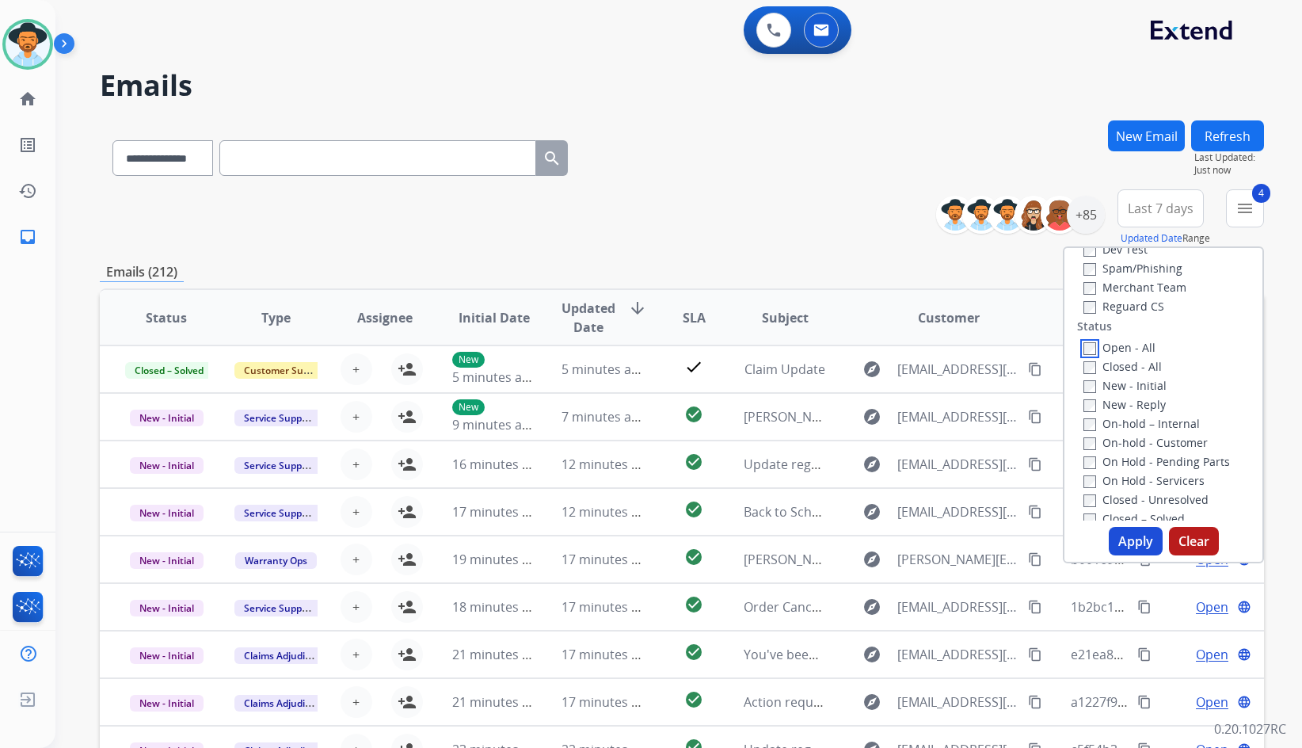
scroll to position [158, 0]
click at [1129, 474] on label "On Hold - Servicers" at bounding box center [1144, 473] width 121 height 15
click at [1129, 452] on label "On Hold - Pending Parts" at bounding box center [1157, 454] width 147 height 15
click at [1131, 438] on label "On-hold - Customer" at bounding box center [1146, 435] width 124 height 15
click at [1132, 417] on label "On-hold – Internal" at bounding box center [1142, 416] width 116 height 15
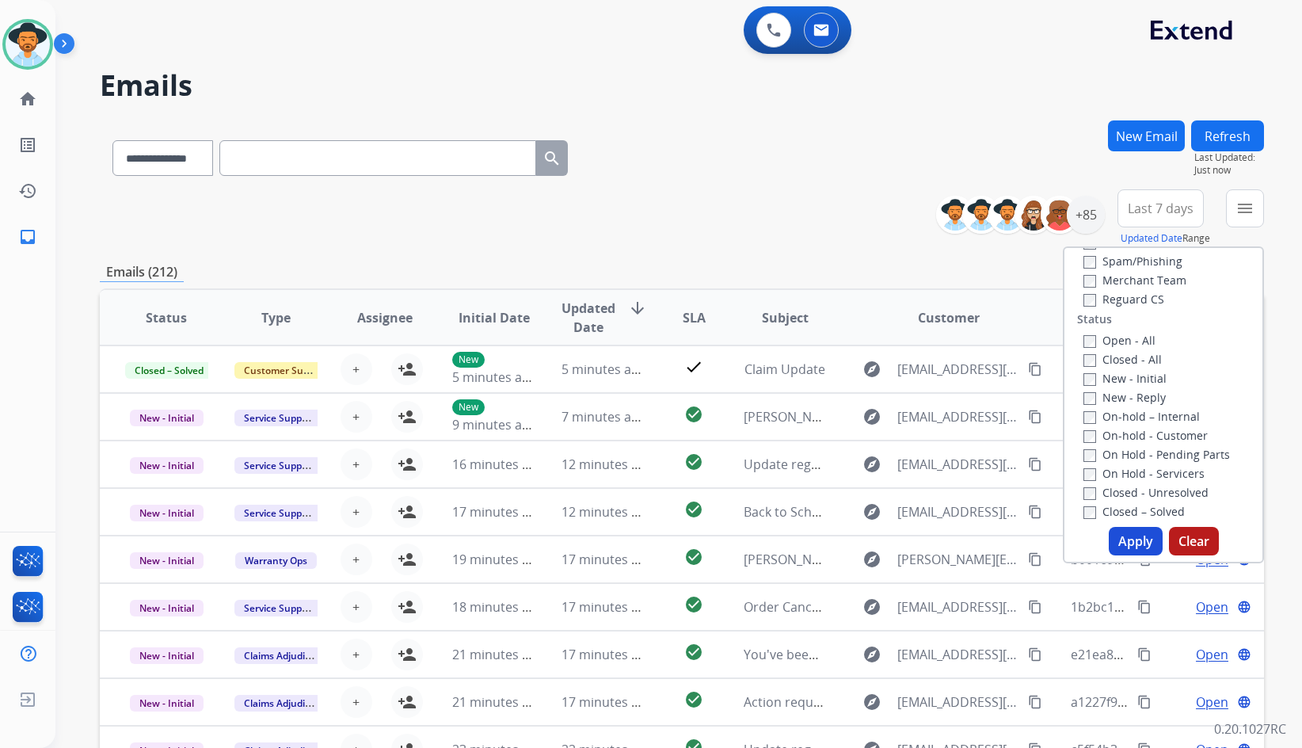
click at [1133, 400] on label "New - Reply" at bounding box center [1125, 397] width 82 height 15
click at [1133, 384] on label "New - Initial" at bounding box center [1125, 378] width 83 height 15
click at [1123, 536] on button "Apply" at bounding box center [1136, 541] width 54 height 29
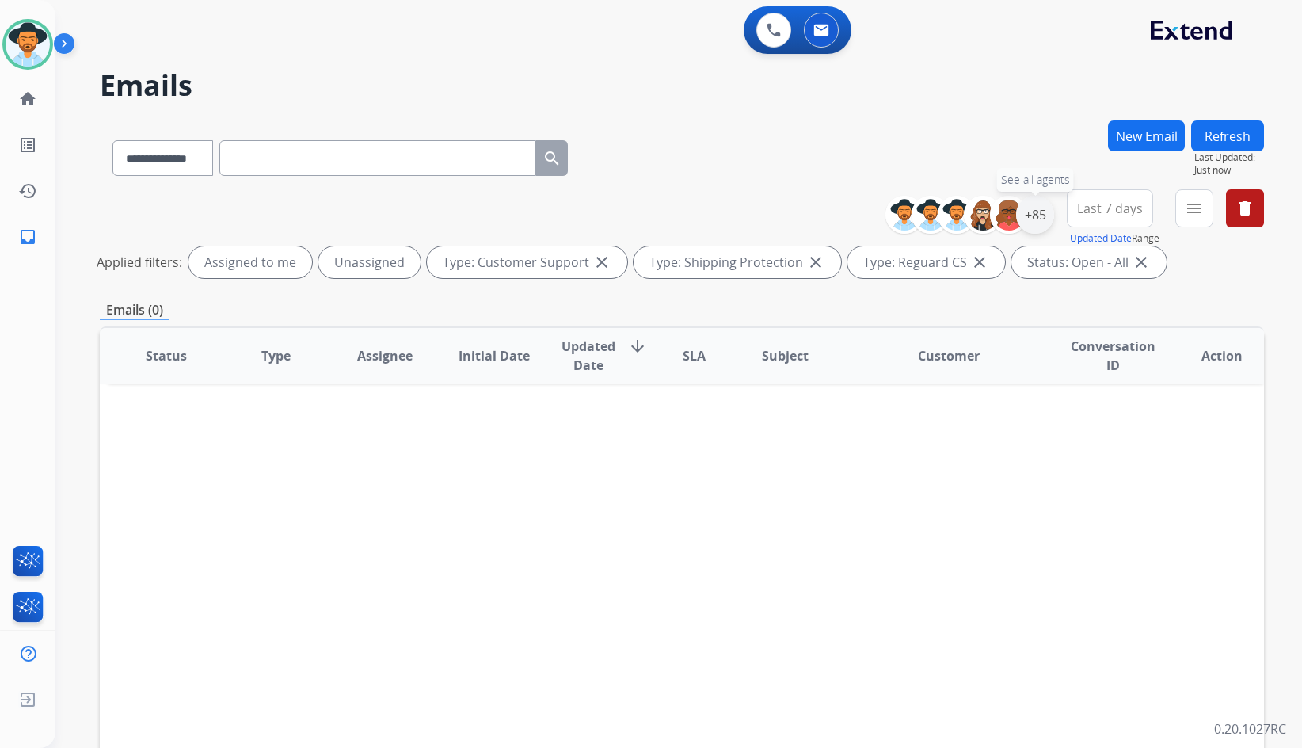
click at [1038, 225] on div "+85" at bounding box center [1035, 215] width 38 height 38
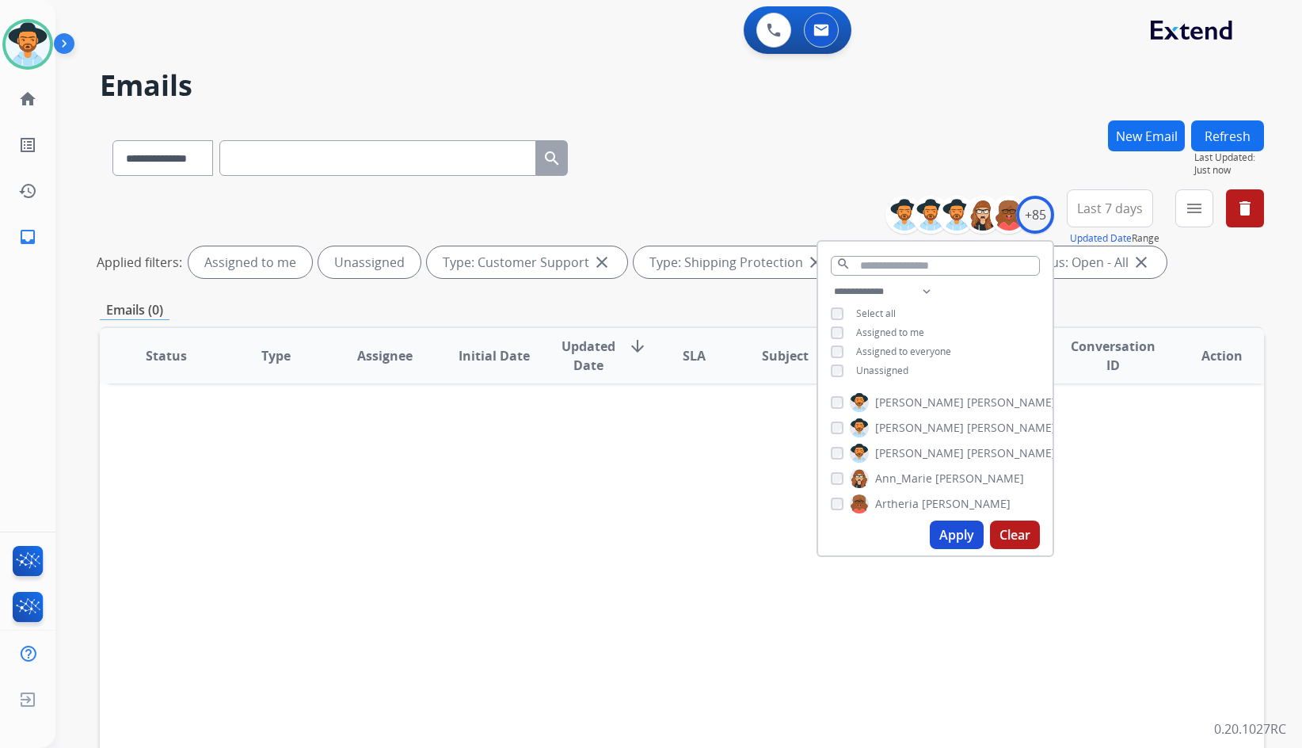
click at [1001, 138] on div "**********" at bounding box center [682, 154] width 1165 height 69
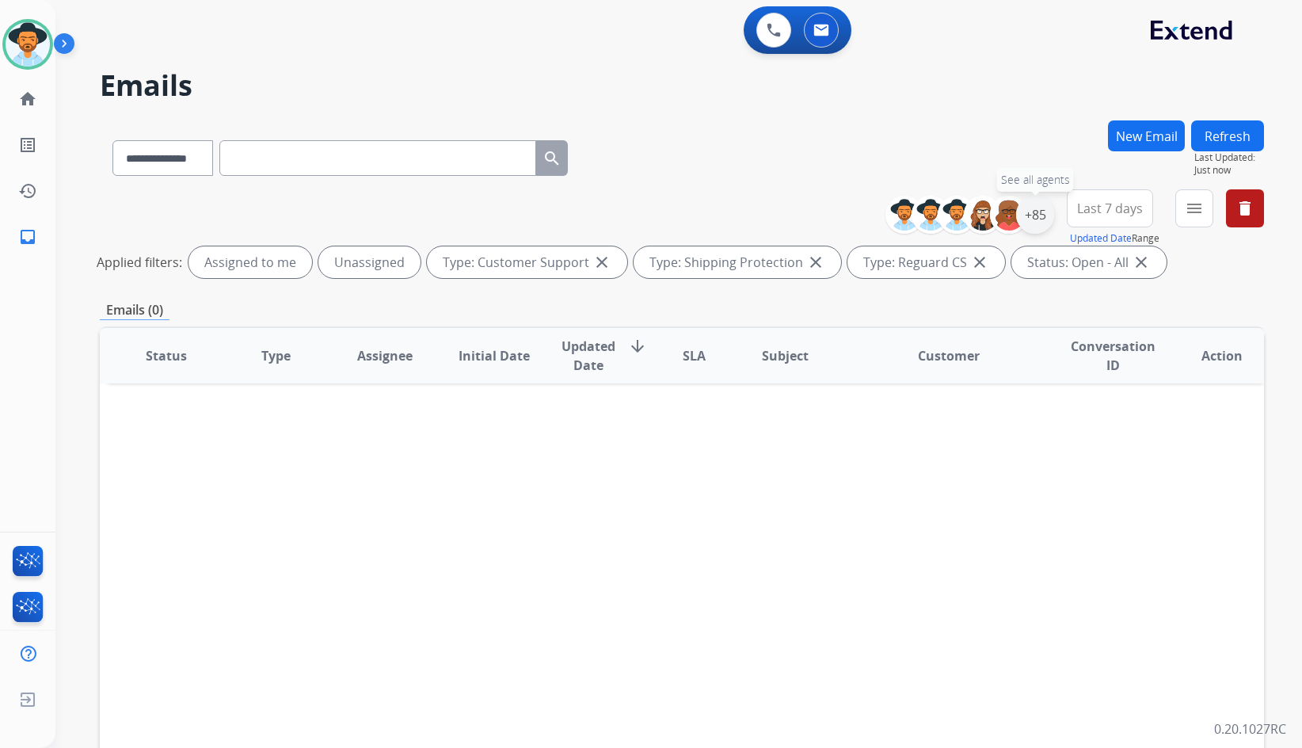
click at [1037, 219] on div "+85" at bounding box center [1035, 215] width 38 height 38
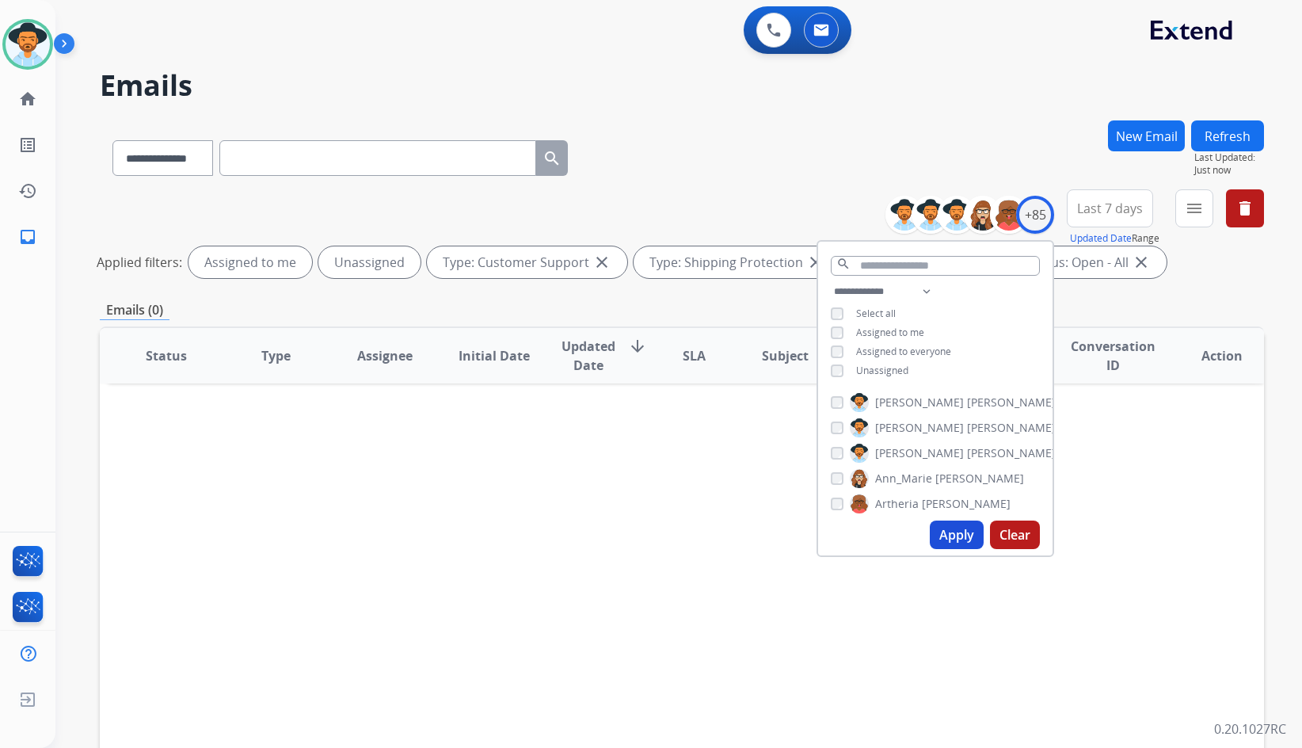
click at [879, 365] on span "Unassigned" at bounding box center [882, 370] width 52 height 13
click at [906, 452] on span "[PERSON_NAME]" at bounding box center [919, 453] width 89 height 16
click at [886, 368] on span "Unassigned" at bounding box center [882, 370] width 52 height 13
click at [961, 529] on button "Apply" at bounding box center [957, 534] width 54 height 29
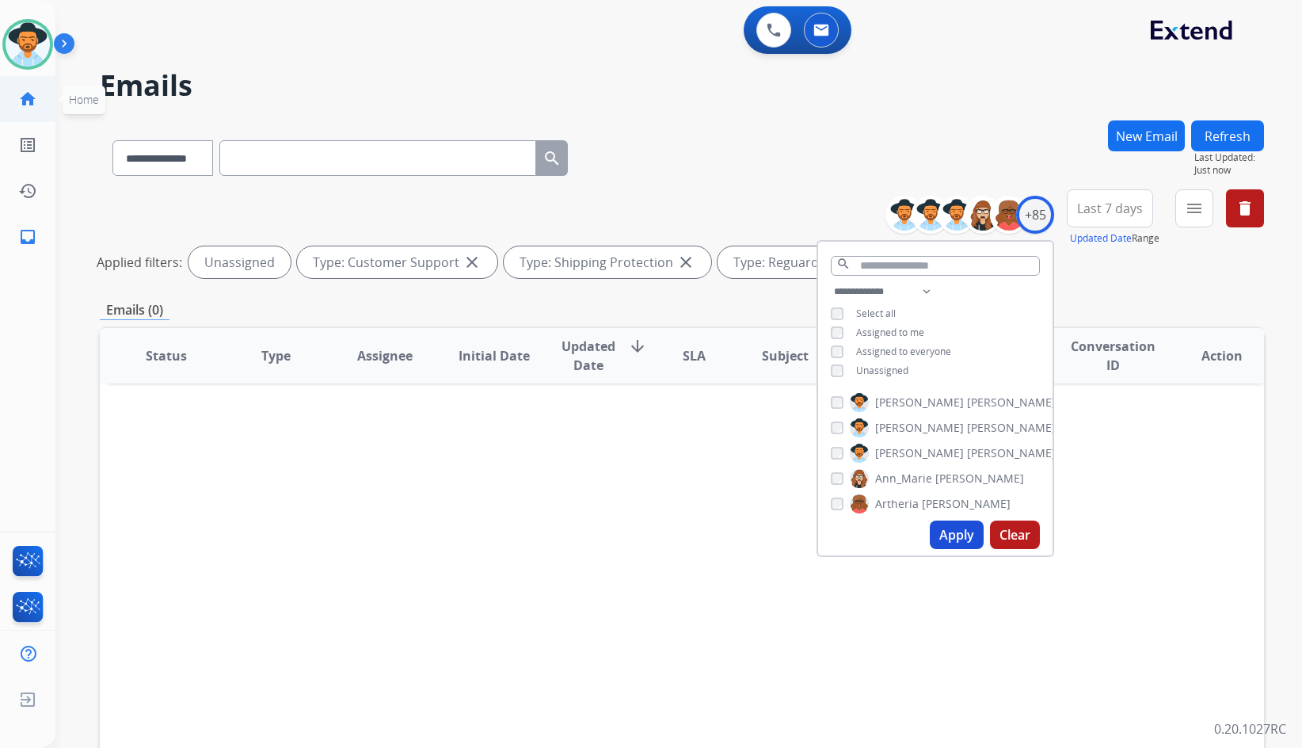
click at [27, 103] on mat-icon "home" at bounding box center [27, 99] width 19 height 19
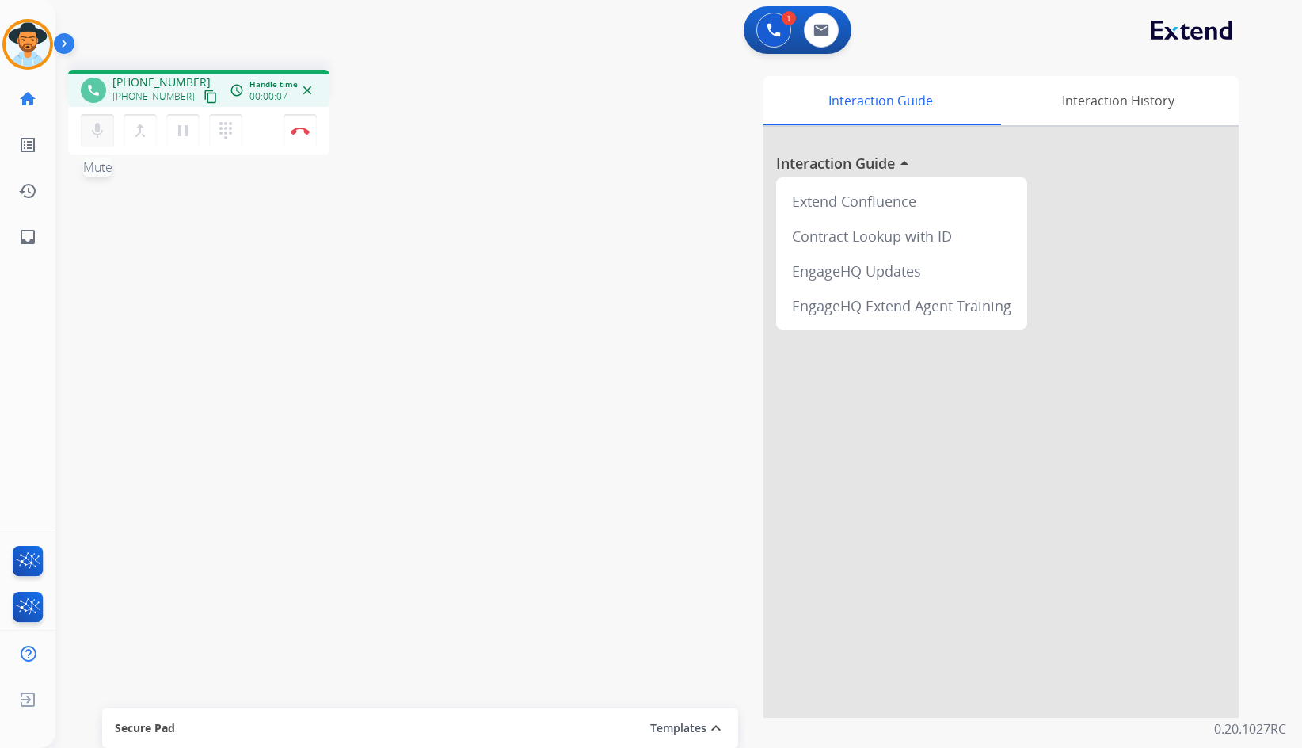
drag, startPoint x: 195, startPoint y: 97, endPoint x: 85, endPoint y: 117, distance: 112.0
click at [204, 97] on mat-icon "content_copy" at bounding box center [211, 97] width 14 height 14
click at [185, 132] on mat-icon "pause" at bounding box center [182, 130] width 19 height 19
click at [177, 127] on mat-icon "play_arrow" at bounding box center [182, 130] width 19 height 19
click at [185, 136] on mat-icon "pause" at bounding box center [182, 130] width 19 height 19
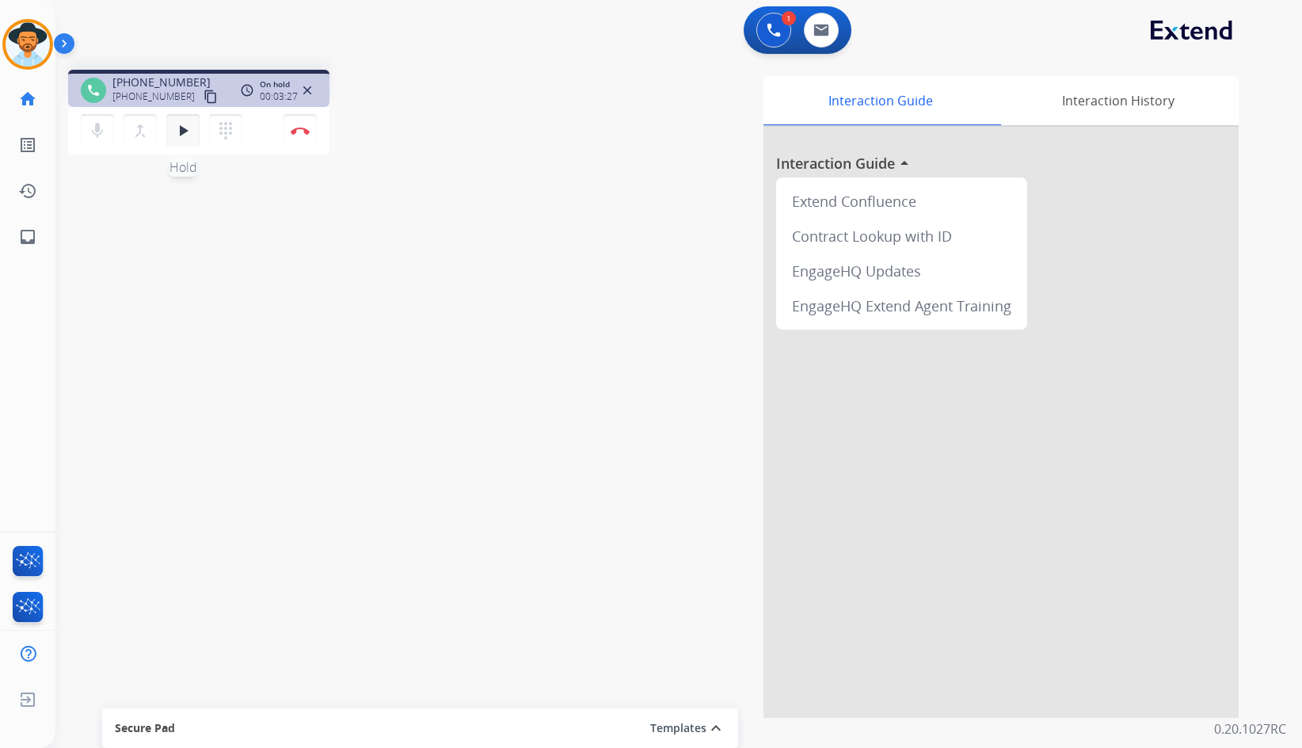
click at [196, 136] on button "play_arrow Hold" at bounding box center [182, 130] width 33 height 33
click at [186, 135] on mat-icon "pause" at bounding box center [182, 130] width 19 height 19
click at [188, 135] on mat-icon "play_arrow" at bounding box center [182, 130] width 19 height 19
click at [304, 131] on img at bounding box center [300, 131] width 19 height 8
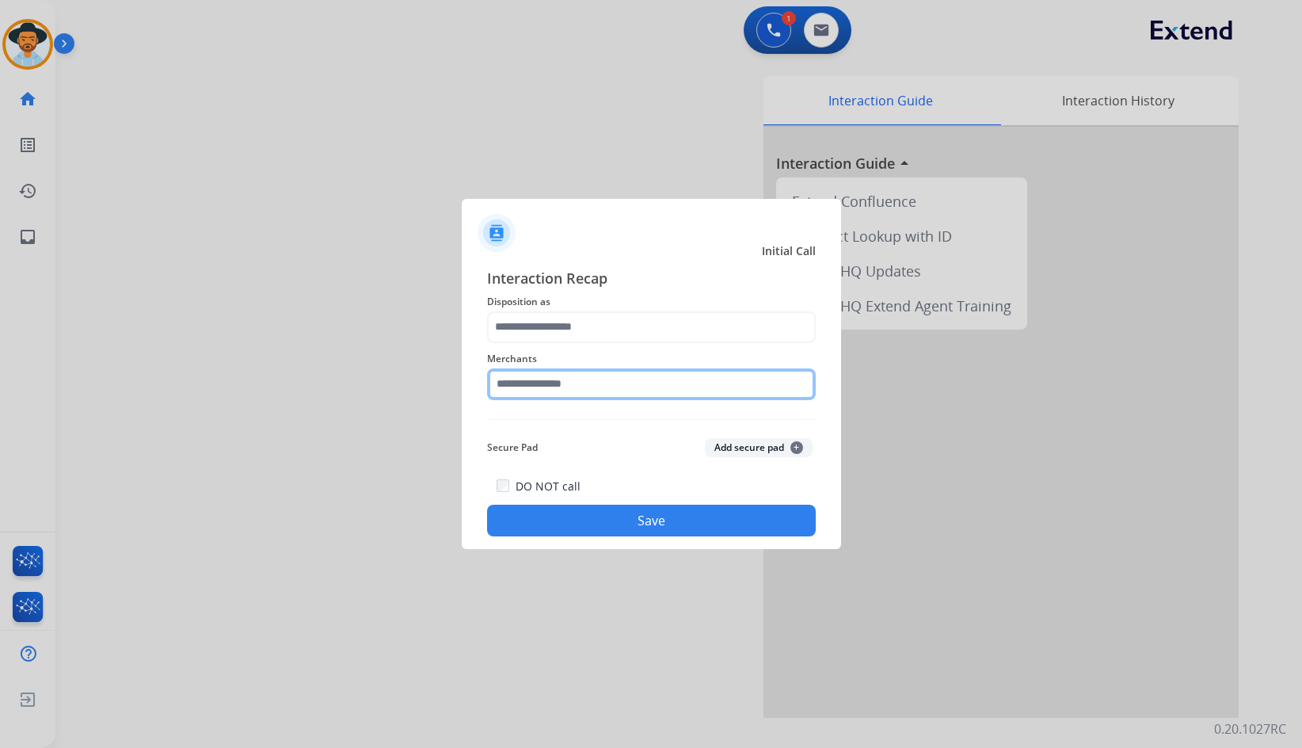
click at [623, 378] on input "text" at bounding box center [651, 384] width 329 height 32
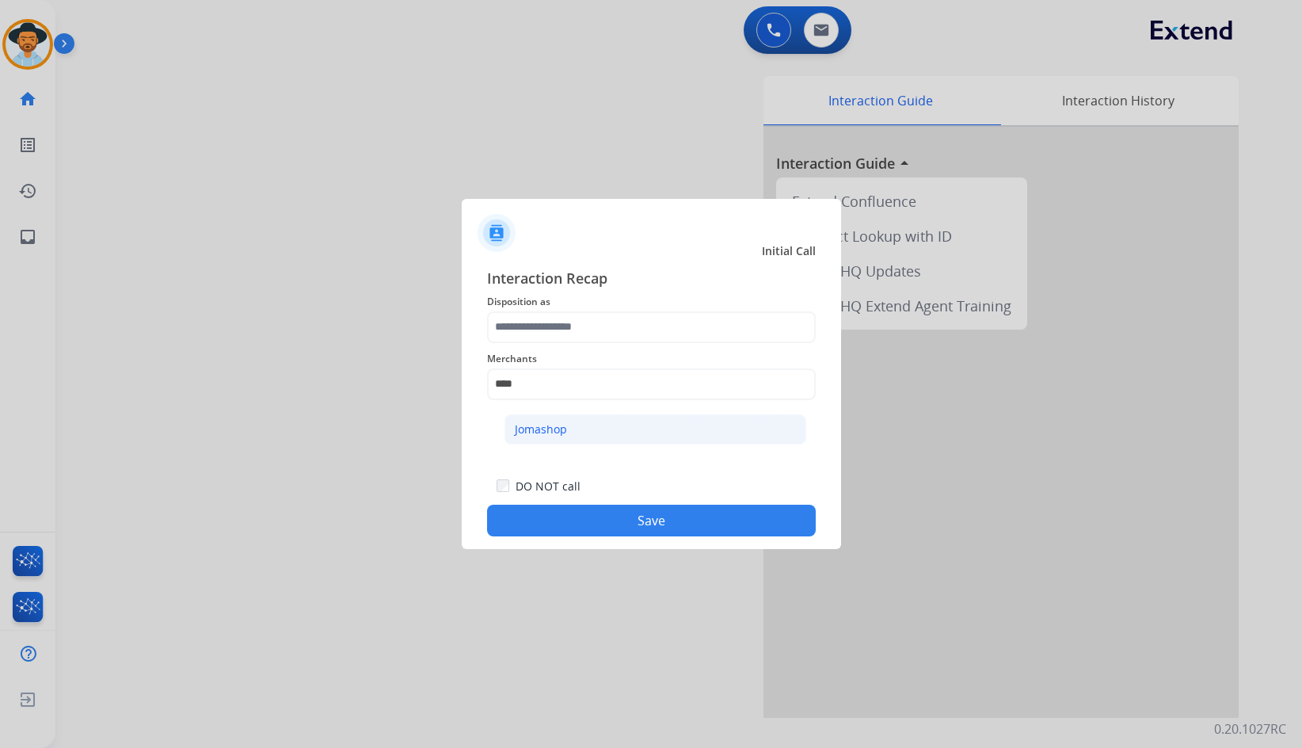
click at [627, 431] on li "Jomashop" at bounding box center [656, 429] width 302 height 30
type input "********"
click at [627, 426] on div "Interaction Recap Disposition as Merchants ******** Secure Pad Add secure pad +…" at bounding box center [651, 402] width 329 height 270
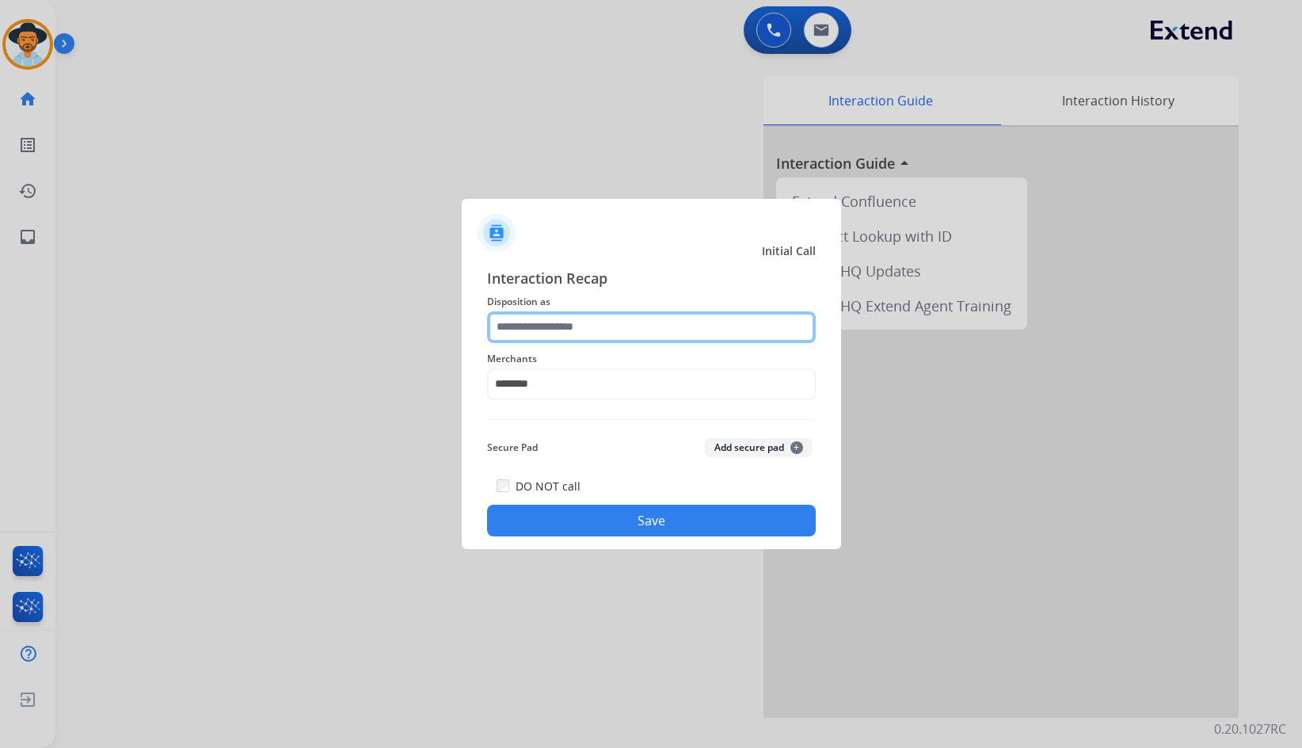
click at [616, 333] on input "text" at bounding box center [651, 327] width 329 height 32
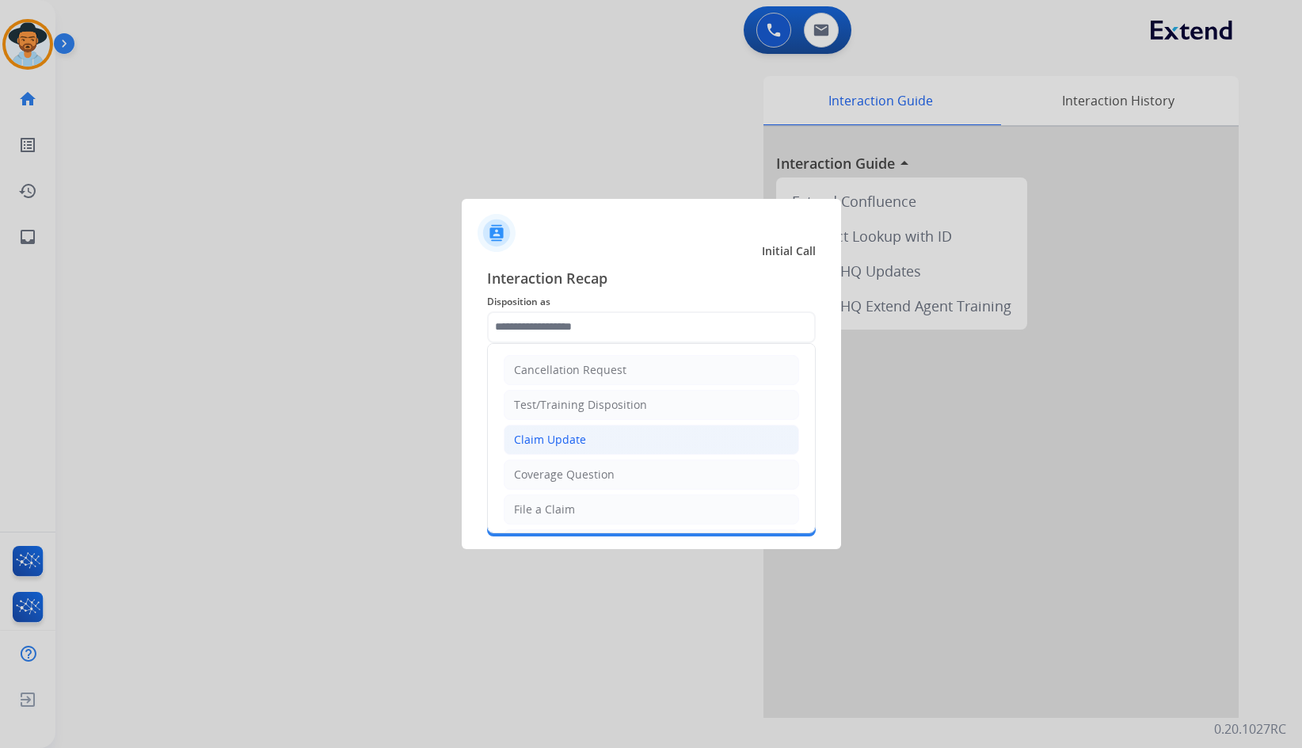
click at [589, 440] on li "Claim Update" at bounding box center [651, 440] width 295 height 30
type input "**********"
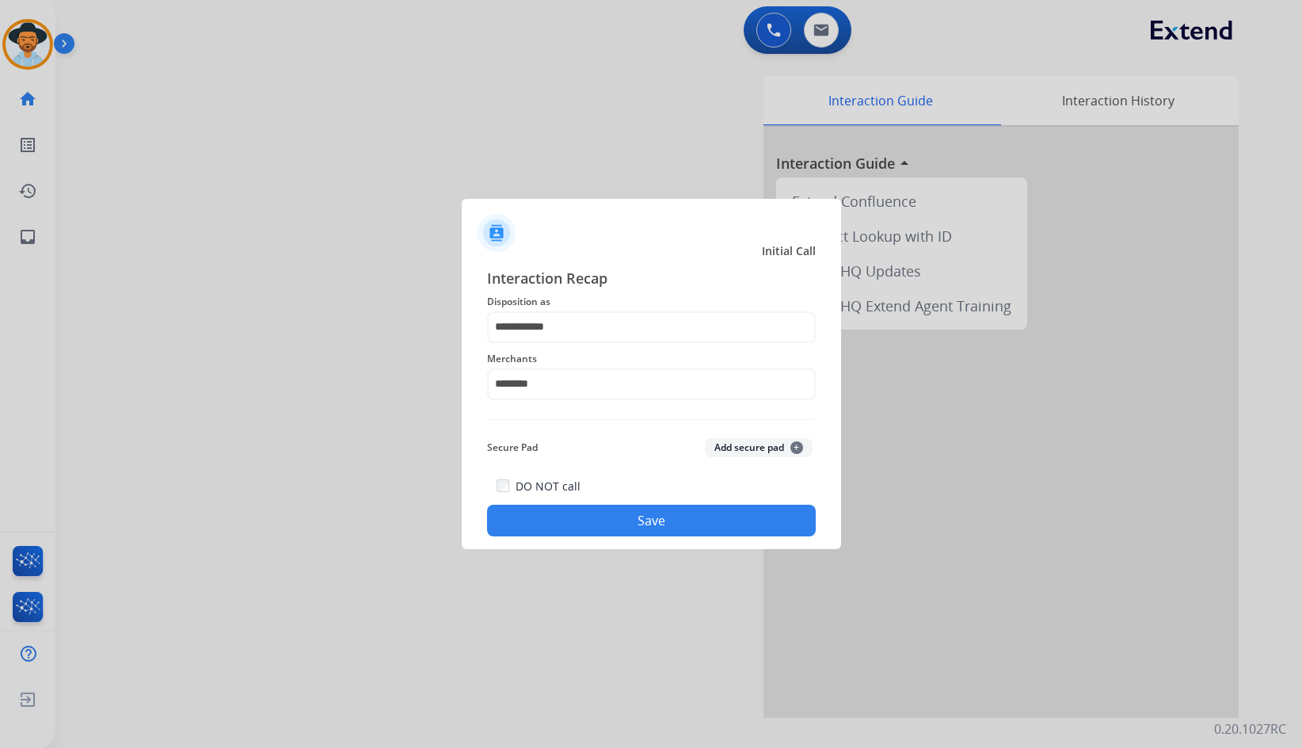
click at [606, 513] on button "Save" at bounding box center [651, 521] width 329 height 32
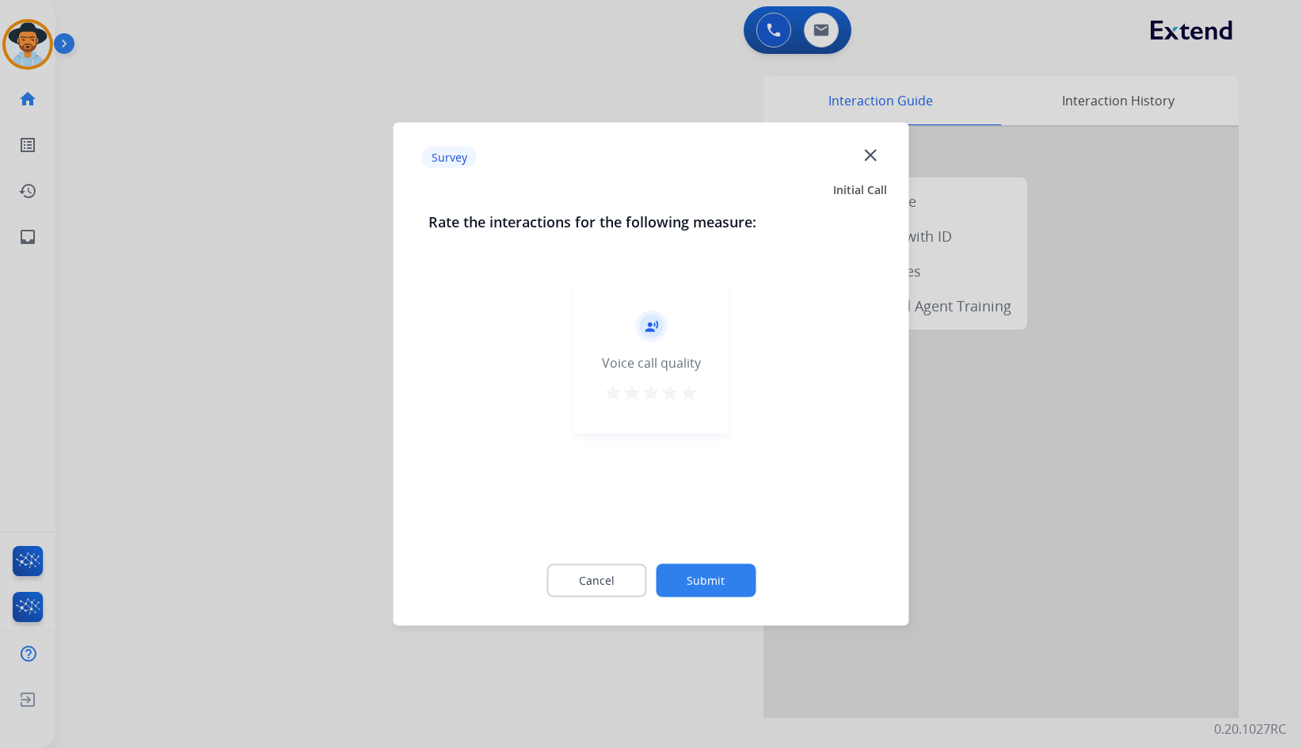
click at [696, 579] on button "Submit" at bounding box center [706, 580] width 100 height 33
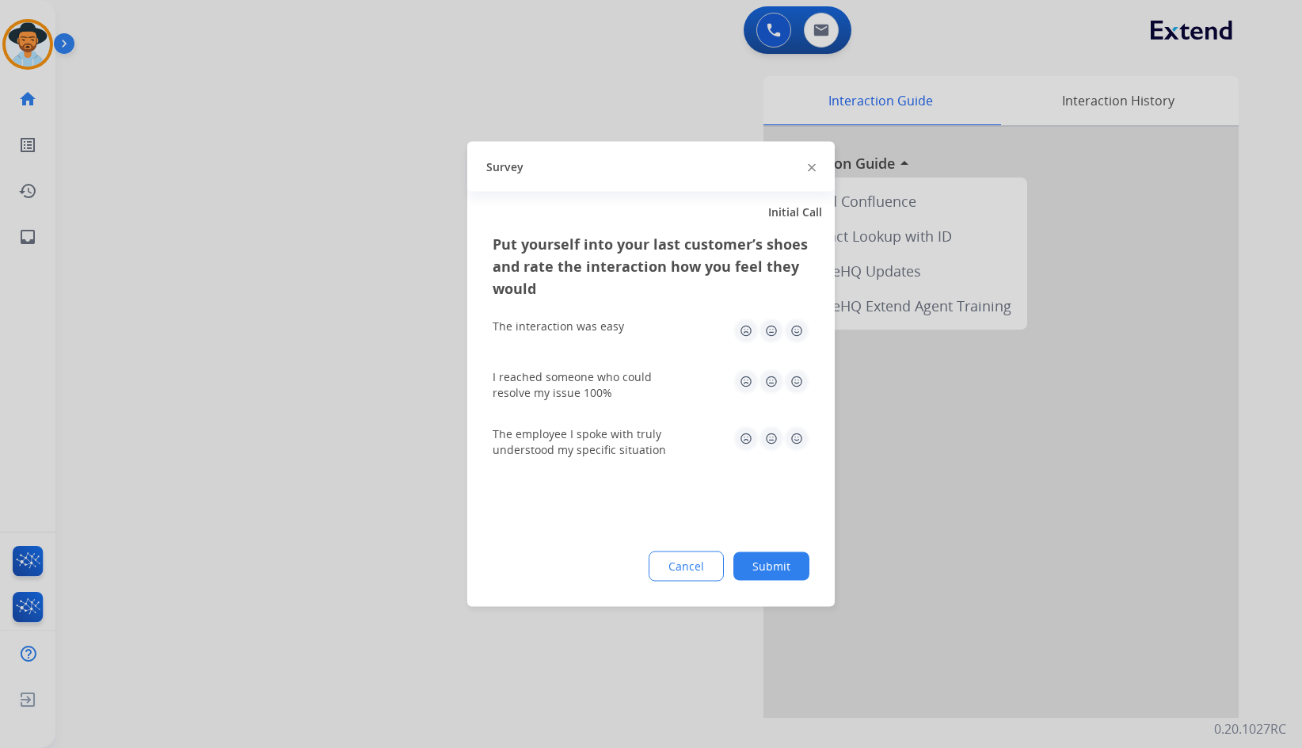
click at [777, 572] on button "Submit" at bounding box center [772, 566] width 76 height 29
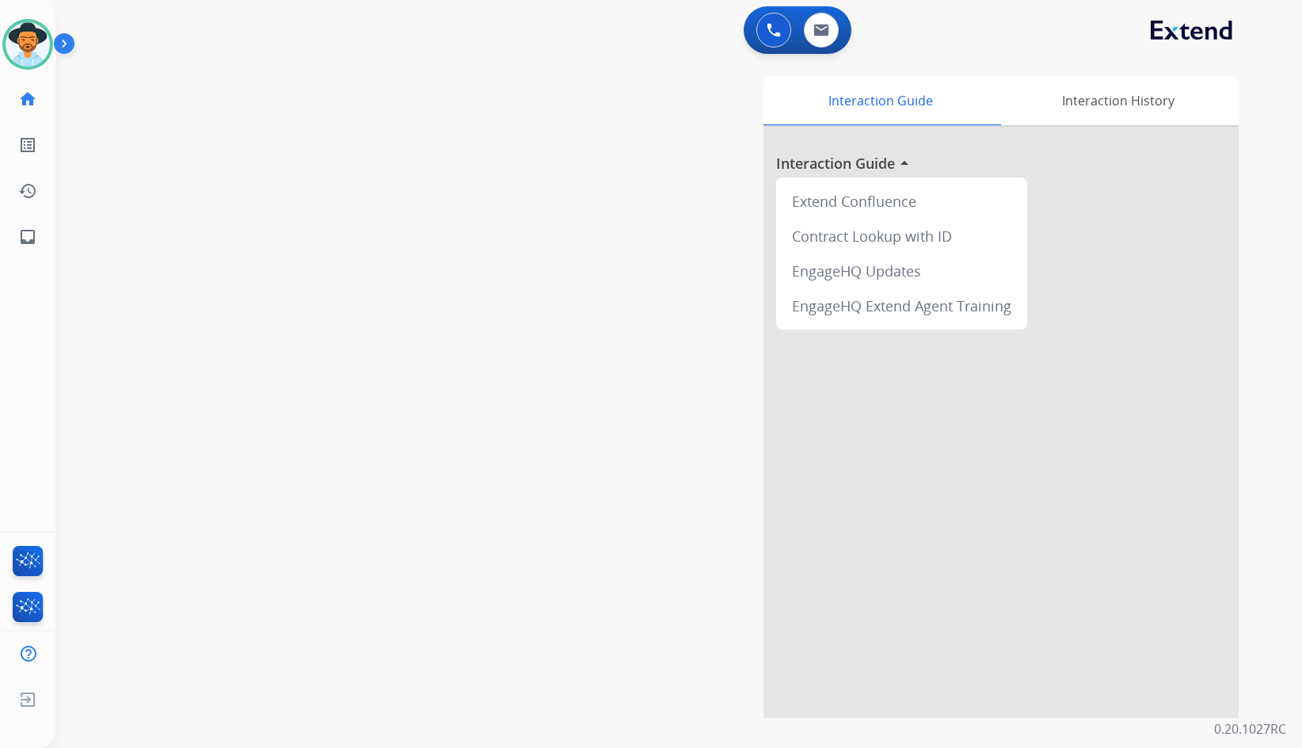
click at [176, 495] on div "swap_horiz Break voice bridge close_fullscreen Connect 3-Way Call merge_type Se…" at bounding box center [659, 387] width 1209 height 661
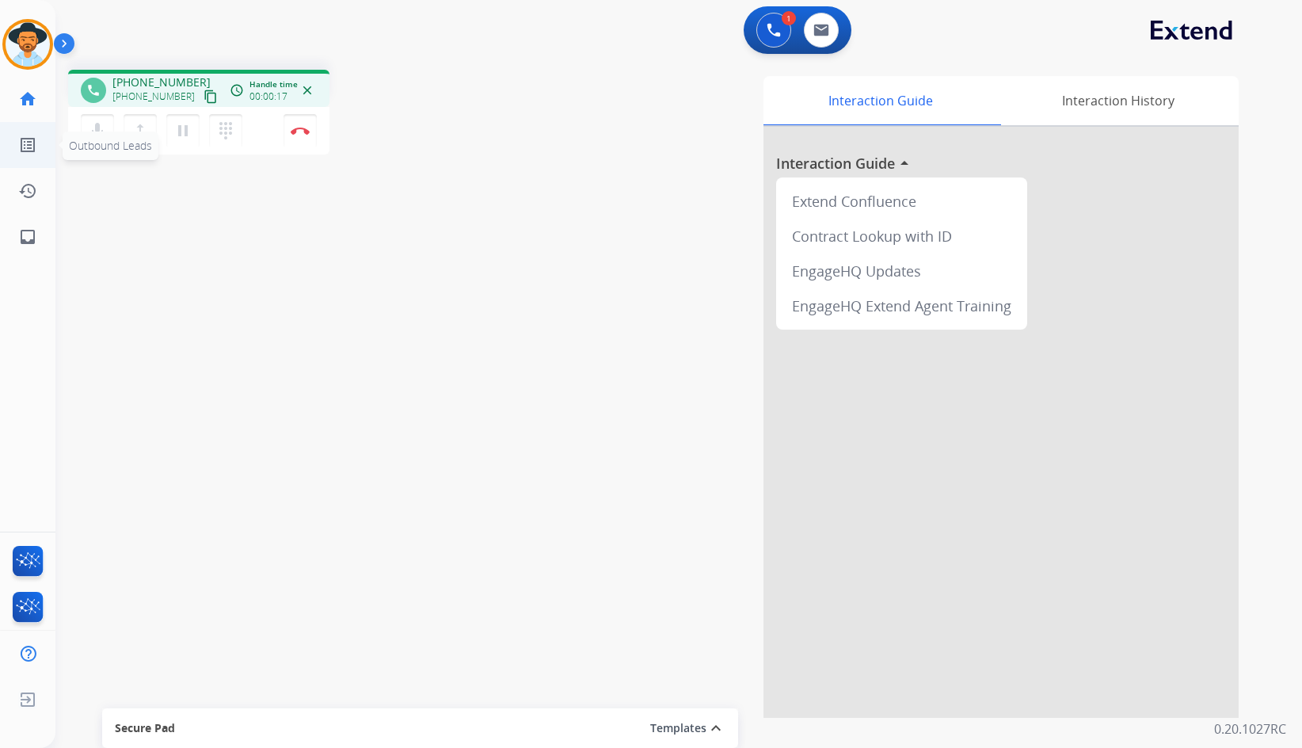
drag, startPoint x: 196, startPoint y: 97, endPoint x: 8, endPoint y: 123, distance: 190.3
click at [204, 97] on mat-icon "content_copy" at bounding box center [211, 97] width 14 height 14
click at [295, 140] on button "Disconnect" at bounding box center [300, 130] width 33 height 33
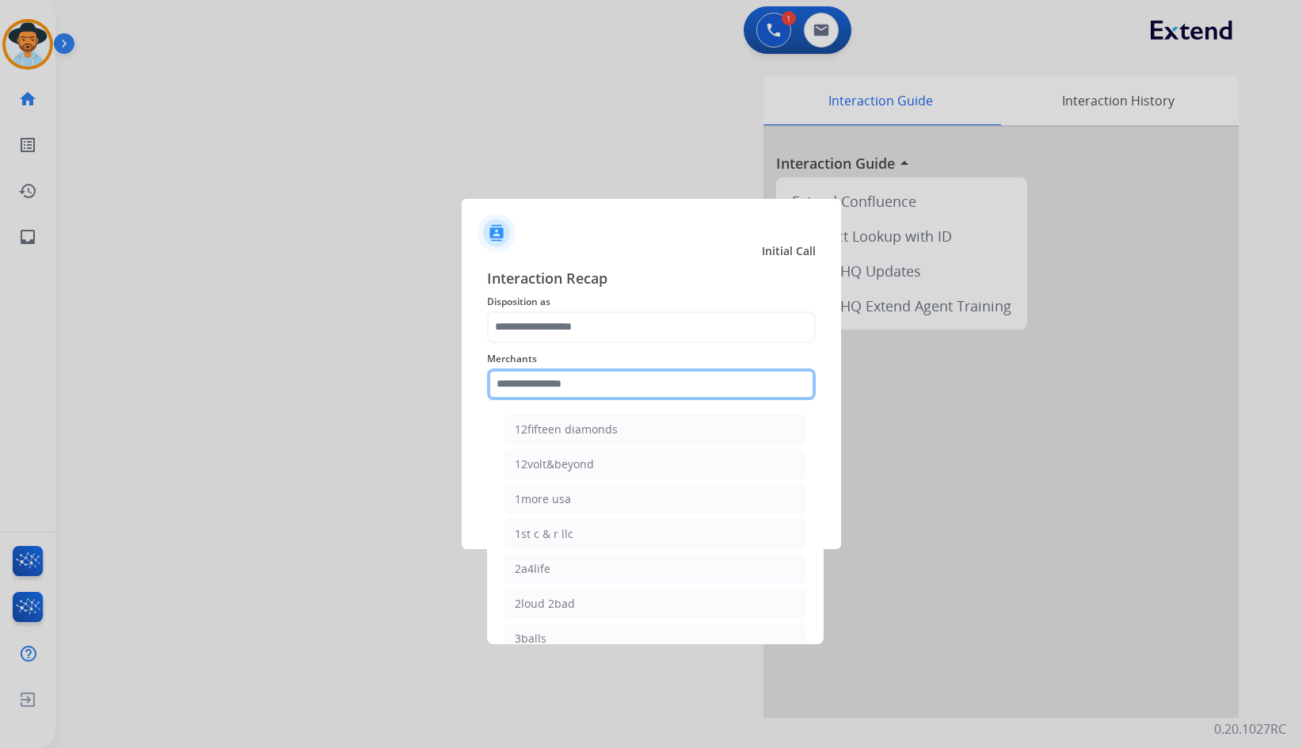
click at [653, 380] on input "text" at bounding box center [651, 384] width 329 height 32
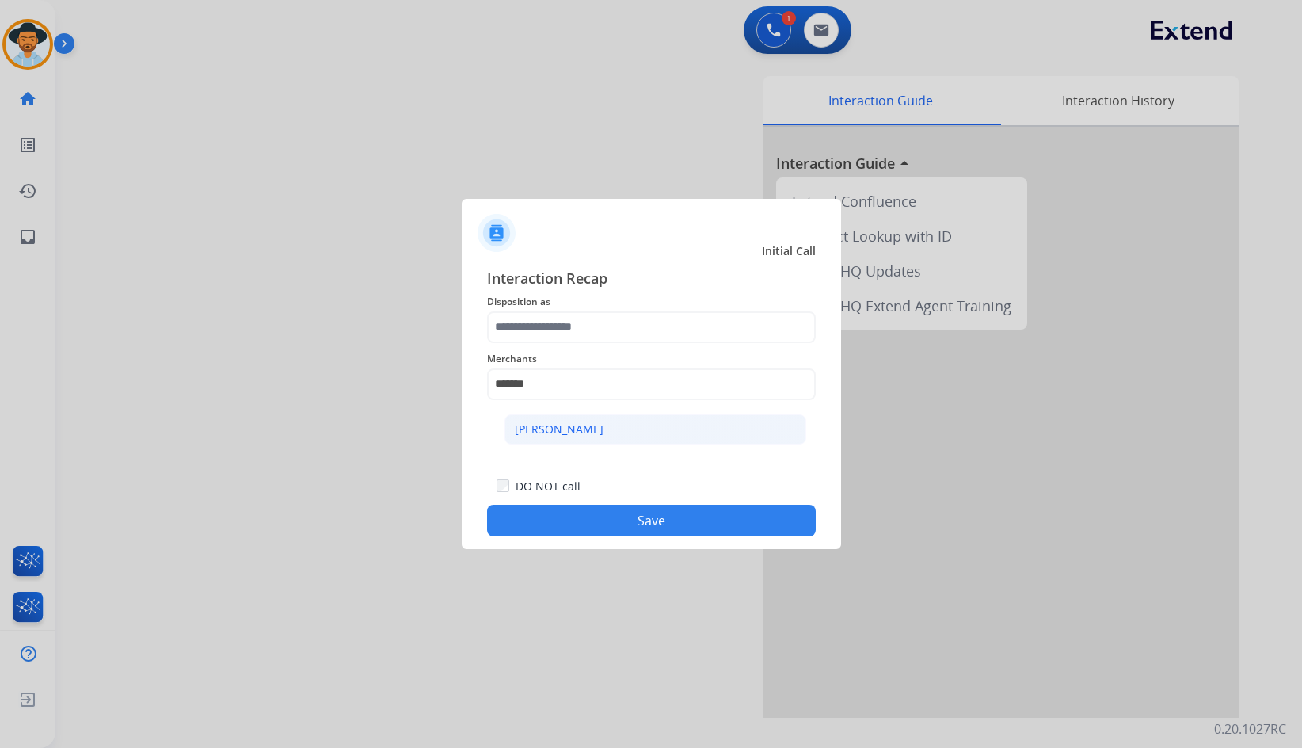
click at [612, 417] on li "[PERSON_NAME]" at bounding box center [656, 429] width 302 height 30
type input "**********"
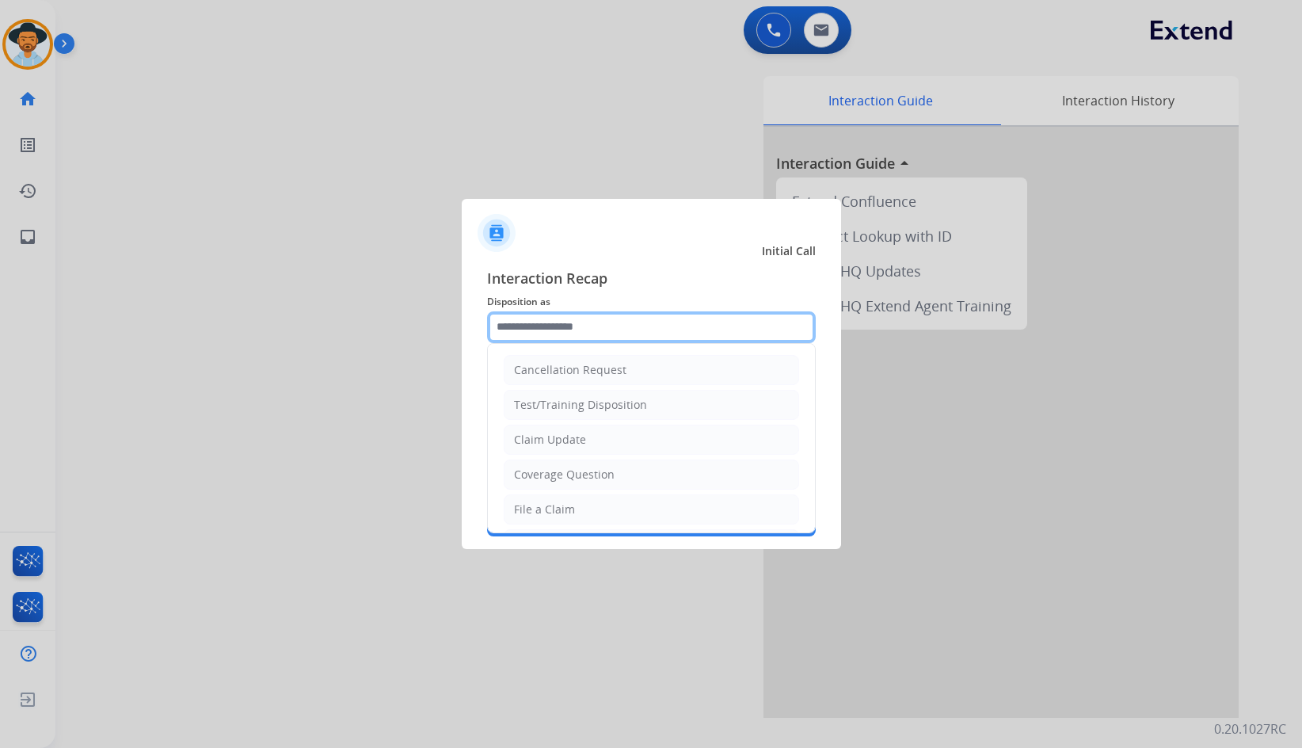
click at [597, 320] on input "text" at bounding box center [651, 327] width 329 height 32
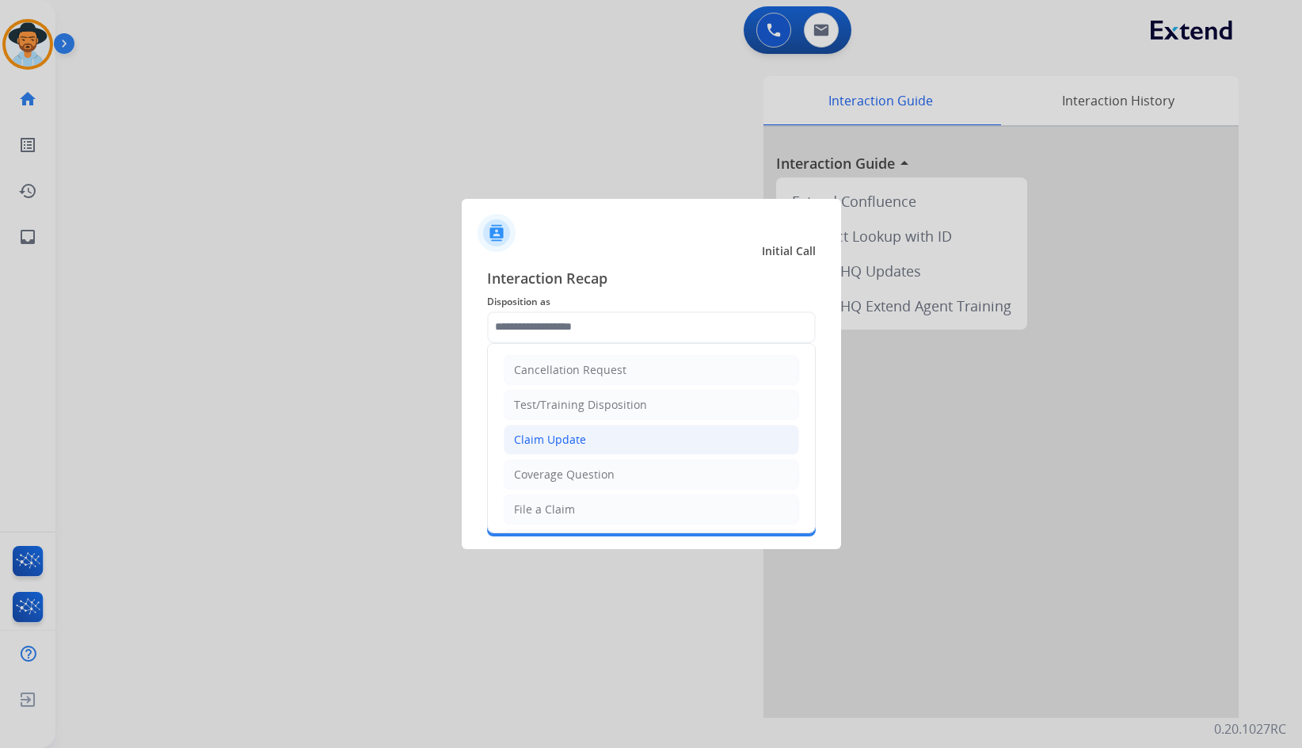
click at [592, 446] on li "Claim Update" at bounding box center [651, 440] width 295 height 30
type input "**********"
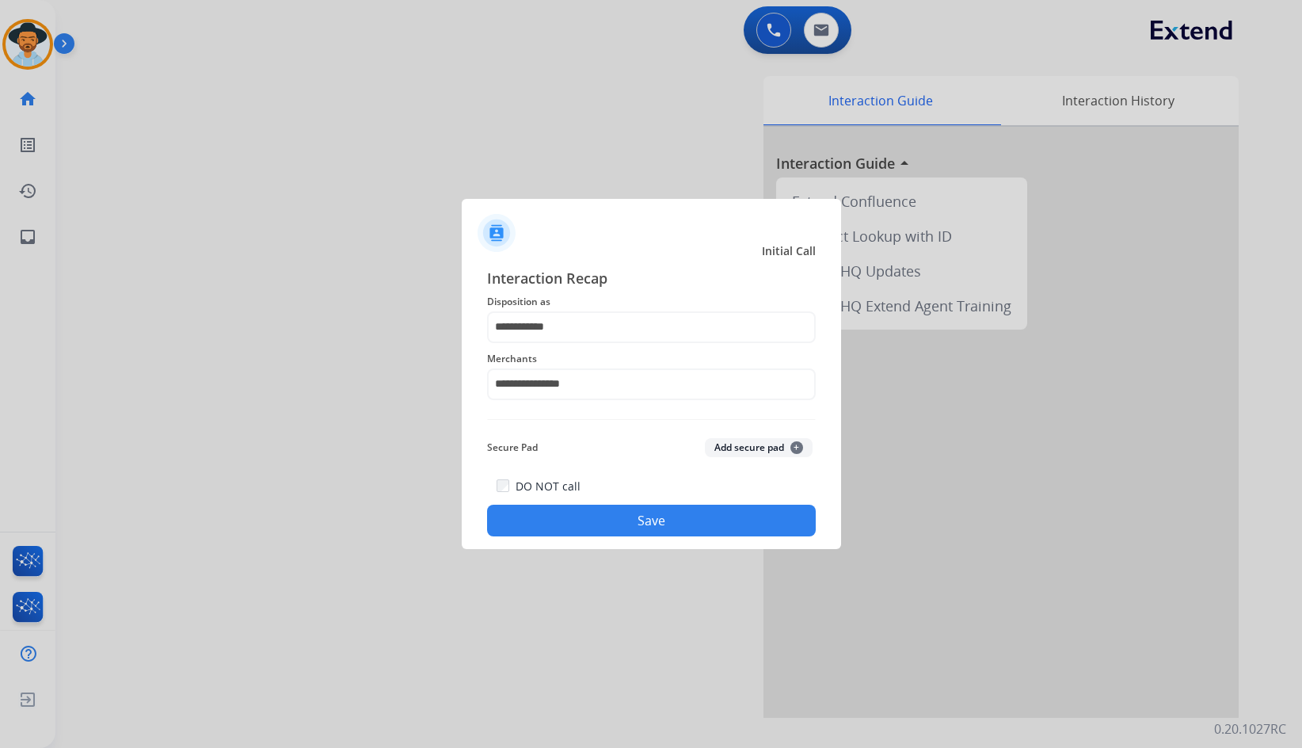
click at [613, 515] on button "Save" at bounding box center [651, 521] width 329 height 32
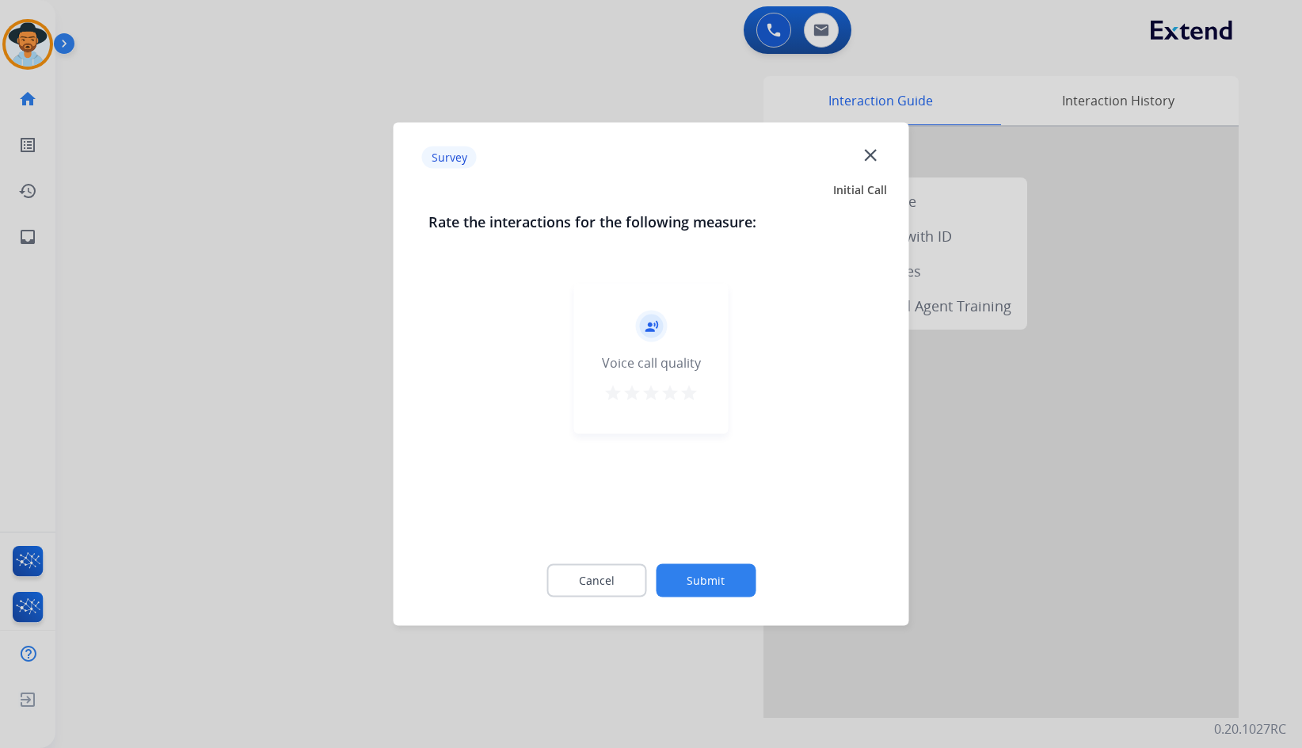
click at [730, 594] on button "Submit" at bounding box center [706, 580] width 100 height 33
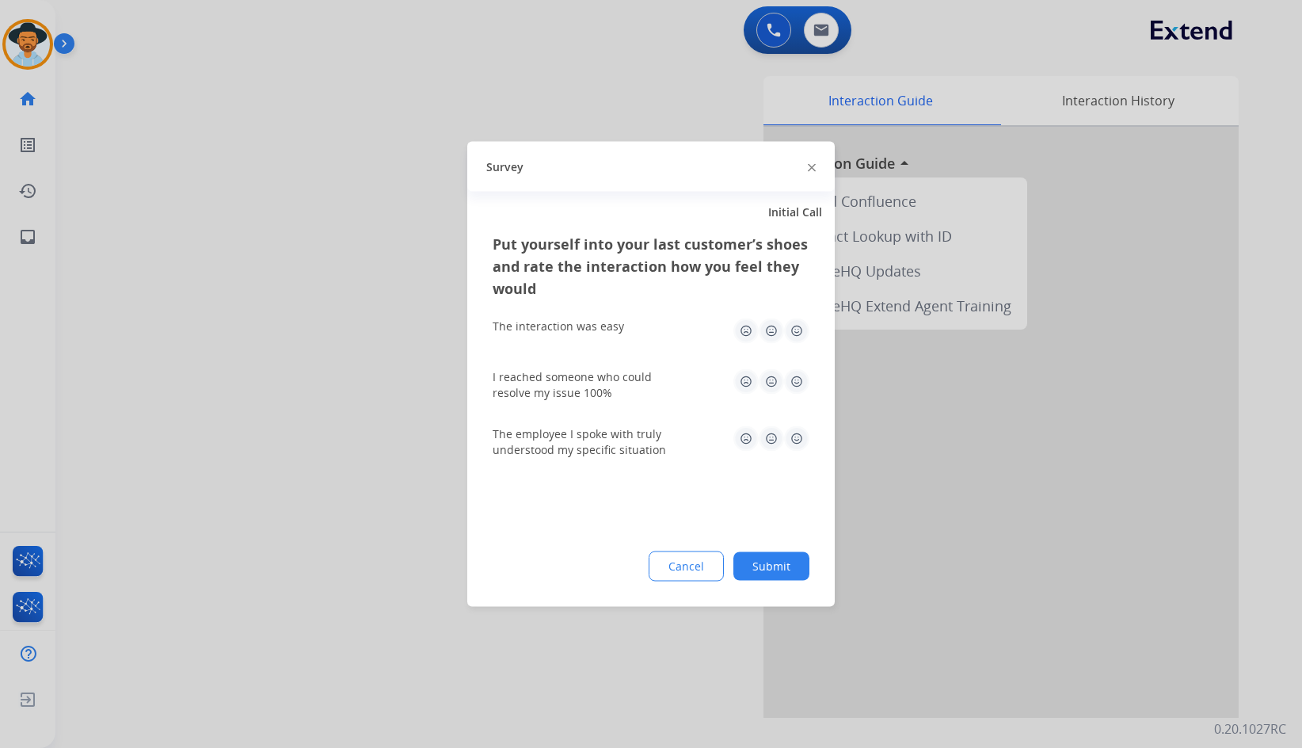
click at [758, 576] on button "Submit" at bounding box center [772, 566] width 76 height 29
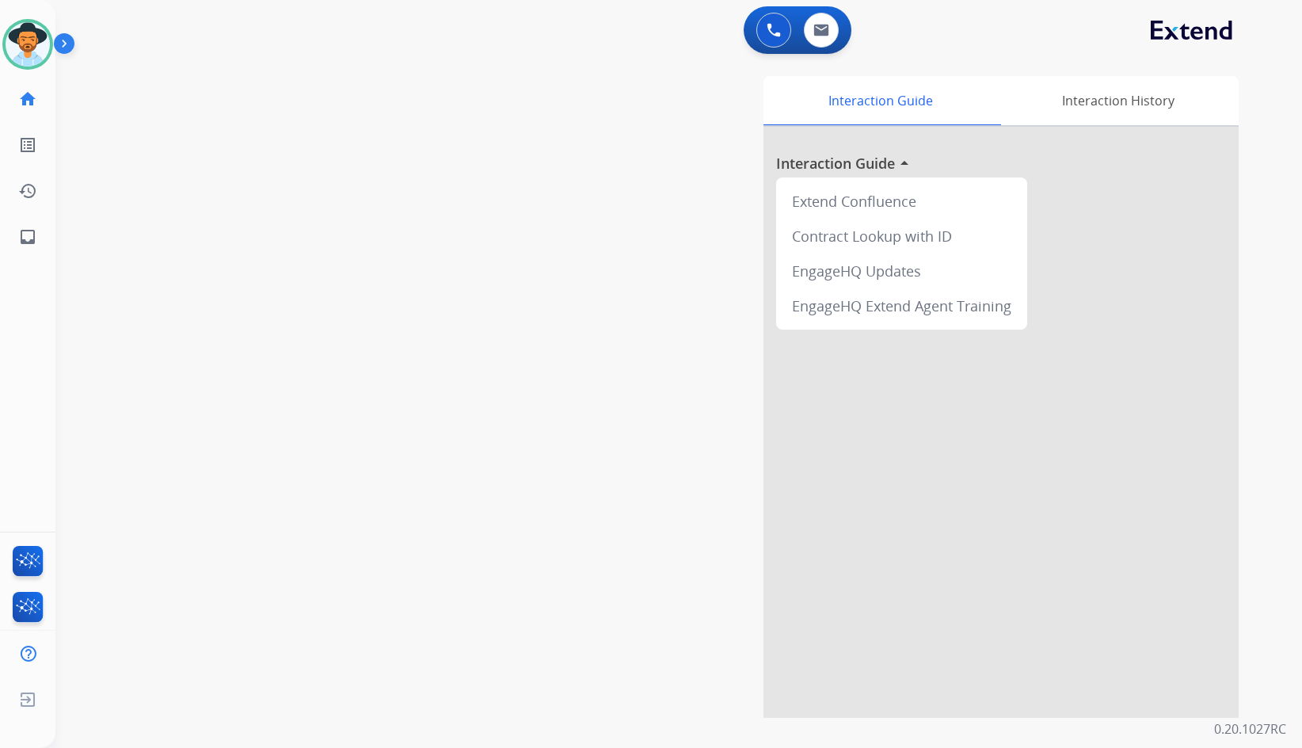
click at [147, 192] on div "swap_horiz Break voice bridge close_fullscreen Connect 3-Way Call merge_type Se…" at bounding box center [659, 387] width 1209 height 661
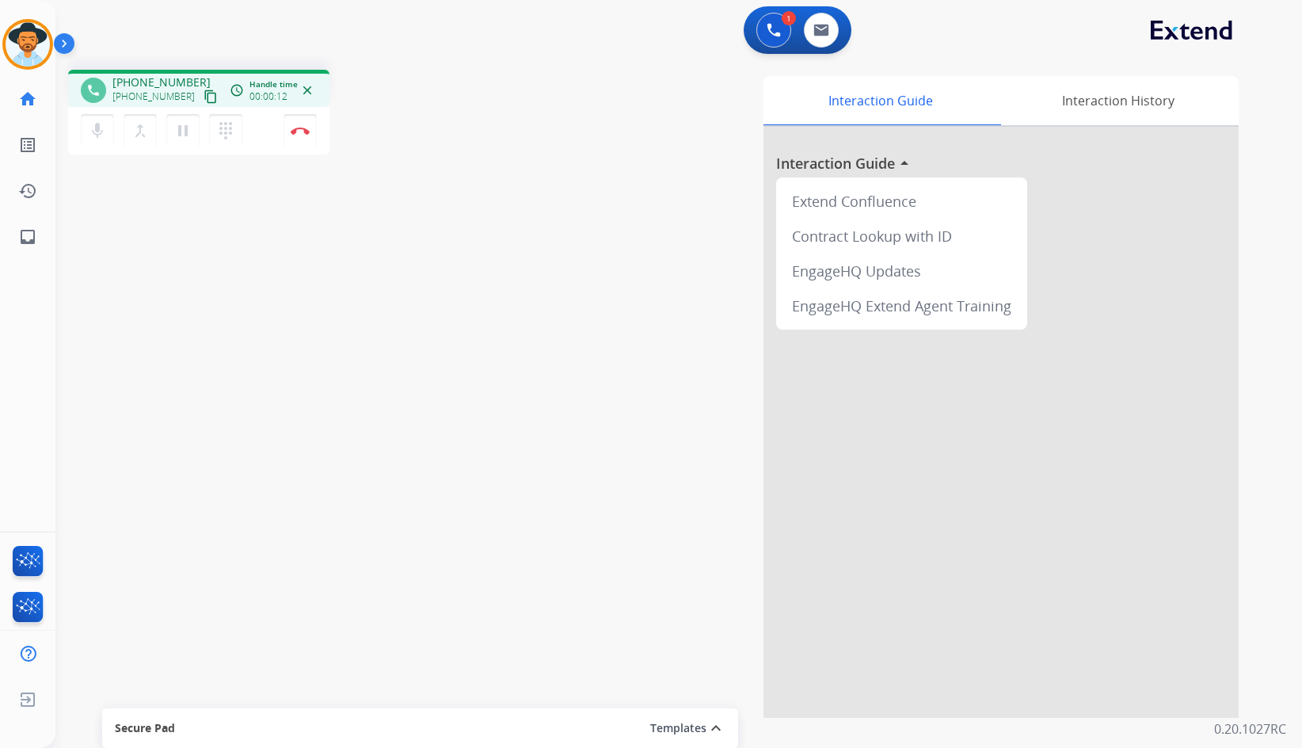
click at [204, 97] on mat-icon "content_copy" at bounding box center [211, 97] width 14 height 14
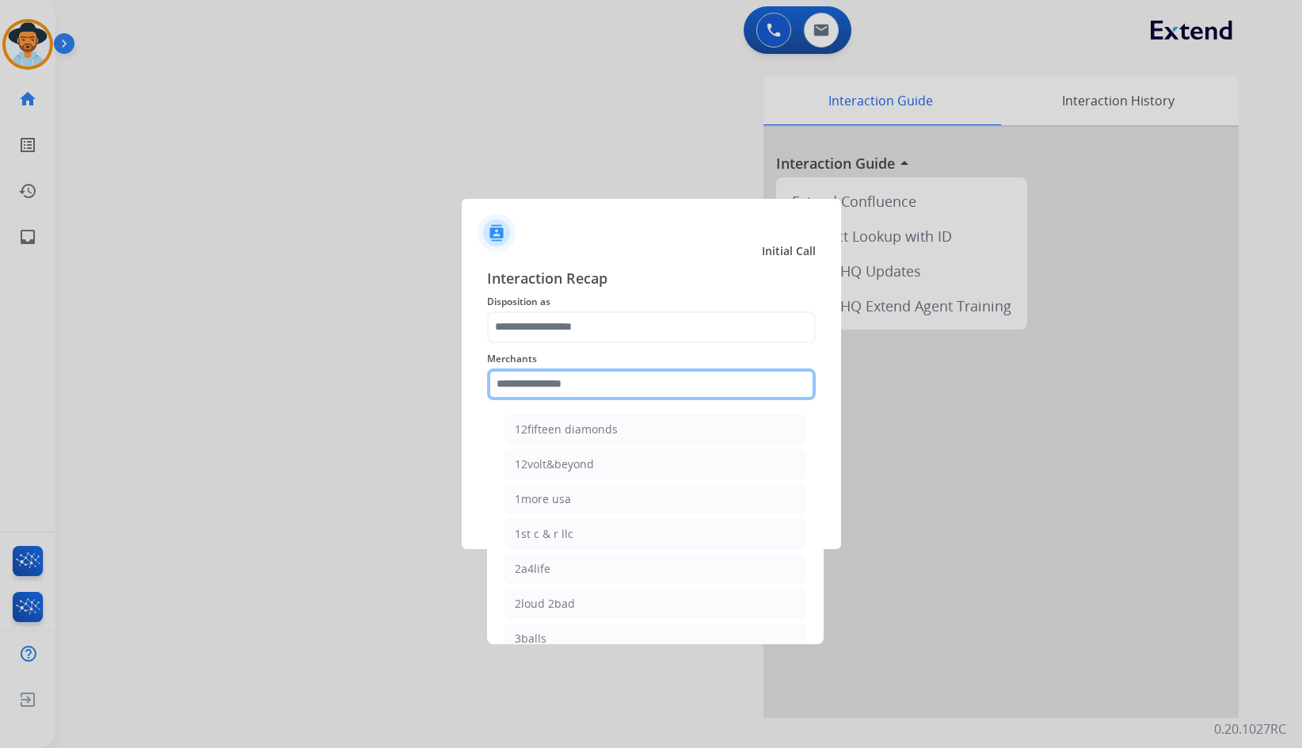
click at [632, 376] on input "text" at bounding box center [651, 384] width 329 height 32
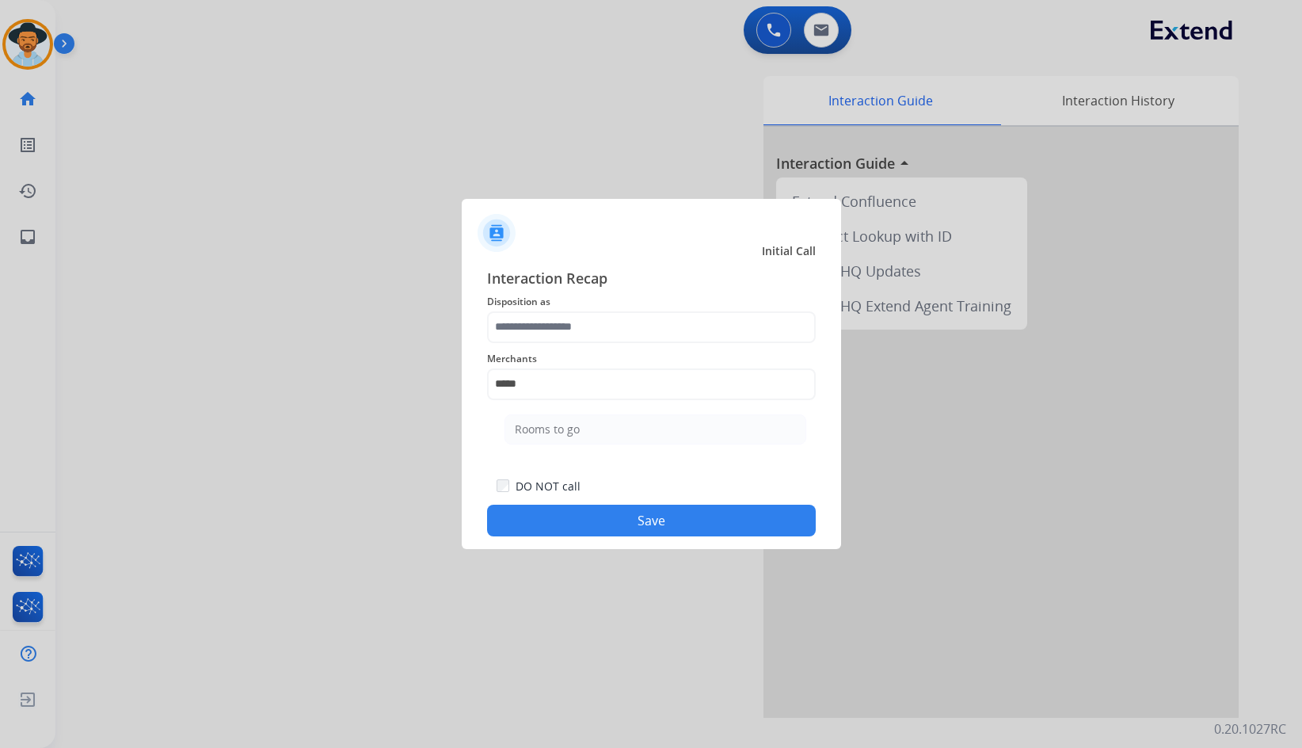
click at [755, 433] on li "Rooms to go" at bounding box center [656, 429] width 302 height 30
type input "**********"
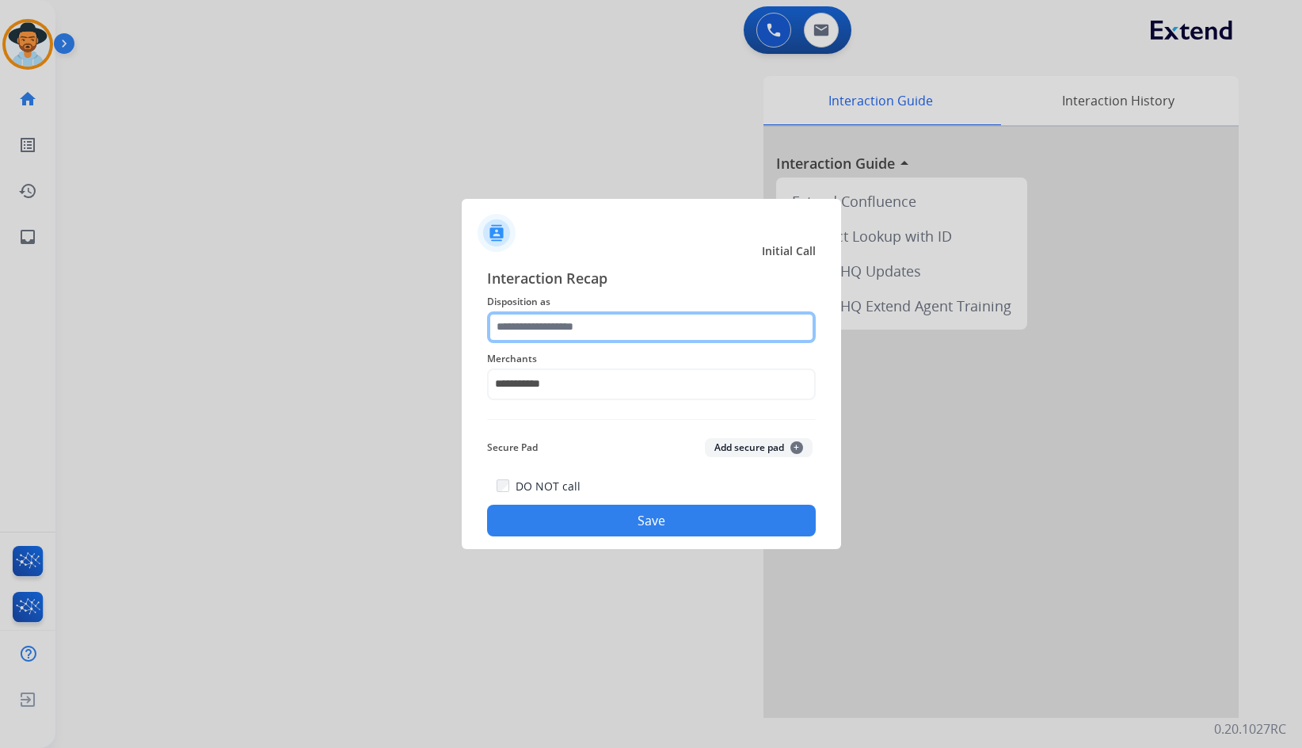
click at [654, 328] on input "text" at bounding box center [651, 327] width 329 height 32
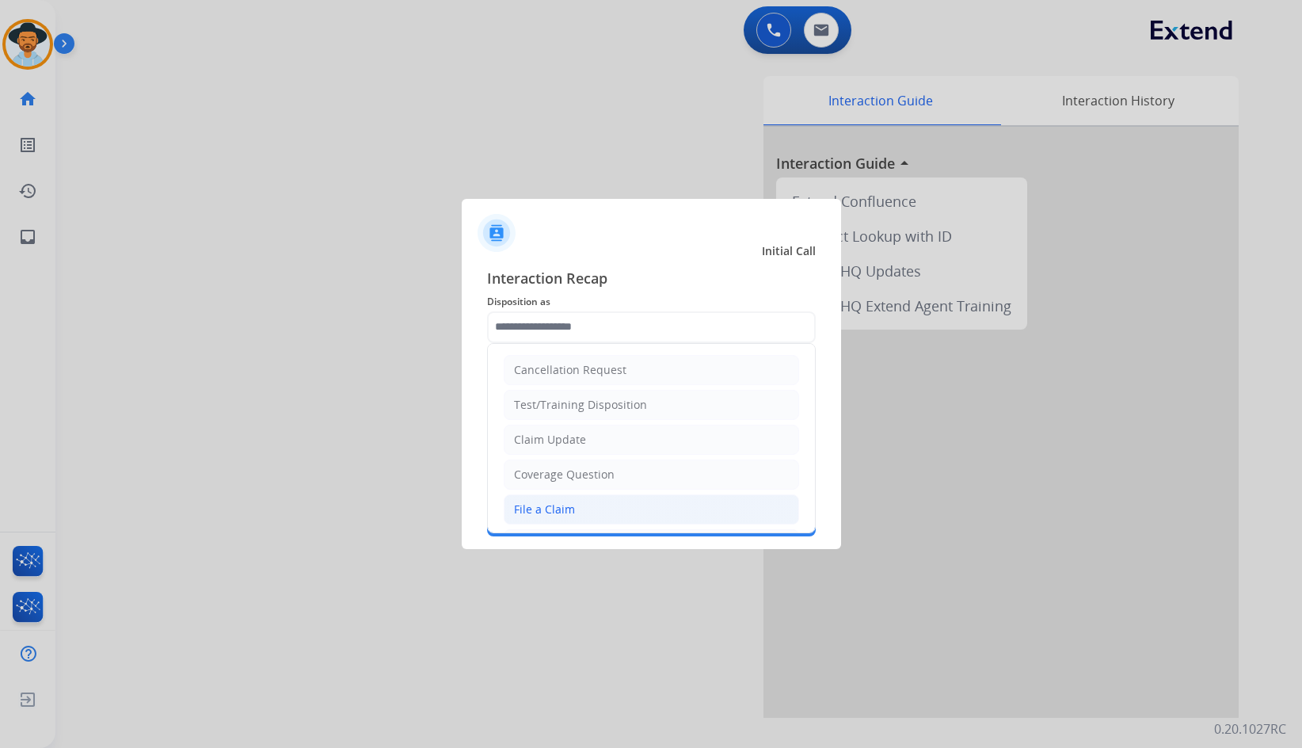
click at [623, 503] on li "File a Claim" at bounding box center [651, 509] width 295 height 30
type input "**********"
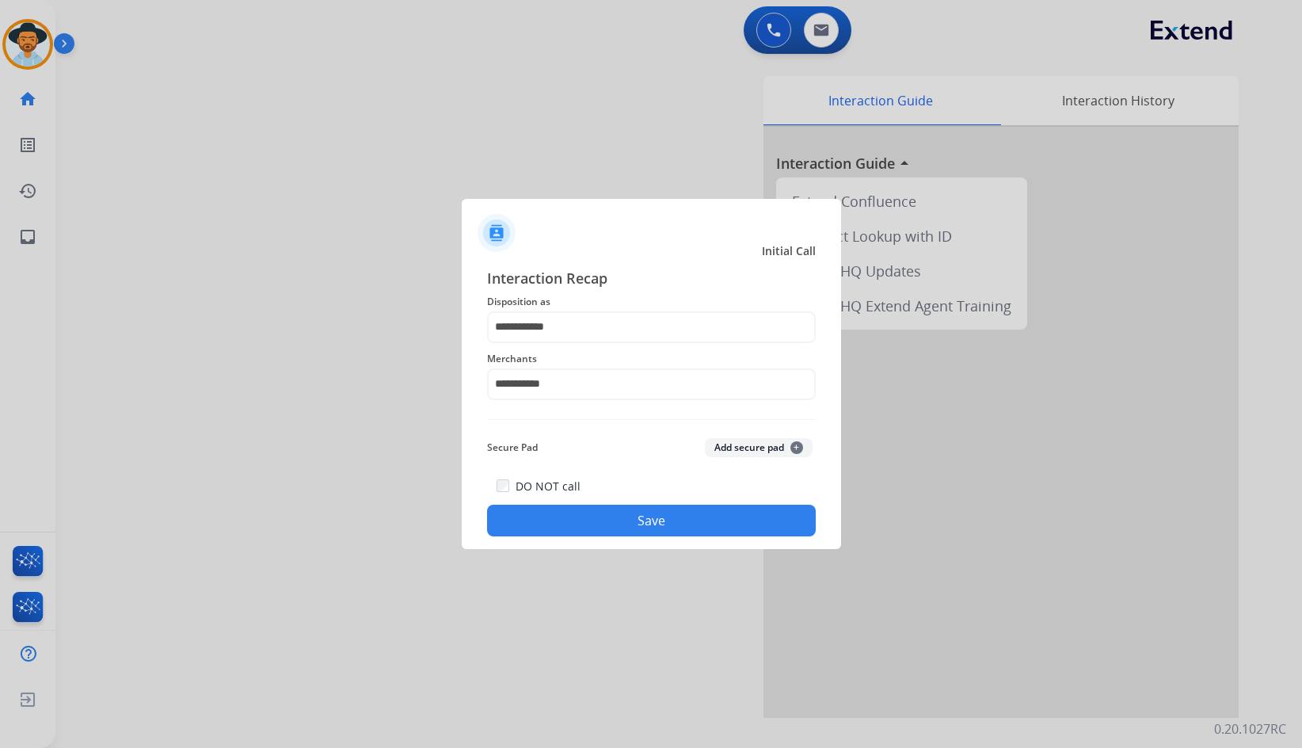
click at [642, 522] on button "Save" at bounding box center [651, 521] width 329 height 32
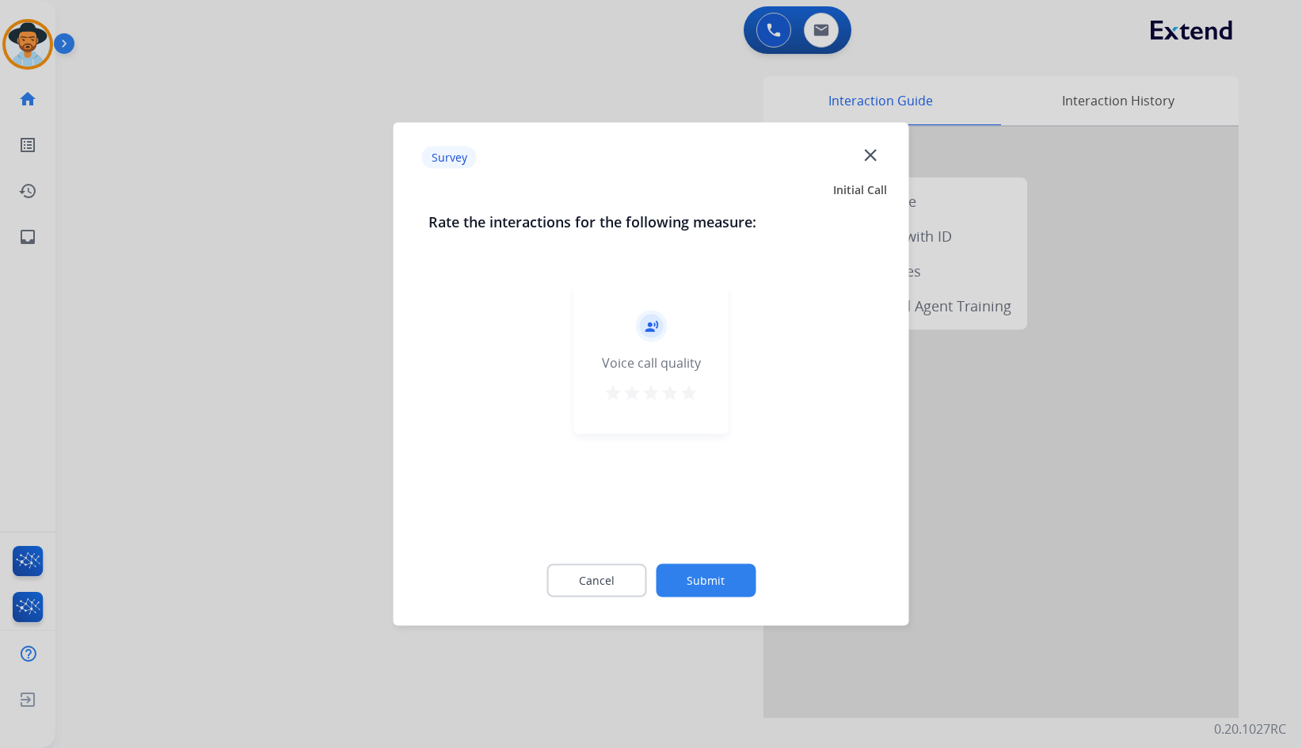
click at [712, 564] on button "Submit" at bounding box center [706, 580] width 100 height 33
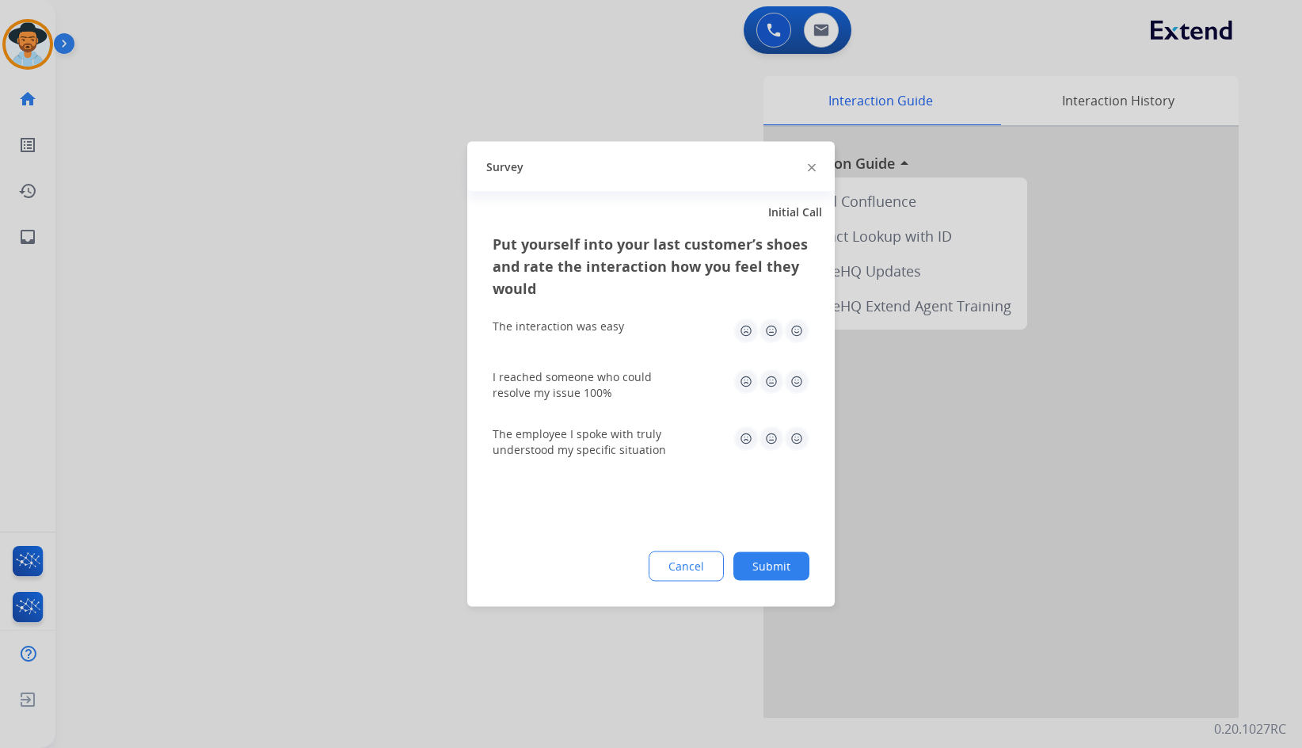
drag, startPoint x: 803, startPoint y: 576, endPoint x: 795, endPoint y: 573, distance: 8.5
click at [804, 576] on button "Submit" at bounding box center [772, 566] width 76 height 29
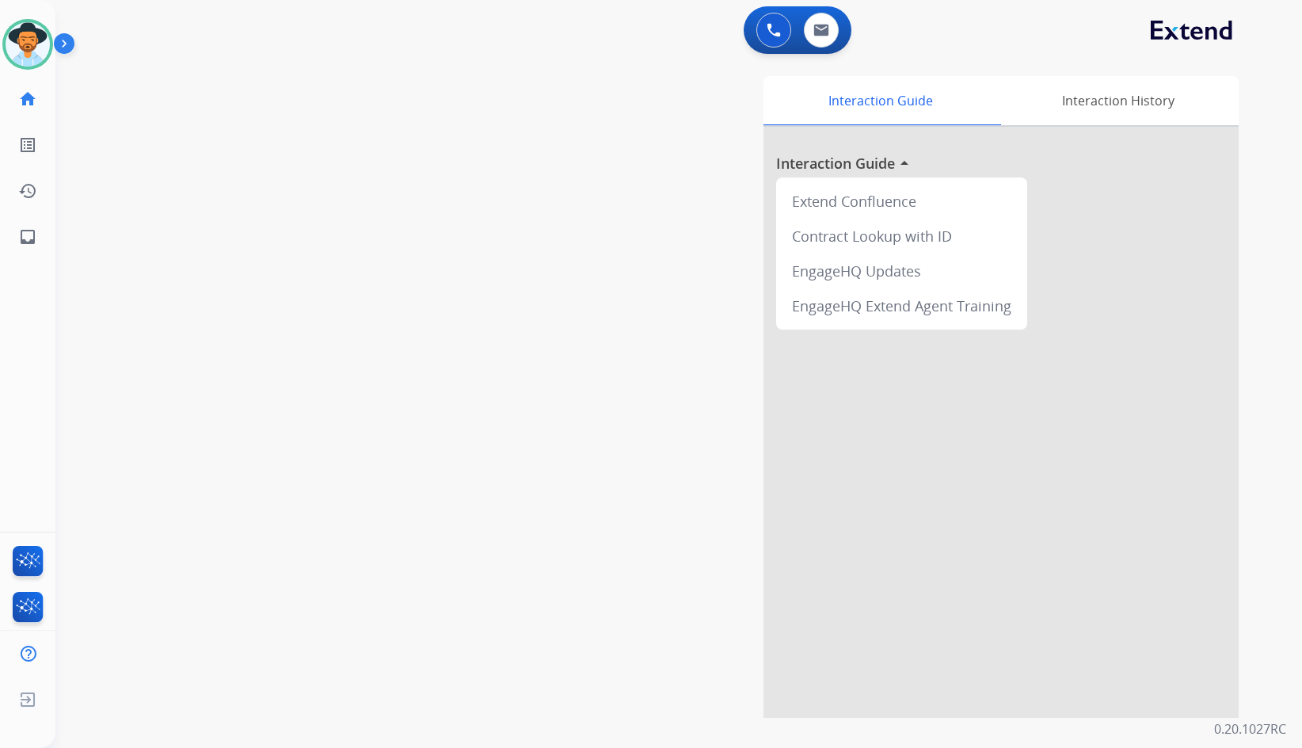
drag, startPoint x: 220, startPoint y: 295, endPoint x: 255, endPoint y: 309, distance: 37.7
click at [220, 295] on div "swap_horiz Break voice bridge close_fullscreen Connect 3-Way Call merge_type Se…" at bounding box center [659, 387] width 1209 height 661
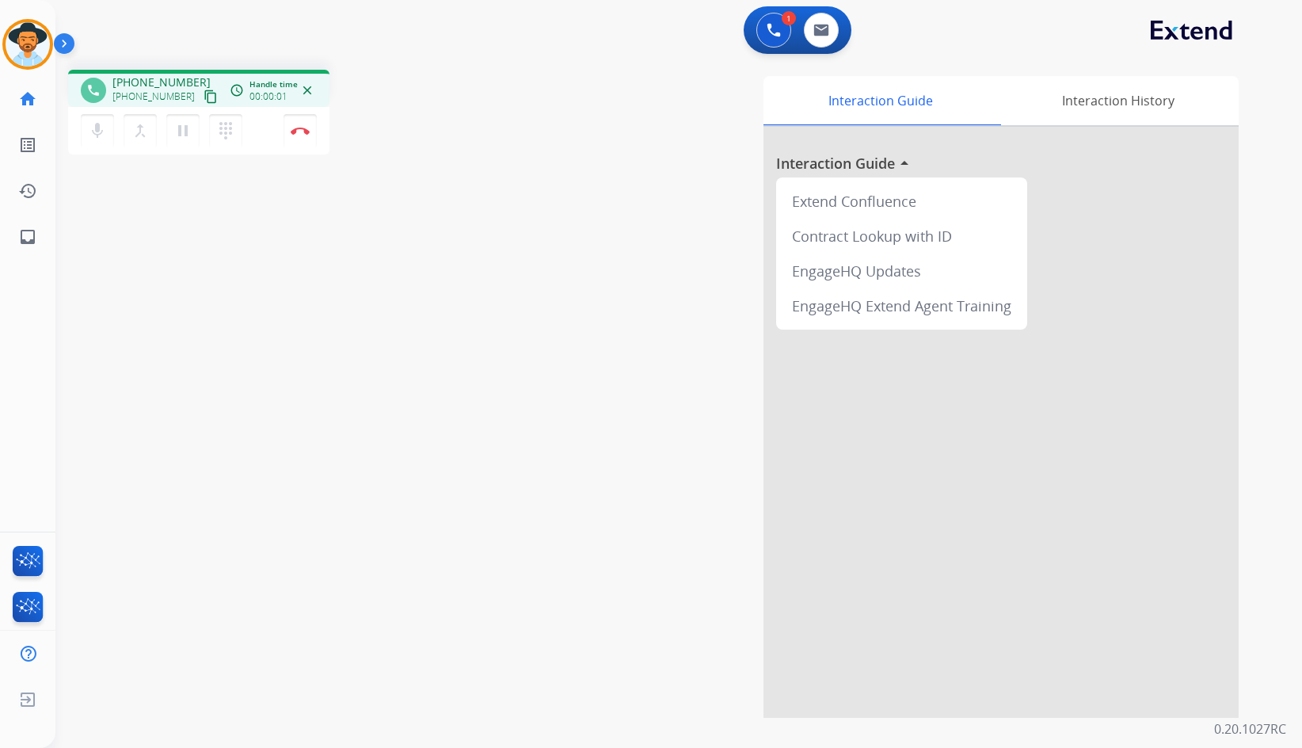
click at [204, 99] on mat-icon "content_copy" at bounding box center [211, 97] width 14 height 14
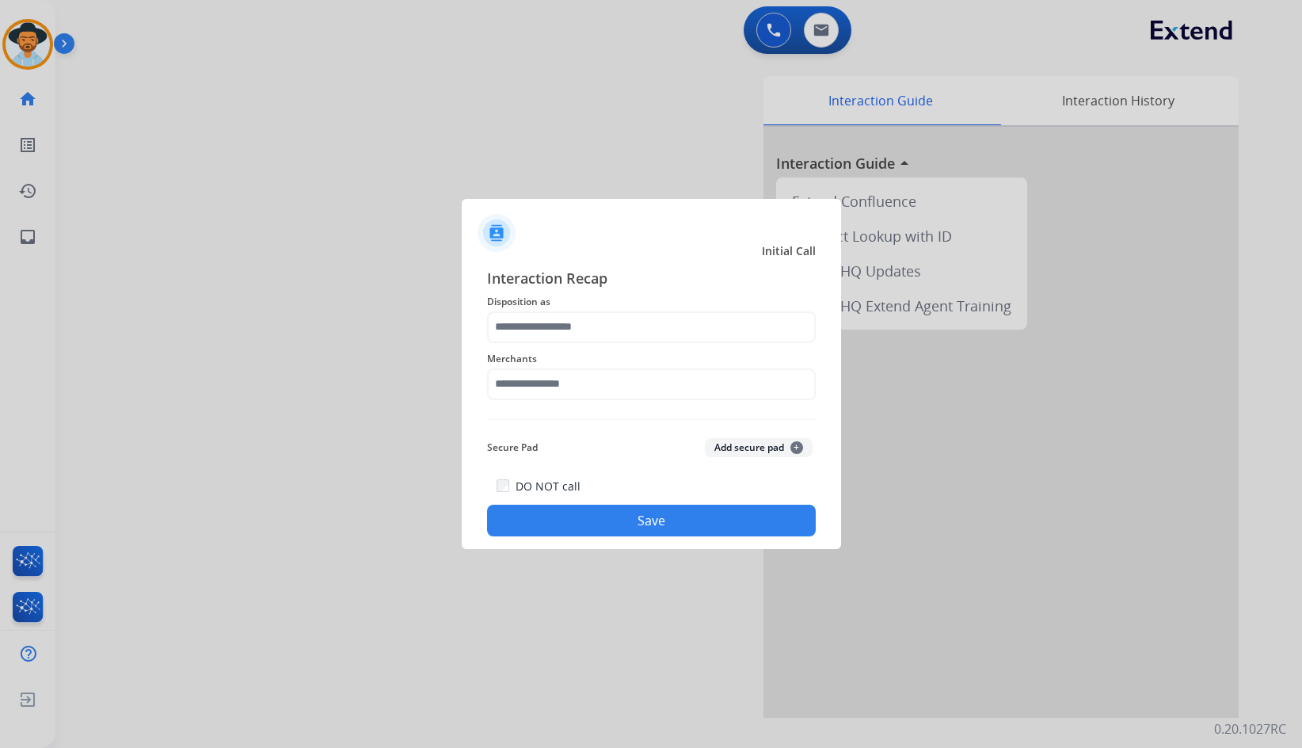
drag, startPoint x: 631, startPoint y: 409, endPoint x: 622, endPoint y: 387, distance: 23.8
click at [629, 402] on div "Interaction Recap Disposition as Merchants Secure Pad Add secure pad + DO NOT c…" at bounding box center [651, 402] width 329 height 270
click at [622, 387] on input "text" at bounding box center [651, 384] width 329 height 32
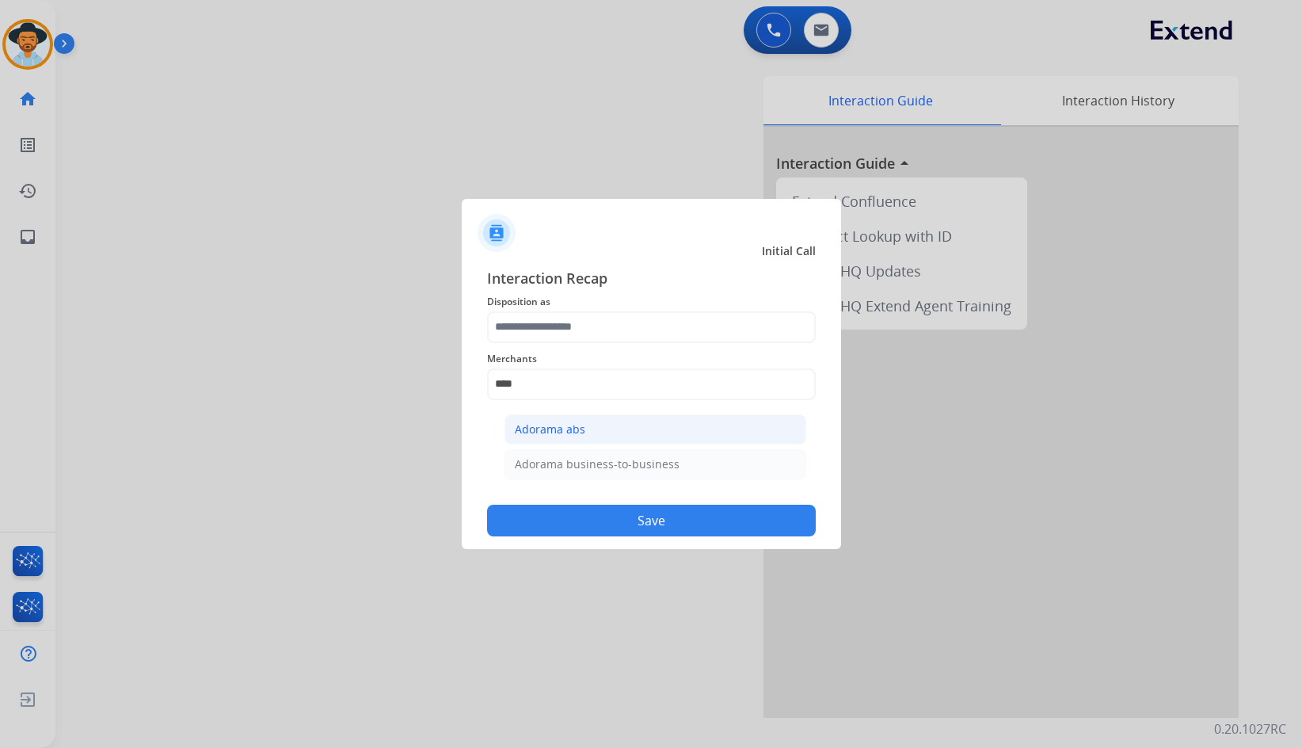
click at [613, 429] on li "Adorama abs" at bounding box center [656, 429] width 302 height 30
type input "**********"
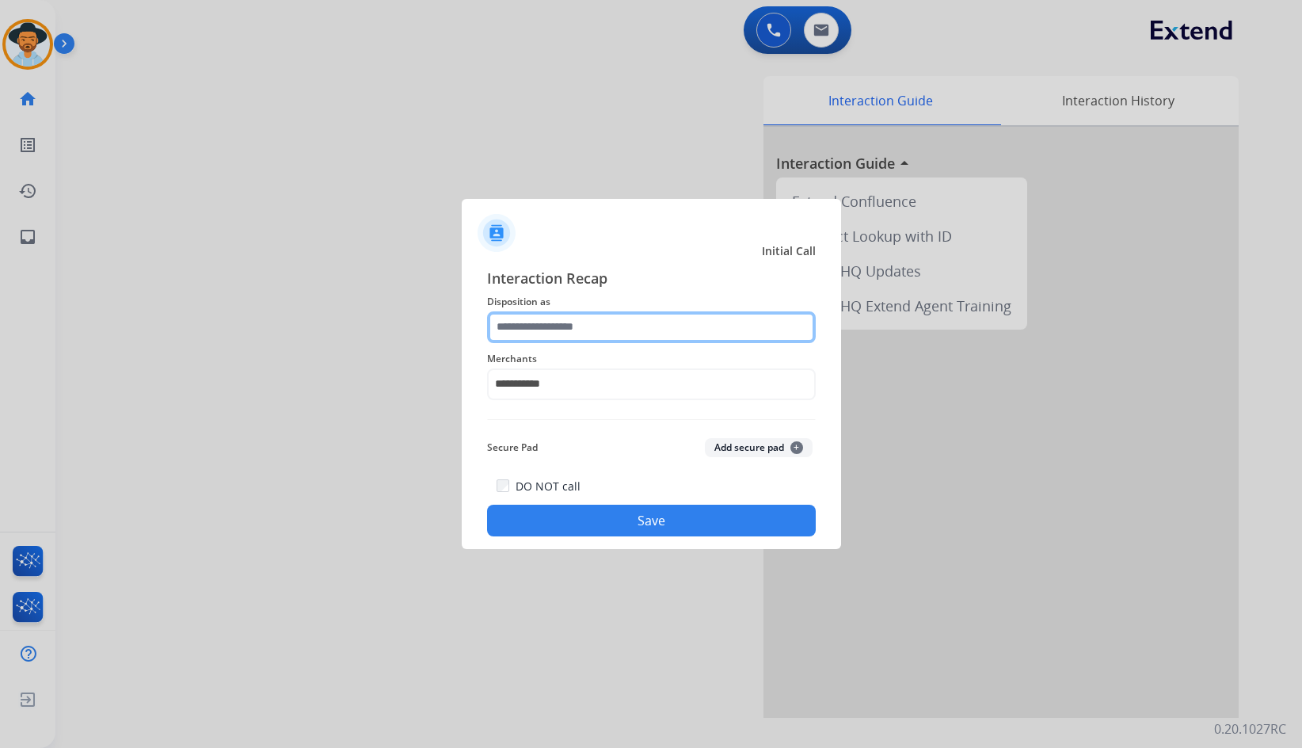
click at [598, 311] on input "text" at bounding box center [651, 327] width 329 height 32
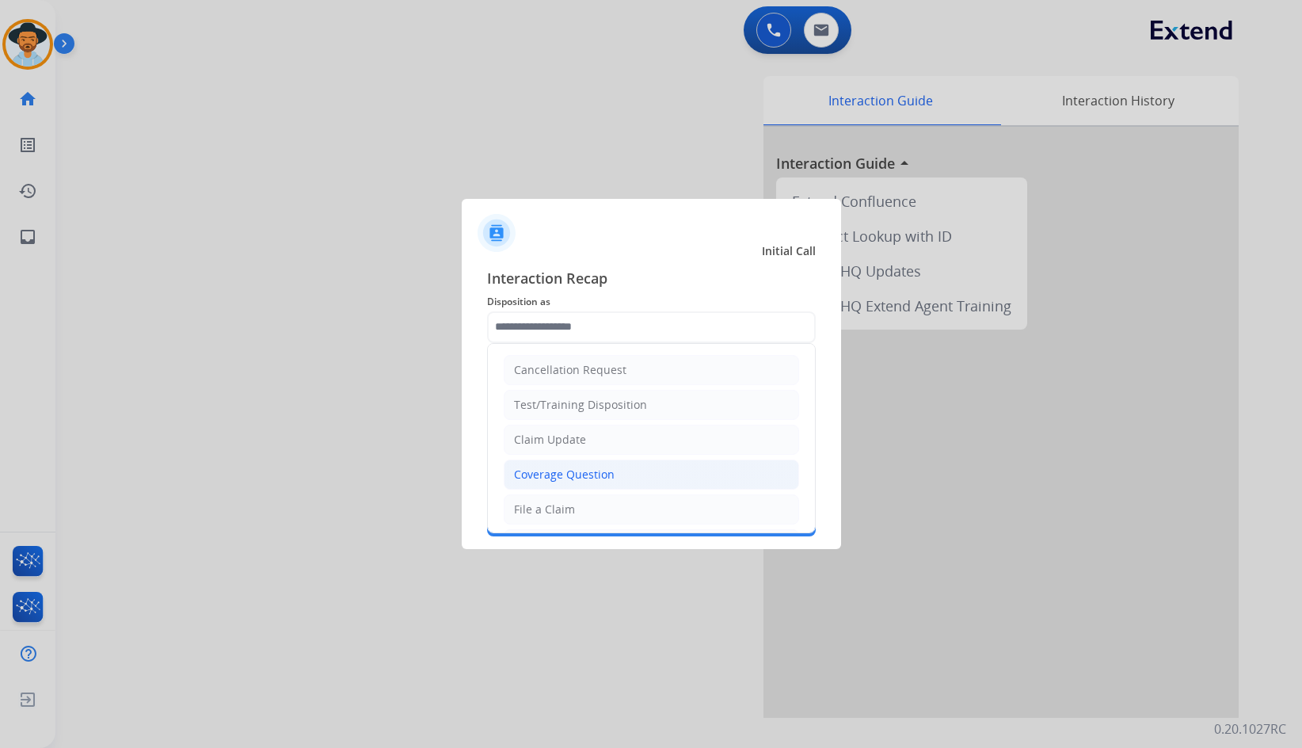
click at [608, 473] on div "Coverage Question" at bounding box center [564, 475] width 101 height 16
type input "**********"
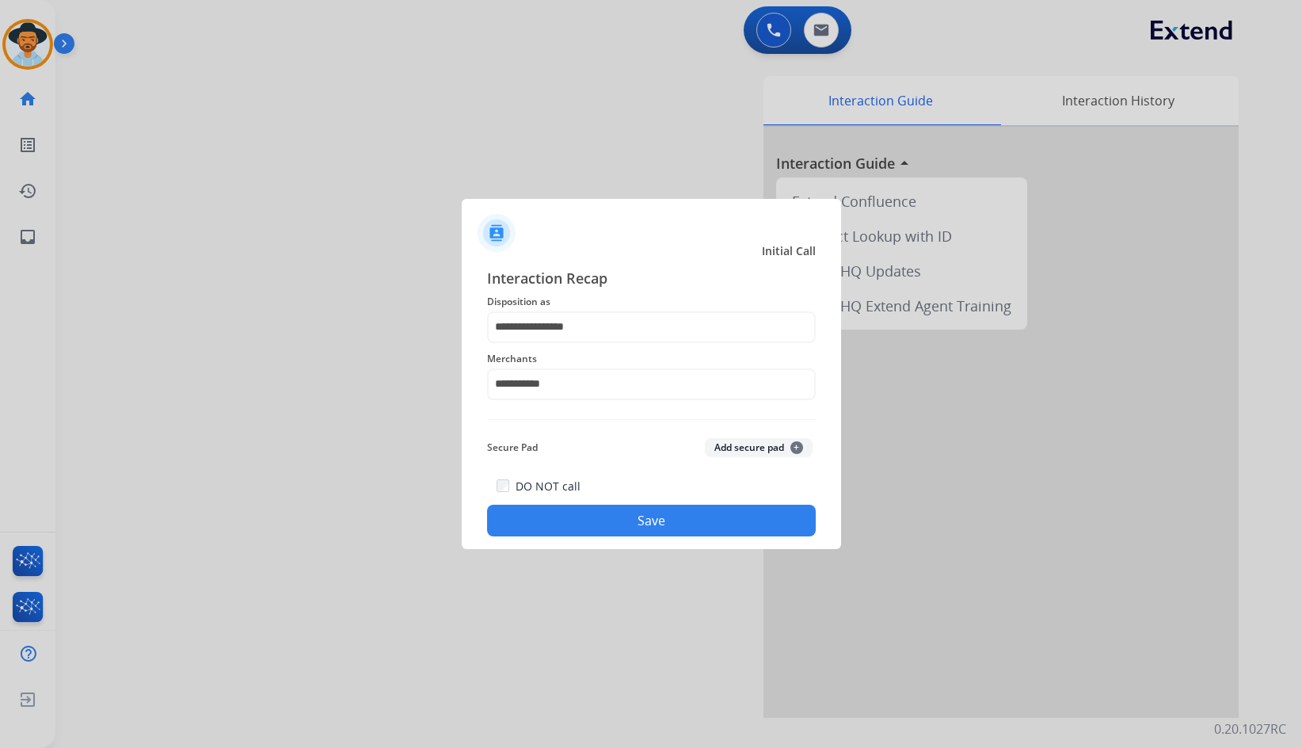
click at [615, 518] on button "Save" at bounding box center [651, 521] width 329 height 32
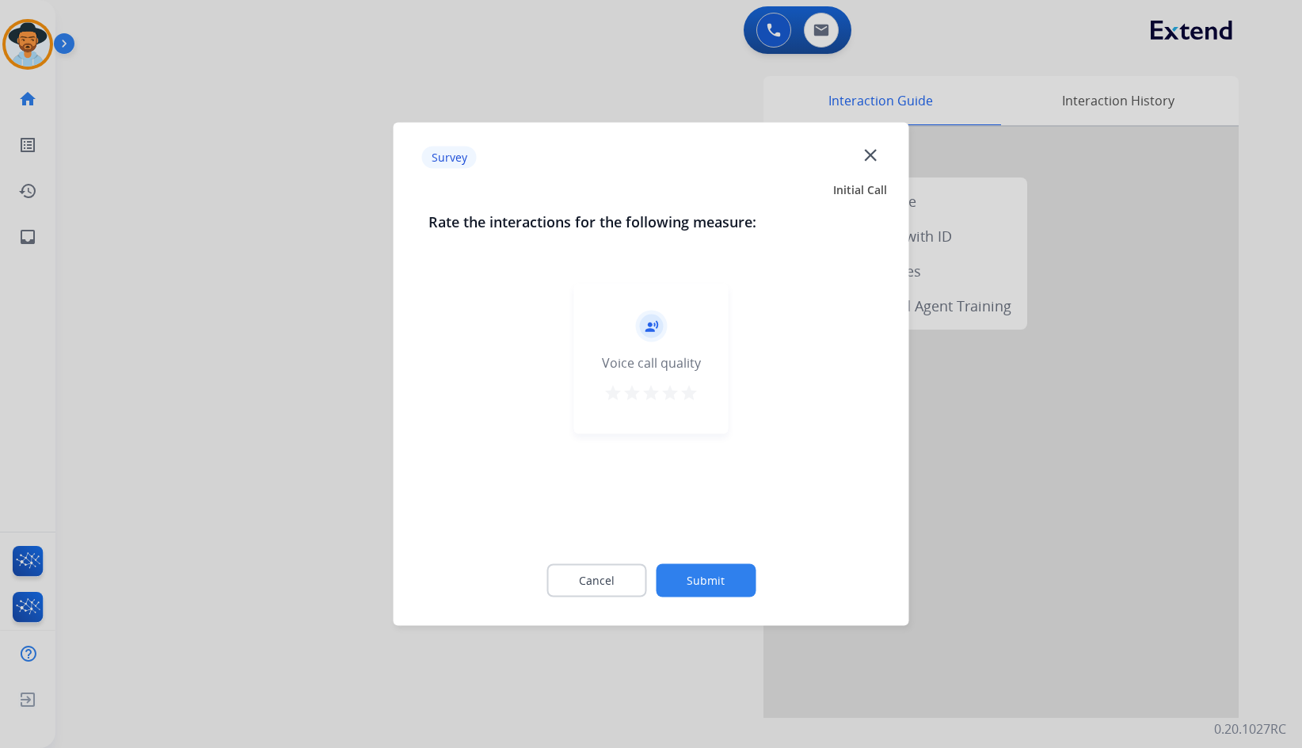
click at [724, 593] on button "Submit" at bounding box center [706, 580] width 100 height 33
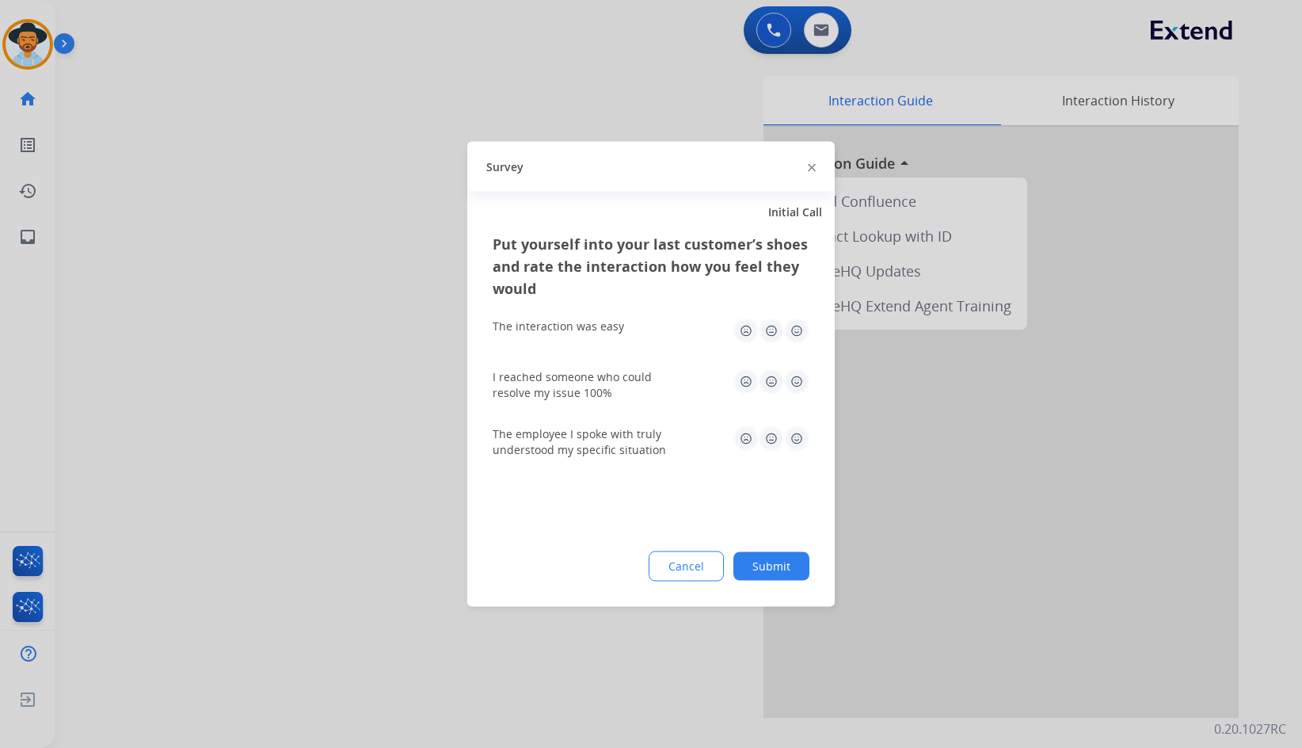
click at [760, 562] on button "Submit" at bounding box center [772, 566] width 76 height 29
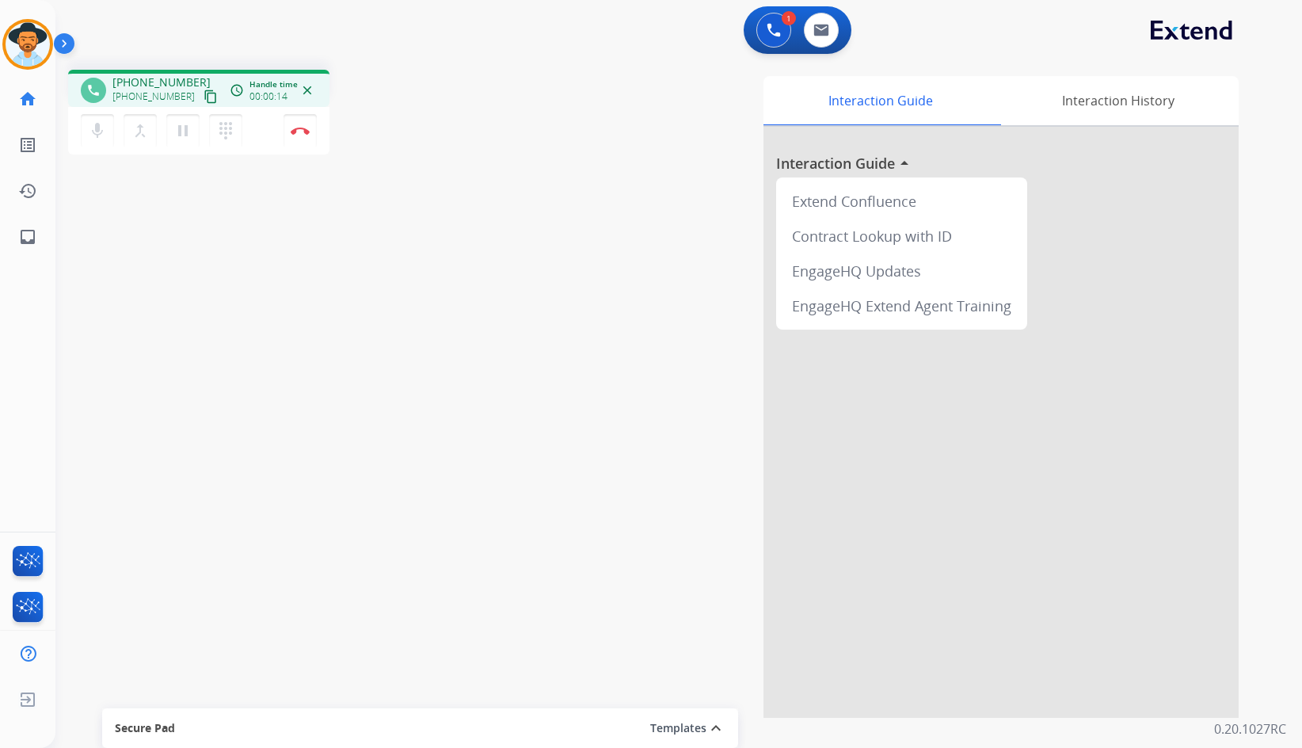
drag, startPoint x: 199, startPoint y: 94, endPoint x: 190, endPoint y: 95, distance: 8.8
click at [204, 94] on mat-icon "content_copy" at bounding box center [211, 97] width 14 height 14
click at [187, 130] on mat-icon "pause" at bounding box center [182, 130] width 19 height 19
click at [223, 129] on mat-icon "dialpad" at bounding box center [225, 130] width 19 height 19
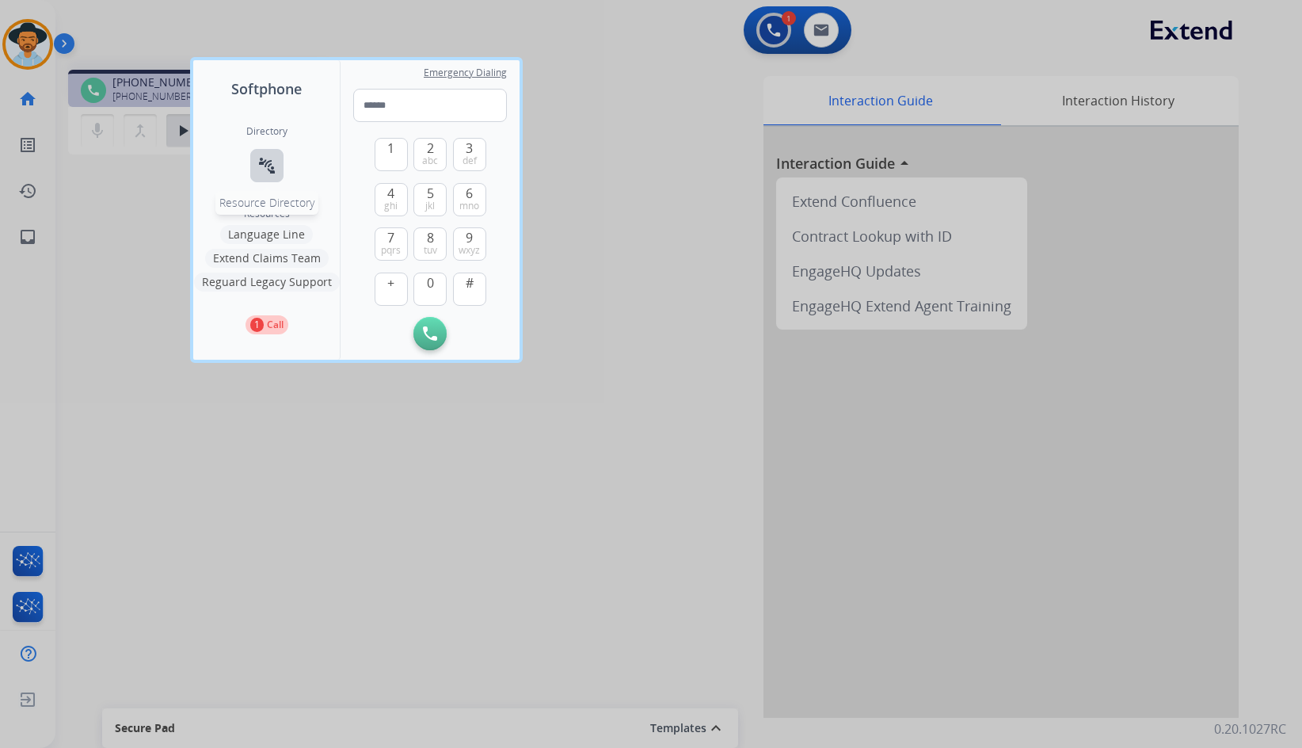
click at [259, 162] on mat-icon "connect_without_contact" at bounding box center [266, 165] width 19 height 19
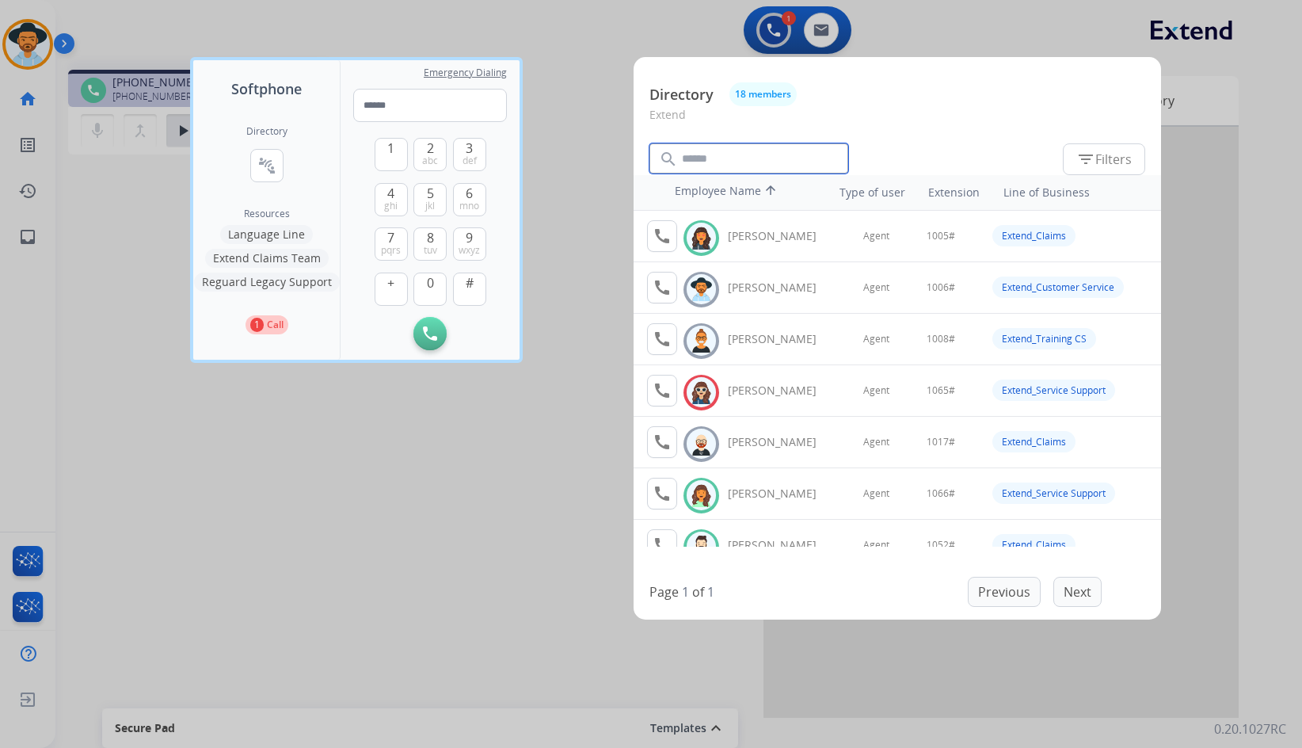
click at [733, 147] on input "text" at bounding box center [749, 158] width 199 height 30
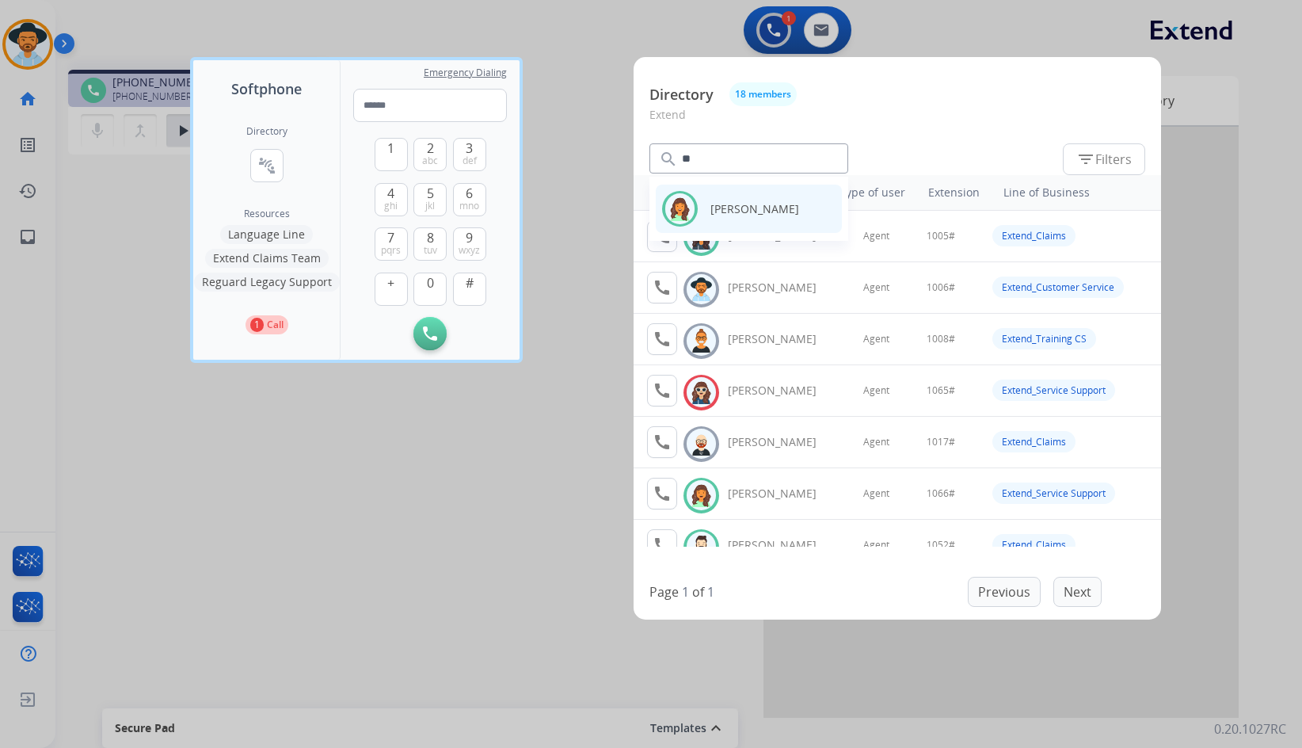
click at [741, 211] on p "[PERSON_NAME]" at bounding box center [764, 208] width 106 height 17
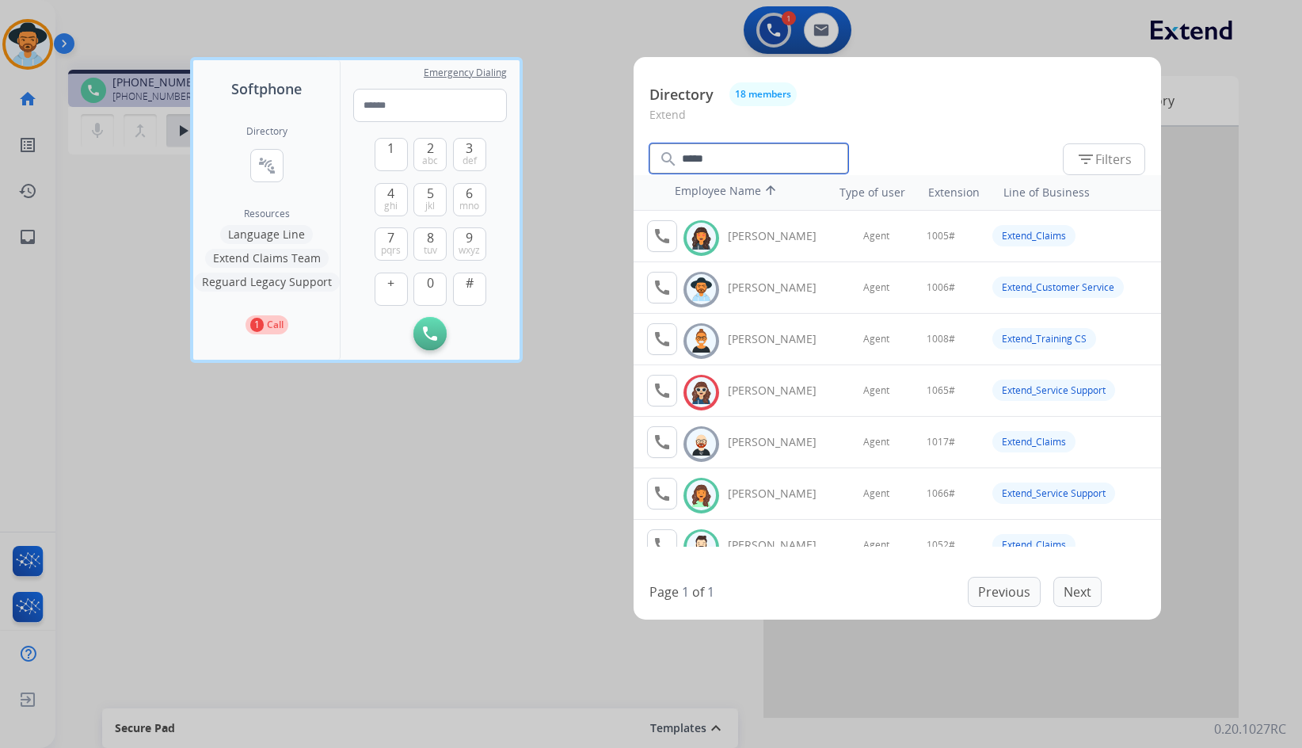
click at [717, 160] on input "*****" at bounding box center [749, 158] width 199 height 30
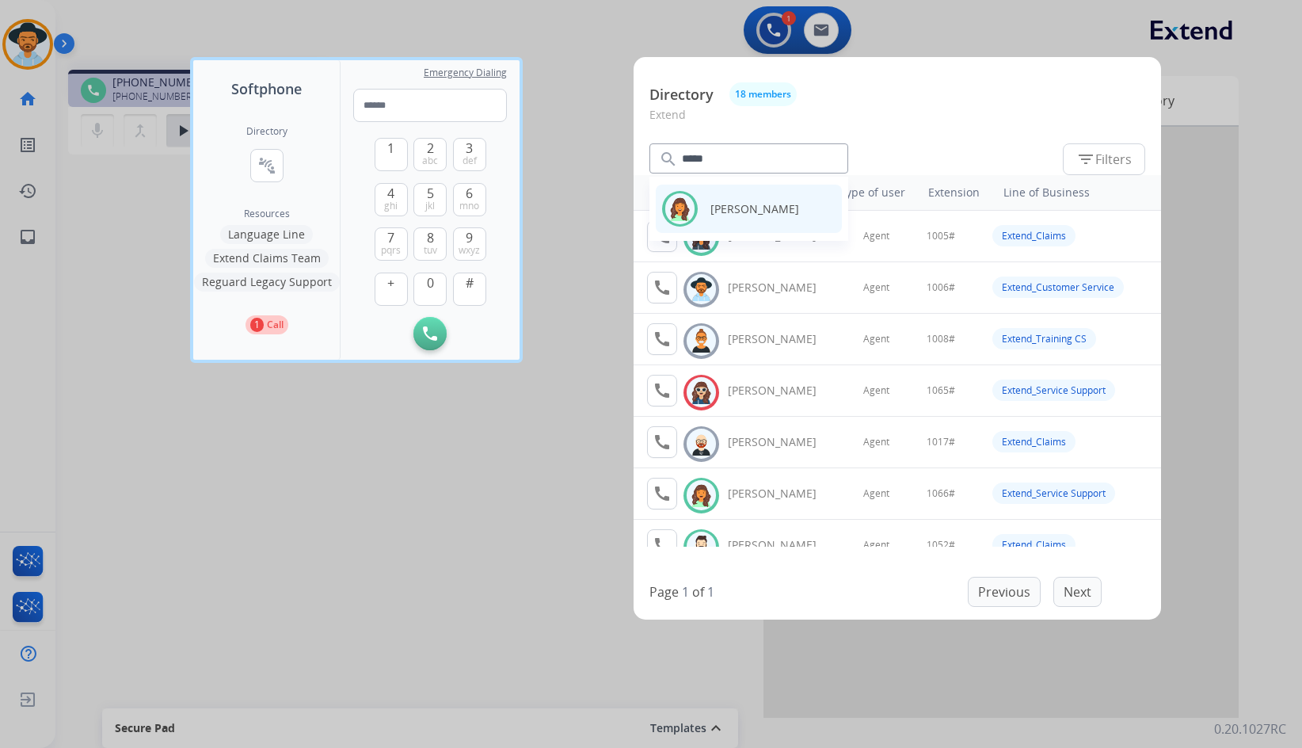
click at [723, 208] on p "[PERSON_NAME]" at bounding box center [764, 208] width 106 height 17
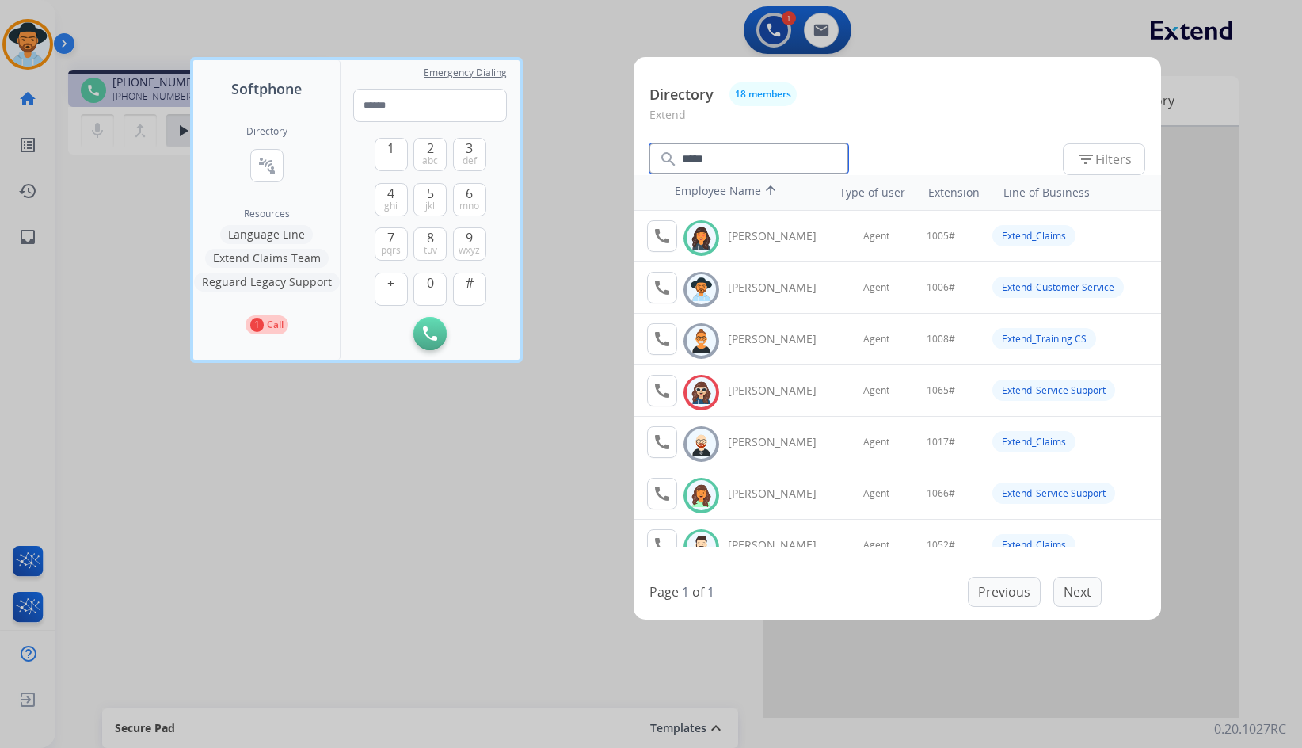
click at [757, 153] on input "*****" at bounding box center [749, 158] width 199 height 30
type input "*****"
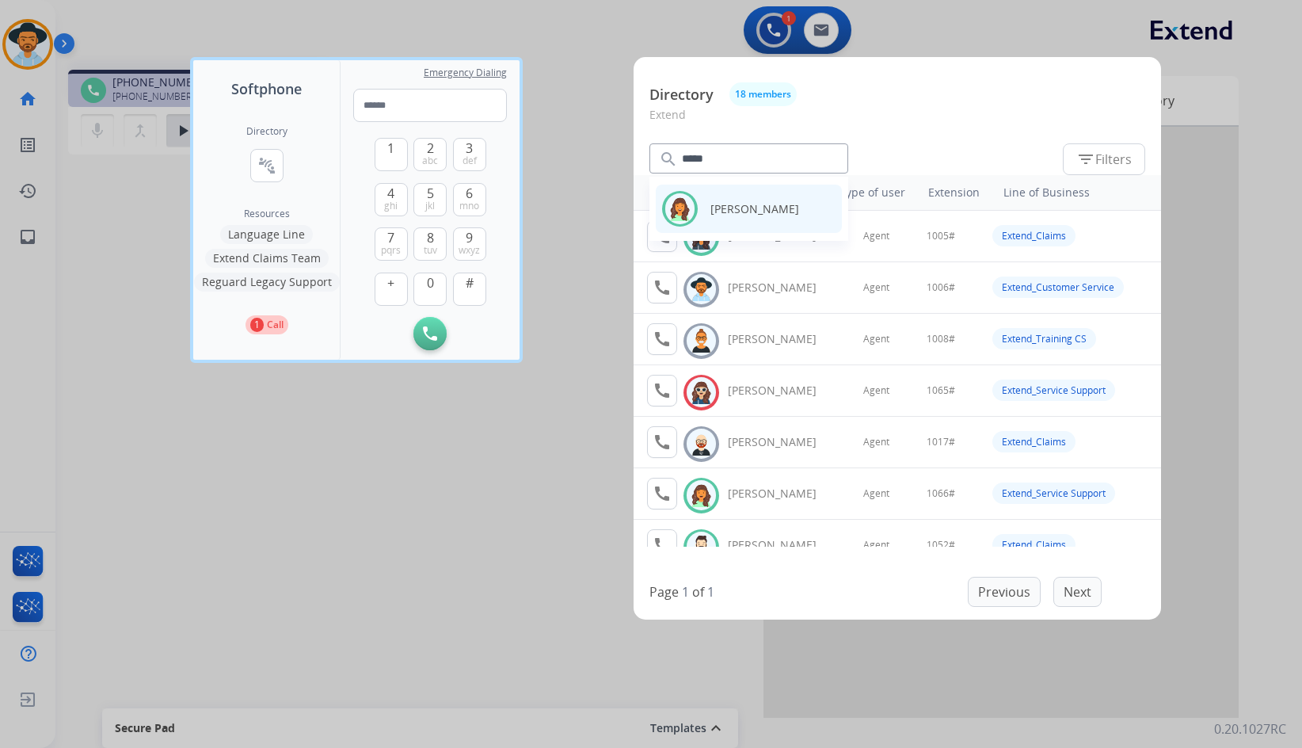
click at [782, 200] on p "[PERSON_NAME]" at bounding box center [764, 208] width 106 height 17
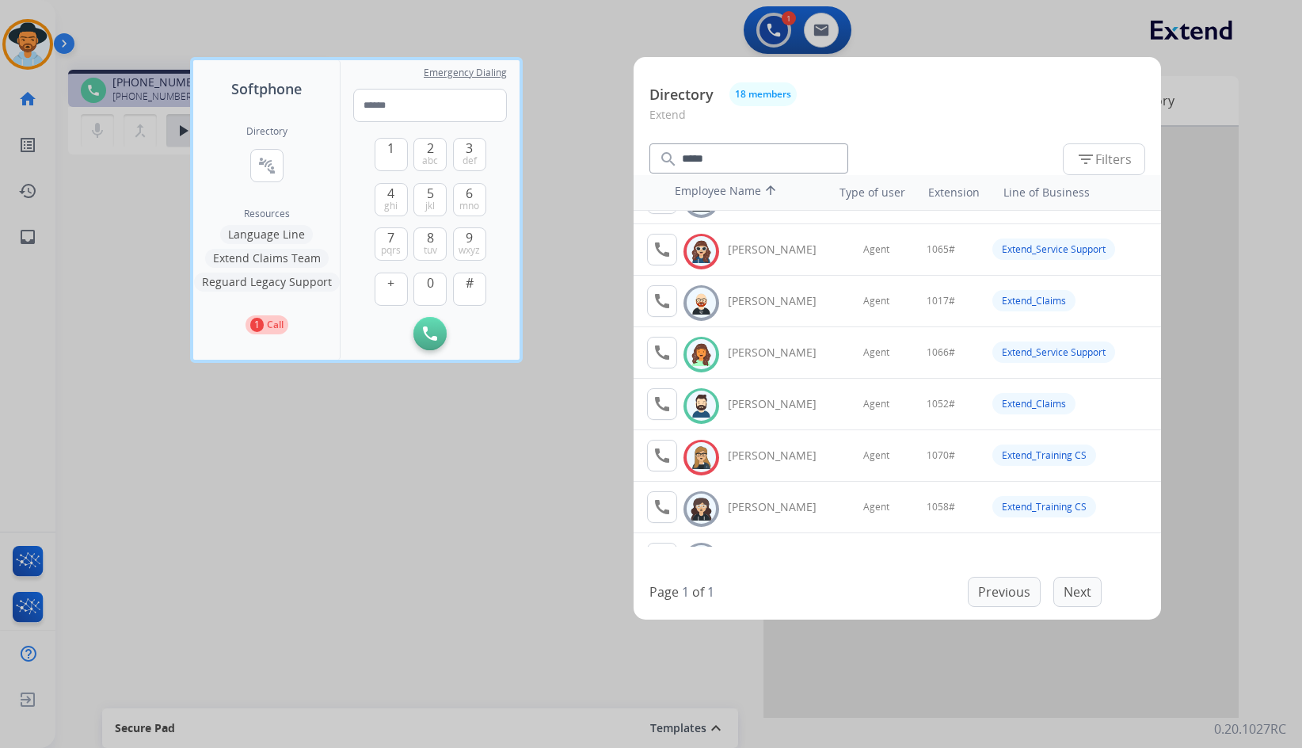
scroll to position [158, 0]
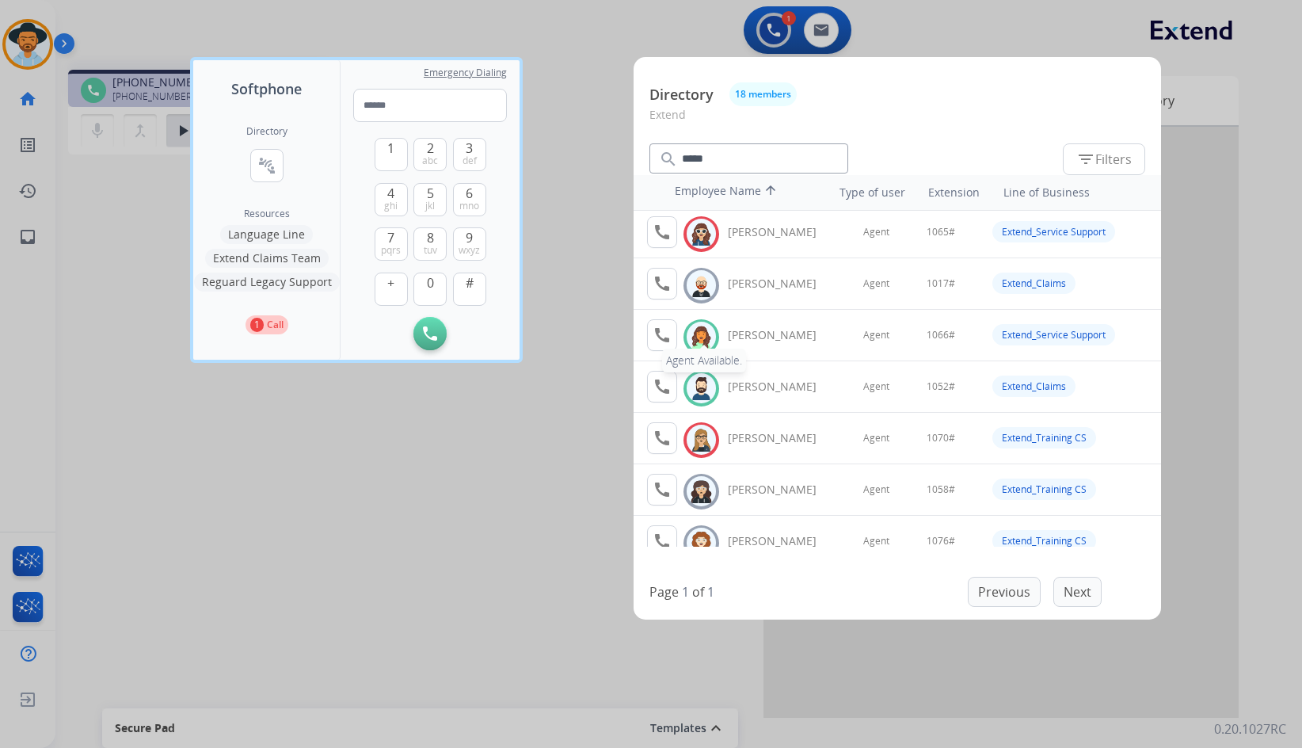
click at [659, 330] on mat-icon "call" at bounding box center [662, 335] width 19 height 19
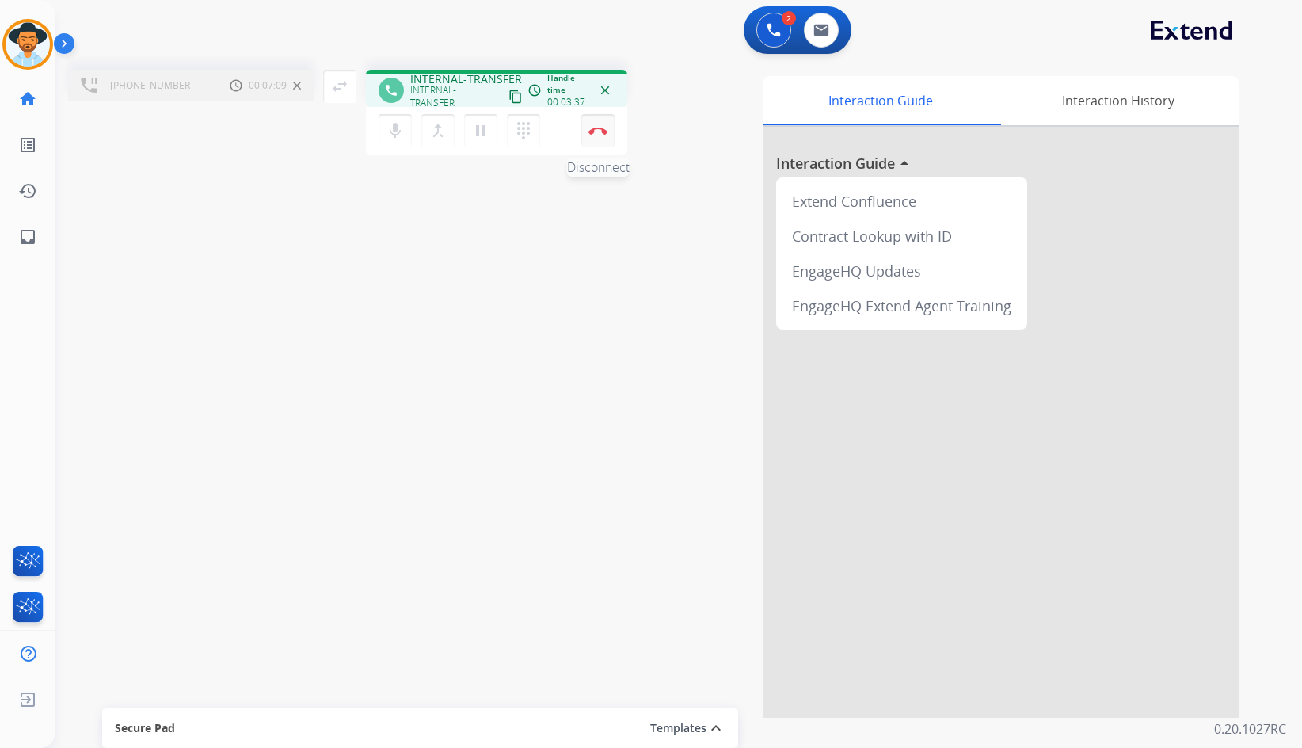
click at [600, 129] on img at bounding box center [598, 131] width 19 height 8
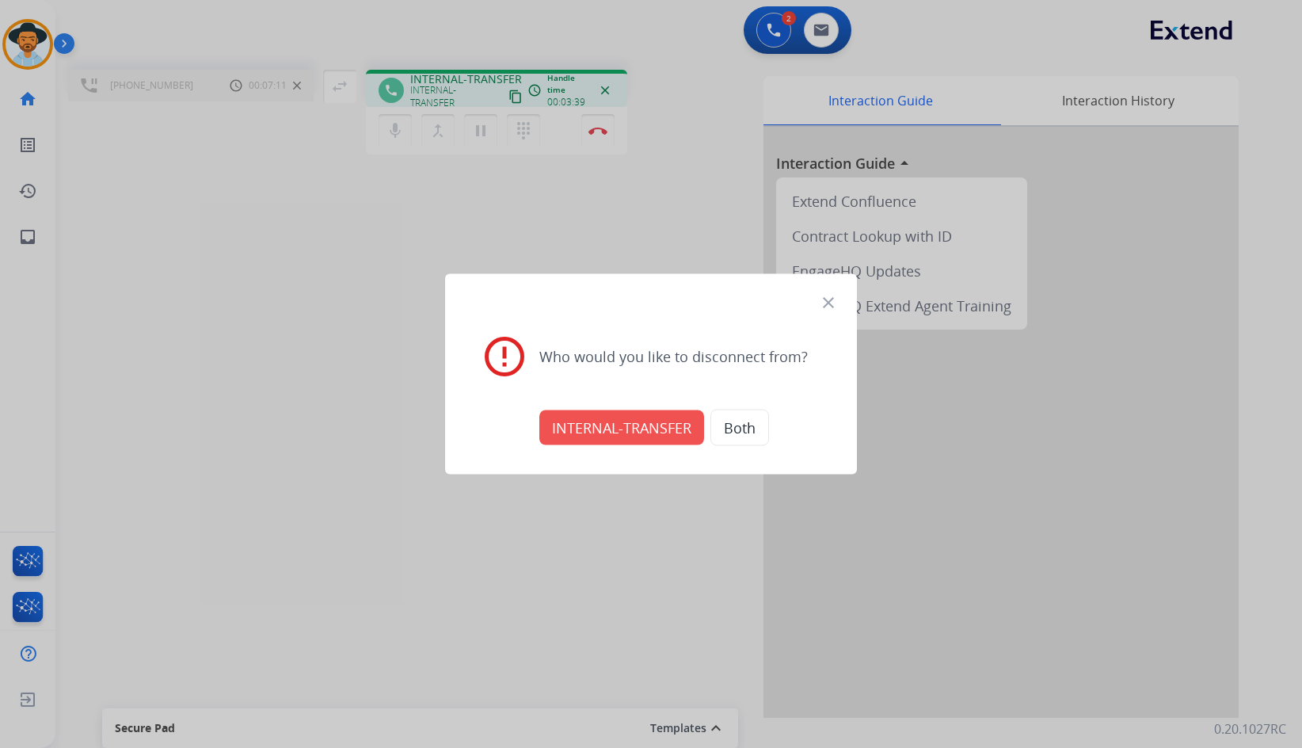
click at [601, 429] on button "INTERNAL-TRANSFER" at bounding box center [621, 427] width 165 height 35
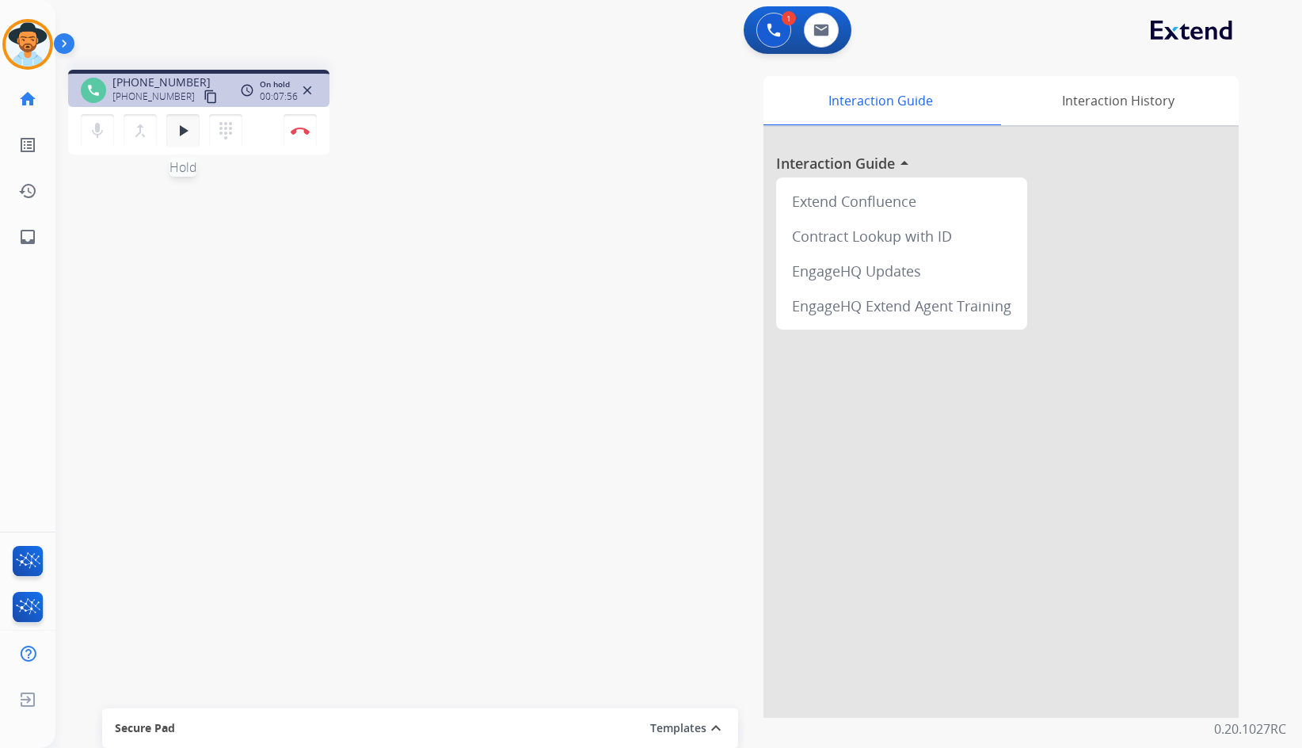
click at [197, 124] on button "play_arrow Hold" at bounding box center [182, 130] width 33 height 33
click at [305, 132] on img at bounding box center [300, 131] width 19 height 8
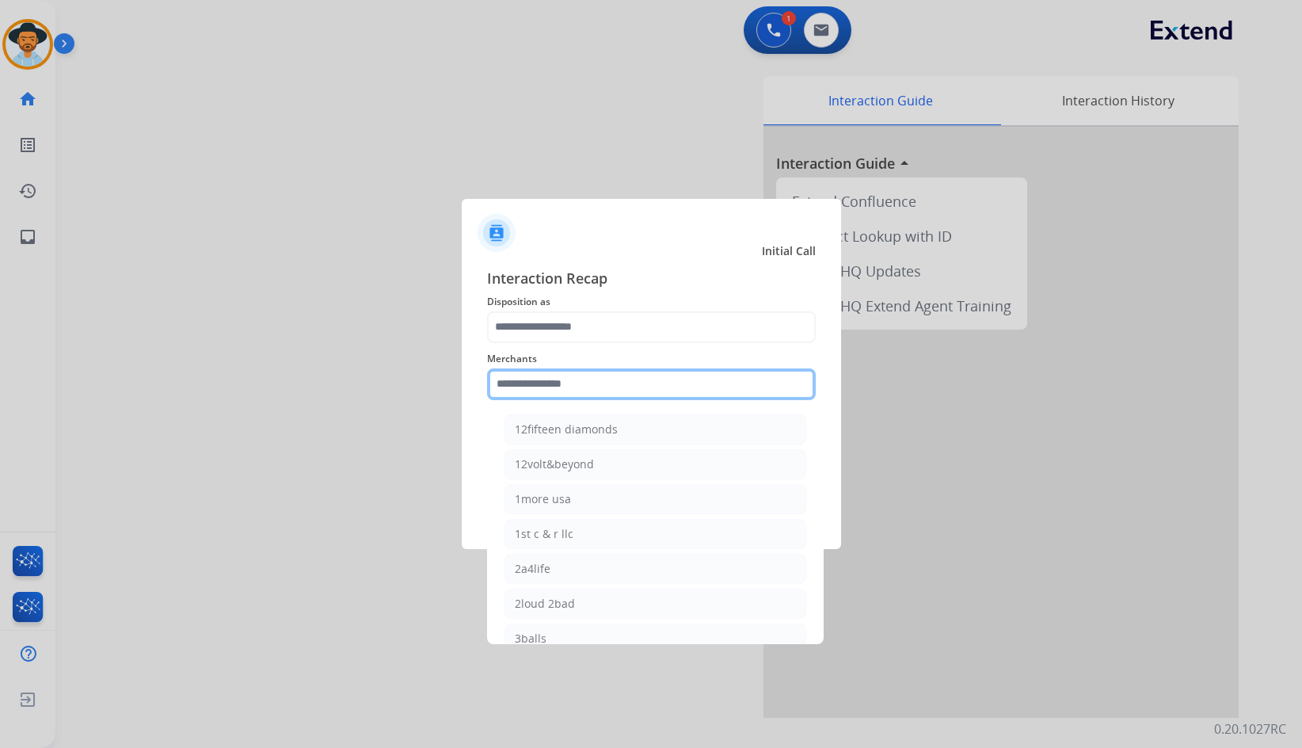
click at [661, 382] on input "text" at bounding box center [651, 384] width 329 height 32
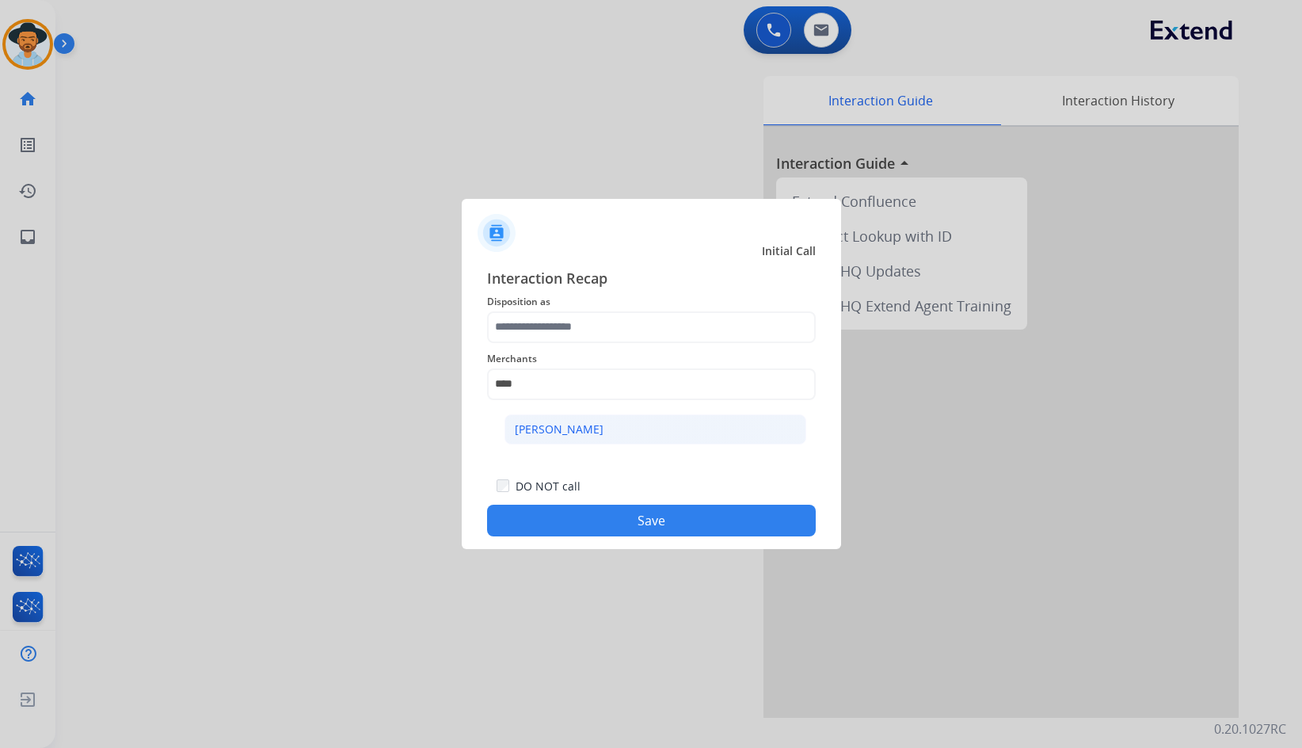
click at [659, 422] on li "[PERSON_NAME]" at bounding box center [656, 429] width 302 height 30
type input "**********"
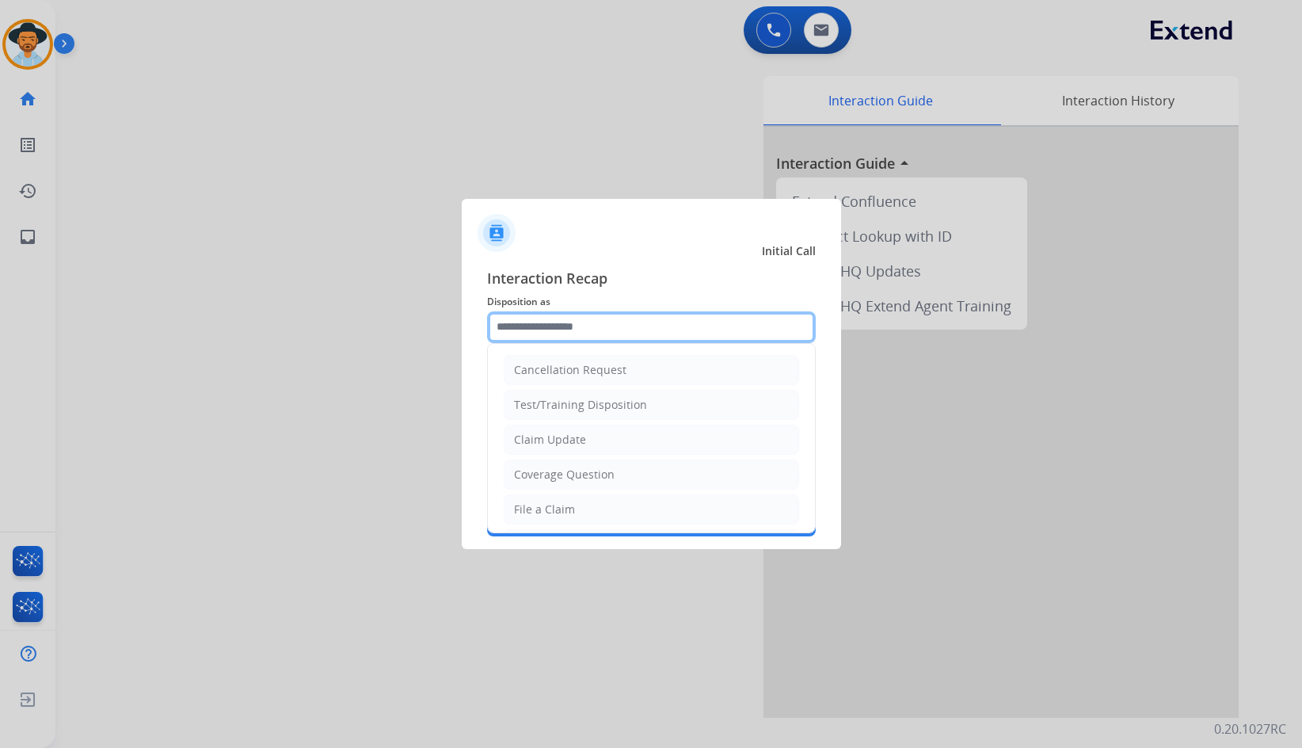
click at [612, 331] on input "text" at bounding box center [651, 327] width 329 height 32
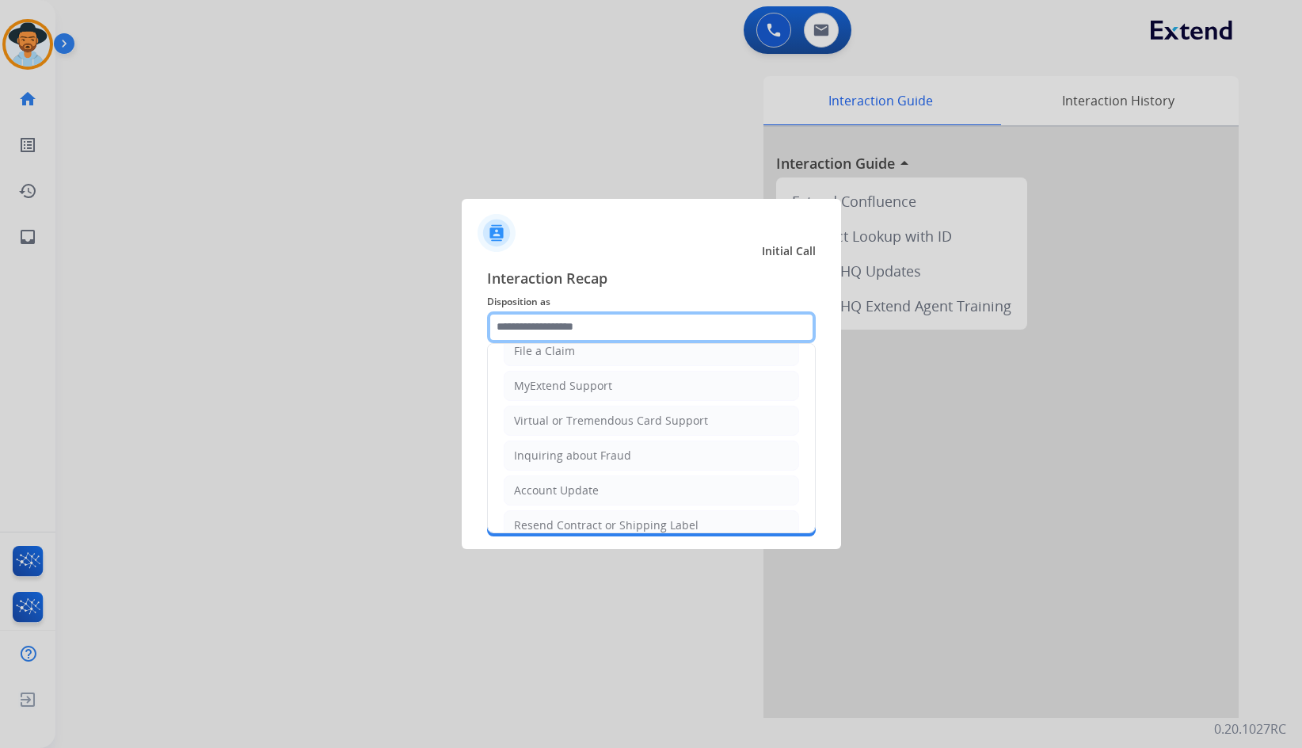
scroll to position [247, 0]
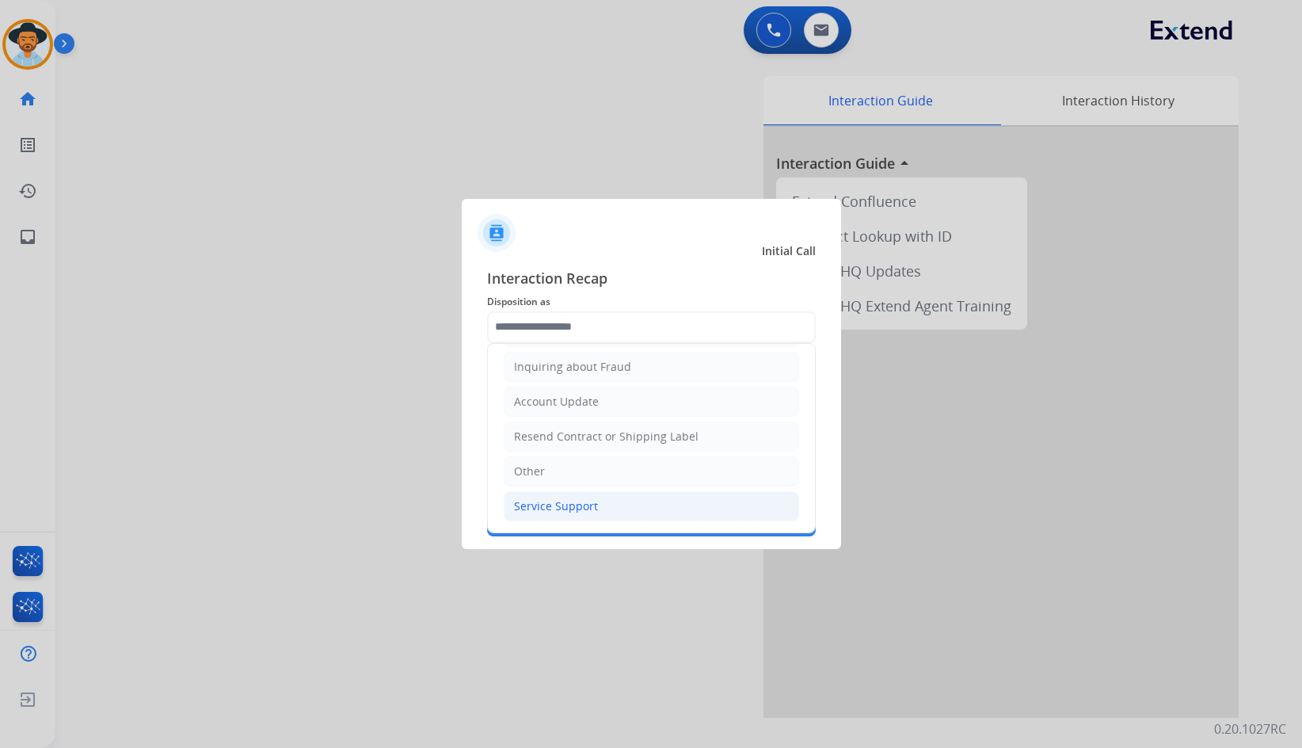
click at [606, 508] on li "Service Support" at bounding box center [651, 506] width 295 height 30
type input "**********"
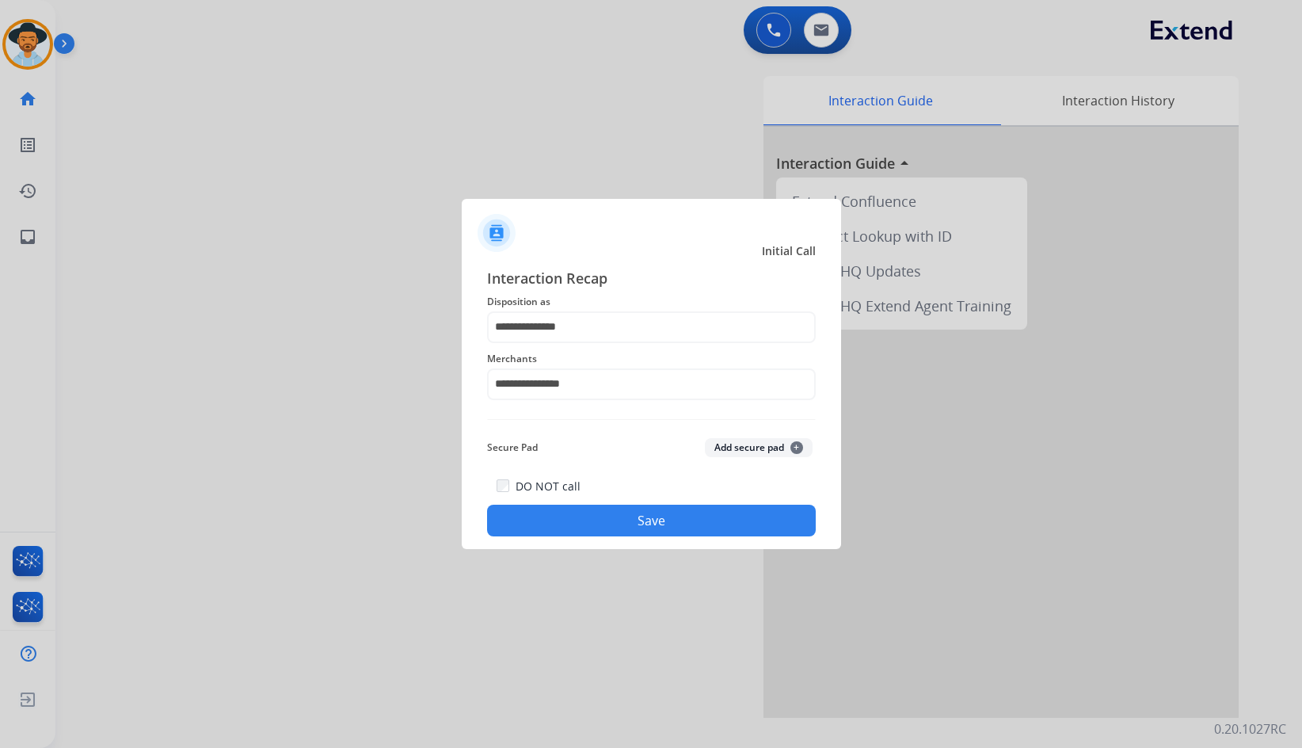
click at [616, 520] on button "Save" at bounding box center [651, 521] width 329 height 32
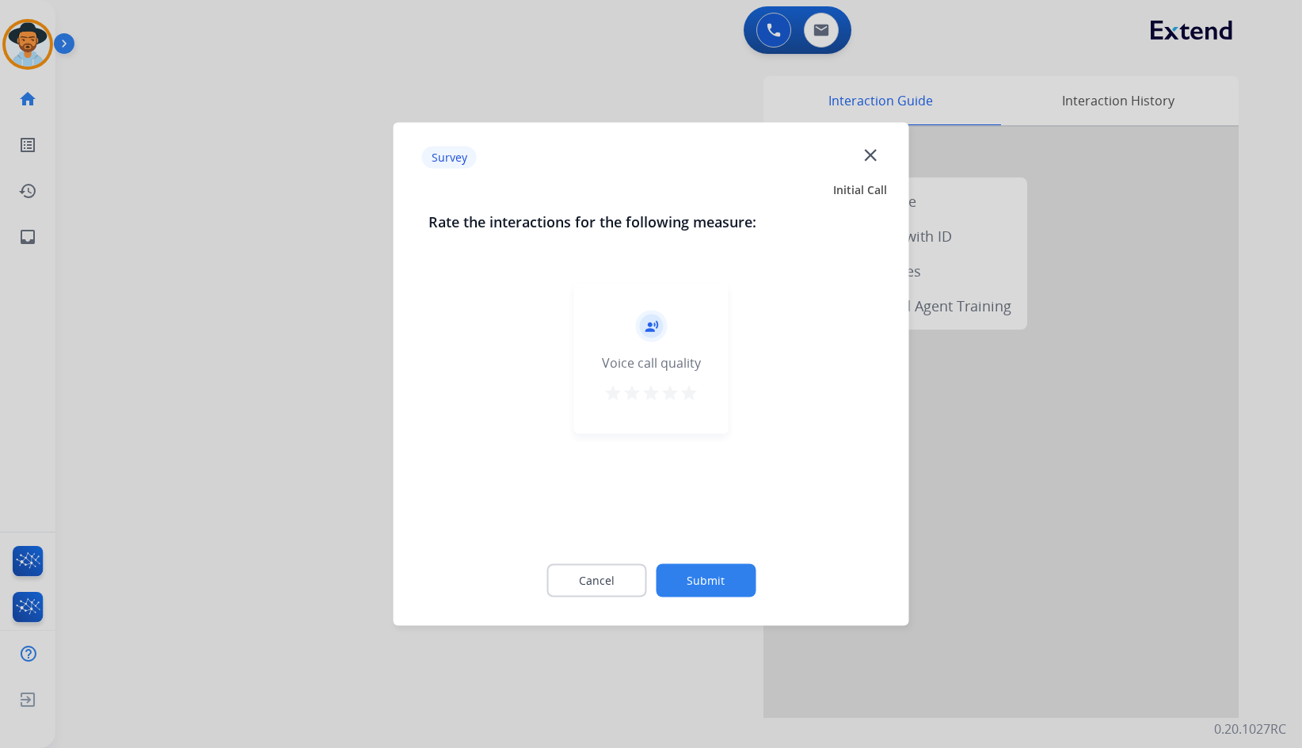
click at [728, 570] on button "Submit" at bounding box center [706, 580] width 100 height 33
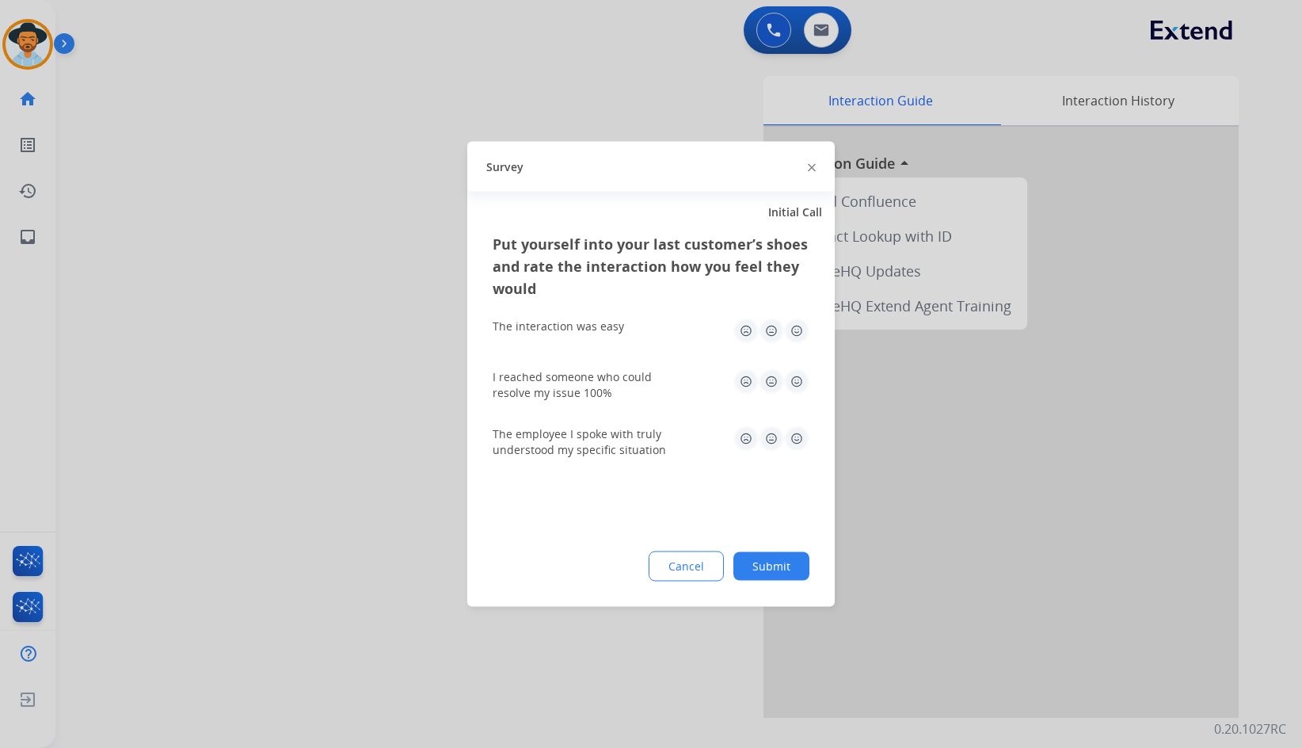
click at [791, 568] on button "Submit" at bounding box center [772, 566] width 76 height 29
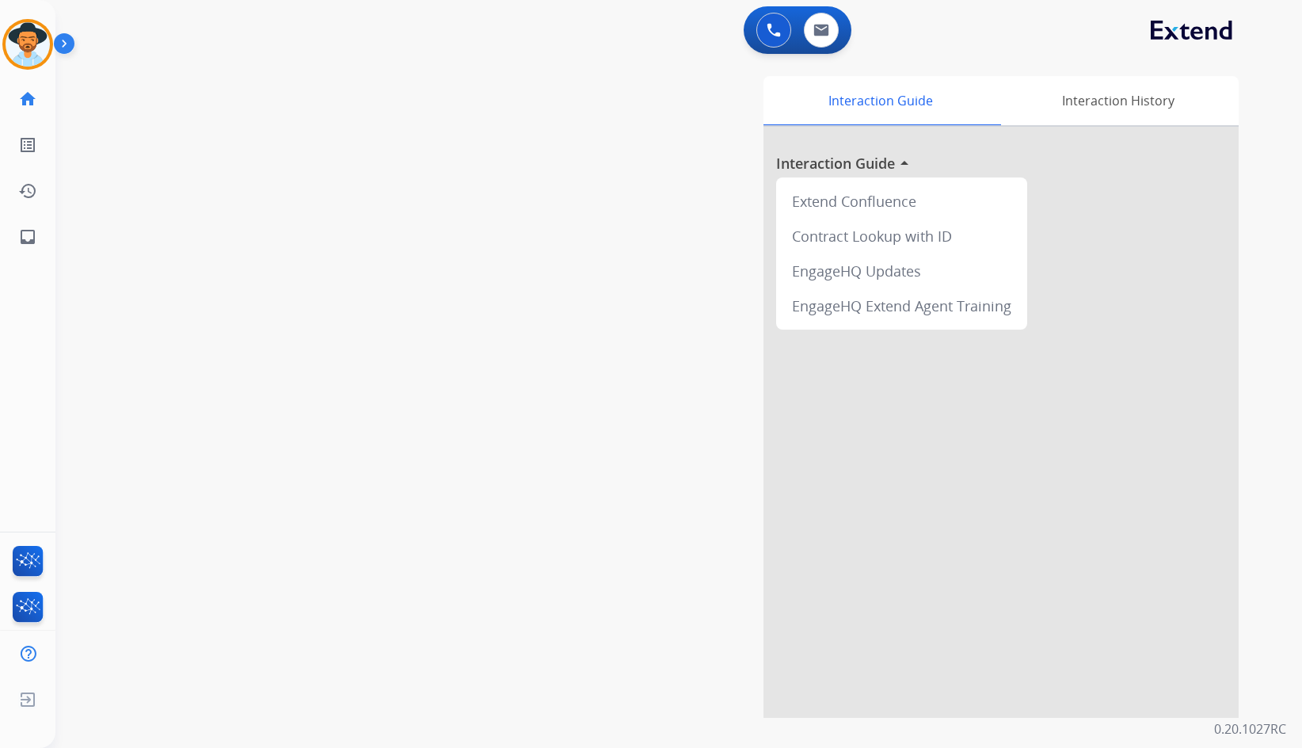
click at [190, 291] on div "swap_horiz Break voice bridge close_fullscreen Connect 3-Way Call merge_type Se…" at bounding box center [659, 387] width 1209 height 661
click at [260, 246] on div "swap_horiz Break voice bridge close_fullscreen Connect 3-Way Call merge_type Se…" at bounding box center [659, 387] width 1209 height 661
click at [312, 458] on div "swap_horiz Break voice bridge close_fullscreen Connect 3-Way Call merge_type Se…" at bounding box center [659, 387] width 1209 height 661
click at [26, 230] on mat-icon "inbox" at bounding box center [27, 236] width 19 height 19
select select "**********"
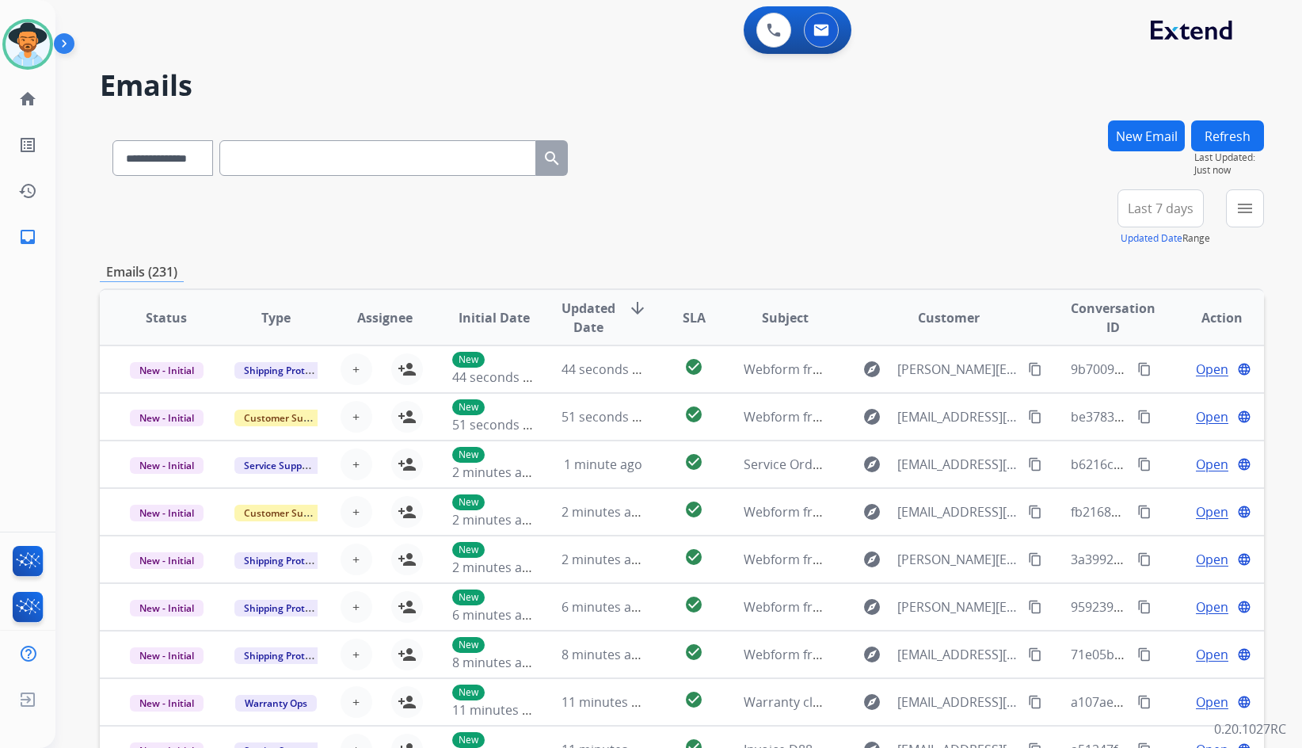
click at [1222, 203] on div "**********" at bounding box center [1184, 217] width 159 height 57
click at [1241, 208] on mat-icon "menu" at bounding box center [1245, 208] width 19 height 19
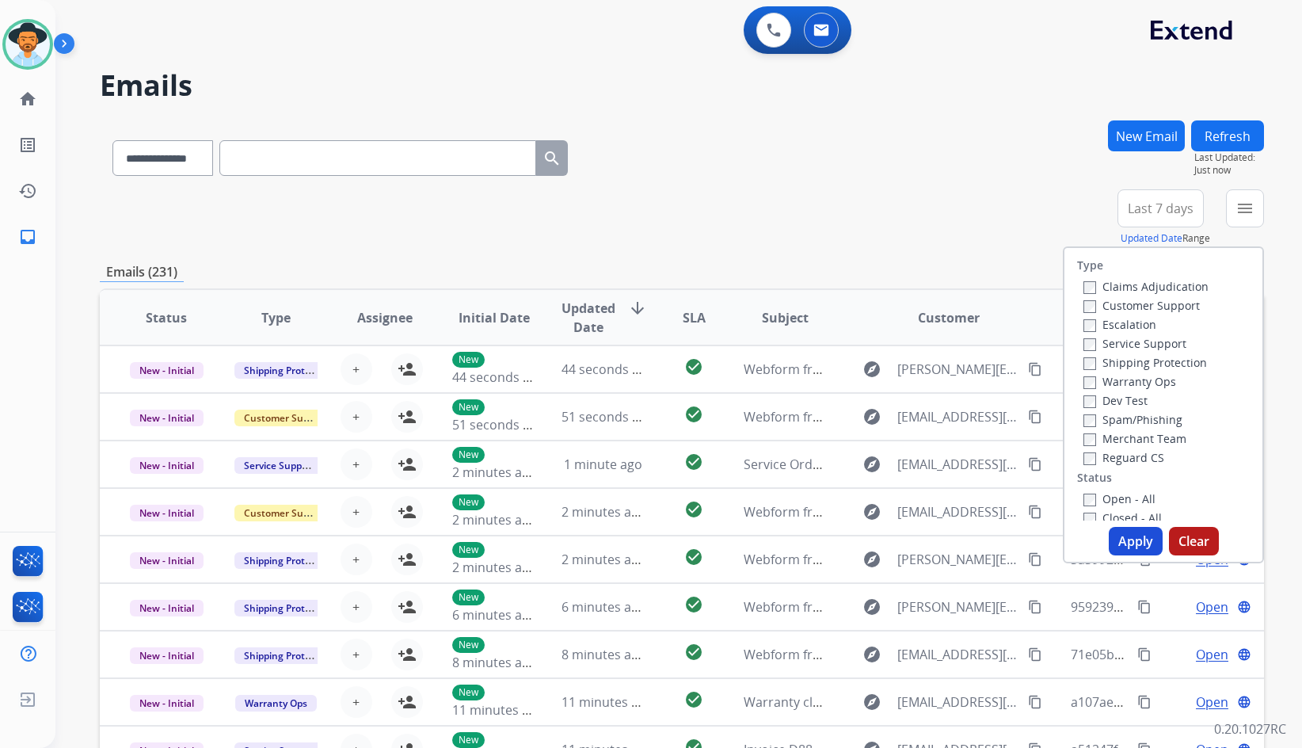
click at [1156, 311] on label "Customer Support" at bounding box center [1142, 305] width 116 height 15
click at [1134, 365] on label "Shipping Protection" at bounding box center [1146, 362] width 124 height 15
click at [1124, 456] on label "Reguard CS" at bounding box center [1124, 457] width 81 height 15
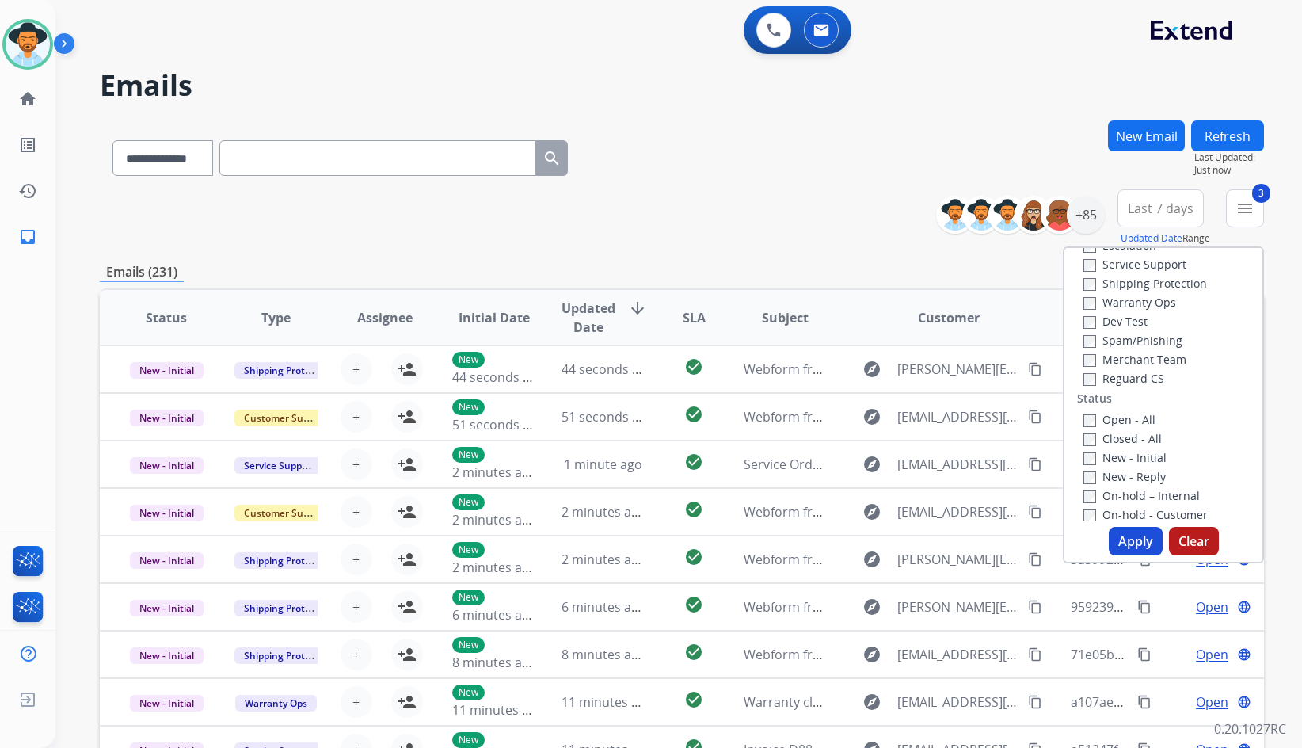
click at [1138, 421] on label "Open - All" at bounding box center [1120, 419] width 72 height 15
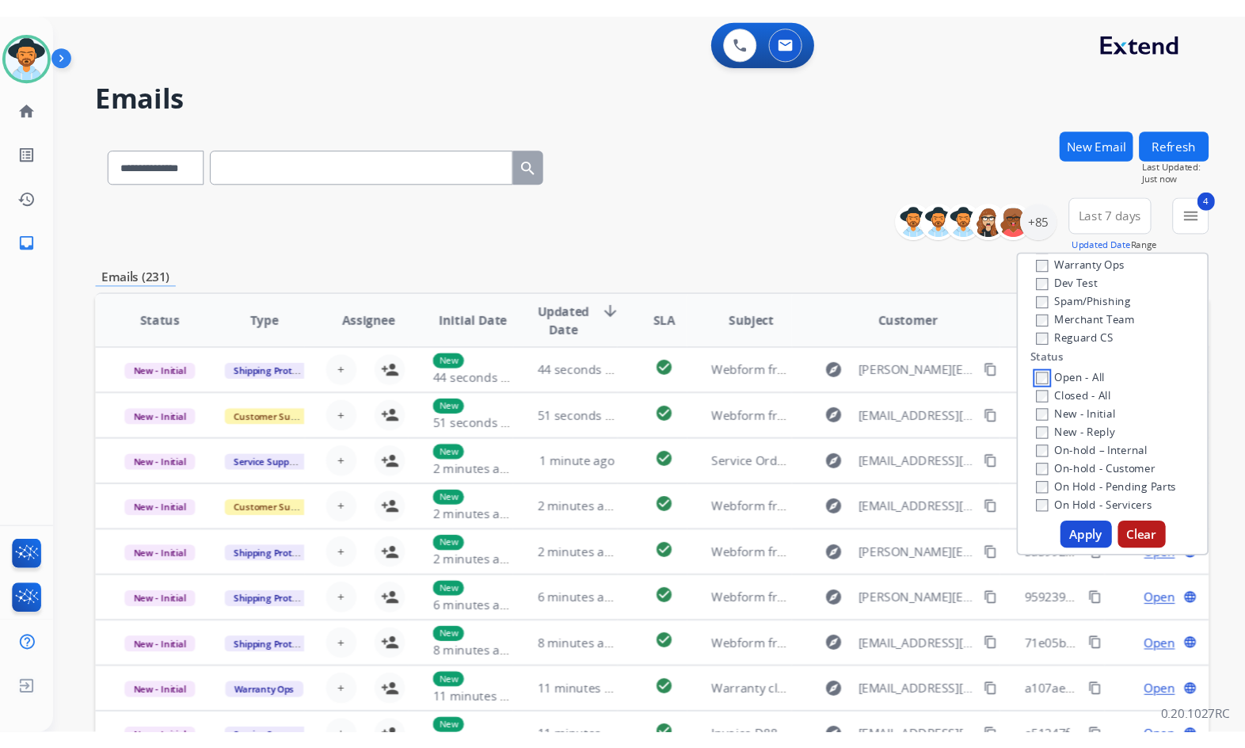
scroll to position [158, 0]
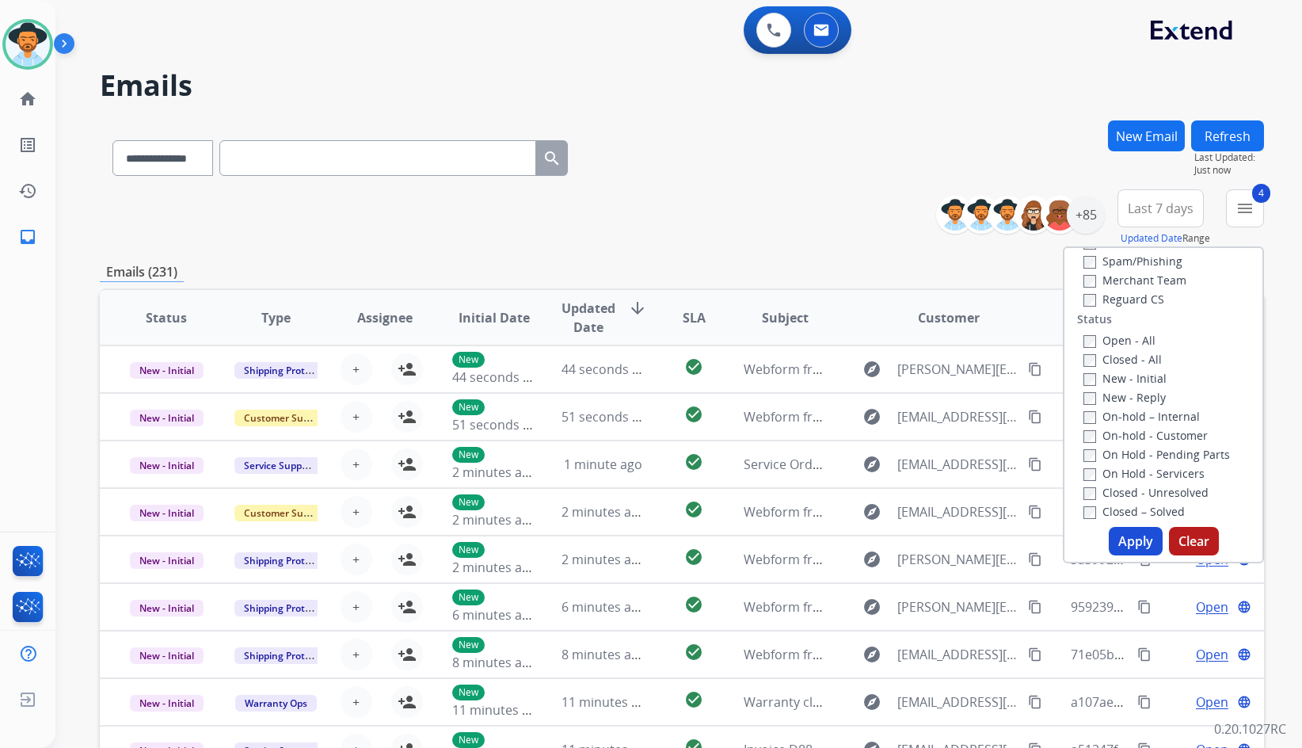
click at [1146, 478] on label "On Hold - Servicers" at bounding box center [1144, 473] width 121 height 15
click at [1150, 452] on label "On Hold - Pending Parts" at bounding box center [1157, 454] width 147 height 15
drag, startPoint x: 1150, startPoint y: 440, endPoint x: 1150, endPoint y: 423, distance: 16.6
click at [1150, 439] on label "On-hold - Customer" at bounding box center [1146, 435] width 124 height 15
click at [1150, 414] on label "On-hold – Internal" at bounding box center [1142, 416] width 116 height 15
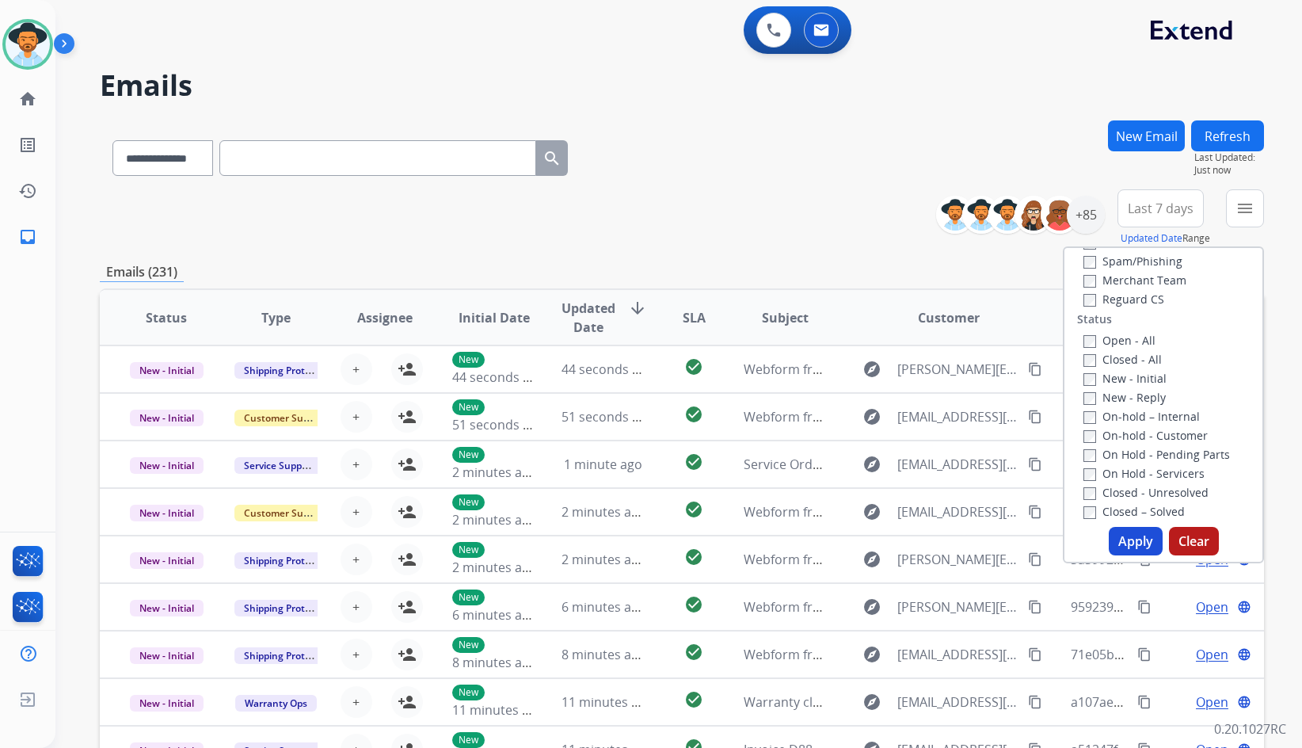
click at [1137, 392] on label "New - Reply" at bounding box center [1125, 397] width 82 height 15
click at [1134, 378] on label "New - Initial" at bounding box center [1125, 378] width 83 height 15
click at [1138, 542] on button "Apply" at bounding box center [1136, 541] width 54 height 29
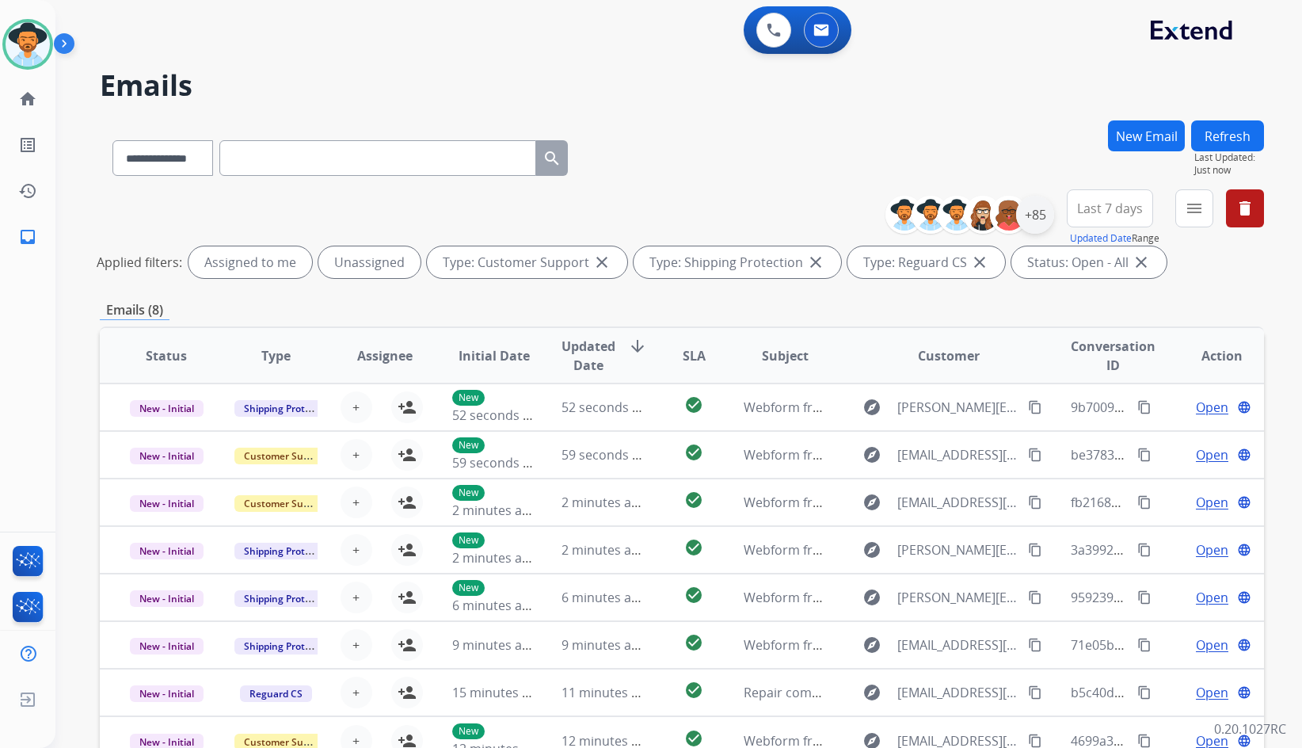
click at [1038, 220] on div "+85" at bounding box center [1035, 215] width 38 height 38
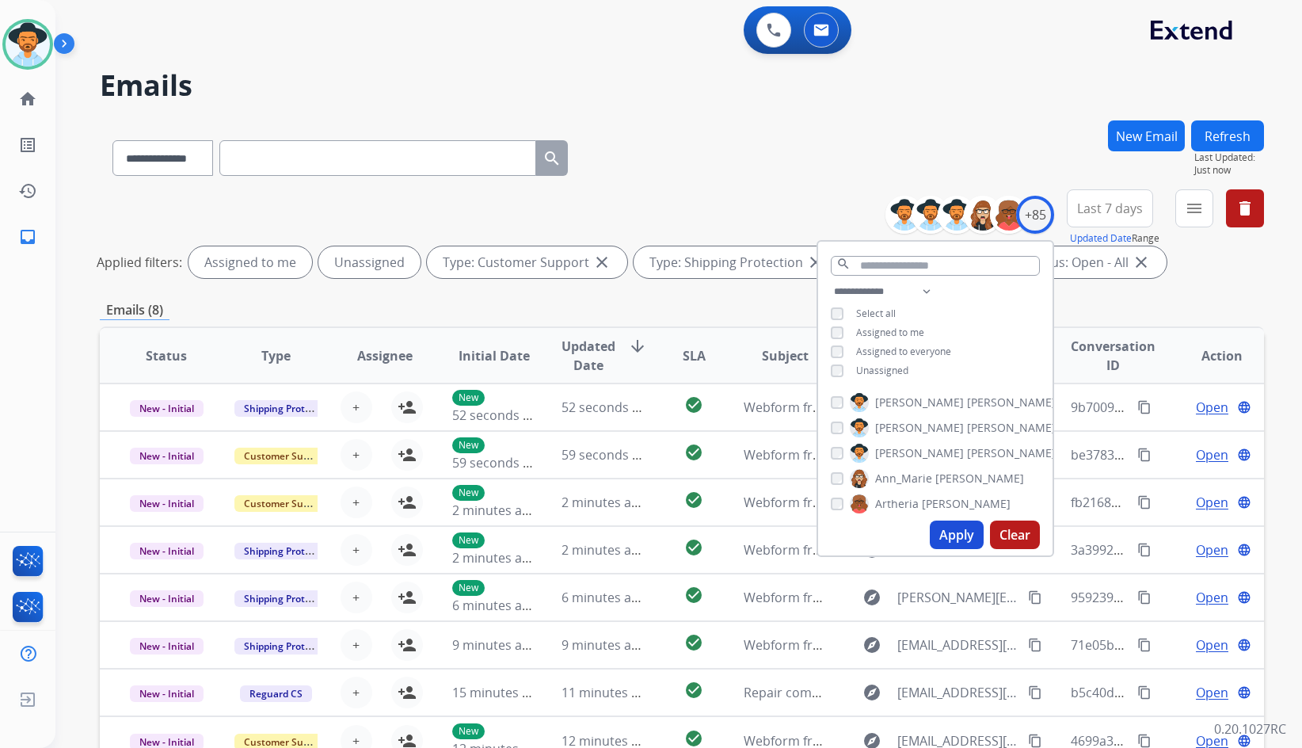
click at [871, 361] on div "**********" at bounding box center [935, 332] width 234 height 101
click at [871, 368] on span "Unassigned" at bounding box center [882, 370] width 52 height 13
click at [906, 449] on span "[PERSON_NAME]" at bounding box center [919, 453] width 89 height 16
click at [939, 536] on button "Apply" at bounding box center [957, 534] width 54 height 29
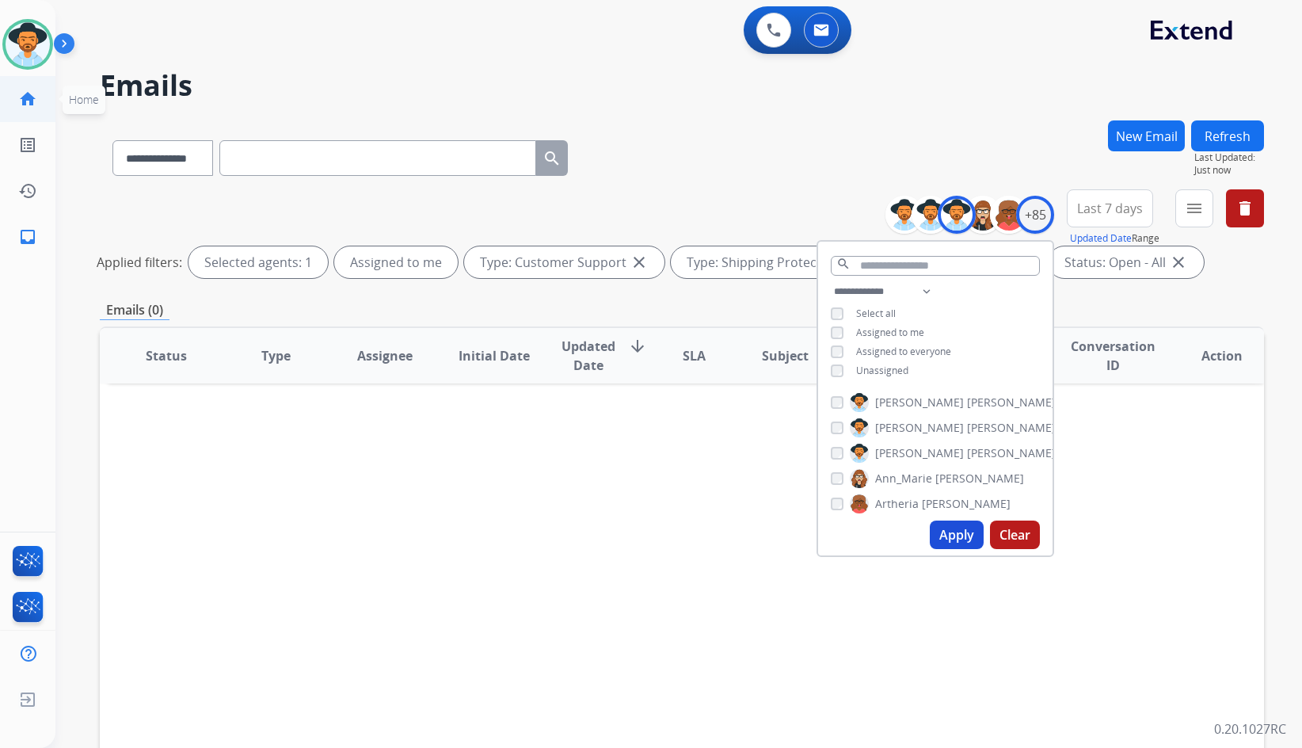
click at [32, 98] on mat-icon "home" at bounding box center [27, 99] width 19 height 19
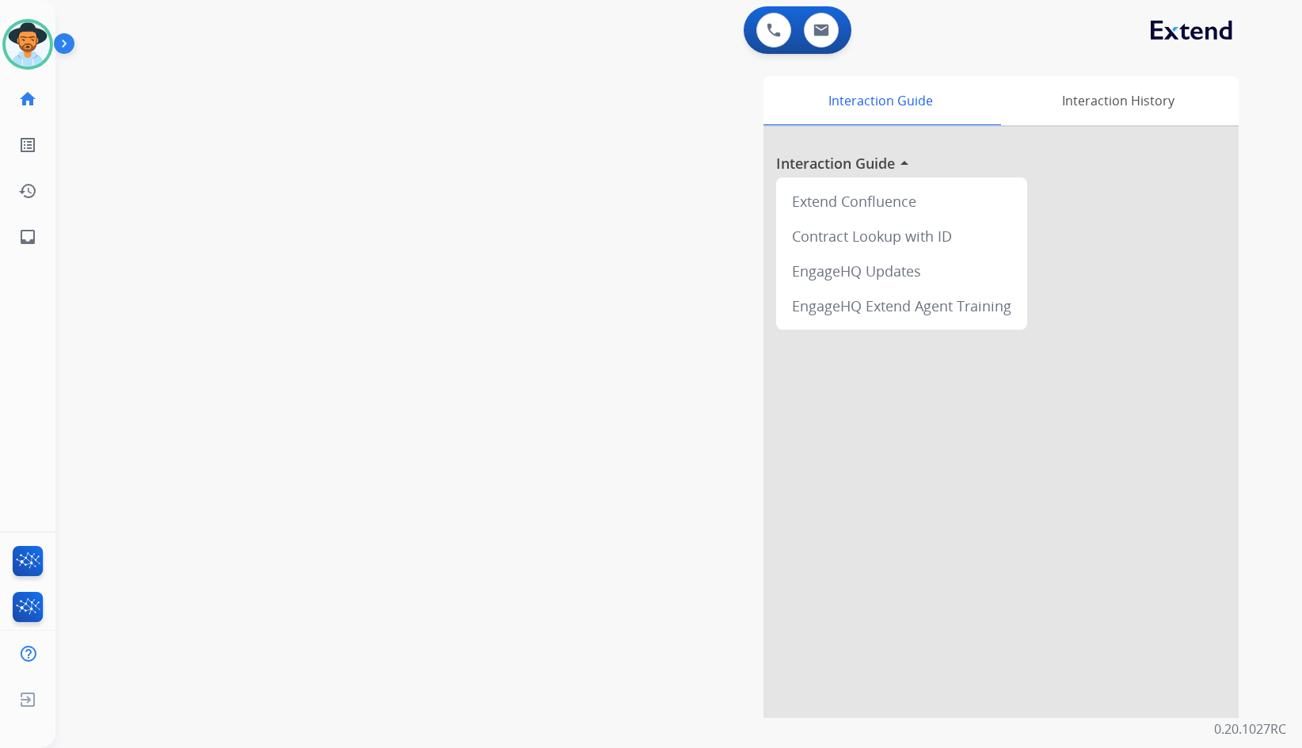
click at [494, 299] on div "swap_horiz Break voice bridge close_fullscreen Connect 3-Way Call merge_type Se…" at bounding box center [659, 387] width 1209 height 661
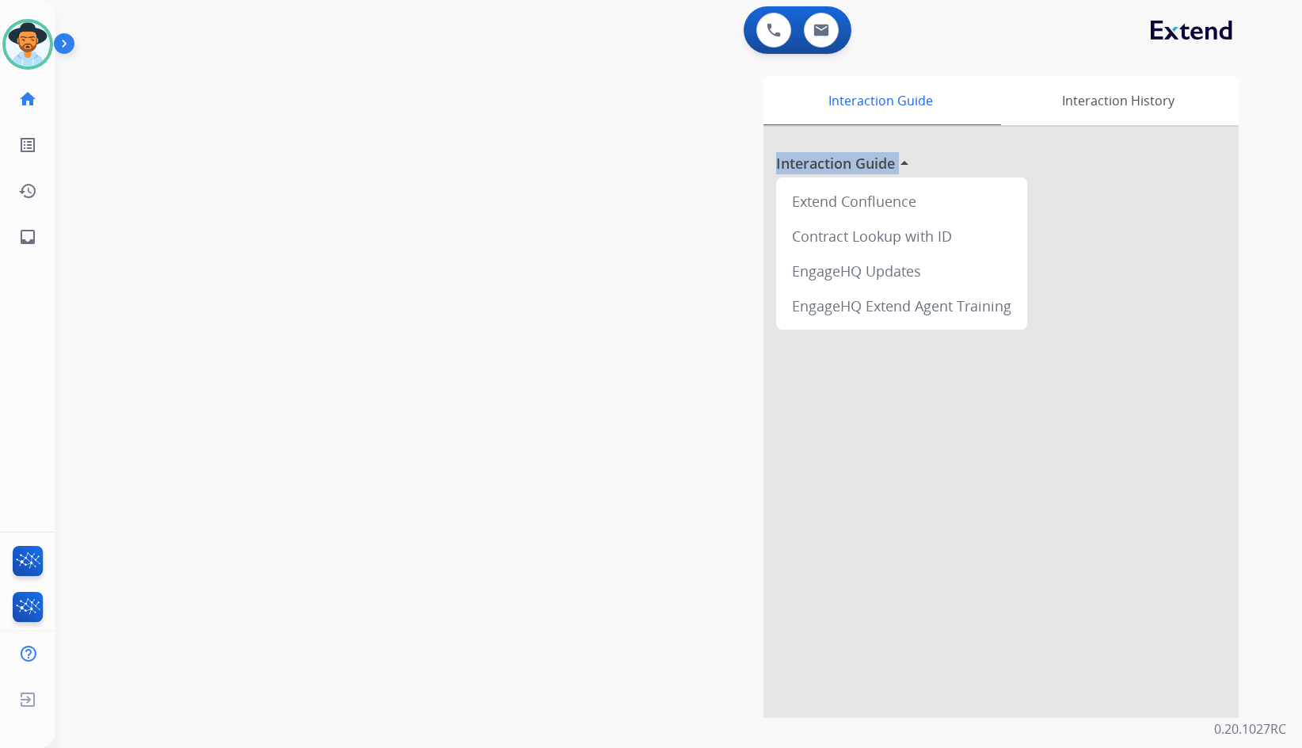
click at [494, 299] on div "swap_horiz Break voice bridge close_fullscreen Connect 3-Way Call merge_type Se…" at bounding box center [659, 387] width 1209 height 661
click at [12, 44] on img at bounding box center [28, 44] width 44 height 44
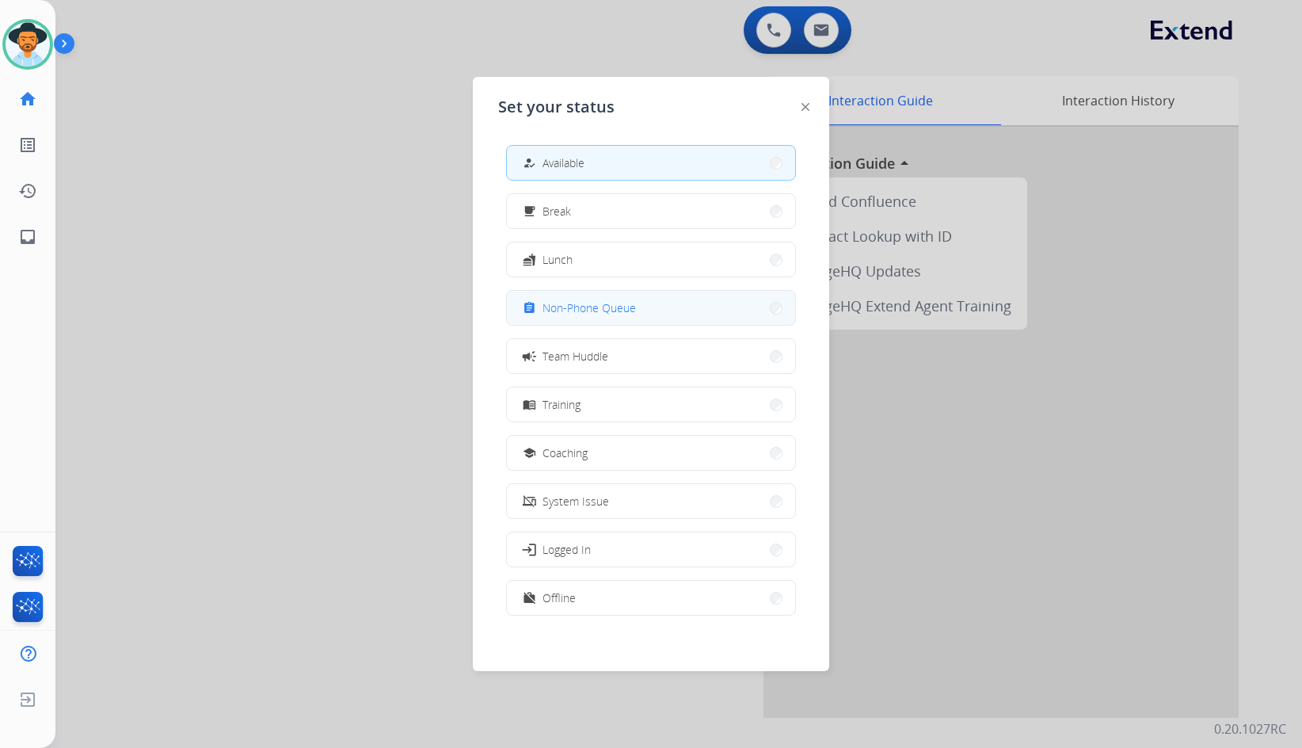
click at [550, 307] on span "Non-Phone Queue" at bounding box center [589, 307] width 93 height 17
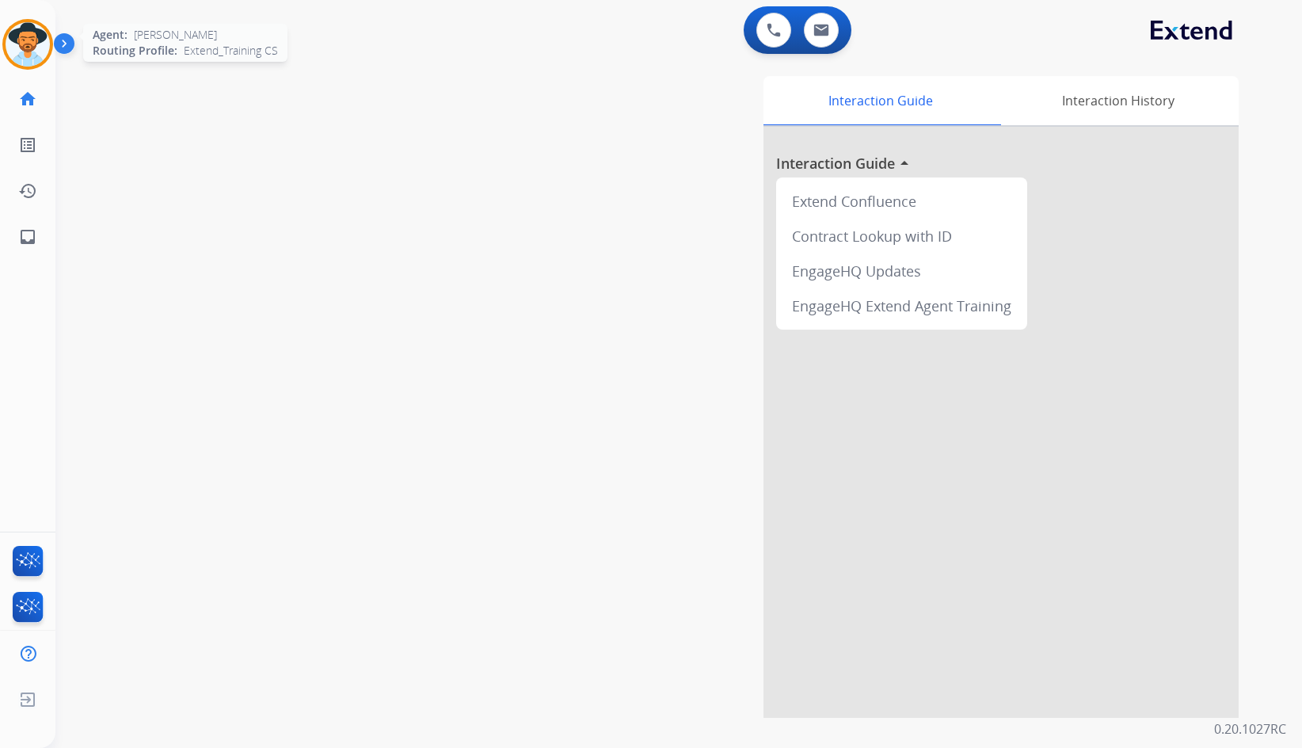
click at [35, 46] on img at bounding box center [28, 44] width 44 height 44
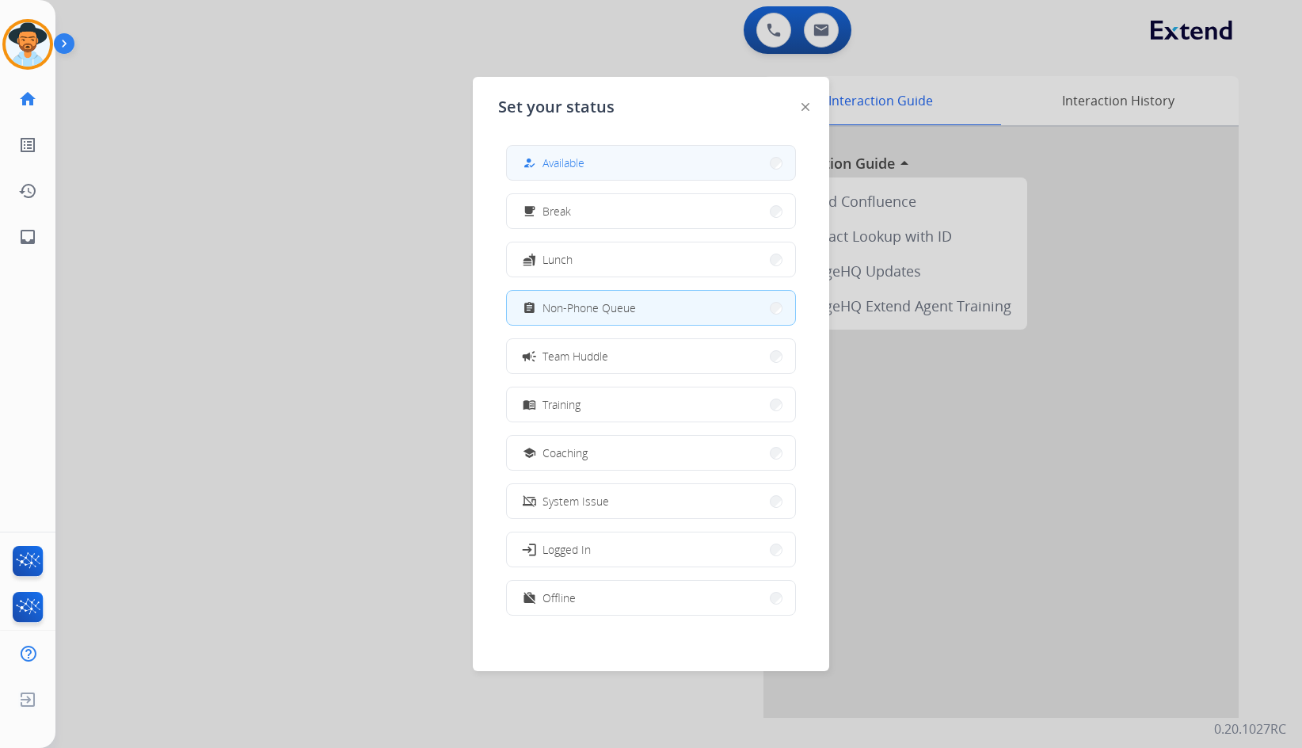
click at [617, 173] on button "how_to_reg Available" at bounding box center [651, 163] width 288 height 34
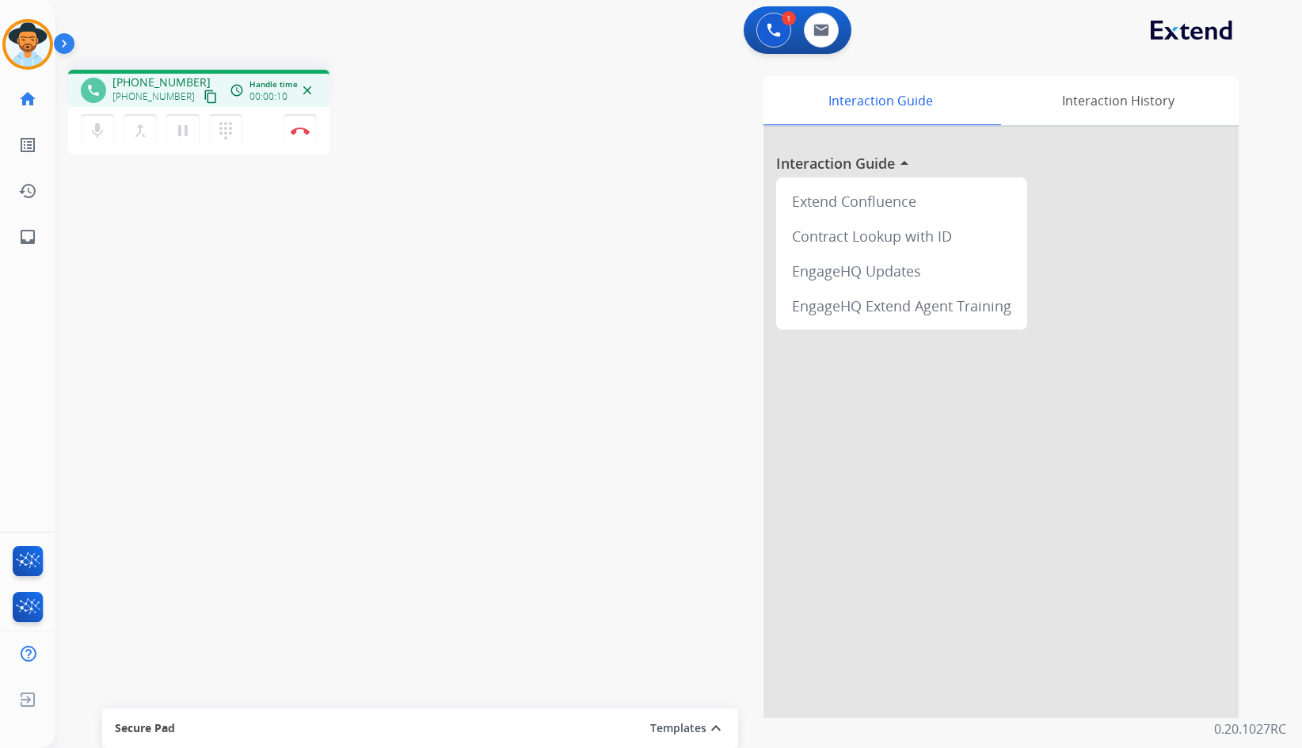
drag, startPoint x: 204, startPoint y: 95, endPoint x: 195, endPoint y: 95, distance: 9.5
click at [202, 95] on div "phone [PHONE_NUMBER] [PHONE_NUMBER] content_copy access_time Call metrics Queue…" at bounding box center [199, 90] width 236 height 14
drag, startPoint x: 197, startPoint y: 99, endPoint x: 10, endPoint y: 103, distance: 187.8
click at [204, 99] on mat-icon "content_copy" at bounding box center [211, 97] width 14 height 14
click at [292, 128] on img at bounding box center [300, 131] width 19 height 8
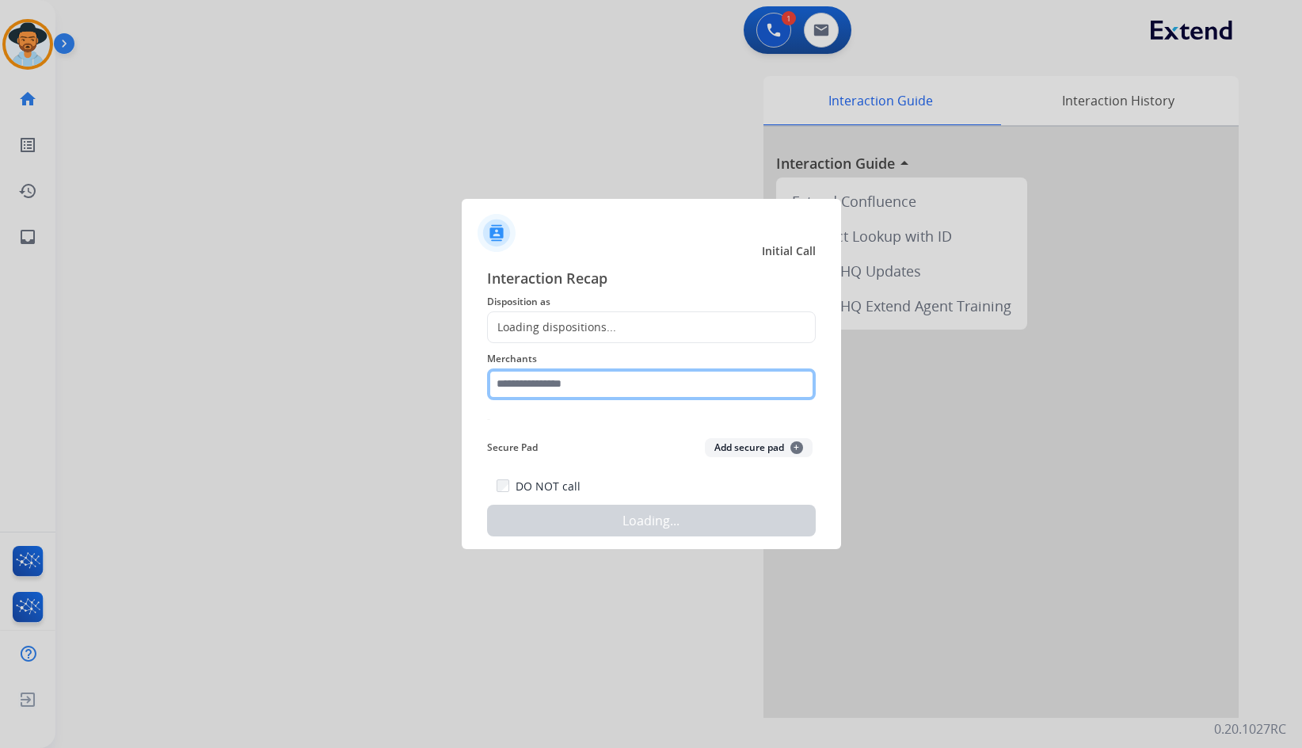
click at [639, 372] on input "text" at bounding box center [651, 384] width 329 height 32
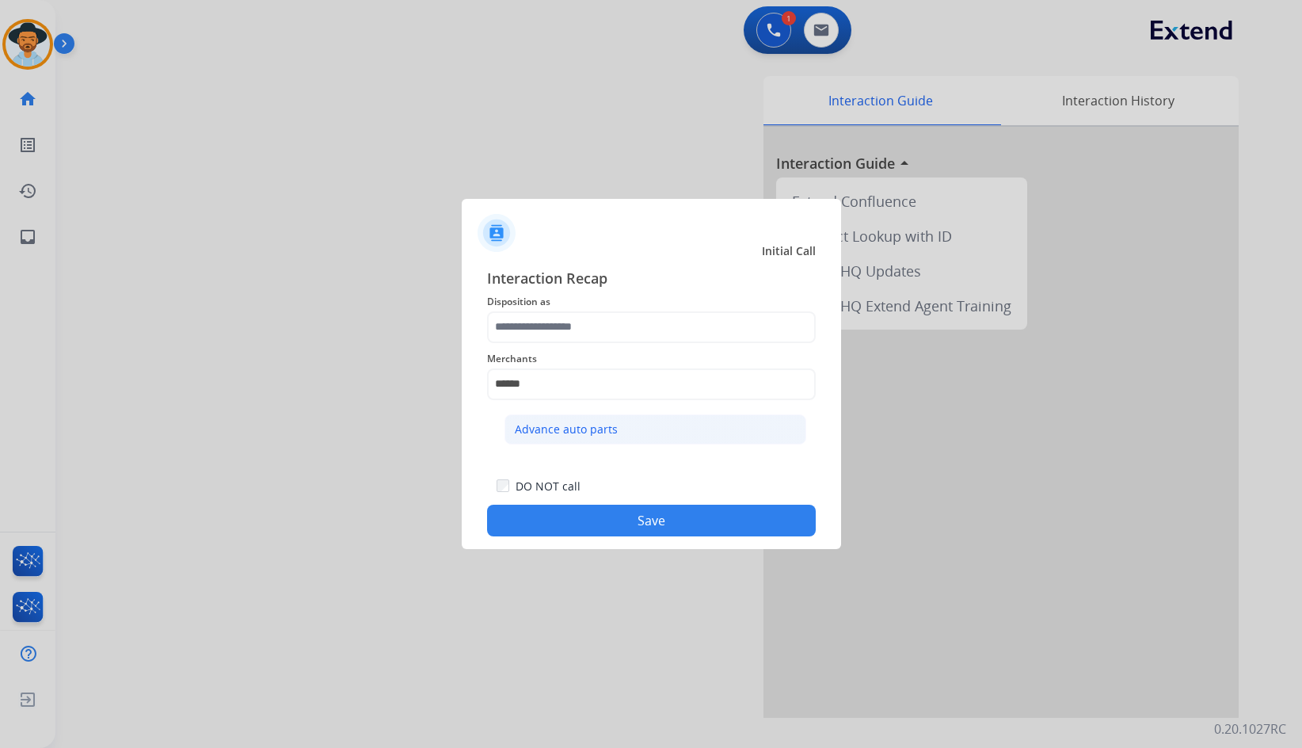
click at [627, 439] on li "Advance auto parts" at bounding box center [656, 429] width 302 height 30
type input "**********"
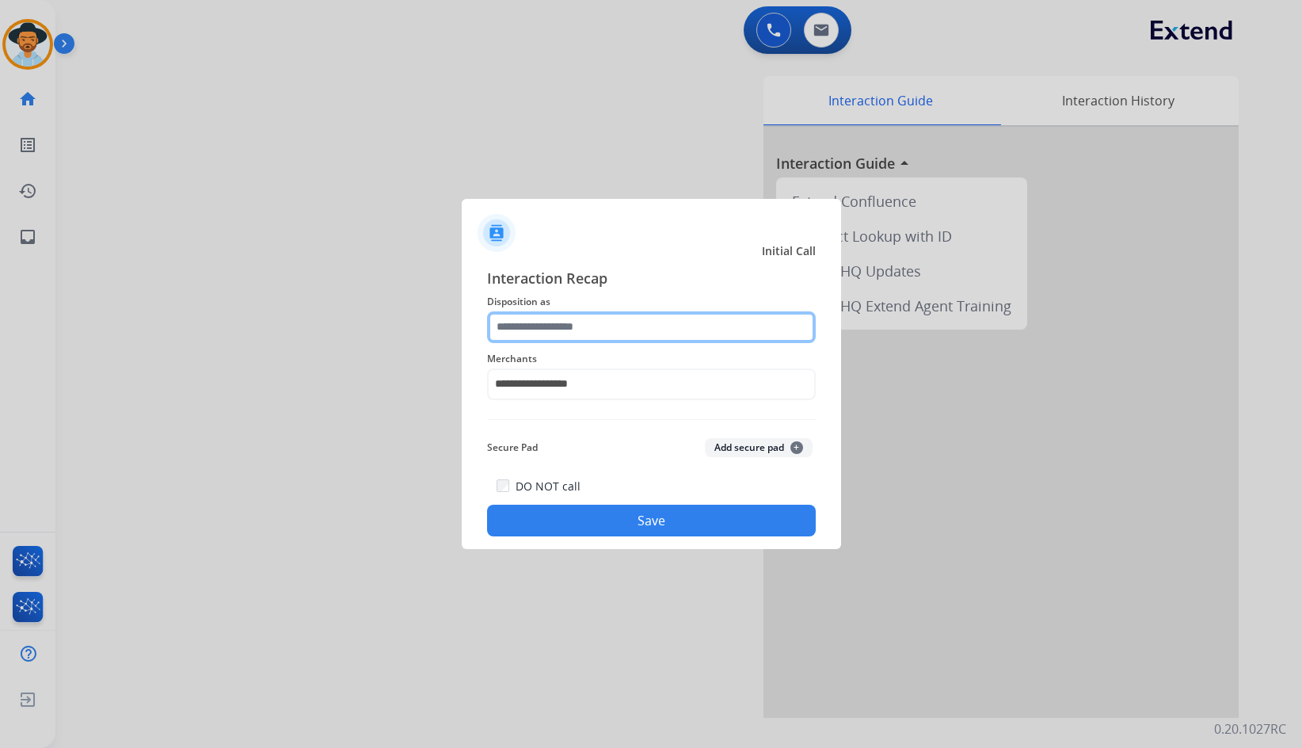
click at [612, 330] on input "text" at bounding box center [651, 327] width 329 height 32
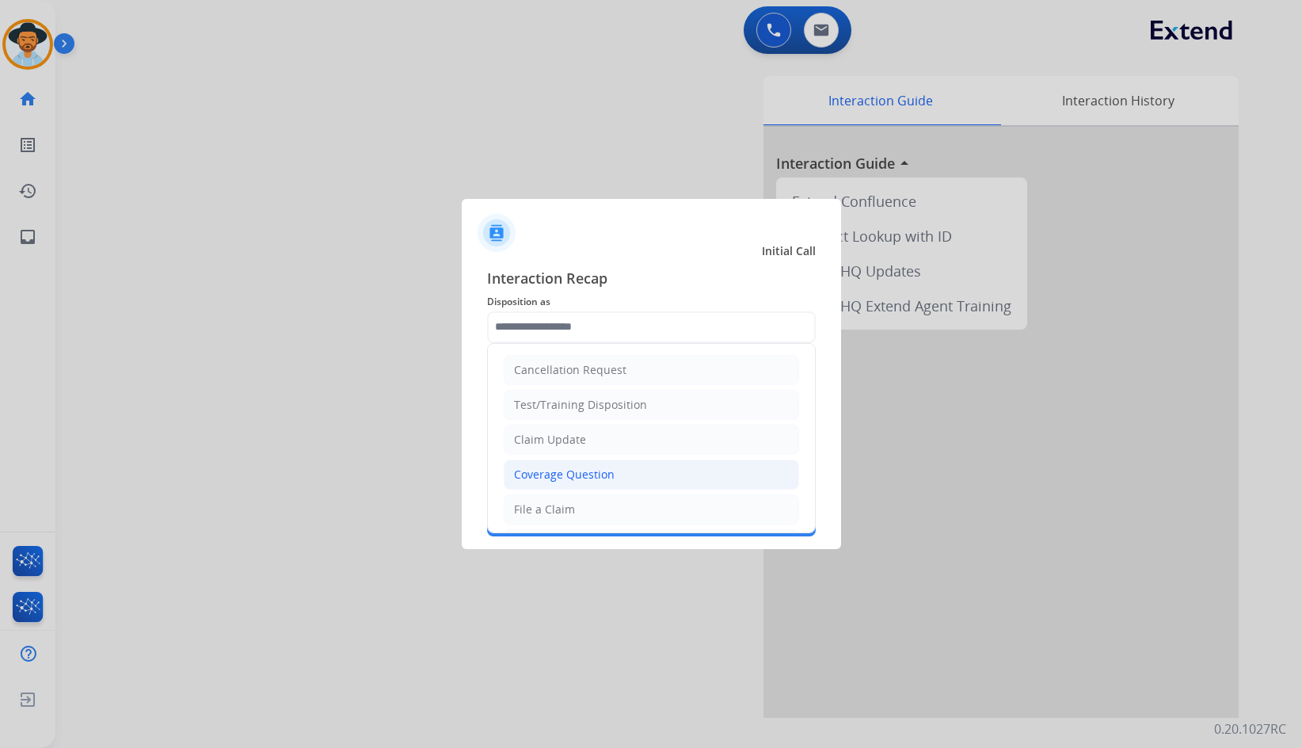
click at [586, 464] on li "Coverage Question" at bounding box center [651, 474] width 295 height 30
type input "**********"
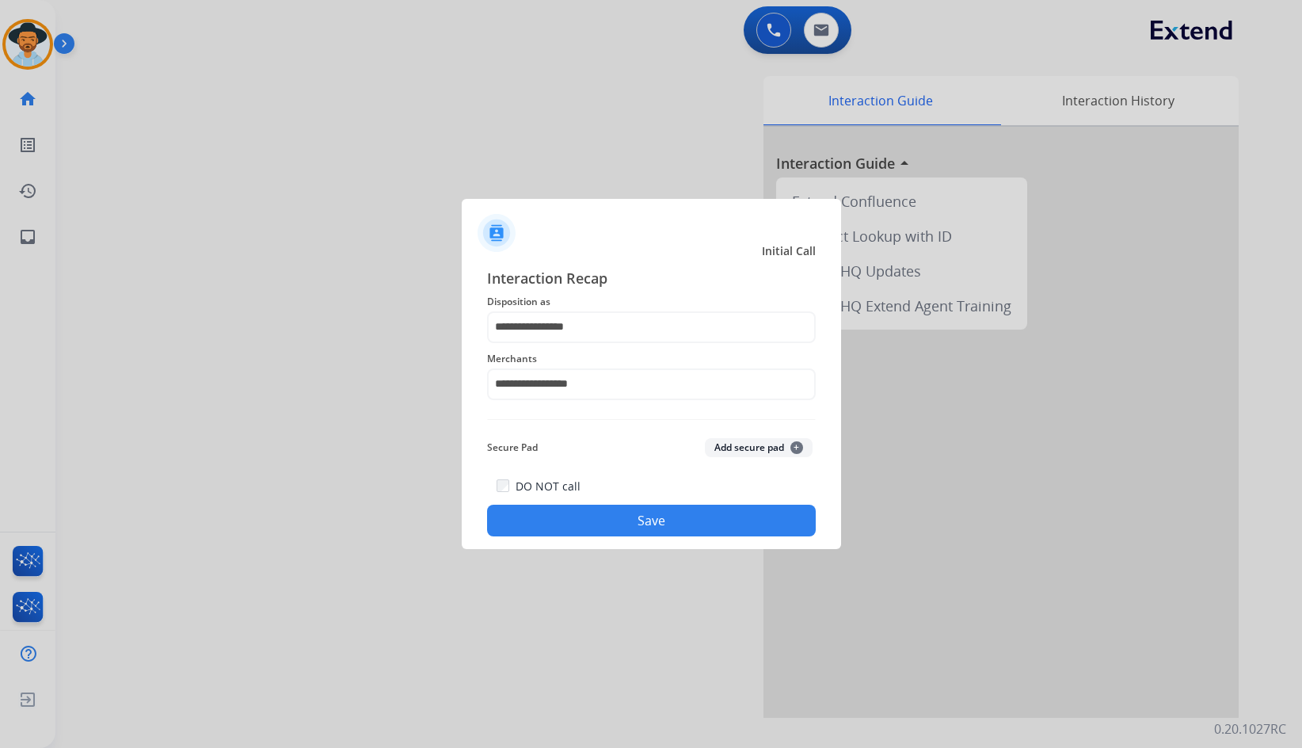
click at [623, 518] on button "Save" at bounding box center [651, 521] width 329 height 32
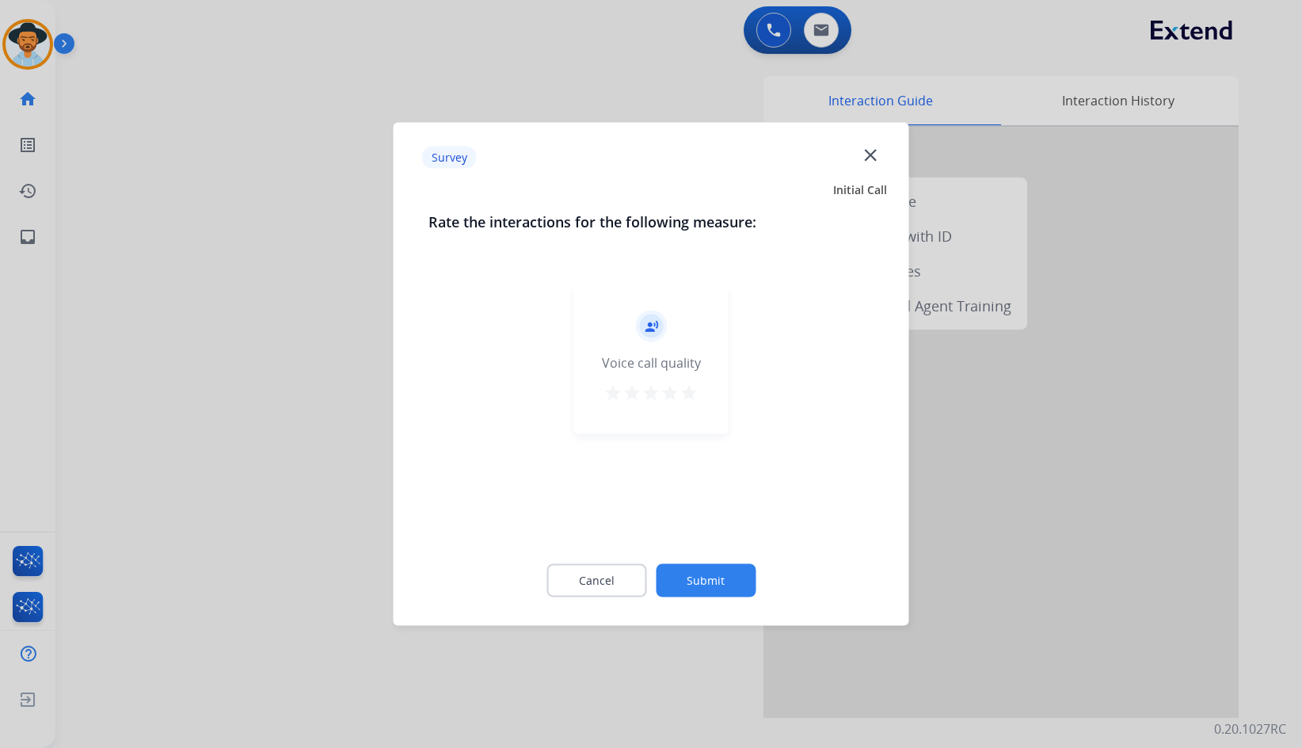
drag, startPoint x: 711, startPoint y: 603, endPoint x: 717, endPoint y: 580, distance: 23.6
click at [711, 598] on div "Cancel Submit" at bounding box center [652, 580] width 446 height 71
click at [717, 580] on button "Submit" at bounding box center [706, 580] width 100 height 33
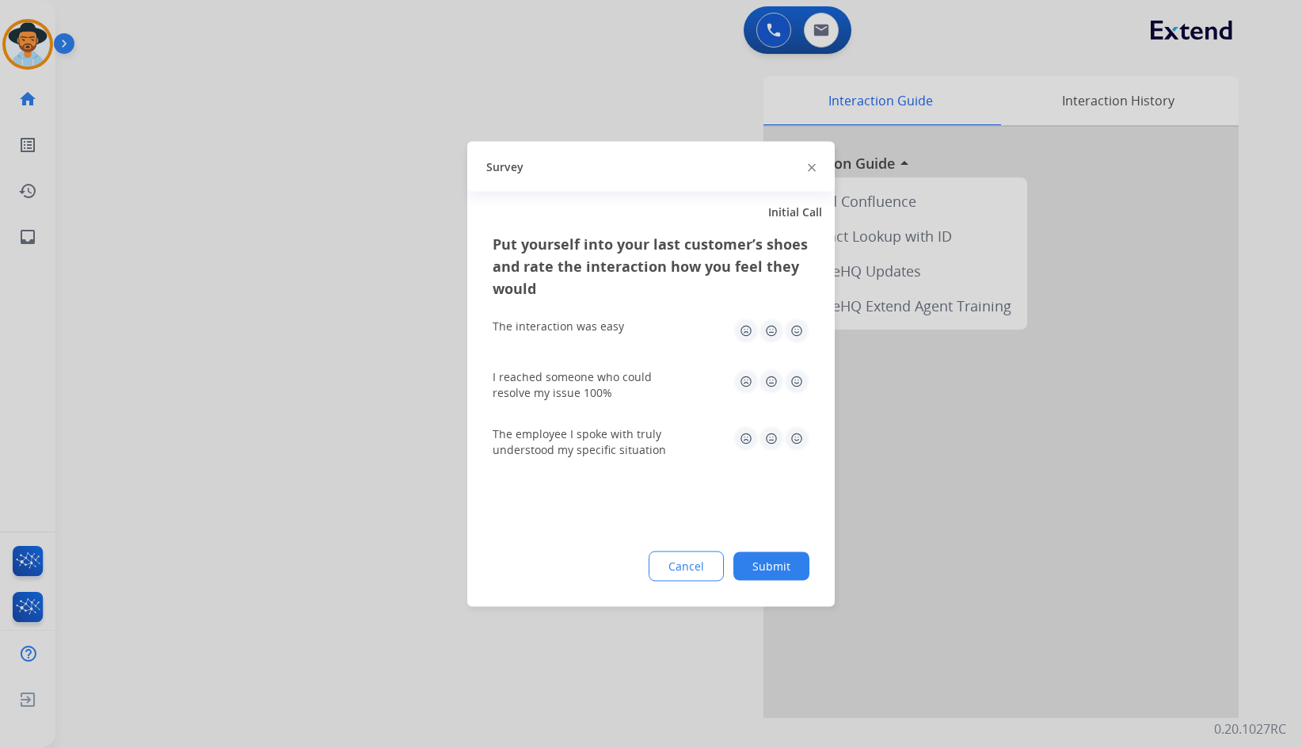
click at [767, 569] on button "Submit" at bounding box center [772, 566] width 76 height 29
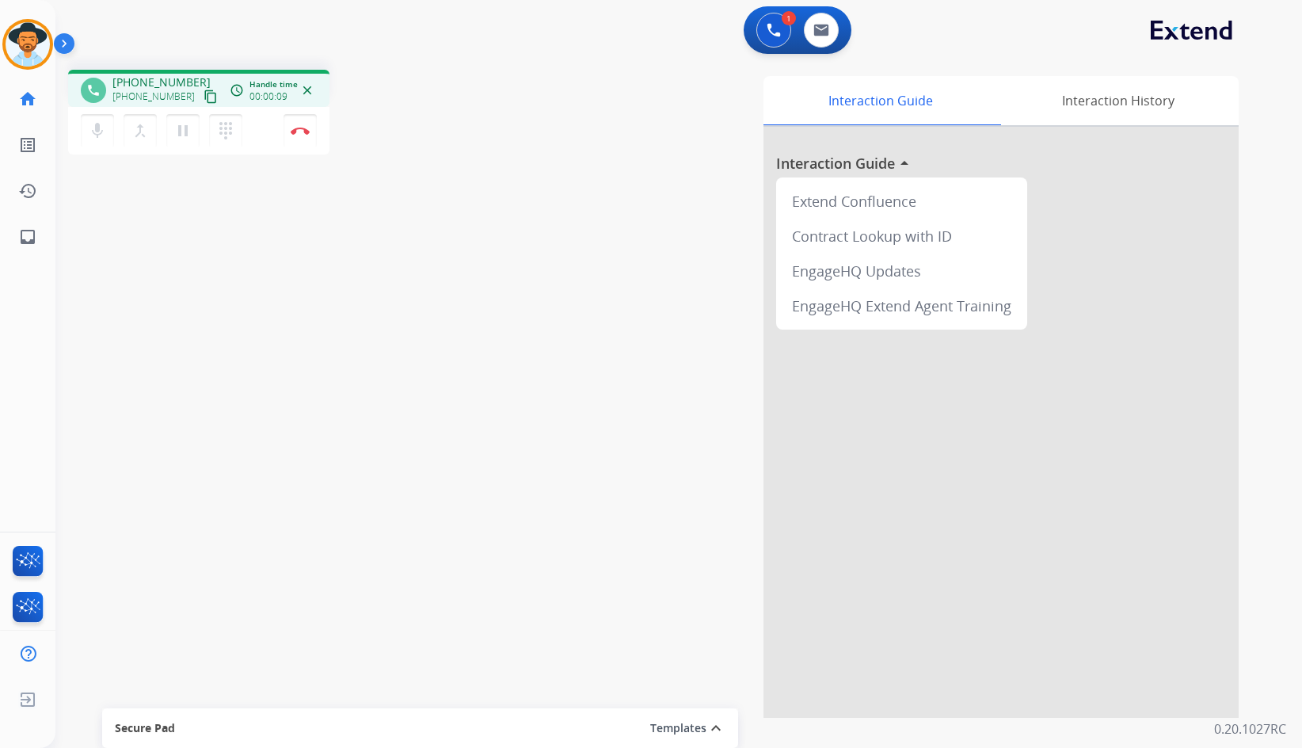
click at [204, 96] on mat-icon "content_copy" at bounding box center [211, 97] width 14 height 14
click at [187, 132] on mat-icon "pause" at bounding box center [182, 130] width 19 height 19
click at [188, 133] on mat-icon "play_arrow" at bounding box center [182, 130] width 19 height 19
click at [484, 327] on div "phone [PHONE_NUMBER] [PHONE_NUMBER] content_copy access_time Call metrics Queue…" at bounding box center [659, 387] width 1209 height 661
click at [229, 312] on div "phone [PHONE_NUMBER] [PHONE_NUMBER] content_copy access_time Call metrics Queue…" at bounding box center [659, 387] width 1209 height 661
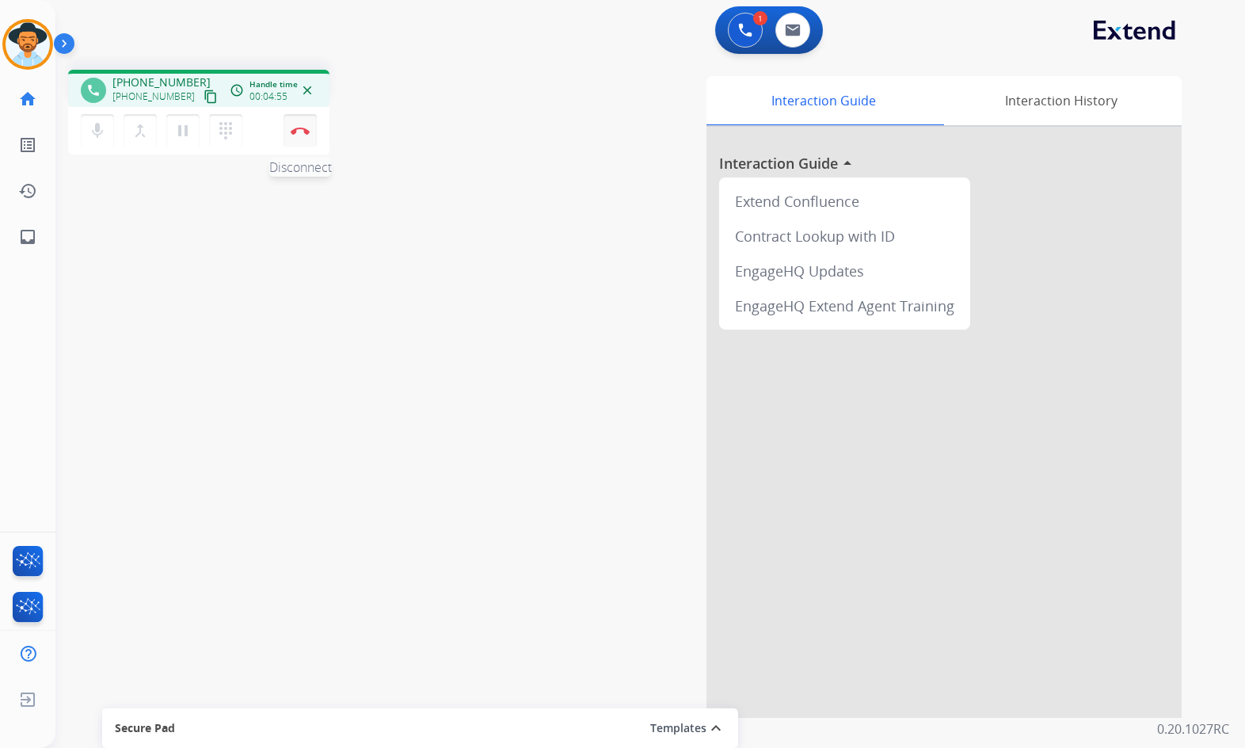
click at [290, 127] on button "Disconnect" at bounding box center [300, 130] width 33 height 33
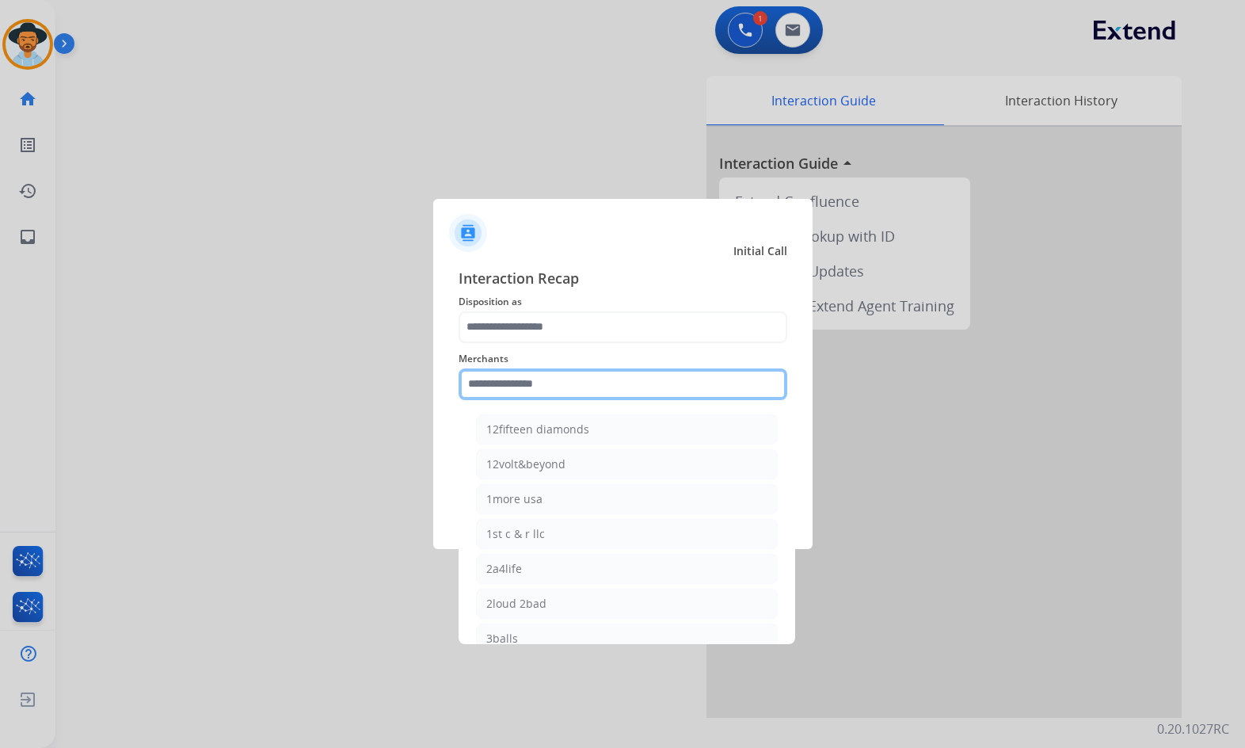
click at [498, 373] on input "text" at bounding box center [623, 384] width 329 height 32
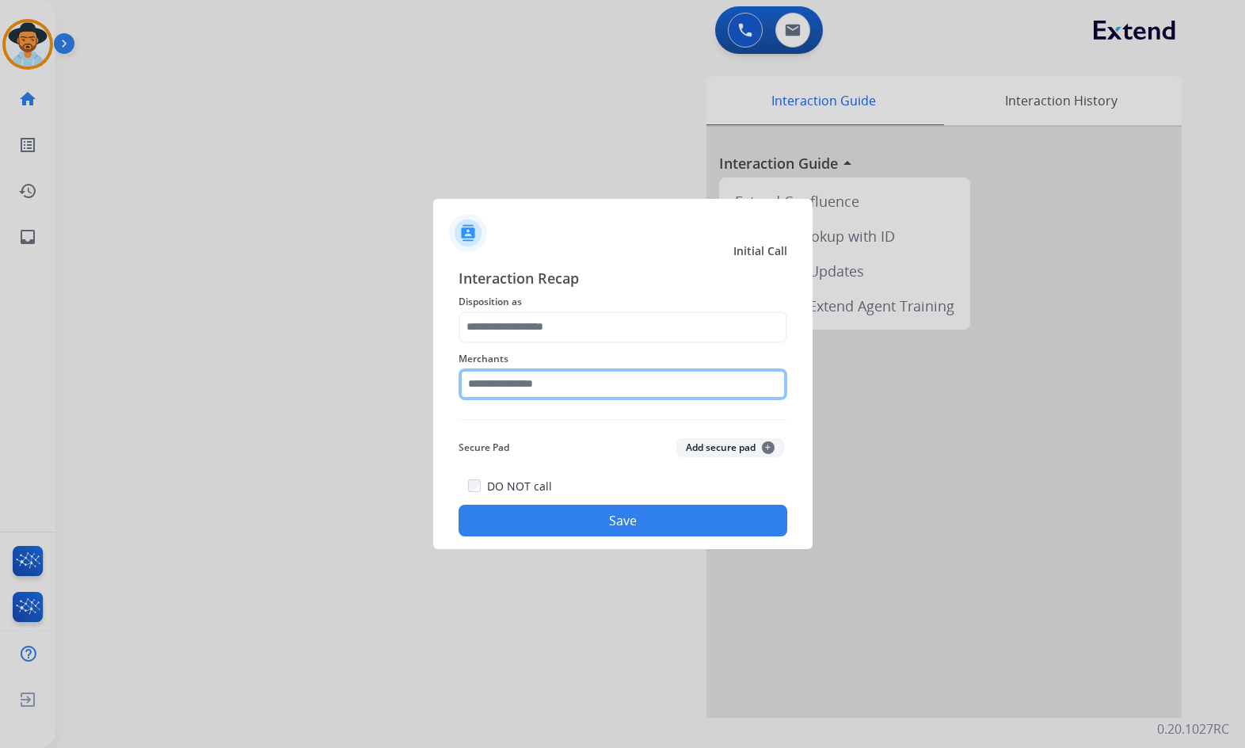
click at [607, 387] on input "text" at bounding box center [623, 384] width 329 height 32
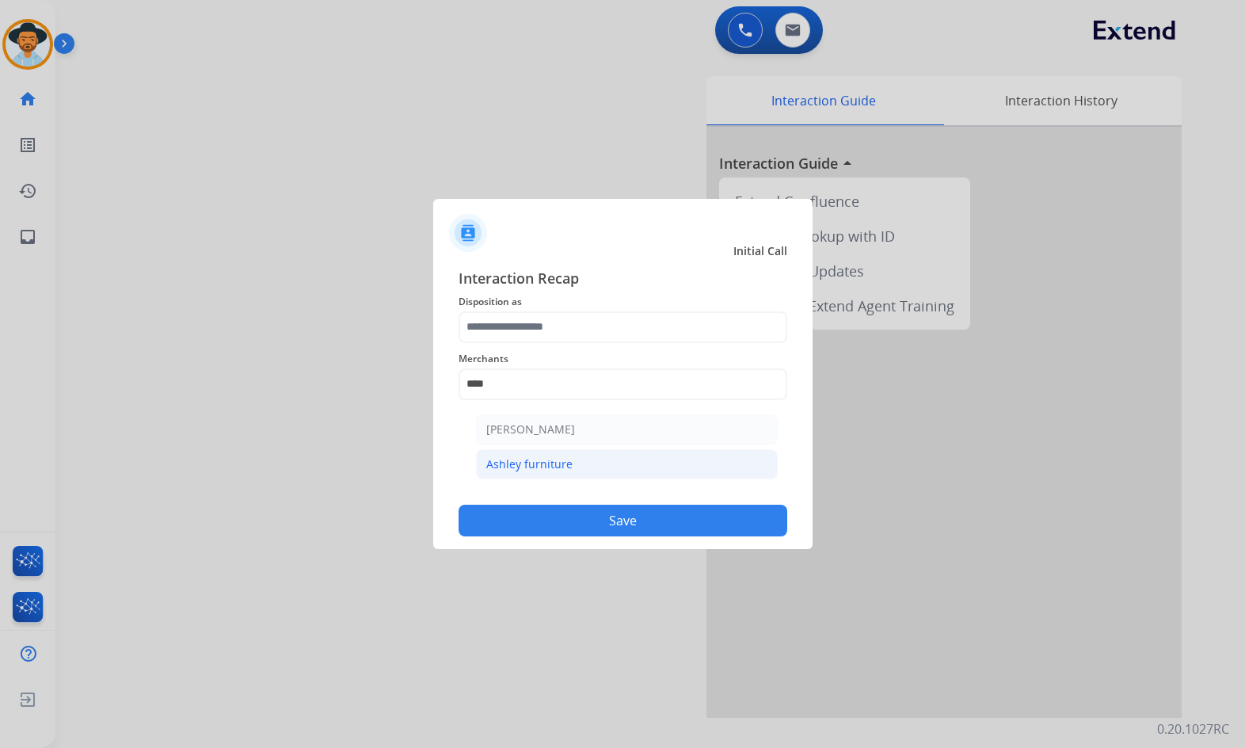
click at [577, 469] on li "Ashley furniture" at bounding box center [627, 464] width 302 height 30
type input "**********"
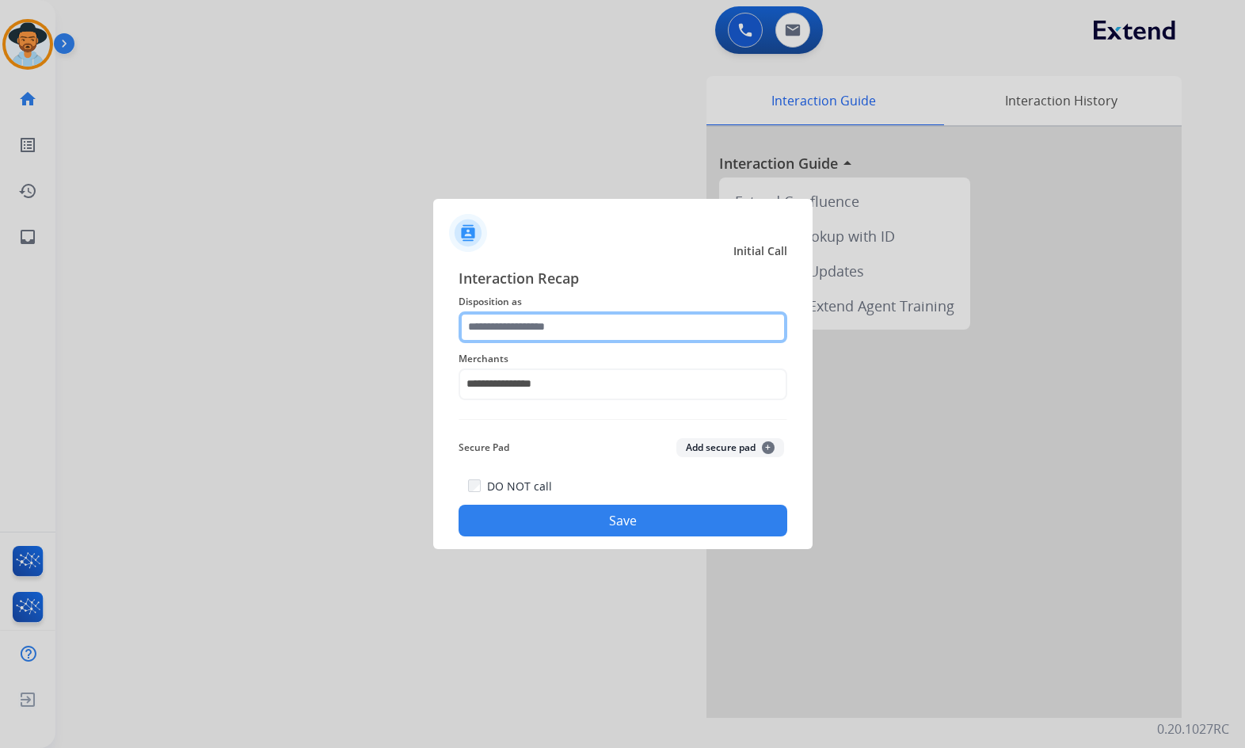
click at [551, 321] on input "text" at bounding box center [623, 327] width 329 height 32
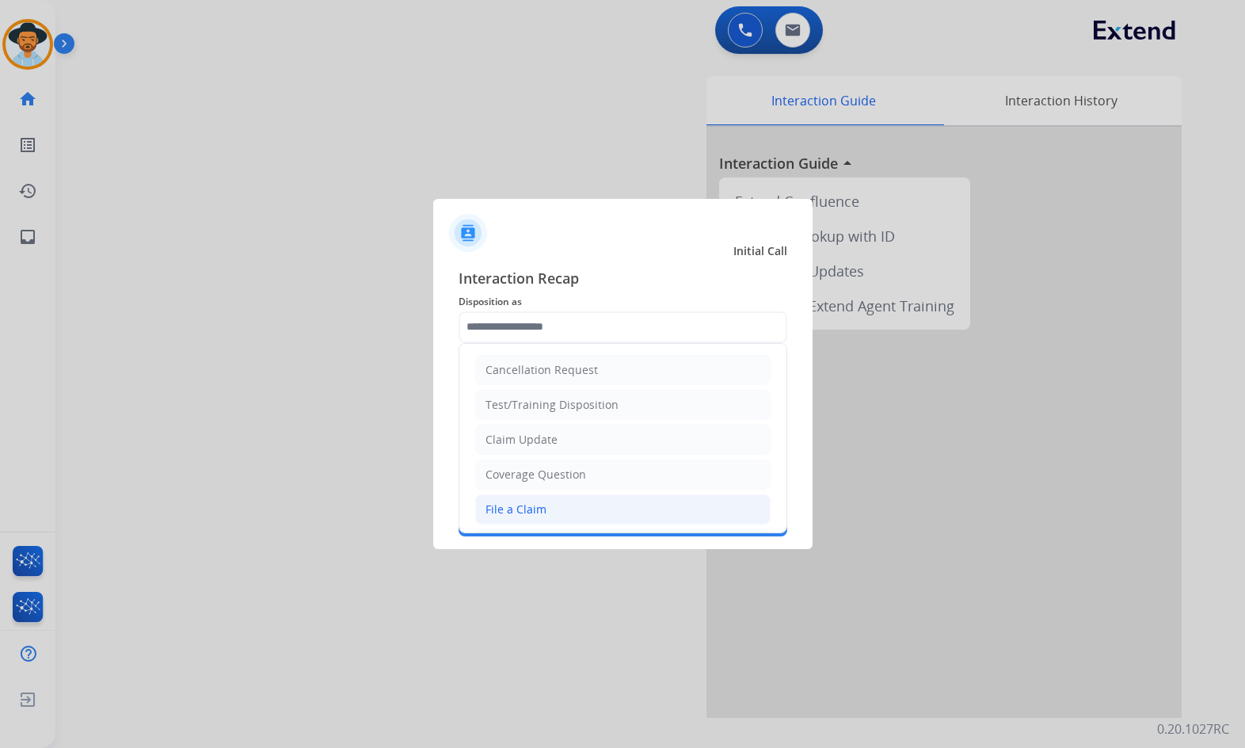
click at [569, 521] on li "File a Claim" at bounding box center [622, 509] width 295 height 30
type input "**********"
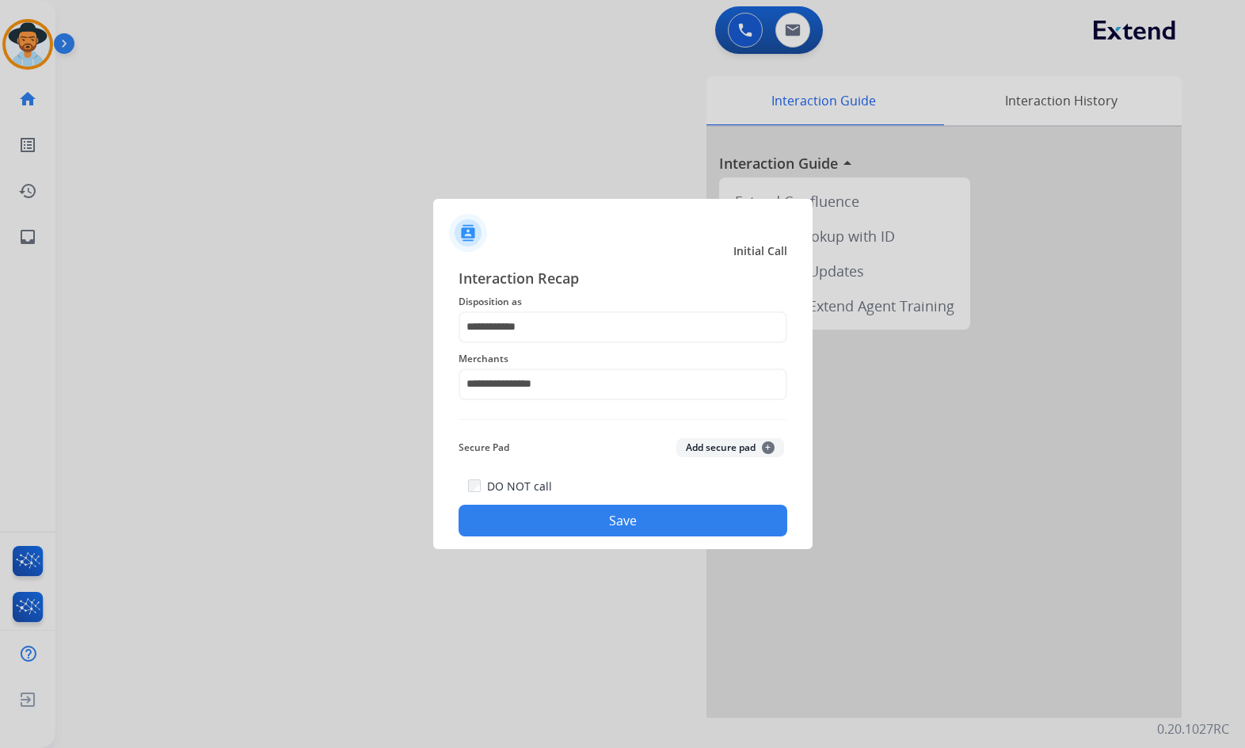
click at [591, 532] on button "Save" at bounding box center [623, 521] width 329 height 32
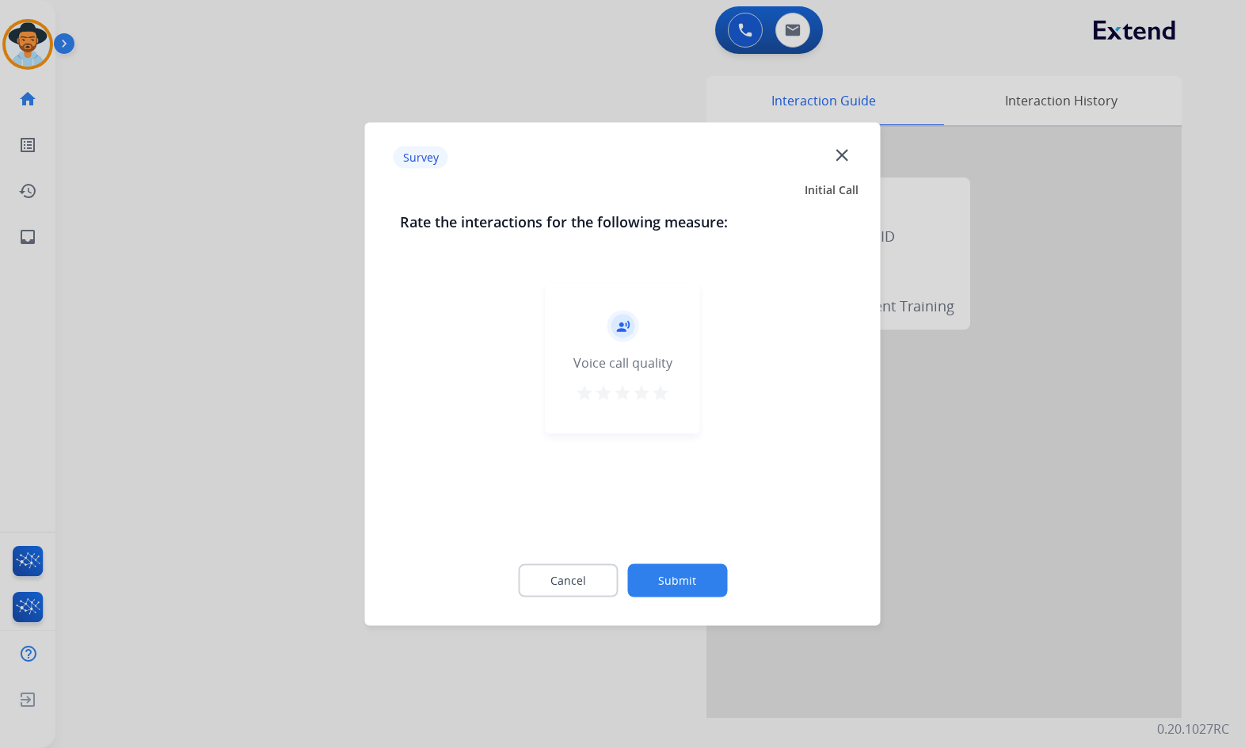
click at [670, 571] on button "Submit" at bounding box center [677, 580] width 100 height 33
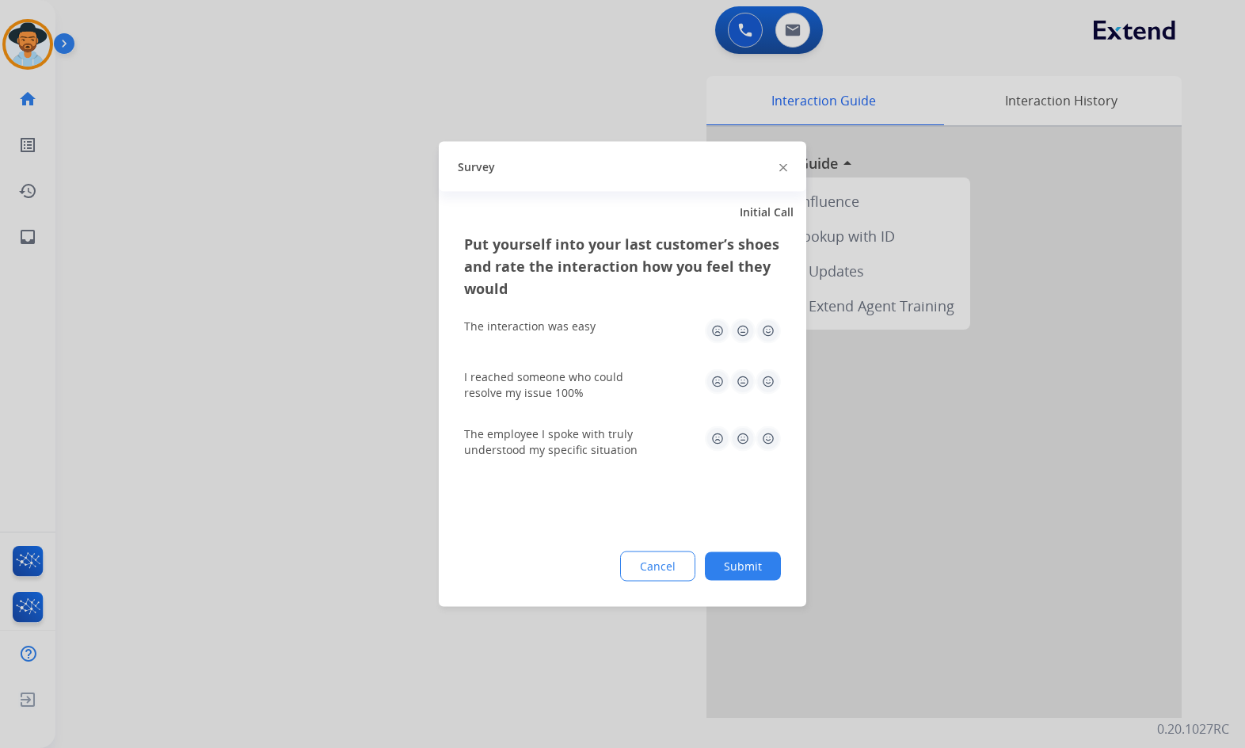
click at [753, 572] on button "Submit" at bounding box center [743, 566] width 76 height 29
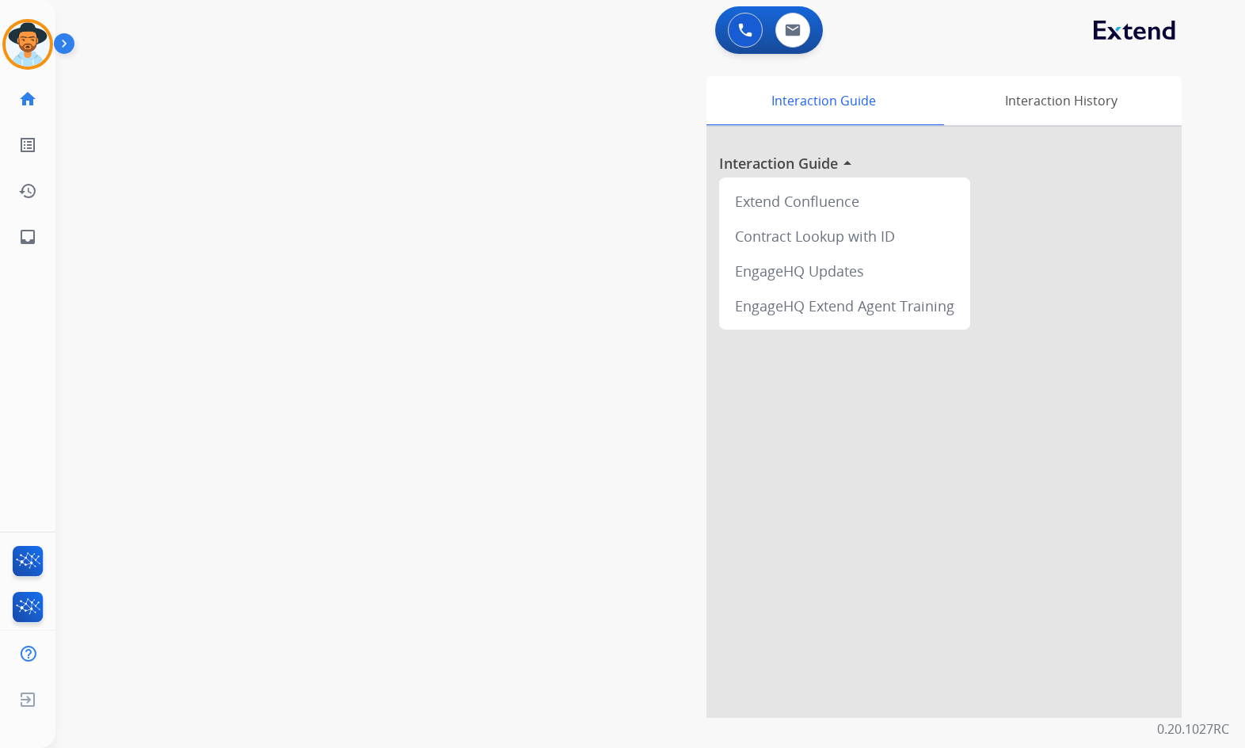
click at [318, 167] on div "swap_horiz Break voice bridge close_fullscreen Connect 3-Way Call merge_type Se…" at bounding box center [631, 387] width 1152 height 661
click at [94, 271] on div "swap_horiz Break voice bridge close_fullscreen Connect 3-Way Call merge_type Se…" at bounding box center [631, 387] width 1152 height 661
click at [67, 41] on img at bounding box center [67, 47] width 27 height 30
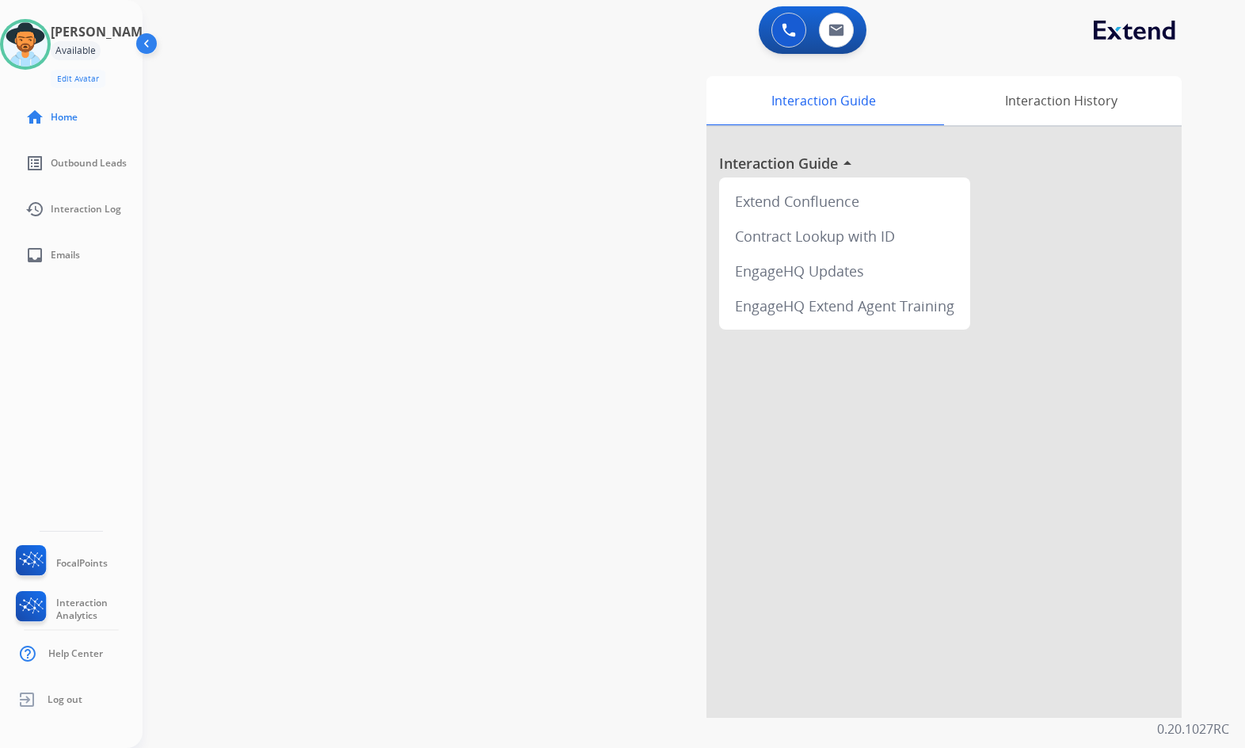
click at [147, 44] on img at bounding box center [148, 47] width 30 height 30
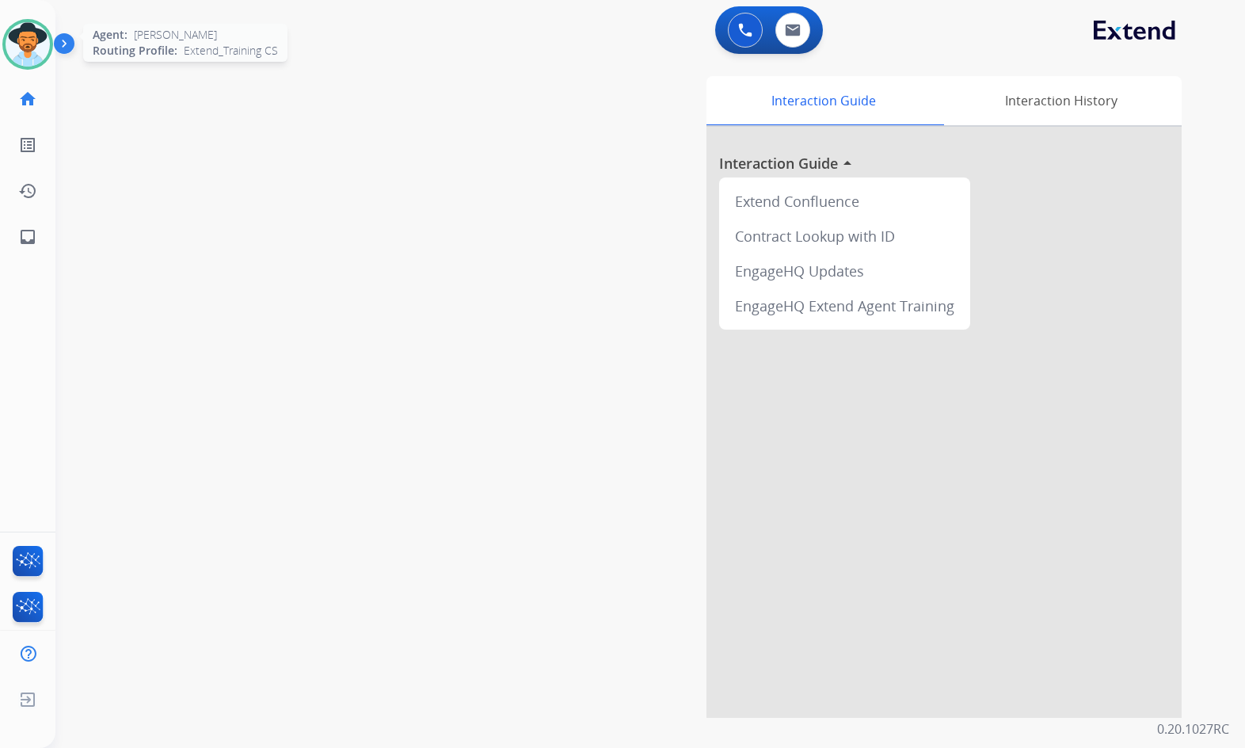
click at [22, 44] on img at bounding box center [28, 44] width 44 height 44
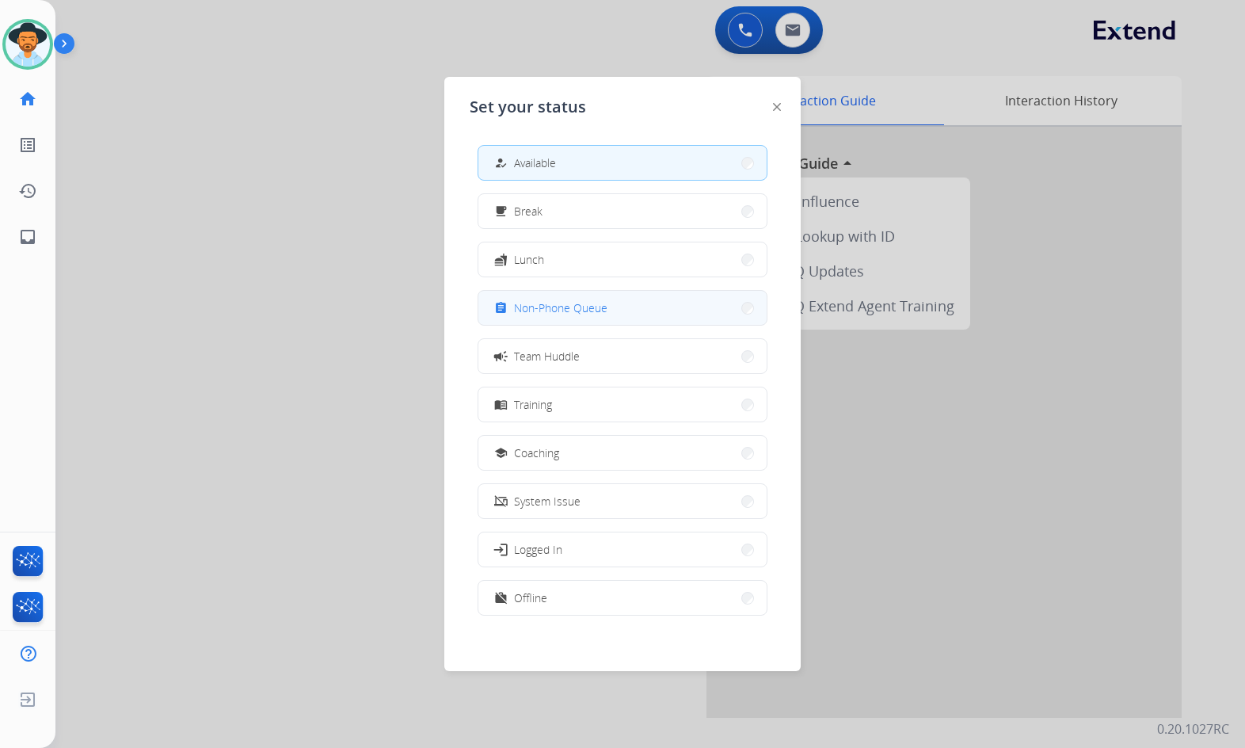
click at [594, 313] on span "Non-Phone Queue" at bounding box center [560, 307] width 93 height 17
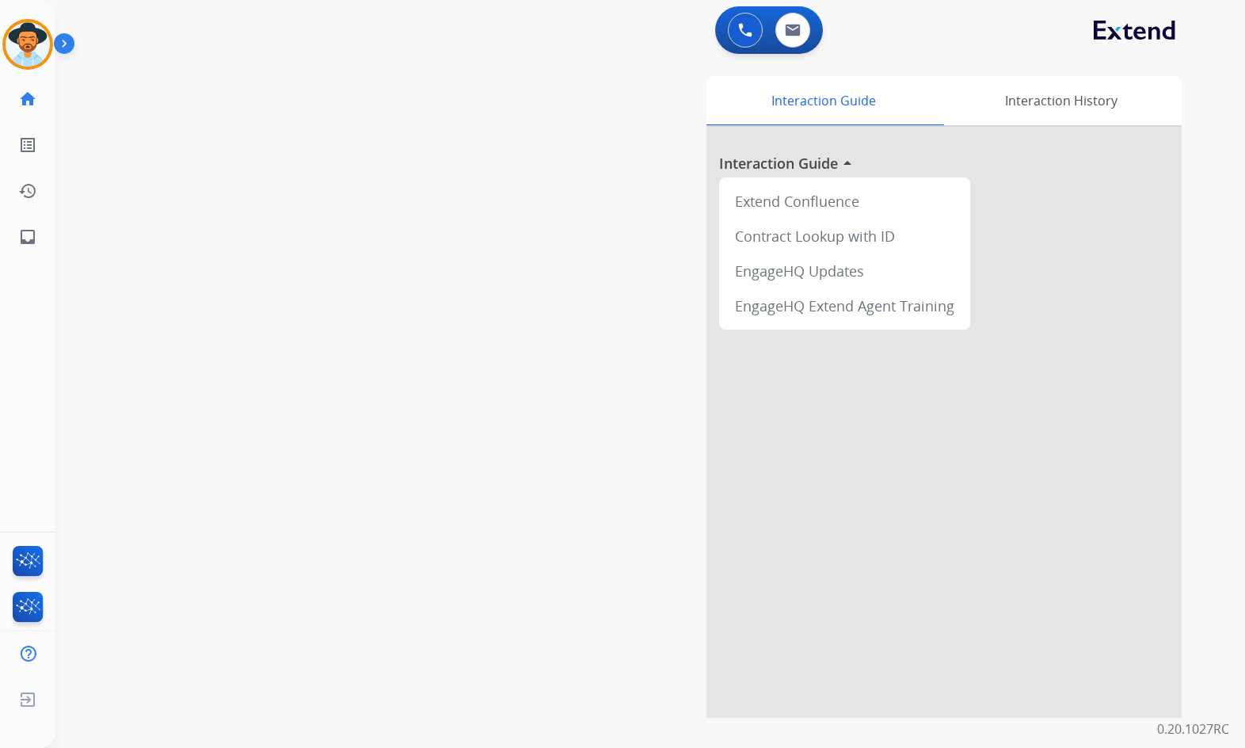
click at [70, 47] on img at bounding box center [67, 47] width 27 height 30
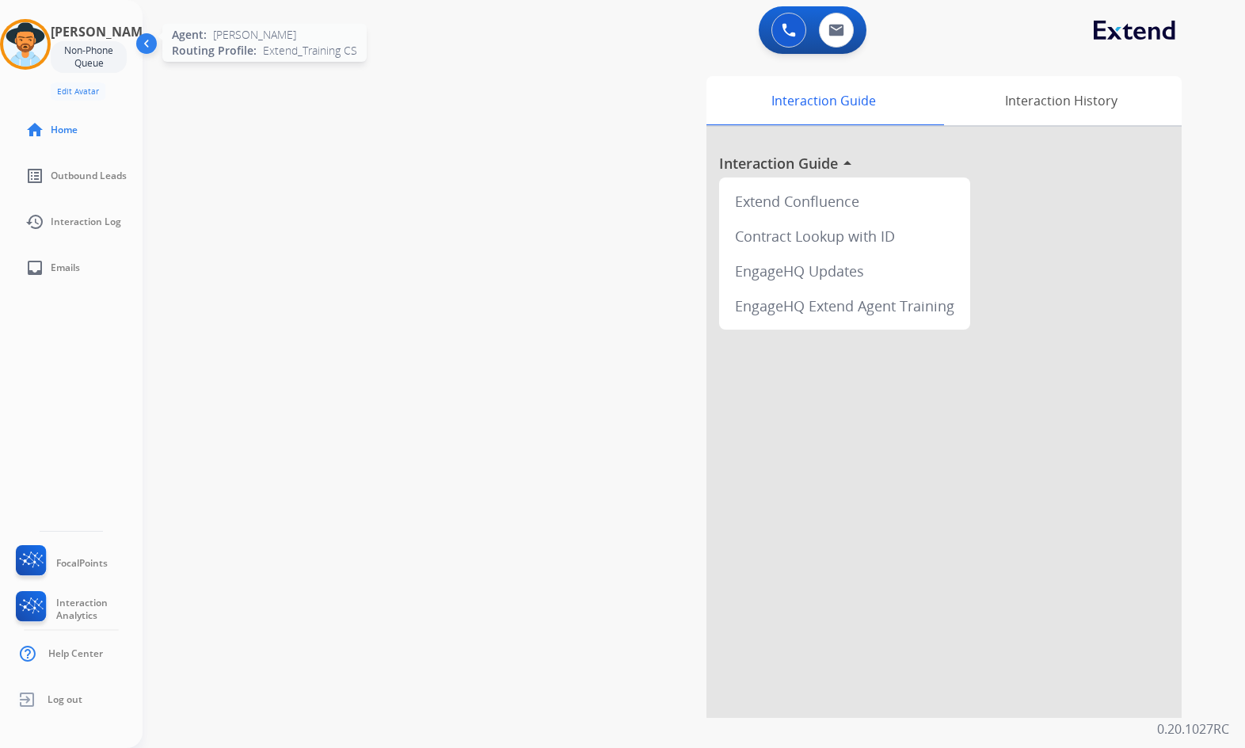
click at [31, 45] on img at bounding box center [25, 44] width 44 height 44
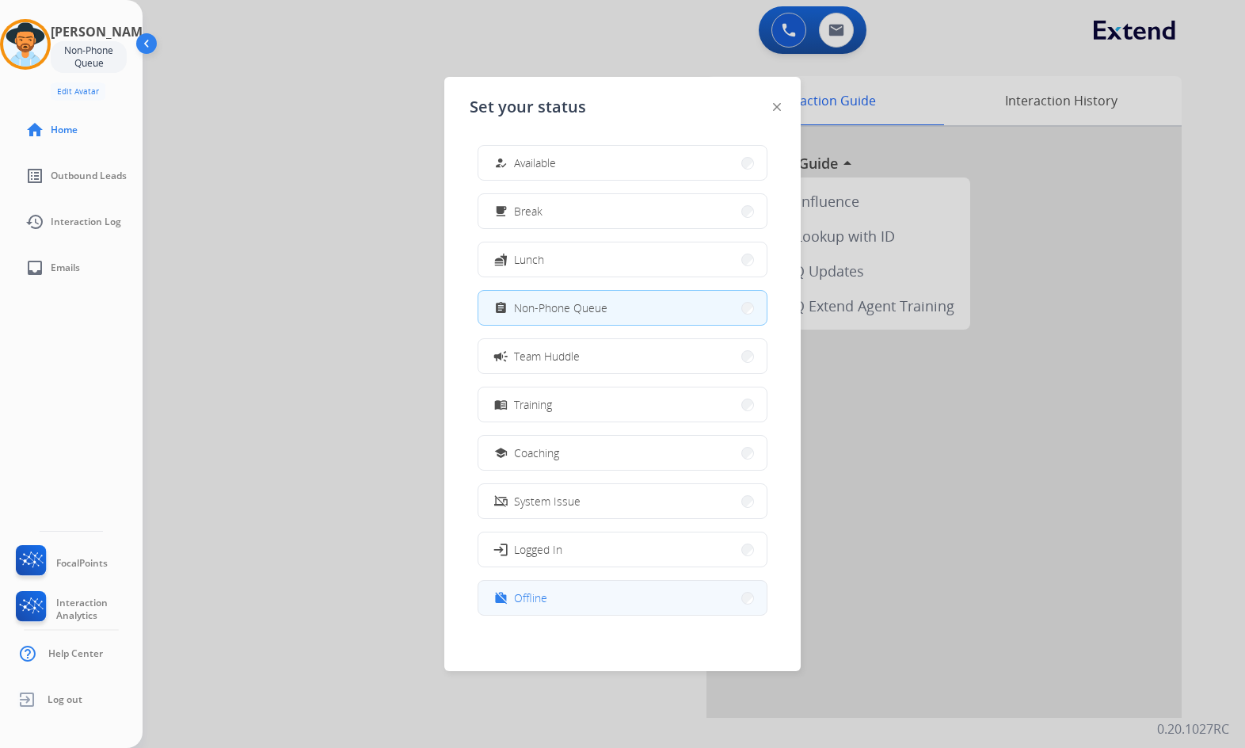
click at [603, 604] on button "work_off Offline" at bounding box center [622, 598] width 288 height 34
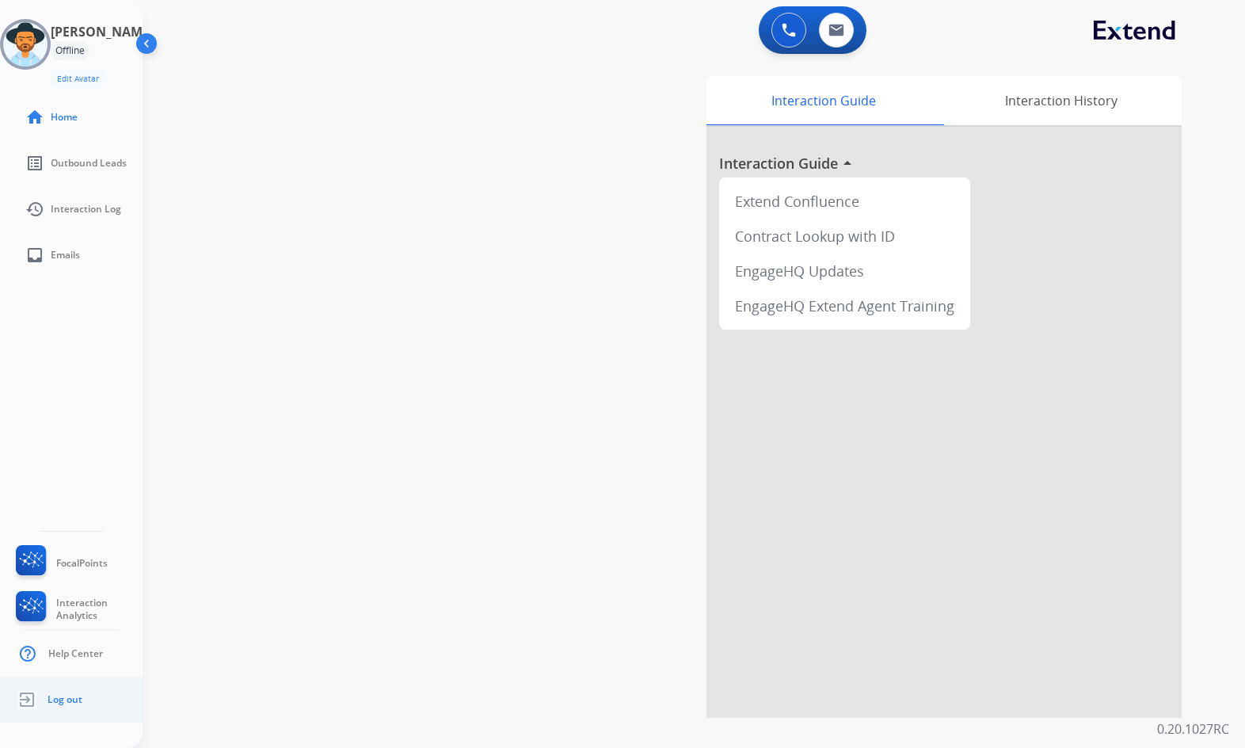
click at [75, 694] on span "Log out" at bounding box center [65, 699] width 35 height 13
